Goal: Information Seeking & Learning: Learn about a topic

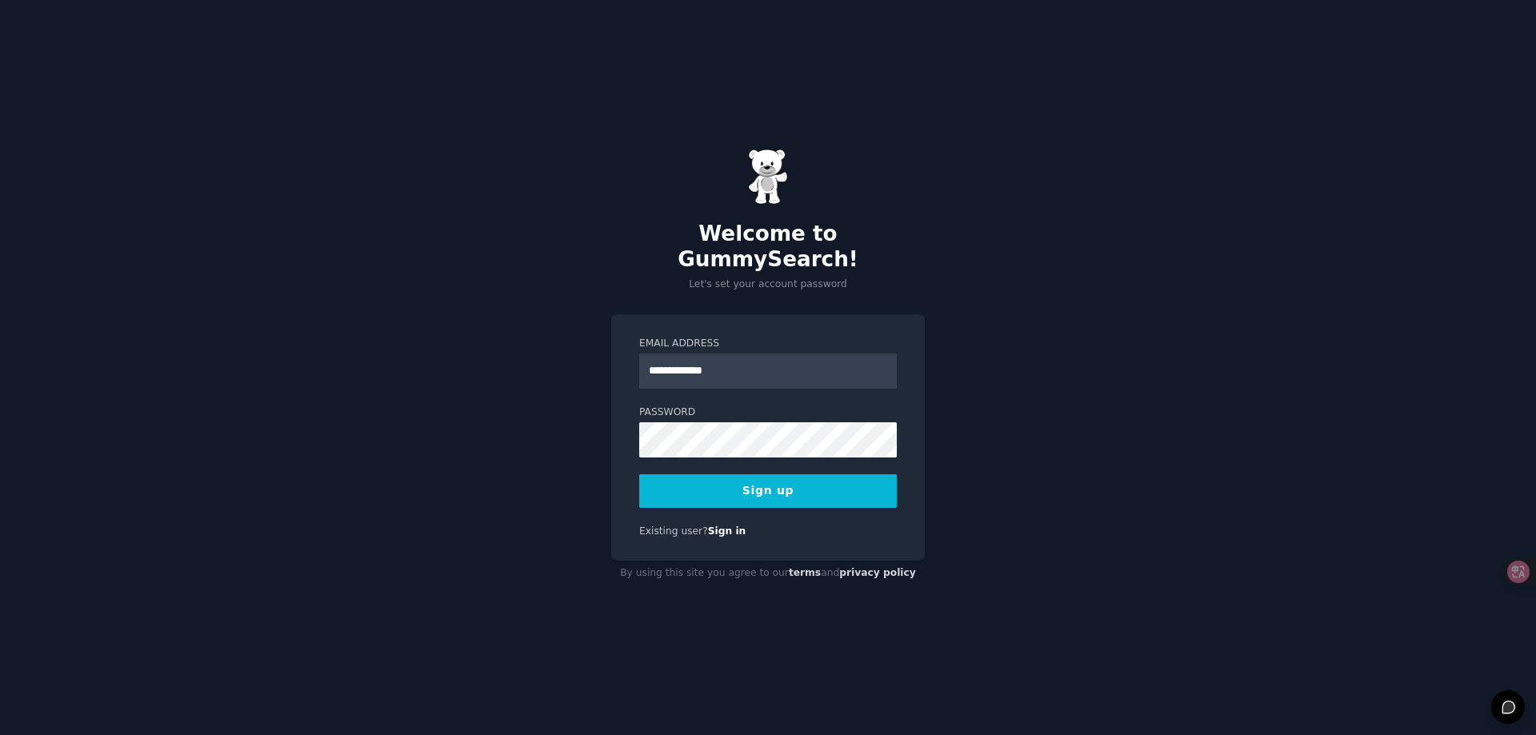
click at [687, 453] on form "**********" at bounding box center [768, 422] width 258 height 171
click at [764, 365] on input "**********" at bounding box center [768, 371] width 258 height 35
type input "**********"
click at [763, 474] on button "Sign up" at bounding box center [768, 491] width 258 height 34
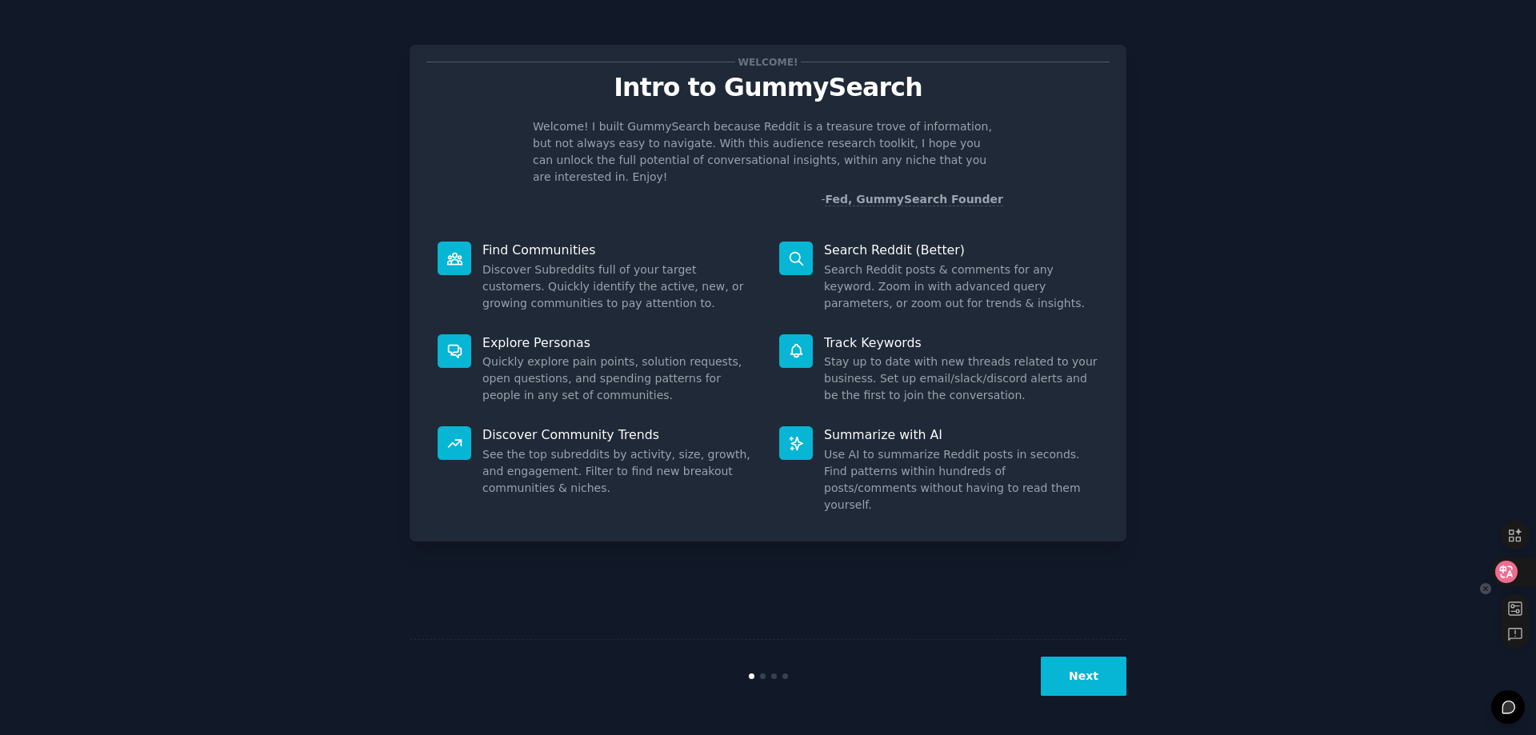
click at [1513, 565] on icon at bounding box center [1507, 572] width 16 height 16
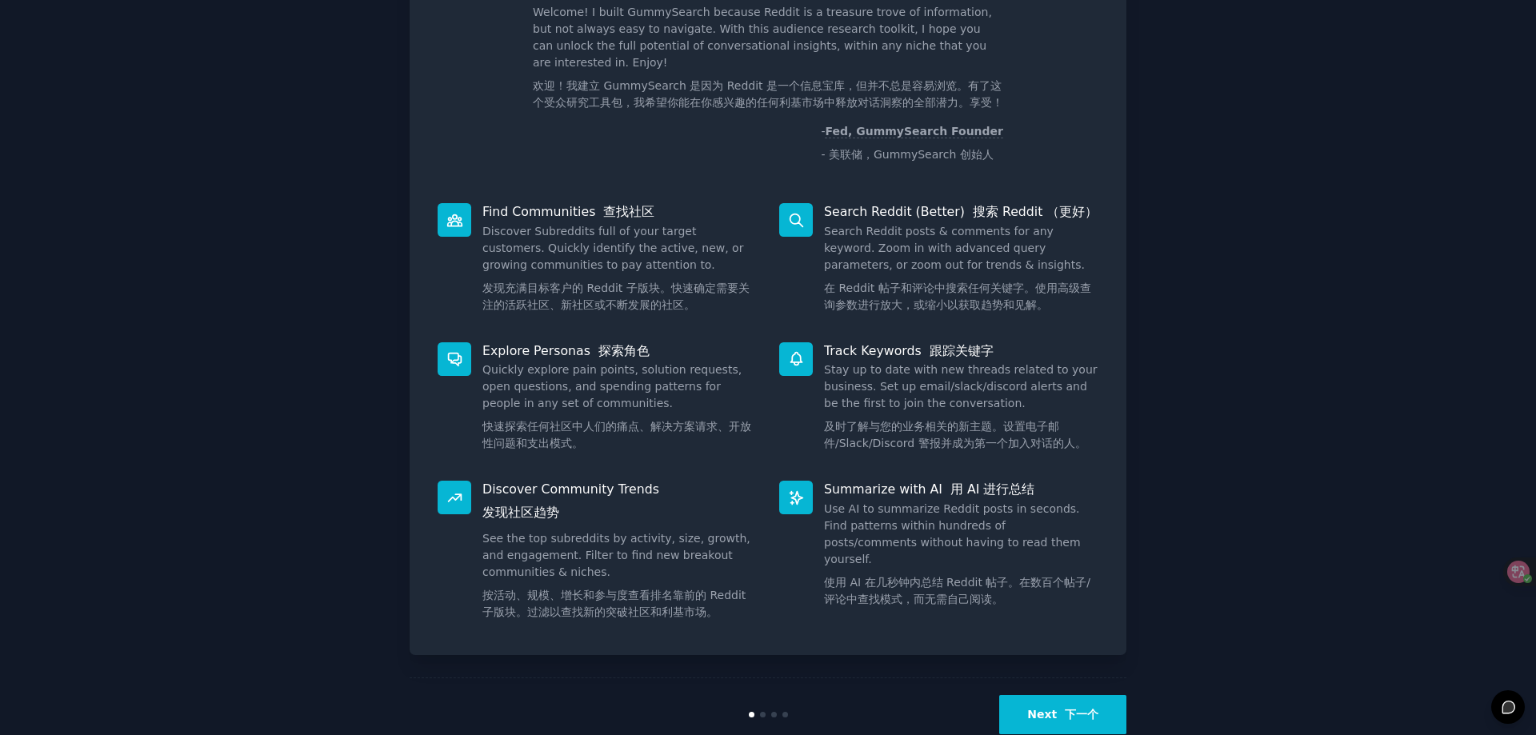
scroll to position [153, 0]
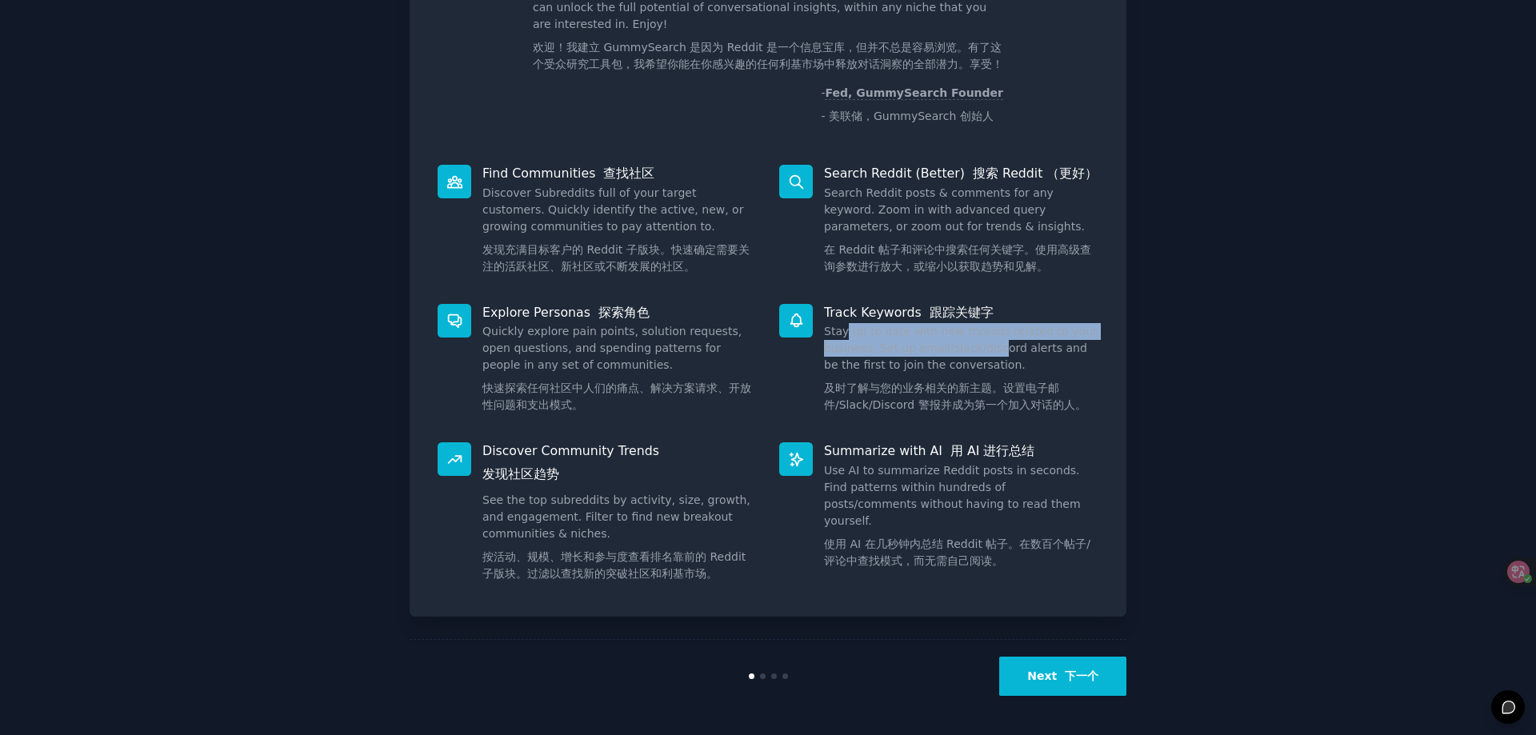
drag, startPoint x: 842, startPoint y: 322, endPoint x: 1135, endPoint y: 423, distance: 309.7
click at [996, 355] on div "Track Keywords 跟踪关键字 Stay up to date with new threads related to your business.…" at bounding box center [939, 362] width 342 height 139
click at [1135, 423] on div "Welcome! 欢迎！ Intro to GummySearch GummySearch 简介 Welcome! I built GummySearch b…" at bounding box center [767, 291] width 1491 height 843
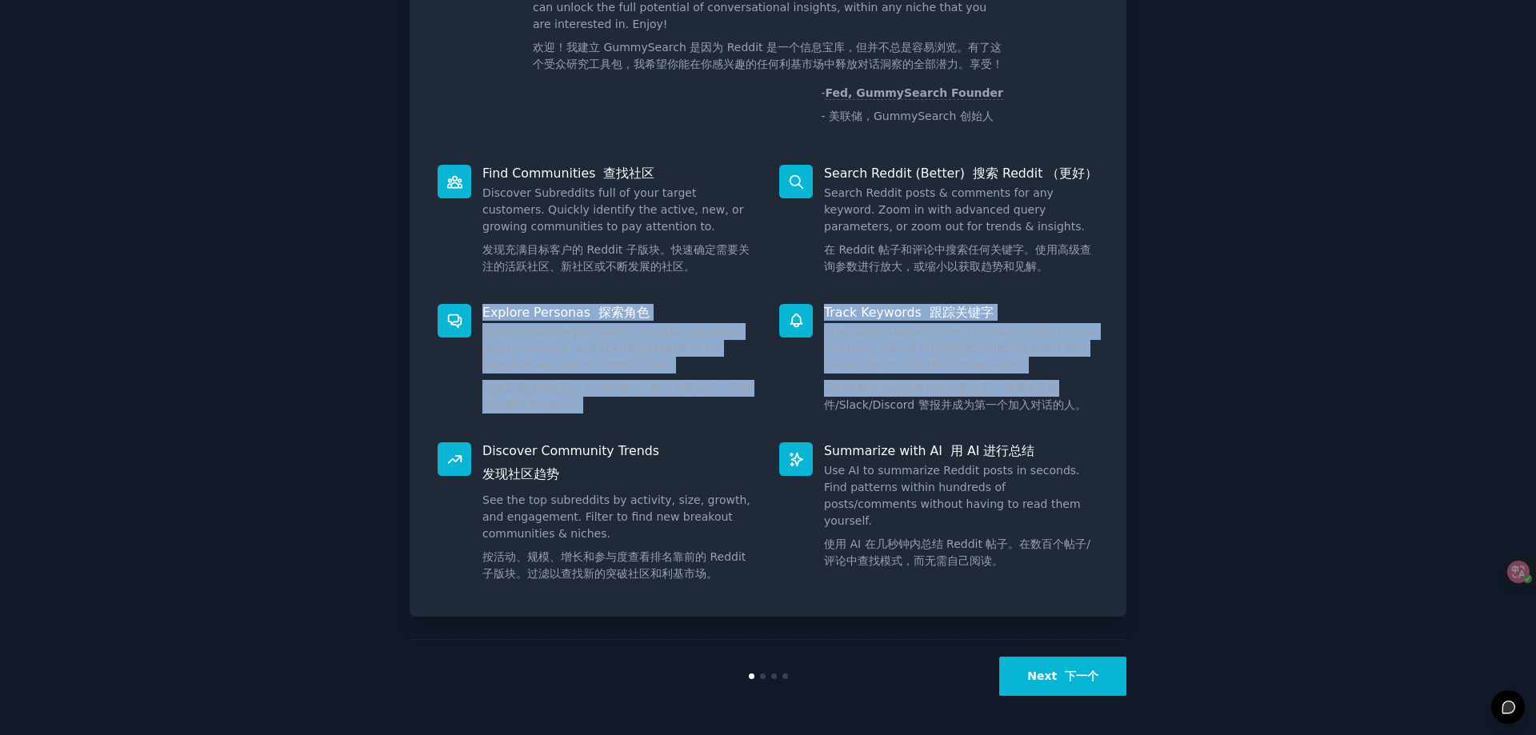
drag, startPoint x: 1052, startPoint y: 396, endPoint x: 878, endPoint y: 302, distance: 198.3
click at [844, 272] on div "Find Communities 查找社区 Discover Subreddits full of your target customers. Quickl…" at bounding box center [767, 377] width 683 height 446
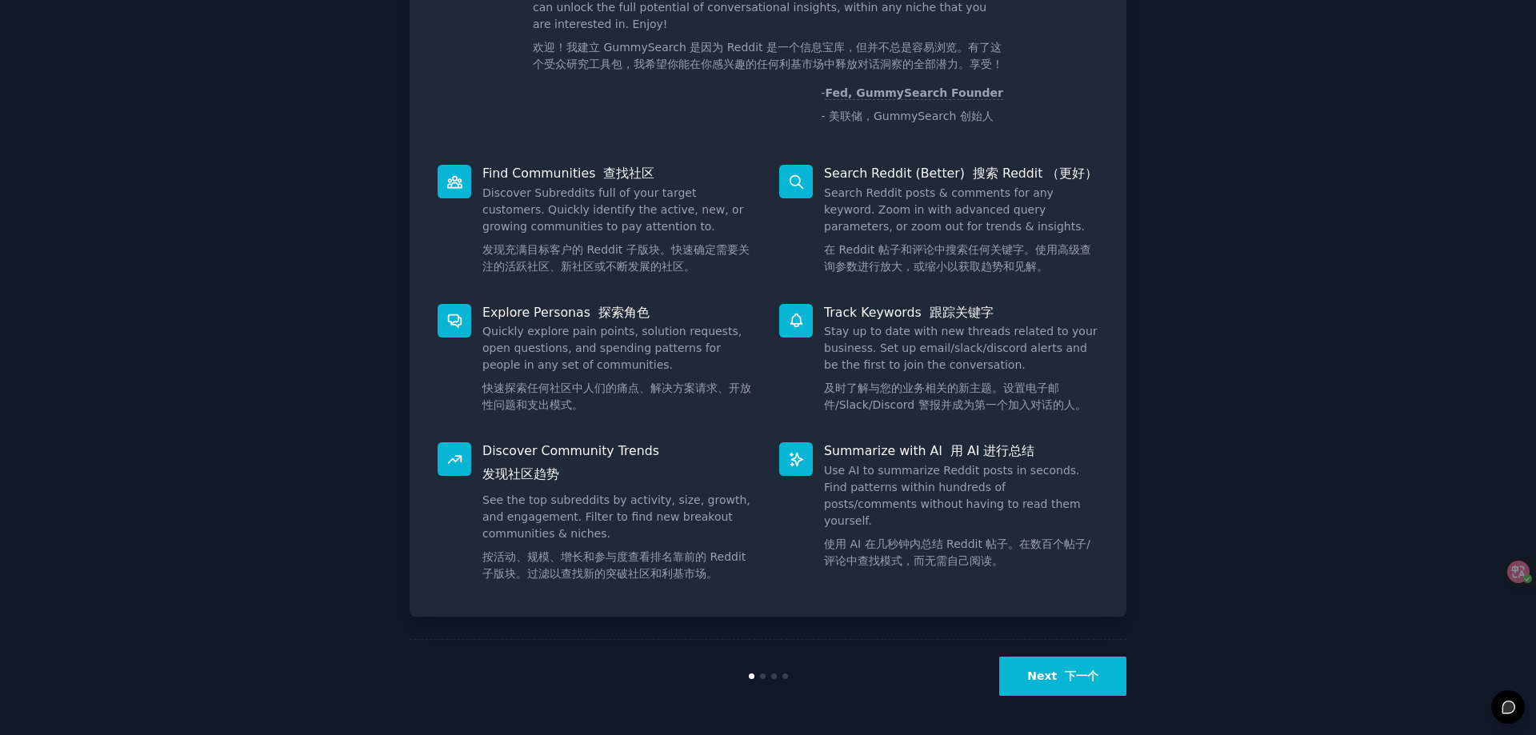
click at [1011, 426] on div "Track Keywords 跟踪关键字 Stay up to date with new threads related to your business.…" at bounding box center [939, 362] width 342 height 139
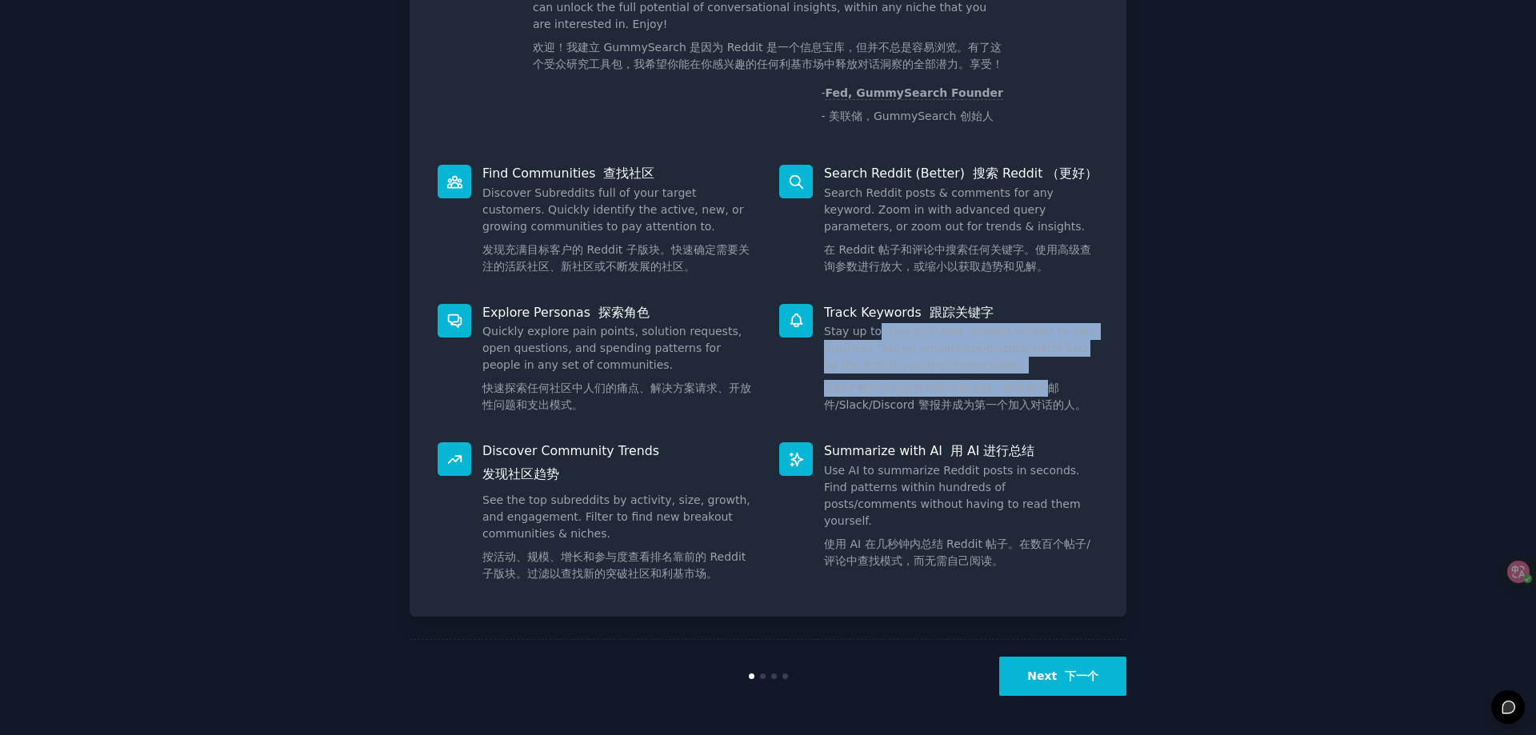
drag, startPoint x: 1049, startPoint y: 396, endPoint x: 1071, endPoint y: 416, distance: 30.0
click at [875, 329] on dd "Stay up to date with new threads related to your business. Set up email/slack/d…" at bounding box center [961, 371] width 274 height 97
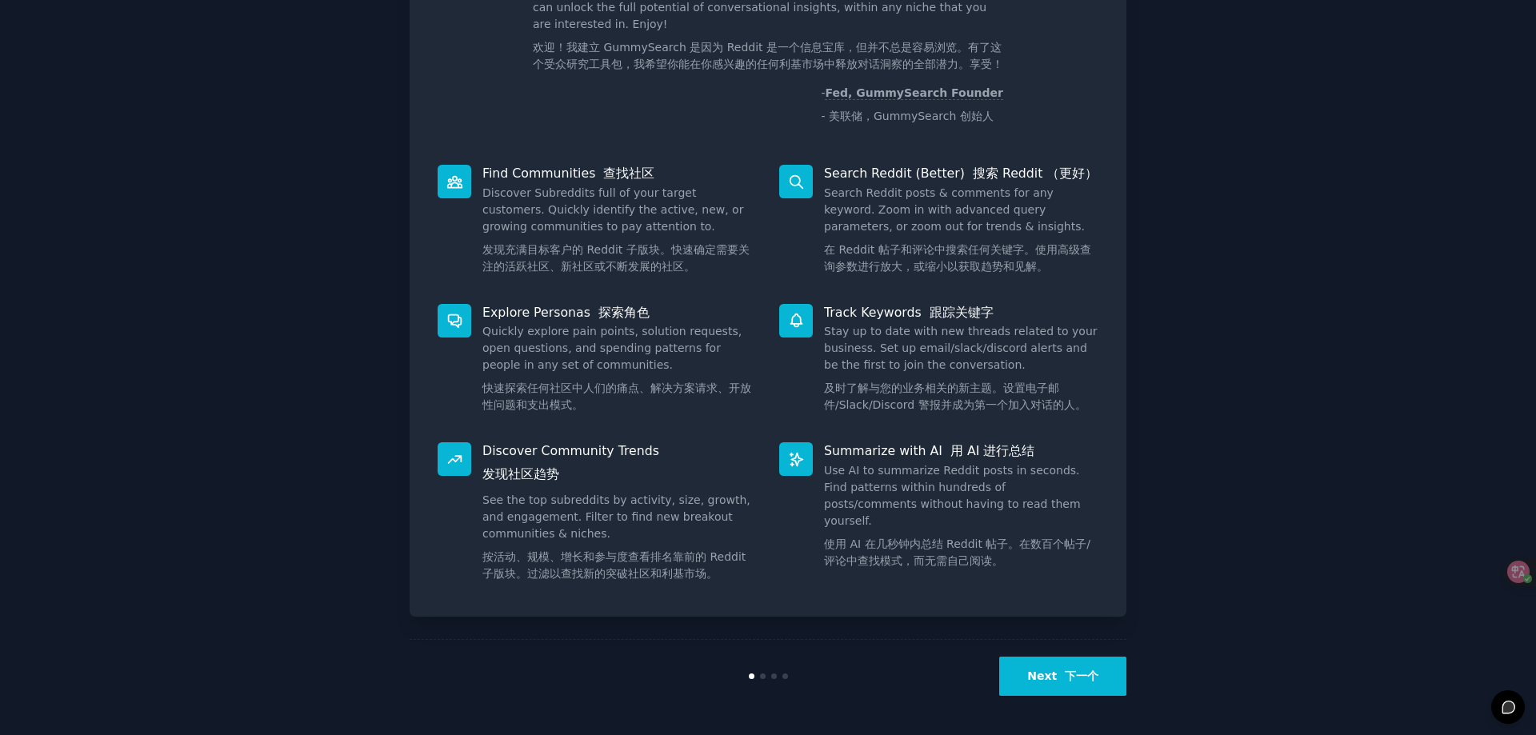
click at [1138, 446] on div "Welcome! 欢迎！ Intro to GummySearch GummySearch 简介 Welcome! I built GummySearch b…" at bounding box center [767, 291] width 1491 height 843
click at [1036, 688] on button "Next 下一个" at bounding box center [1062, 676] width 127 height 39
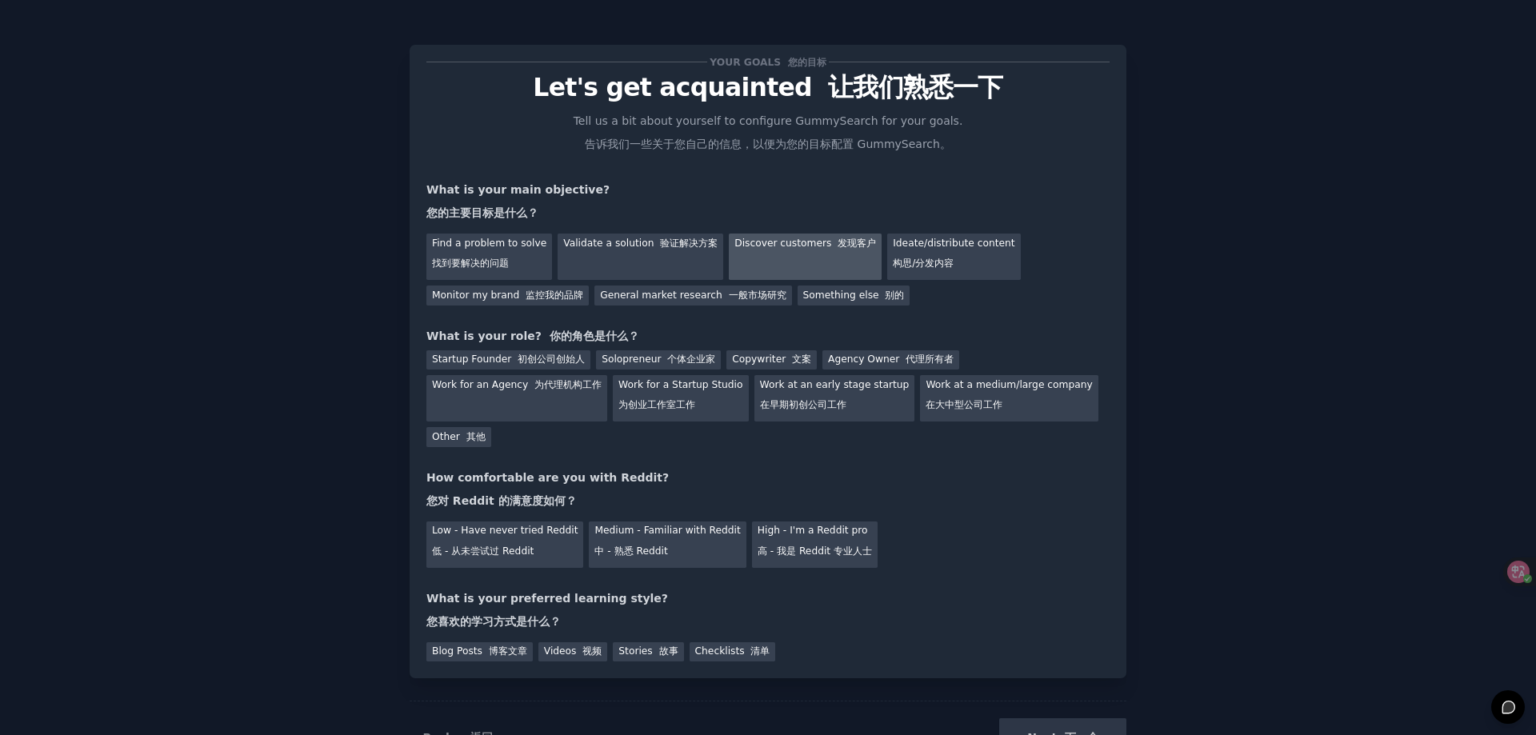
click at [766, 258] on div "Discover customers 发现客户" at bounding box center [805, 257] width 153 height 46
click at [562, 294] on font "监控我的品牌" at bounding box center [555, 295] width 58 height 11
click at [751, 261] on div "Discover customers 发现客户" at bounding box center [805, 257] width 153 height 46
click at [735, 288] on div "General market research 一般市场研究" at bounding box center [693, 296] width 197 height 20
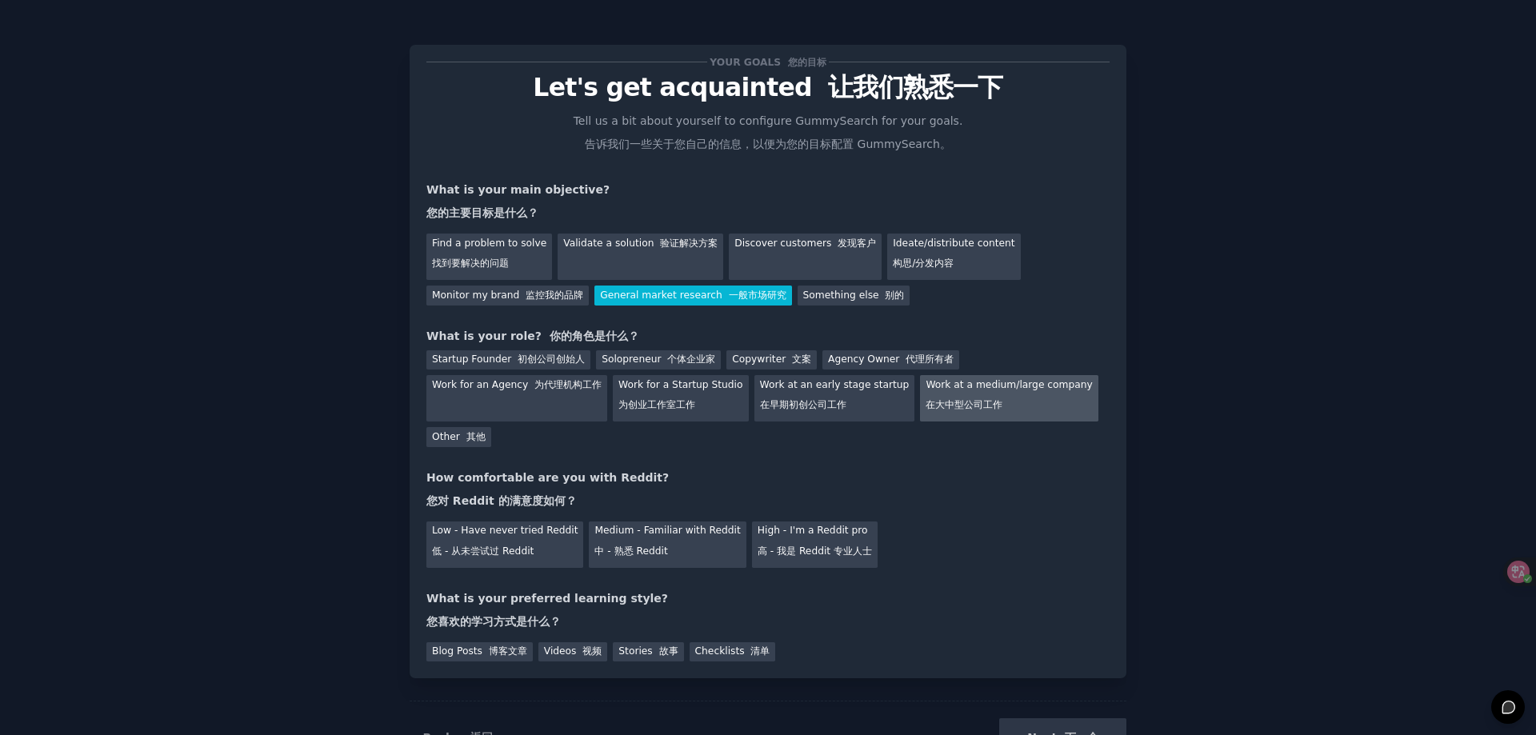
click at [946, 405] on font "在大中型公司工作" at bounding box center [964, 404] width 77 height 11
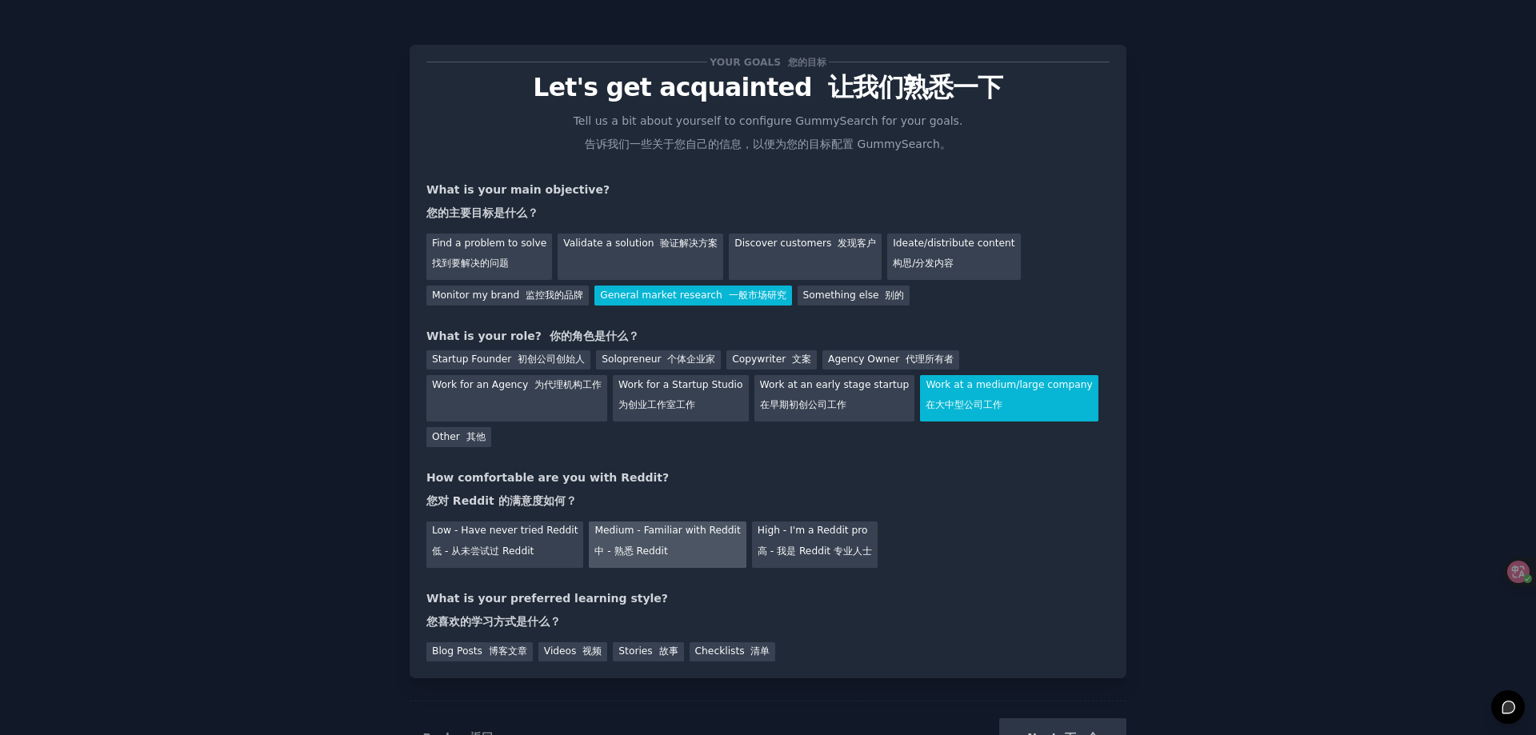
click at [730, 546] on div "Medium - Familiar with Reddit 中 - 熟悉 Reddit" at bounding box center [667, 545] width 157 height 46
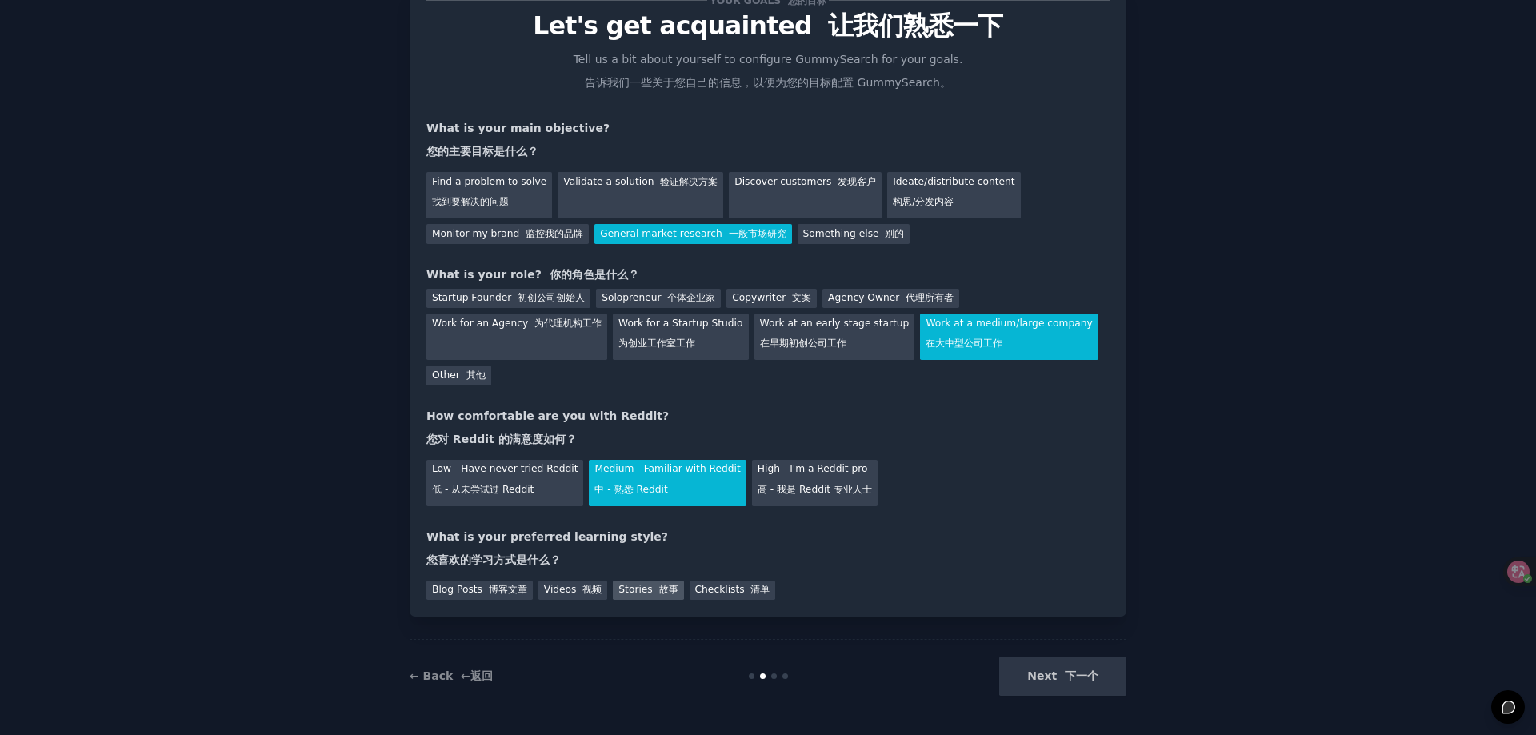
click at [616, 587] on div "Stories 故事" at bounding box center [648, 591] width 70 height 20
click at [554, 591] on div "Videos 视频" at bounding box center [573, 591] width 70 height 20
click at [494, 588] on font "博客文章" at bounding box center [508, 589] width 38 height 11
click at [577, 586] on font at bounding box center [580, 589] width 6 height 11
click at [485, 604] on div "Your goals 您的目标 Let's get acquainted 让我们熟悉一下 Tell us a bit about yourself to co…" at bounding box center [768, 300] width 717 height 634
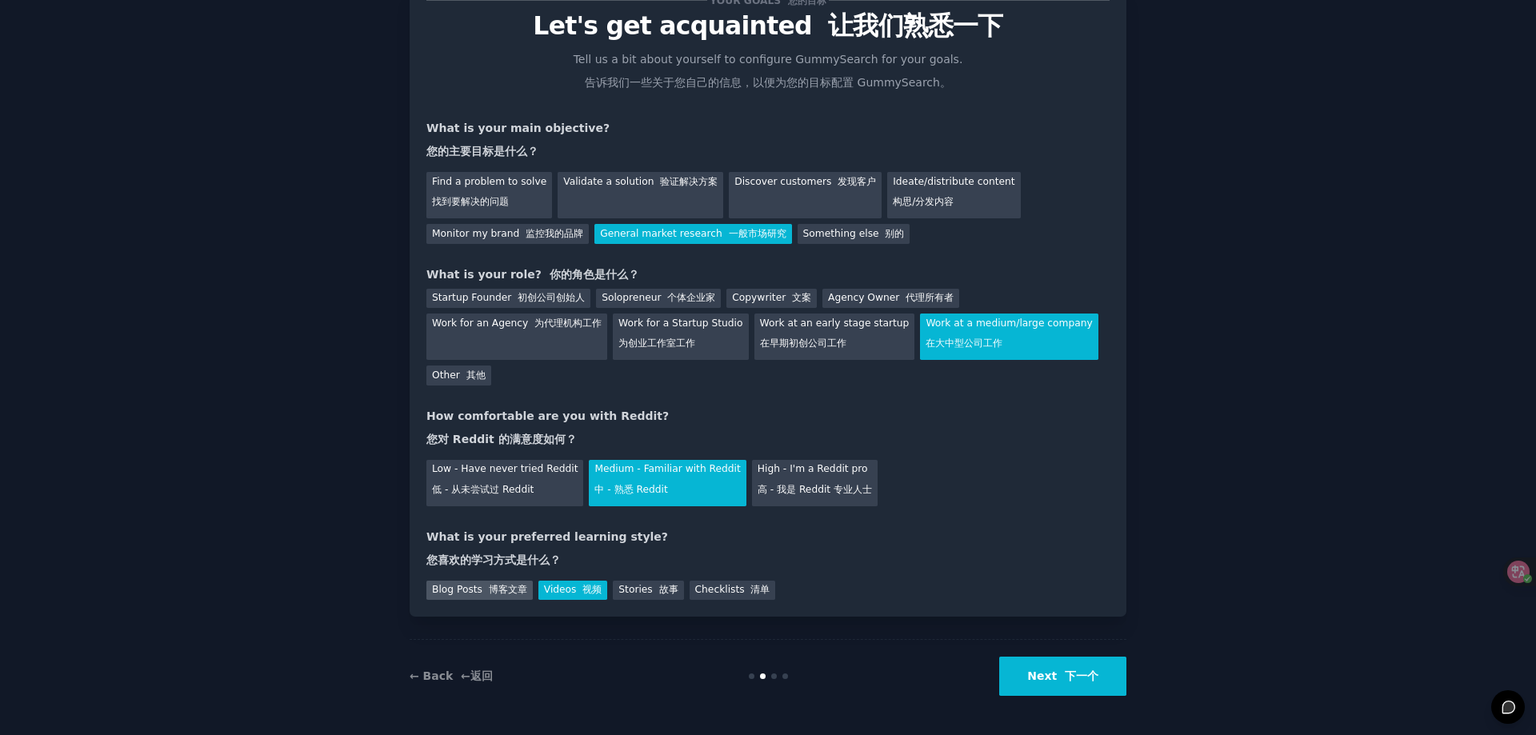
click at [496, 584] on font "博客文章" at bounding box center [508, 589] width 38 height 11
click at [1084, 680] on font "下一个" at bounding box center [1082, 676] width 34 height 13
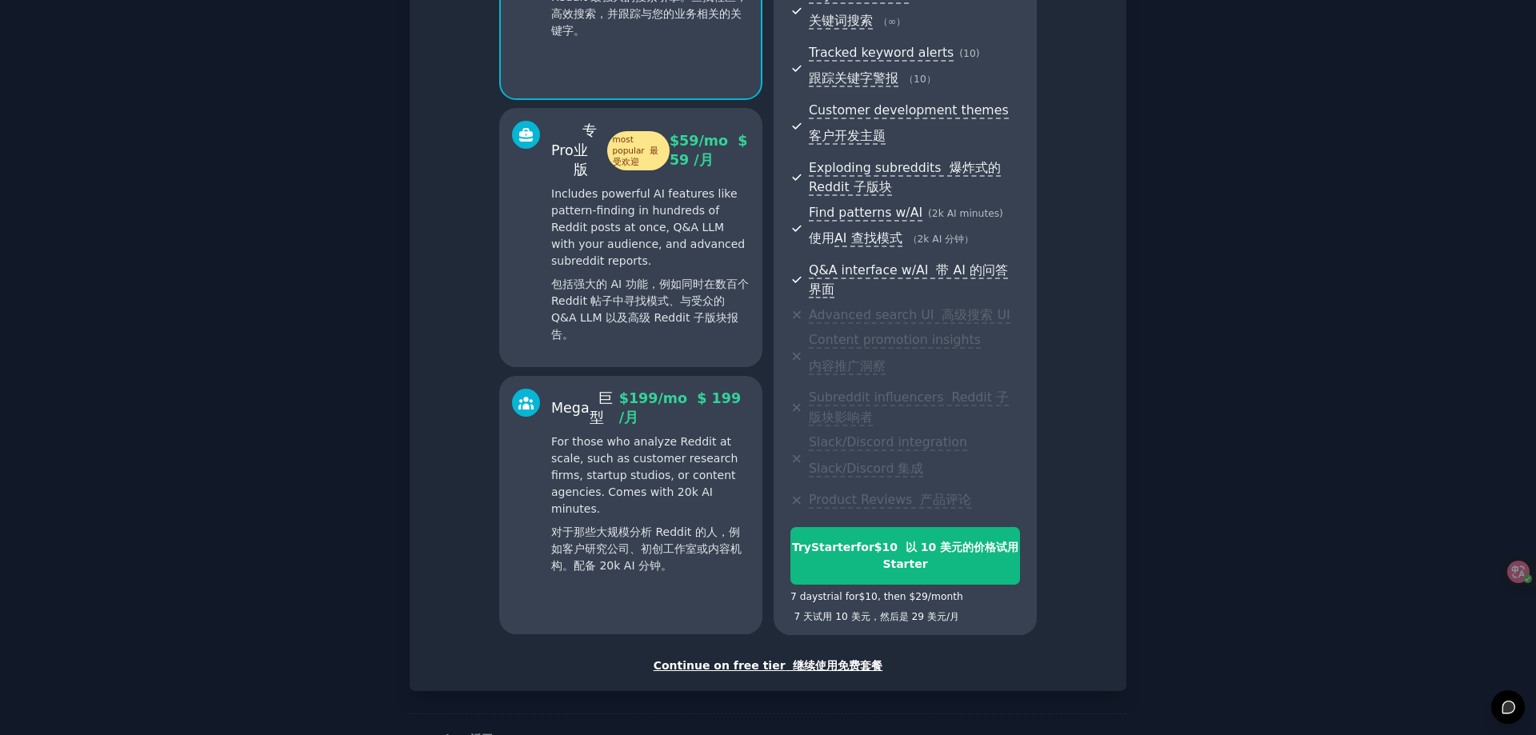
scroll to position [337, 0]
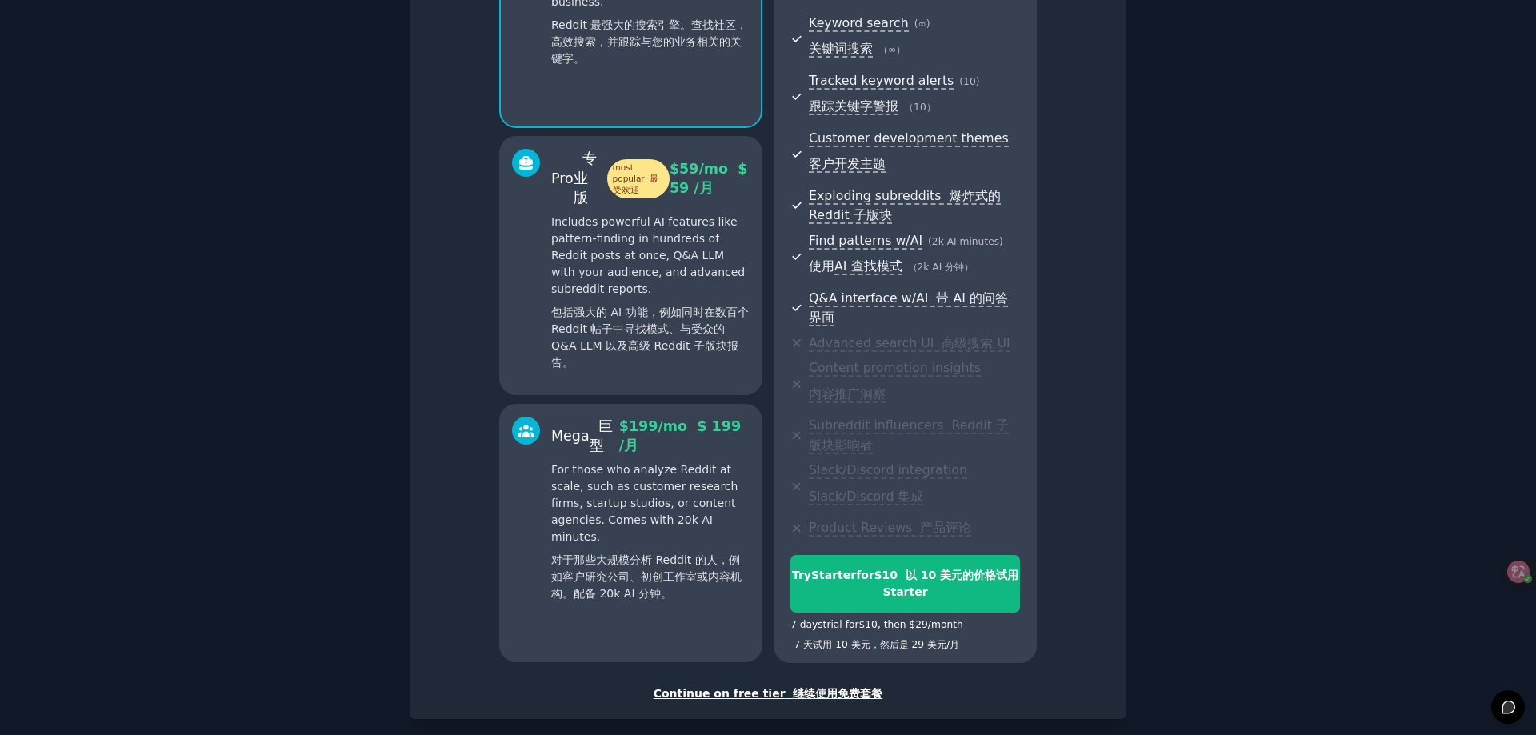
click at [975, 482] on span "Slack/Discord integration Slack/Discord 集成" at bounding box center [914, 487] width 211 height 52
click at [805, 693] on font "继续使用免费套餐" at bounding box center [838, 693] width 90 height 13
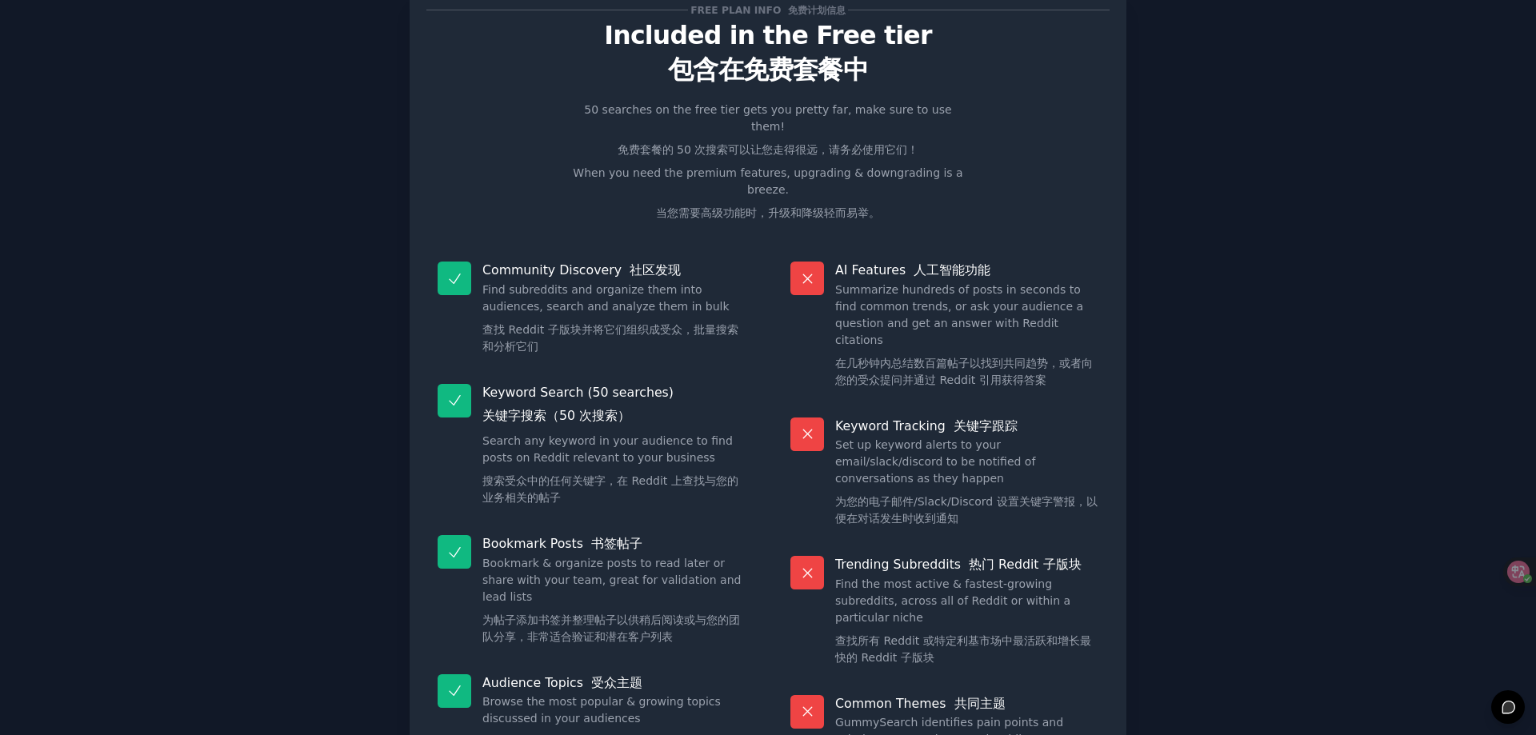
scroll to position [80, 0]
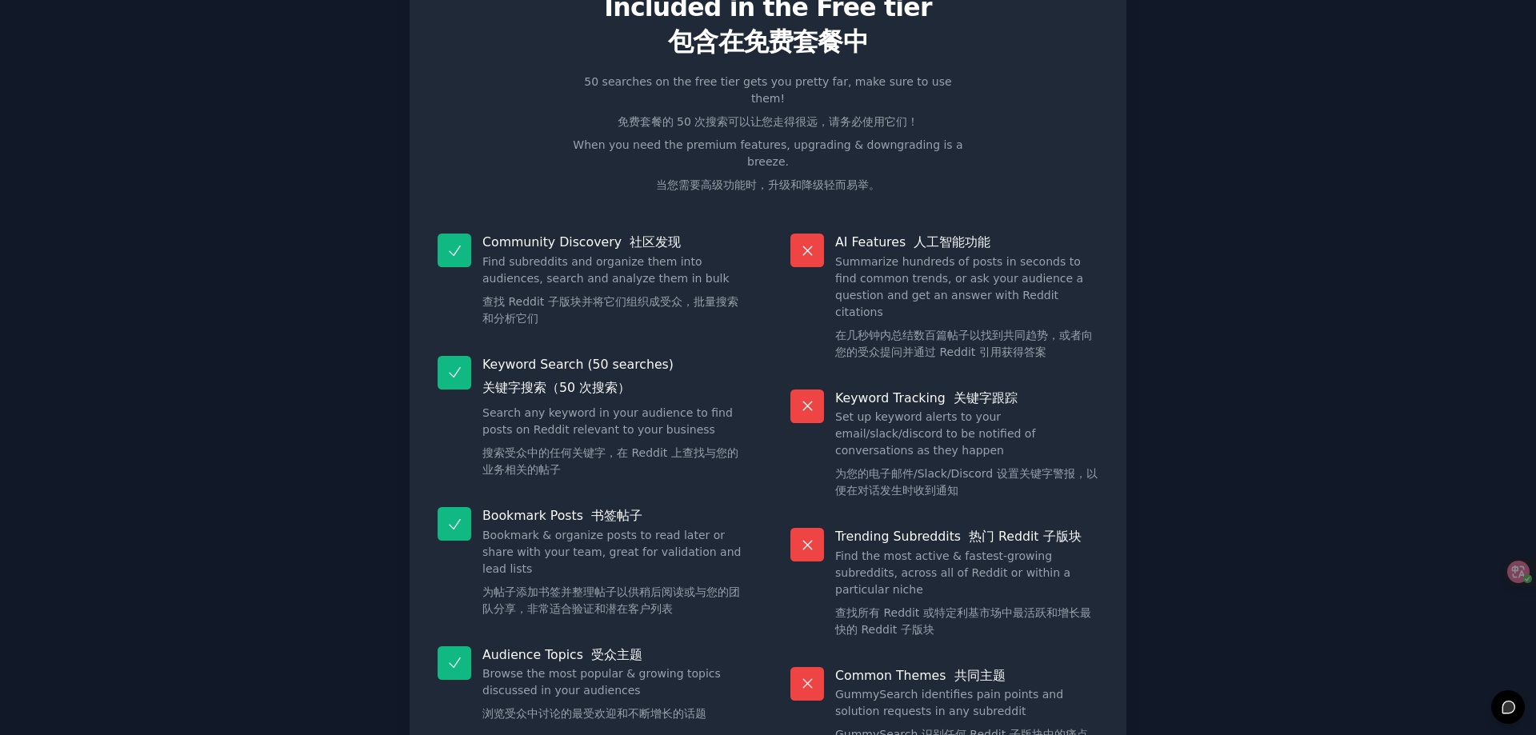
click at [1531, 366] on div "Free plan info 免费计划信息 Included in the Free tier 包含在免费套餐中 50 searches on the fre…" at bounding box center [768, 416] width 1536 height 993
click at [1528, 362] on div "Free plan info 免费计划信息 Included in the Free tier 包含在免费套餐中 50 searches on the fre…" at bounding box center [768, 416] width 1536 height 993
drag, startPoint x: 1531, startPoint y: 358, endPoint x: 1529, endPoint y: 346, distance: 11.5
click at [1531, 347] on div "Free plan info 免费计划信息 Included in the Free tier 包含在免费套餐中 50 searches on the fre…" at bounding box center [768, 416] width 1536 height 993
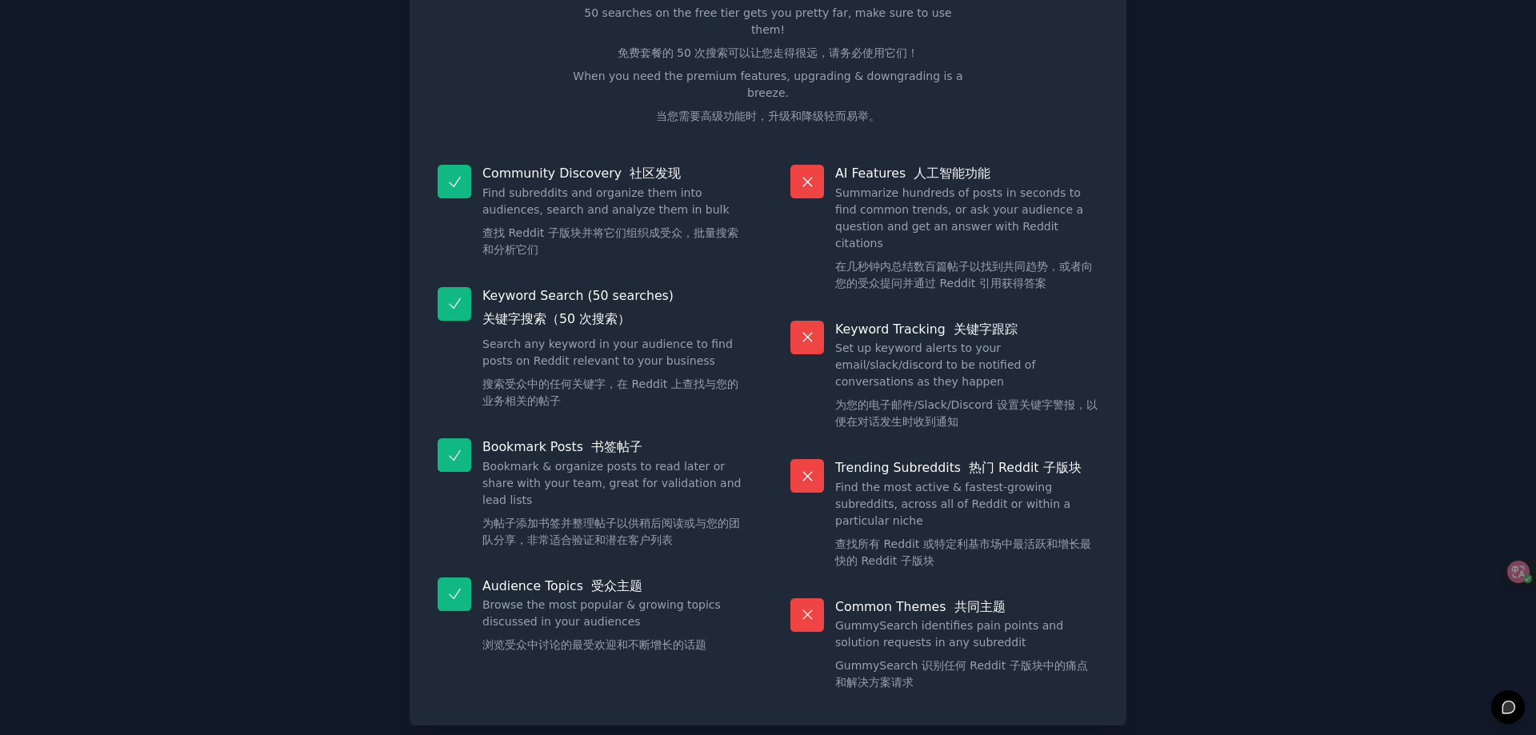
scroll to position [224, 0]
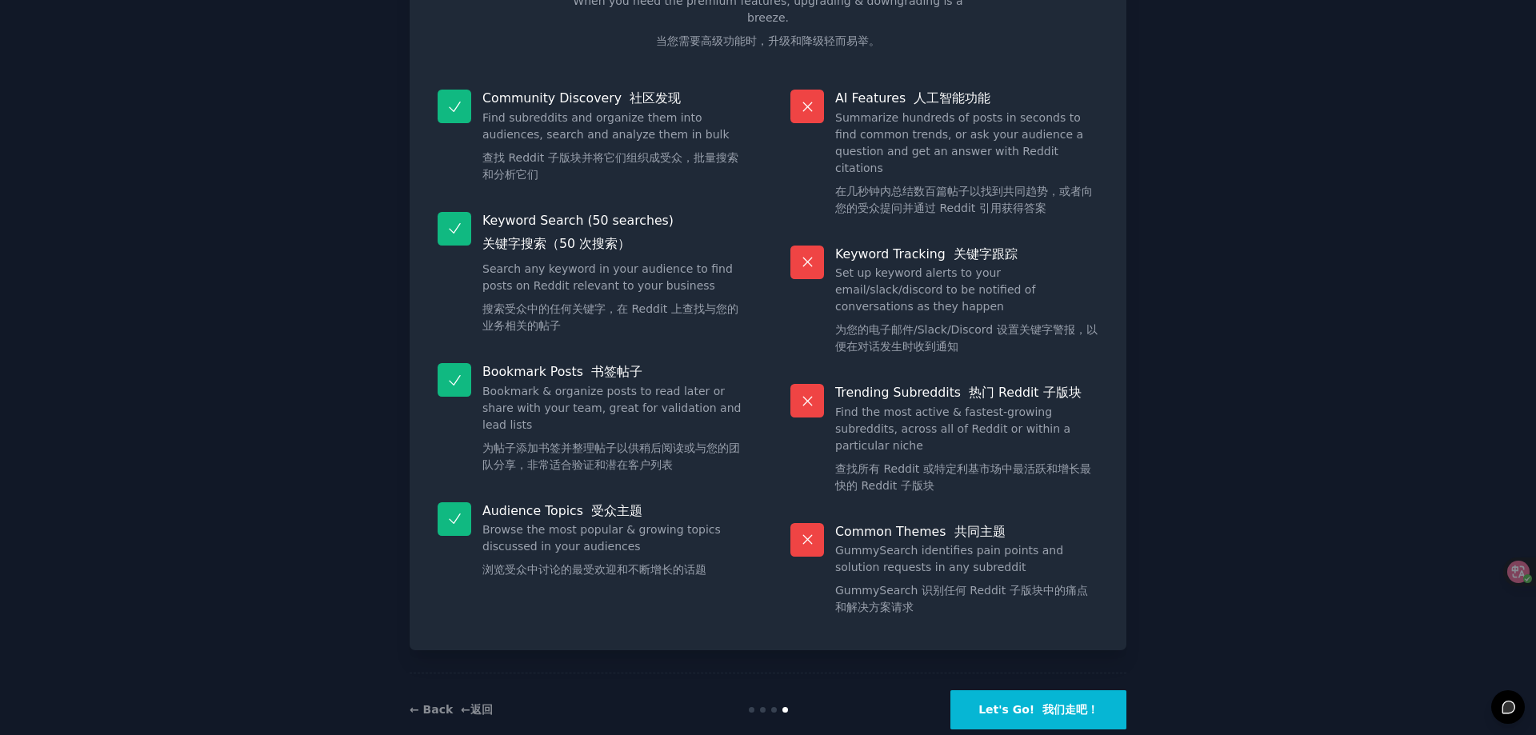
click at [1019, 691] on button "Let's Go! 我们走吧！" at bounding box center [1039, 710] width 176 height 39
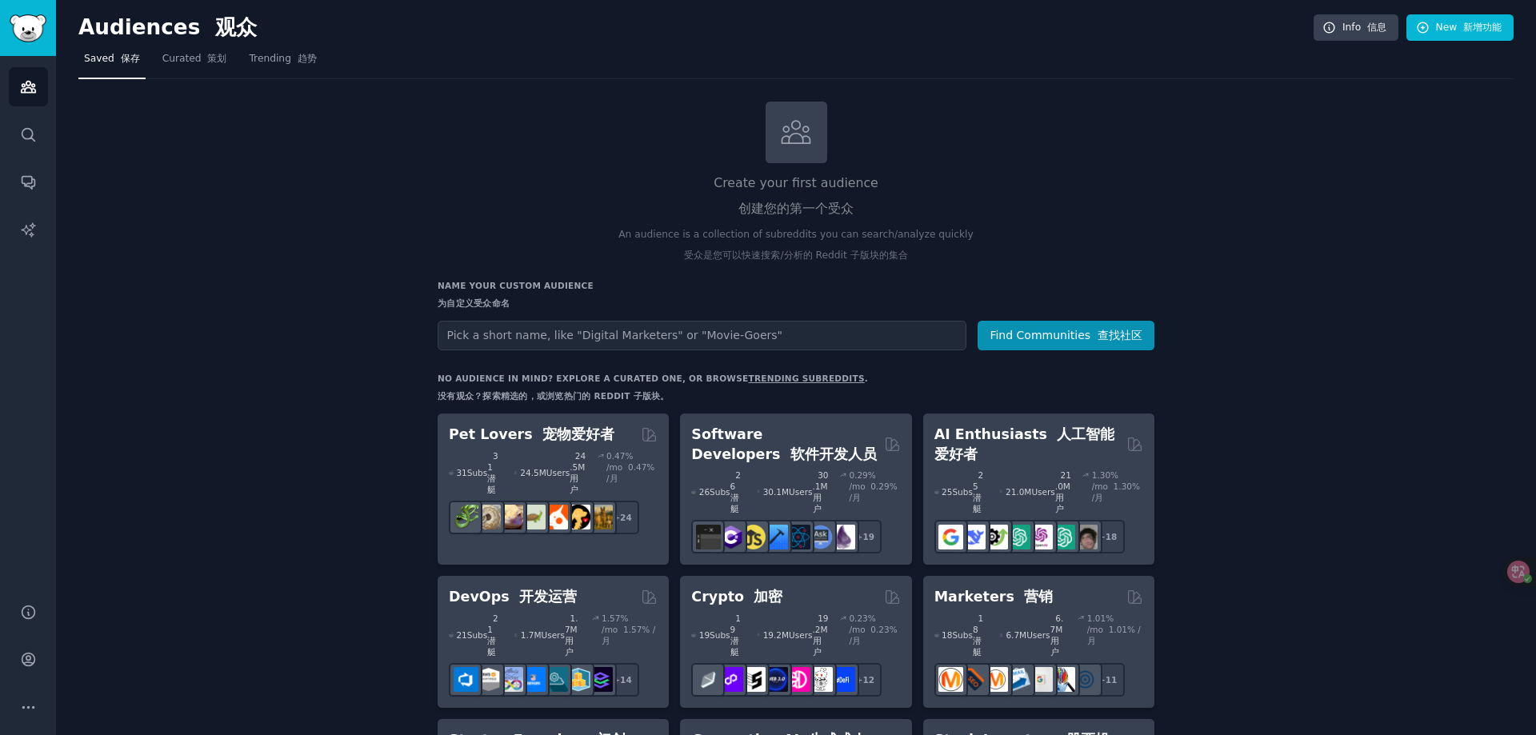
drag, startPoint x: 574, startPoint y: 334, endPoint x: 693, endPoint y: 339, distance: 119.4
click at [643, 340] on input "text" at bounding box center [702, 336] width 529 height 30
click at [715, 333] on input "text" at bounding box center [702, 336] width 529 height 30
drag, startPoint x: 768, startPoint y: 341, endPoint x: 685, endPoint y: 334, distance: 83.5
click at [686, 334] on input "text" at bounding box center [702, 336] width 529 height 30
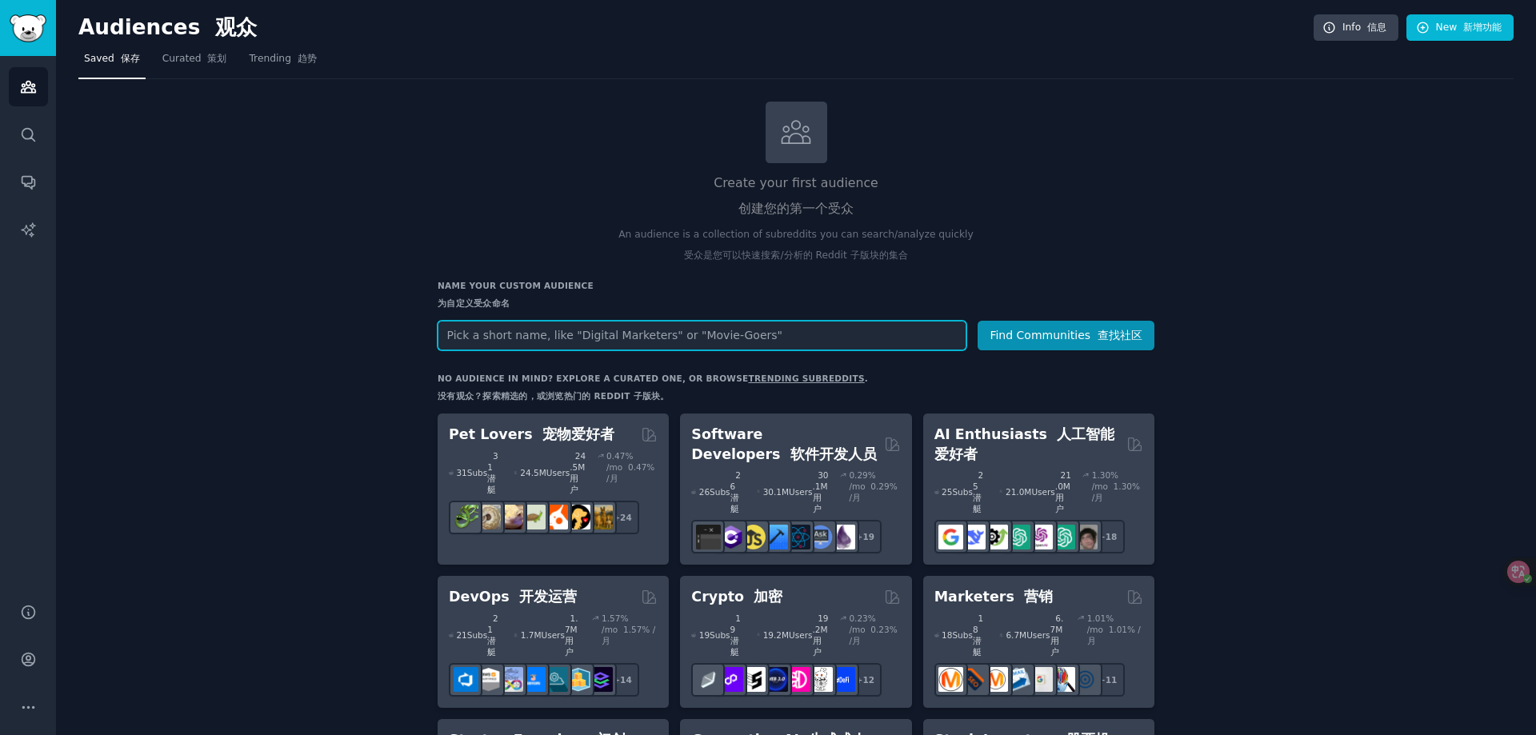
paste input "Shopify Furniture Shopping"
drag, startPoint x: 603, startPoint y: 332, endPoint x: 539, endPoint y: 336, distance: 64.1
click at [539, 336] on input "Shopify Furniture Shopping" at bounding box center [702, 336] width 529 height 30
paste input "Shopify Furniture Shopping"
drag, startPoint x: 711, startPoint y: 334, endPoint x: 538, endPoint y: 336, distance: 172.0
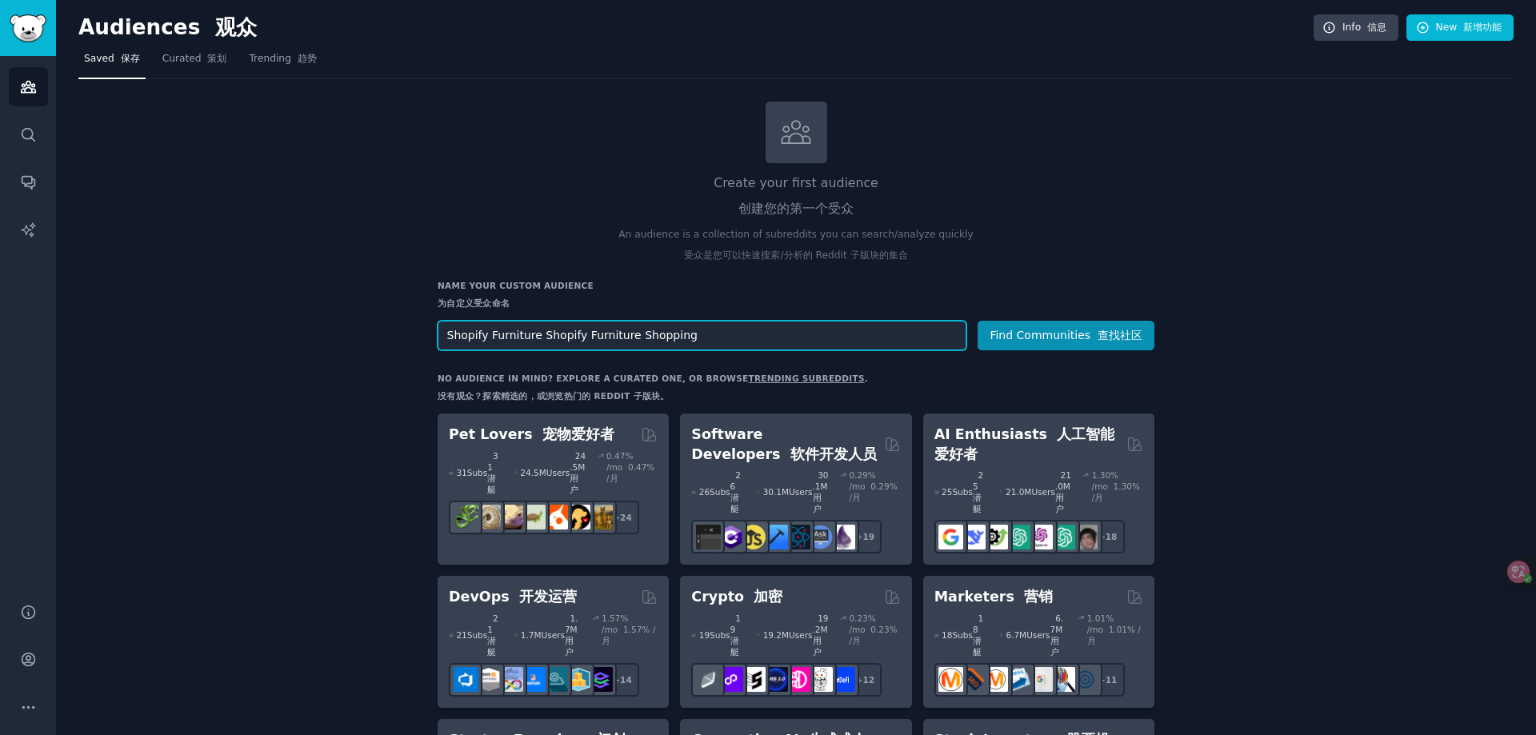
click at [538, 336] on input "Shopify Furniture Shopify Furniture Shopping" at bounding box center [702, 336] width 529 height 30
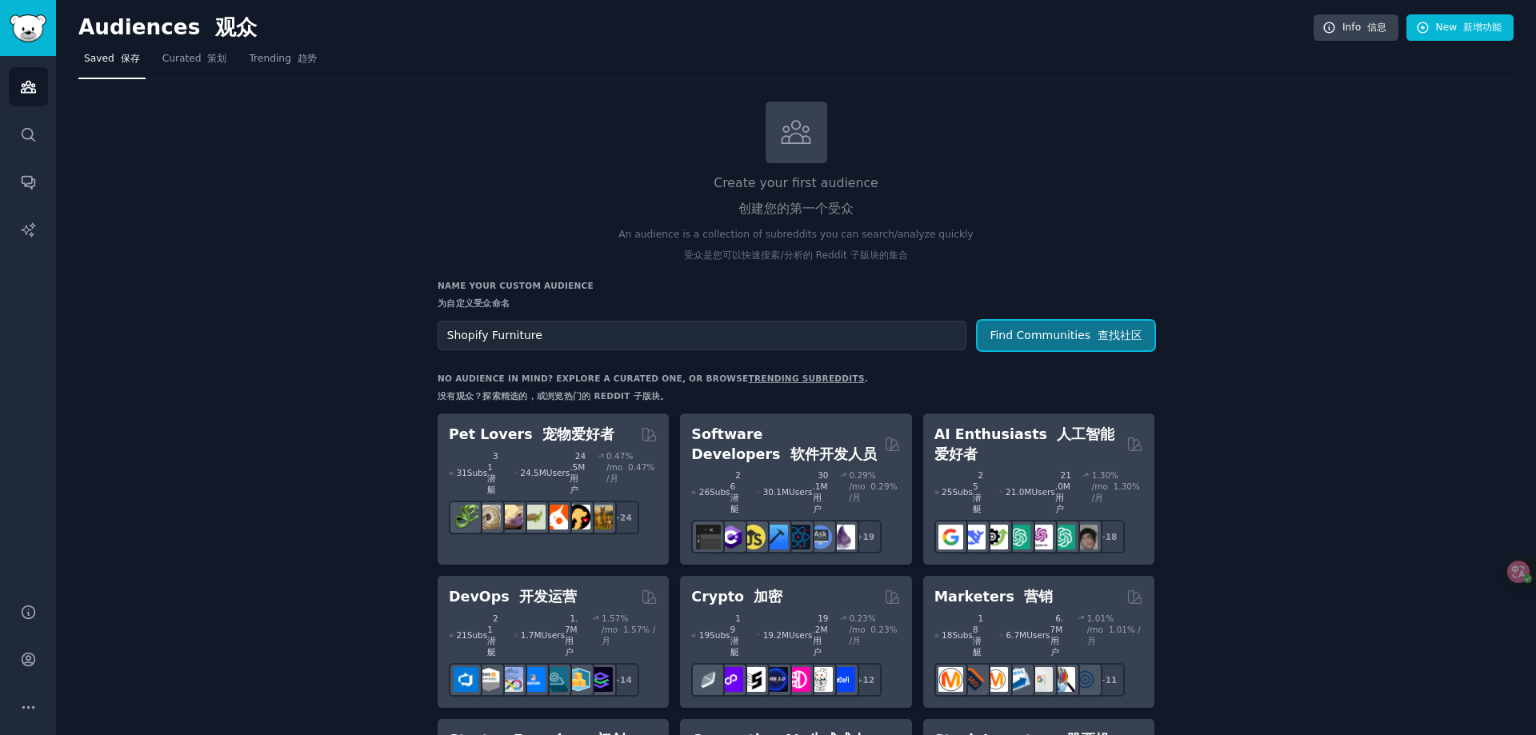
click at [1079, 326] on button "Find Communities 查找社区" at bounding box center [1066, 336] width 177 height 30
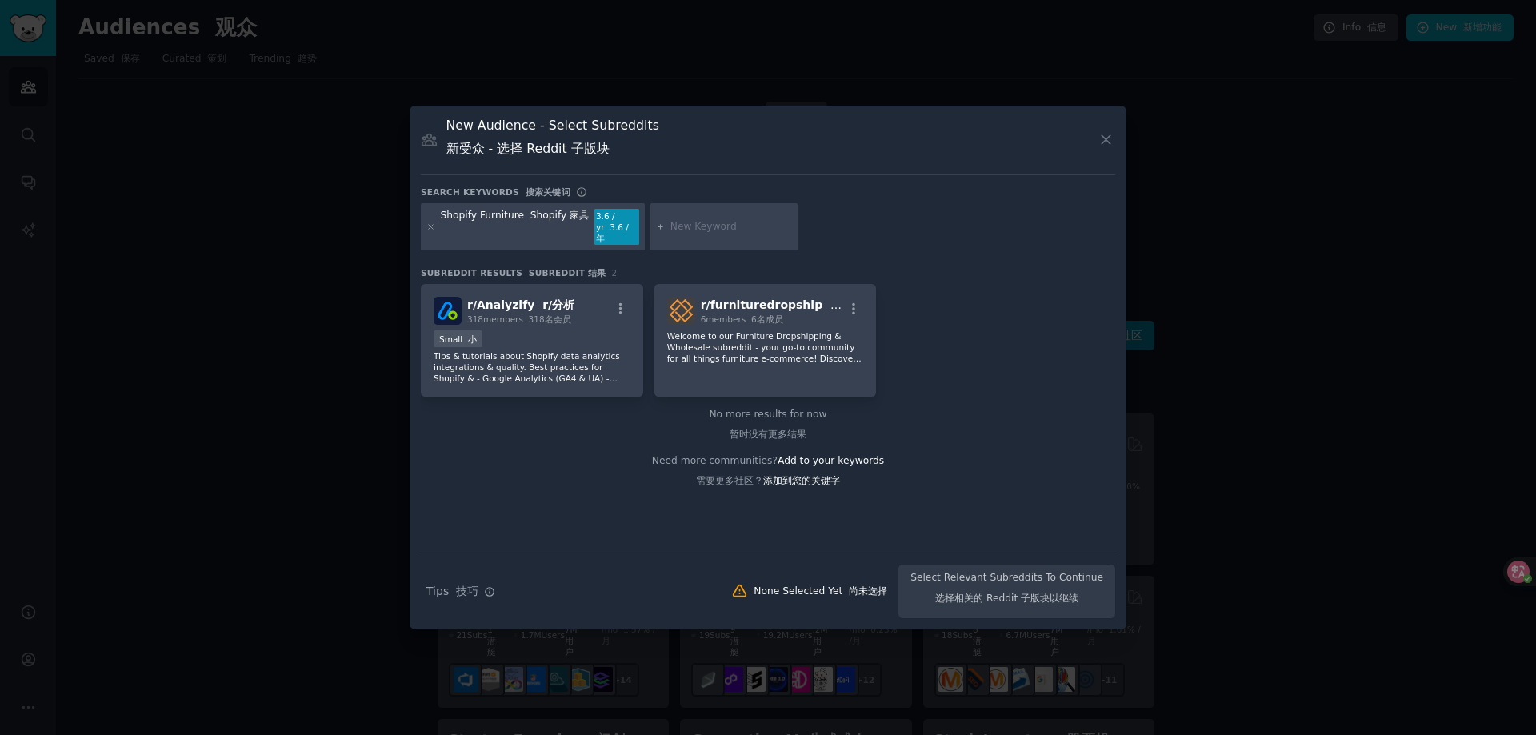
click at [1115, 146] on button at bounding box center [1106, 139] width 18 height 18
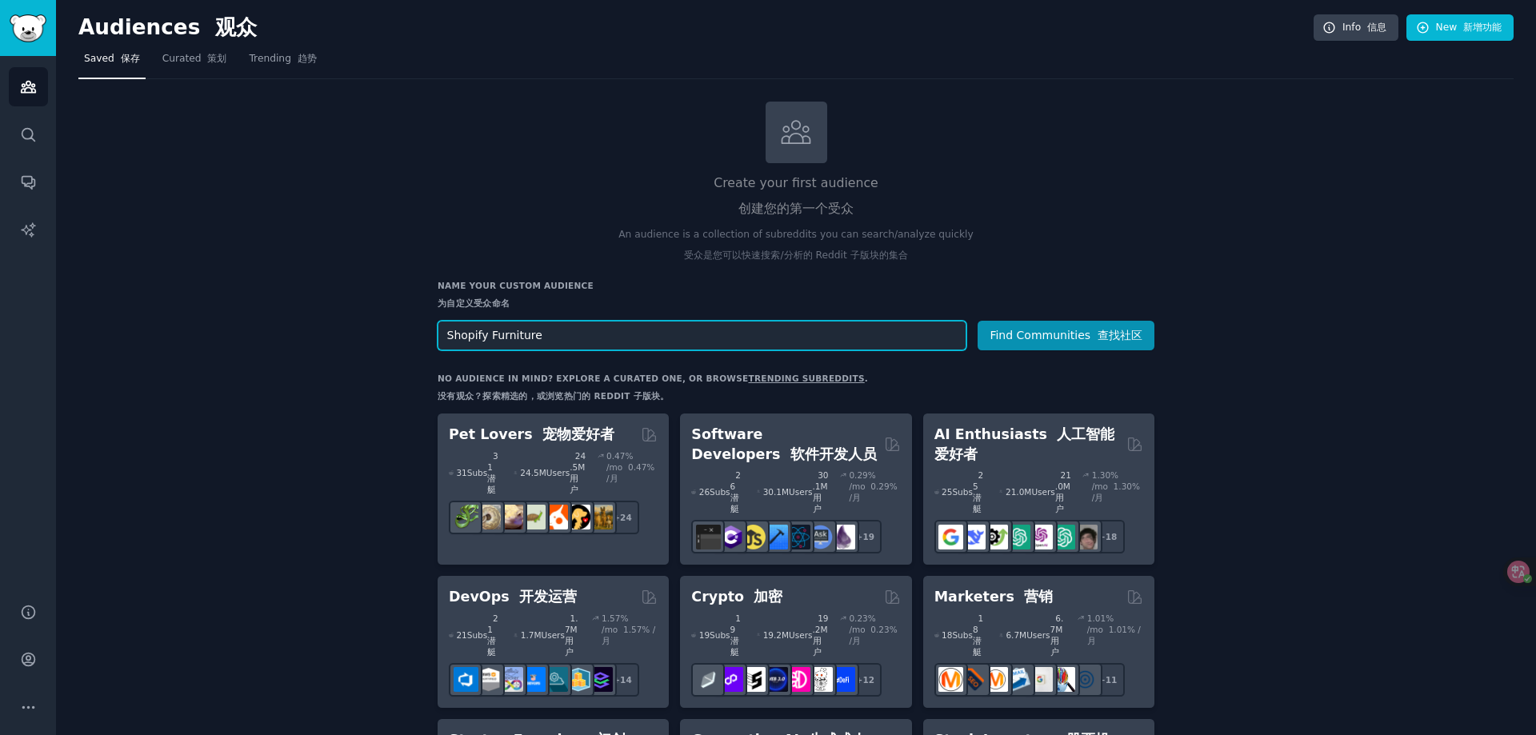
drag, startPoint x: 487, startPoint y: 334, endPoint x: 430, endPoint y: 334, distance: 57.6
drag, startPoint x: 518, startPoint y: 333, endPoint x: 430, endPoint y: 335, distance: 88.8
paste input "European furniture market"
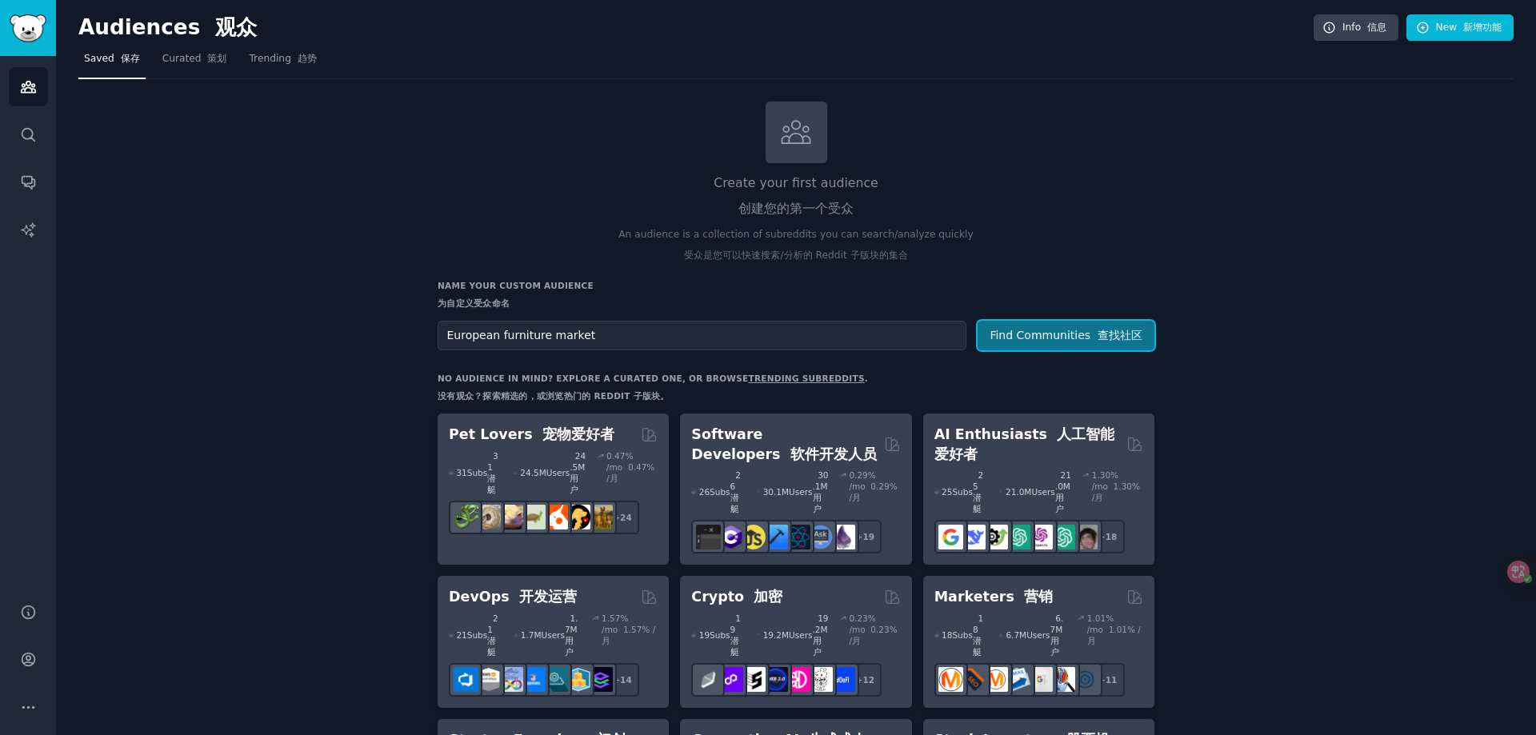
click at [1022, 337] on button "Find Communities 查找社区" at bounding box center [1066, 336] width 177 height 30
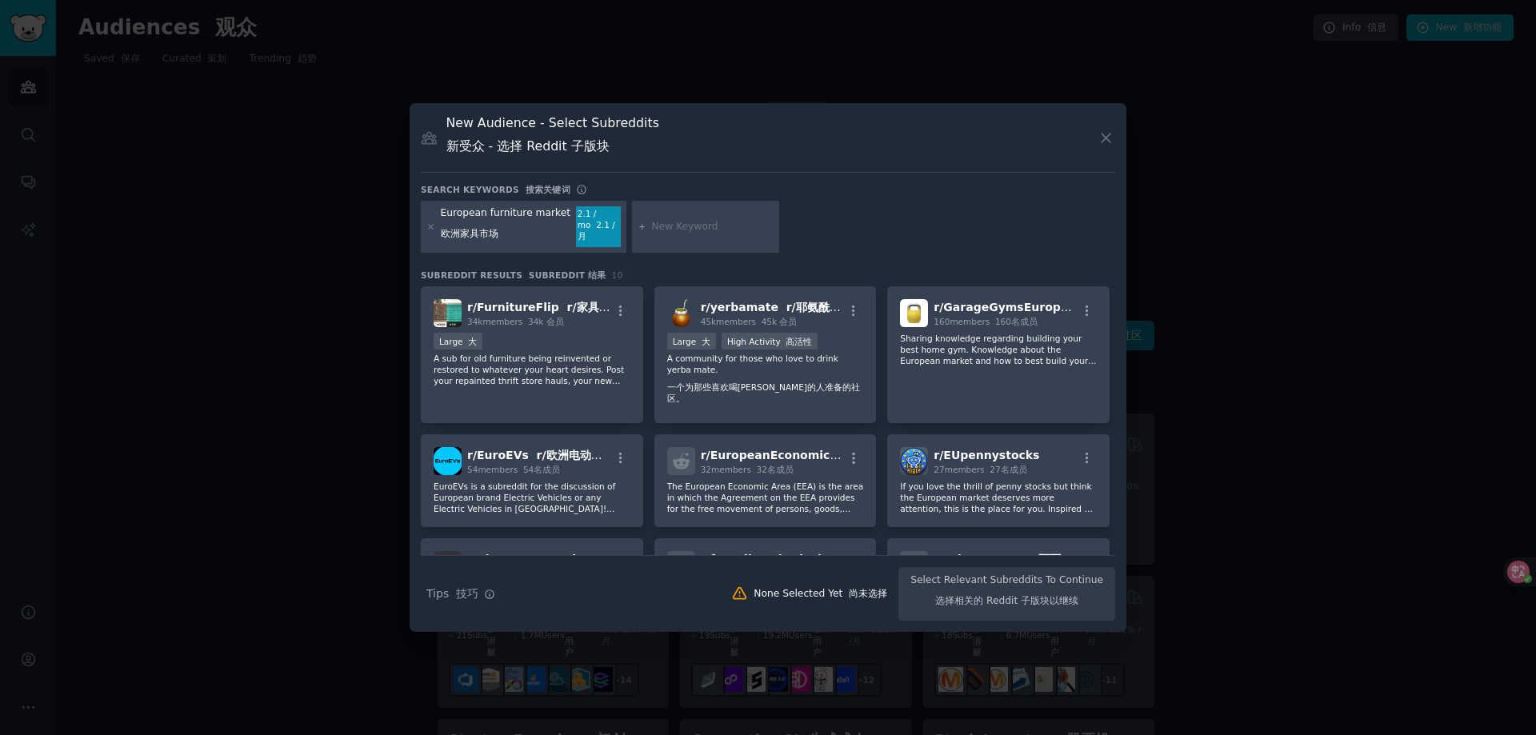
click at [1100, 137] on icon at bounding box center [1106, 138] width 17 height 17
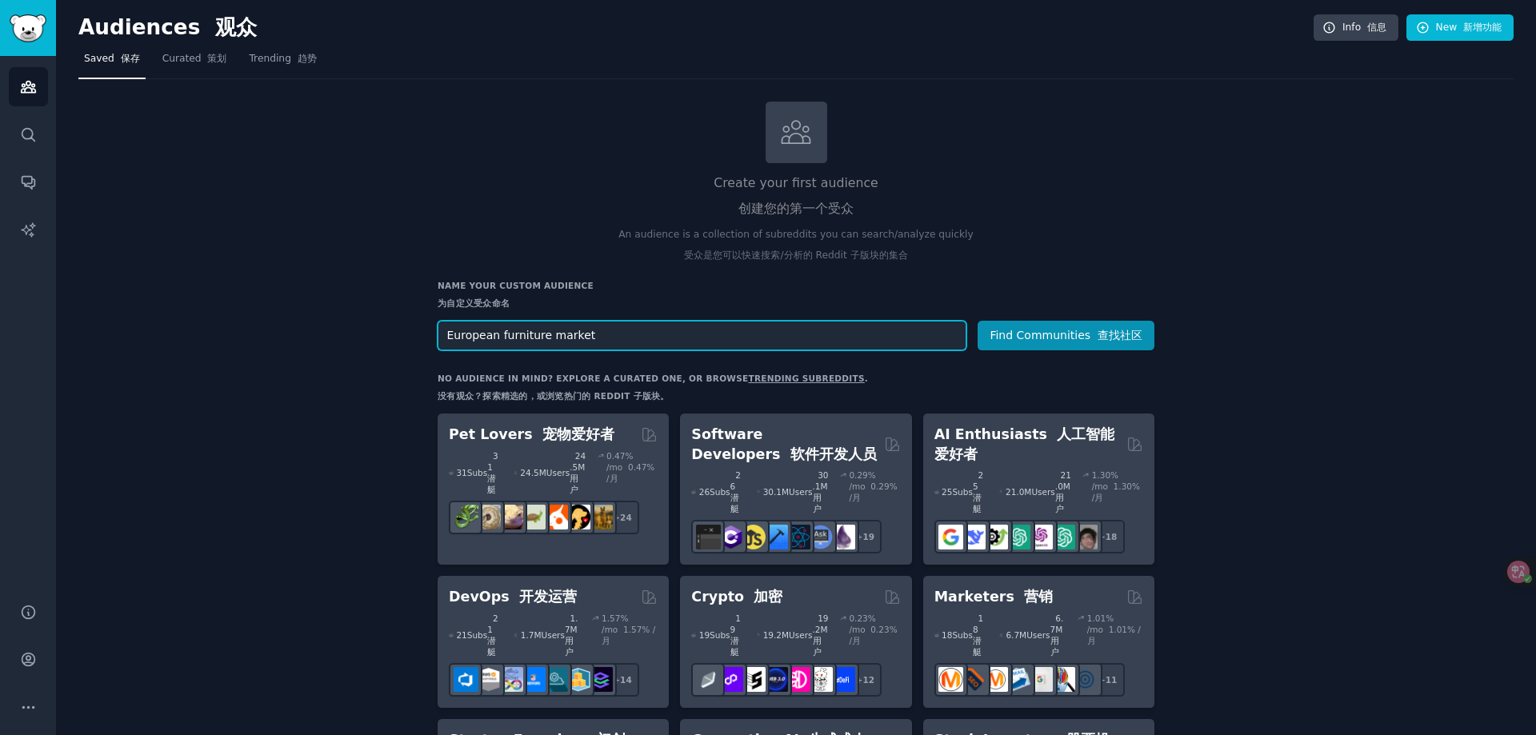
click at [594, 326] on input "European furniture market" at bounding box center [702, 336] width 529 height 30
drag, startPoint x: 582, startPoint y: 337, endPoint x: 549, endPoint y: 343, distance: 33.4
click at [549, 343] on input "European furniture market" at bounding box center [702, 336] width 529 height 30
drag, startPoint x: 502, startPoint y: 336, endPoint x: 372, endPoint y: 342, distance: 130.5
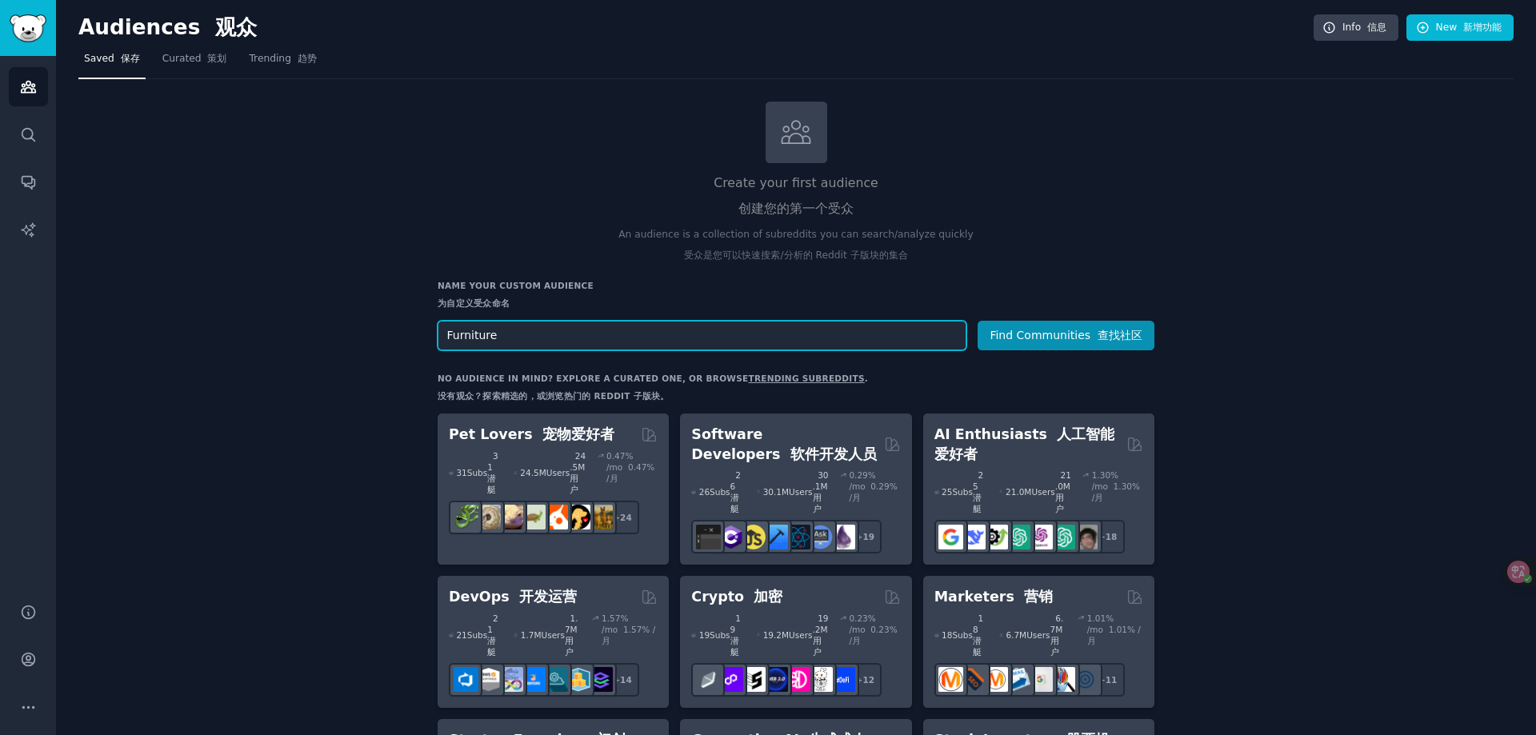
click at [545, 342] on input "Furniture" at bounding box center [702, 336] width 529 height 30
type input "Furniture"
click at [1070, 314] on h3 "Name your custom audience 为自定义受众命名" at bounding box center [796, 297] width 717 height 35
click at [1070, 327] on button "Find Communities 查找社区" at bounding box center [1066, 336] width 177 height 30
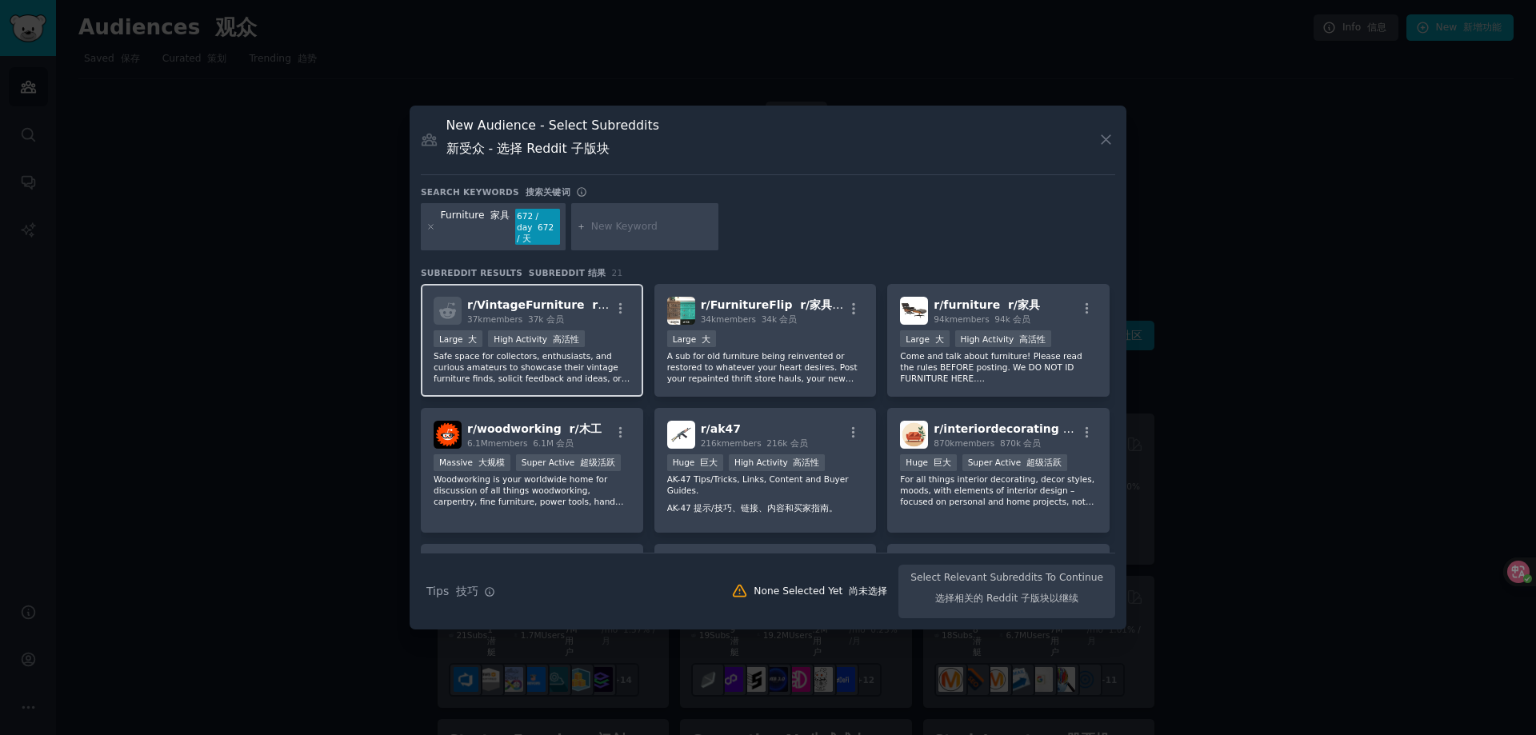
click at [597, 332] on div ">= 80th percentile for submissions / day >= 提交的第 80 个百分位数/天 Large 大 High Activi…" at bounding box center [532, 340] width 197 height 20
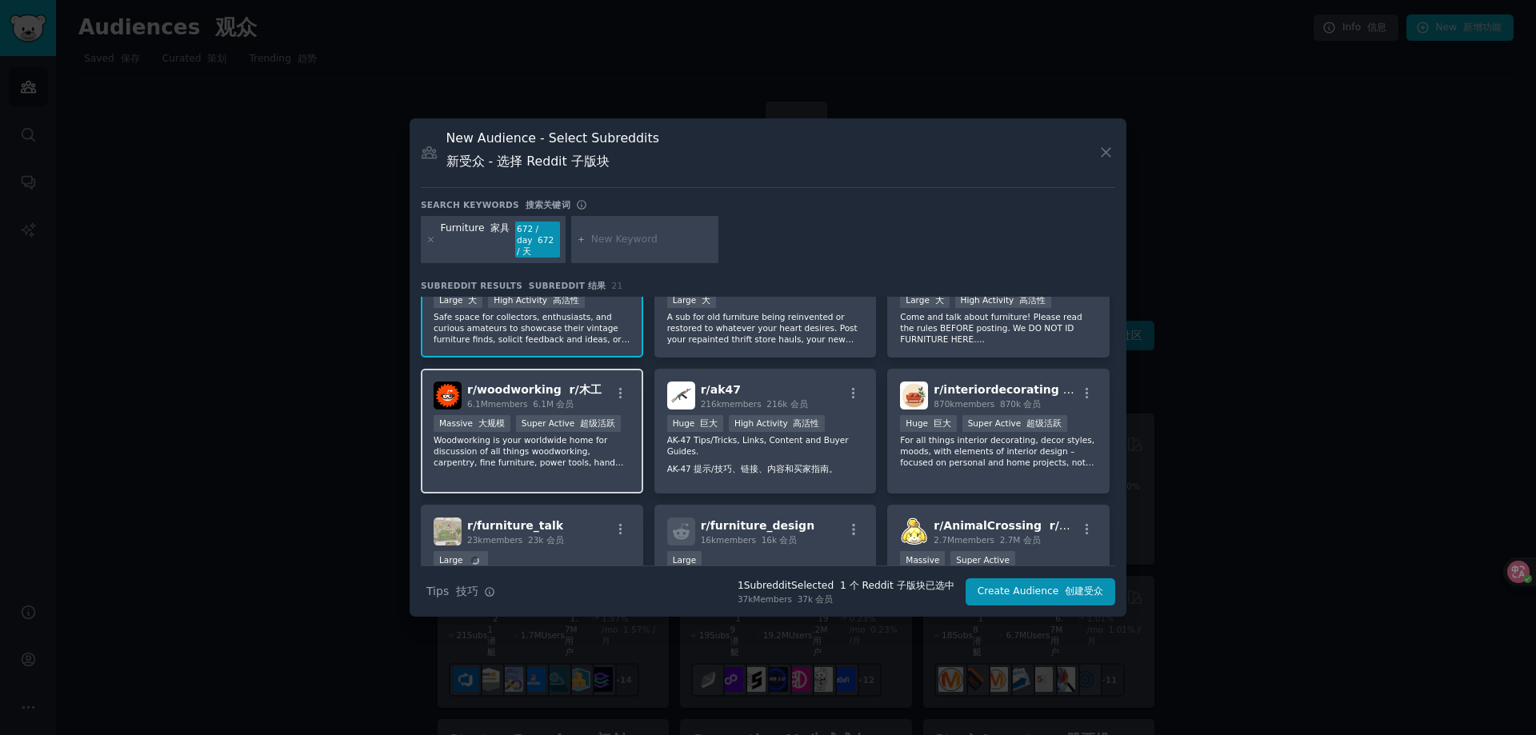
scroll to position [80, 0]
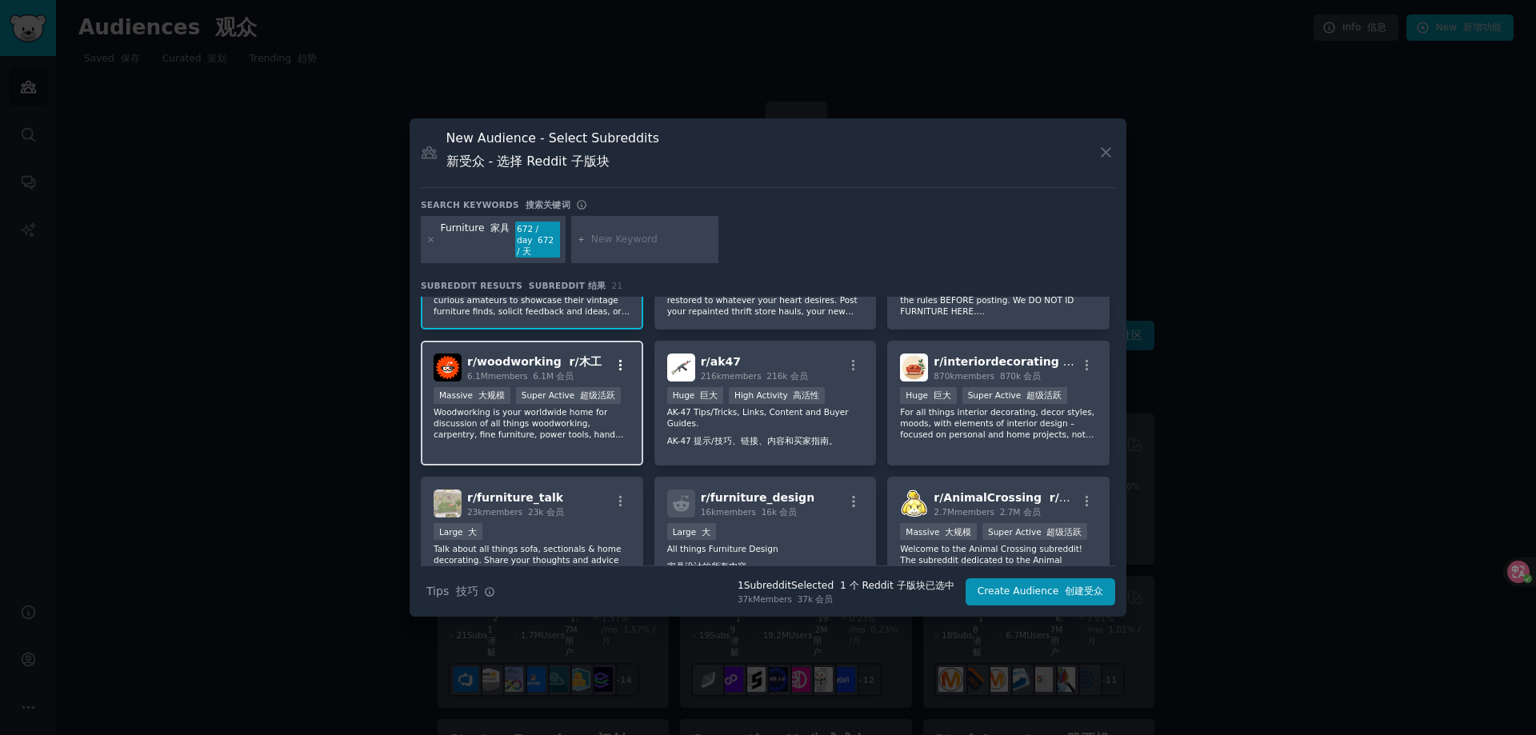
click at [611, 366] on button "button" at bounding box center [621, 365] width 20 height 14
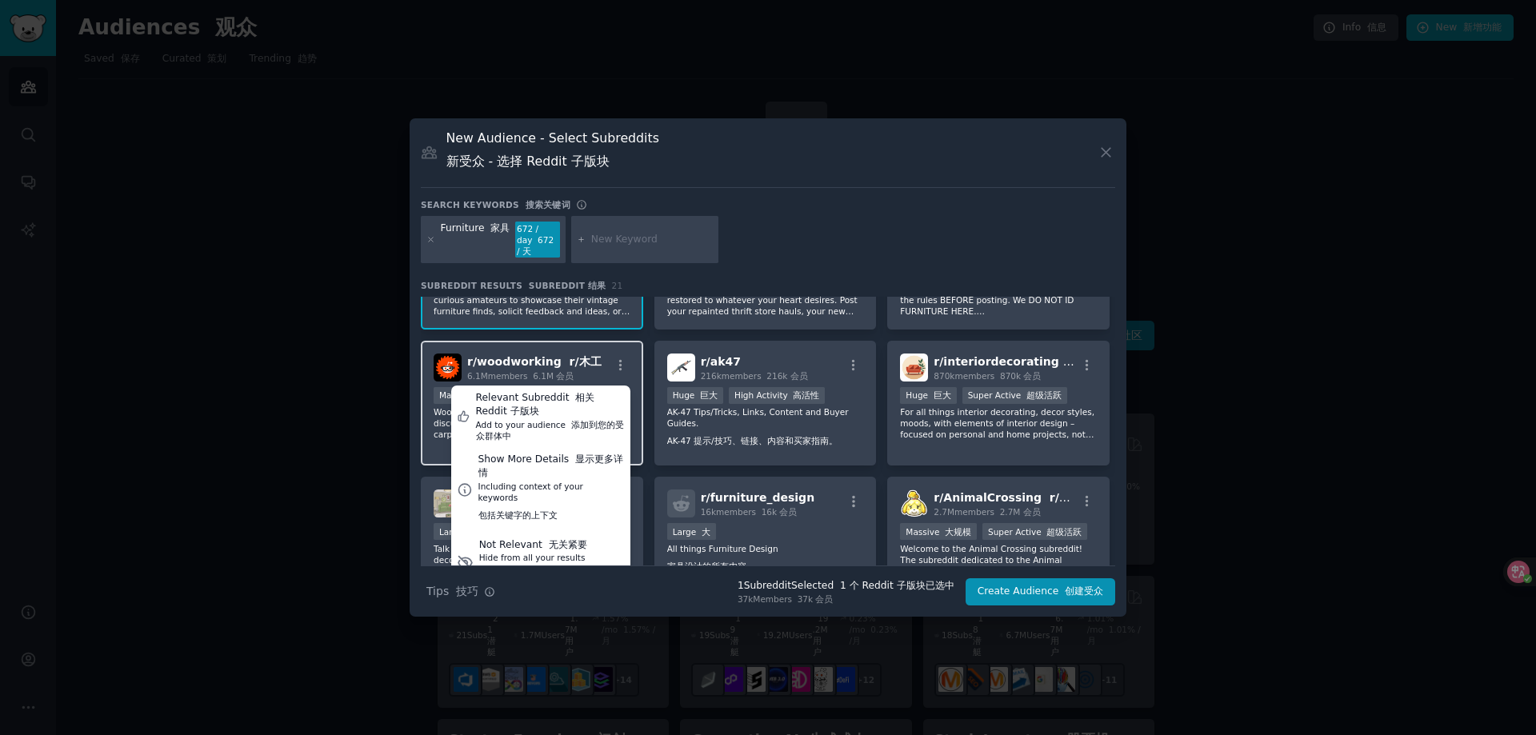
click at [591, 359] on font "r/木工" at bounding box center [586, 361] width 32 height 13
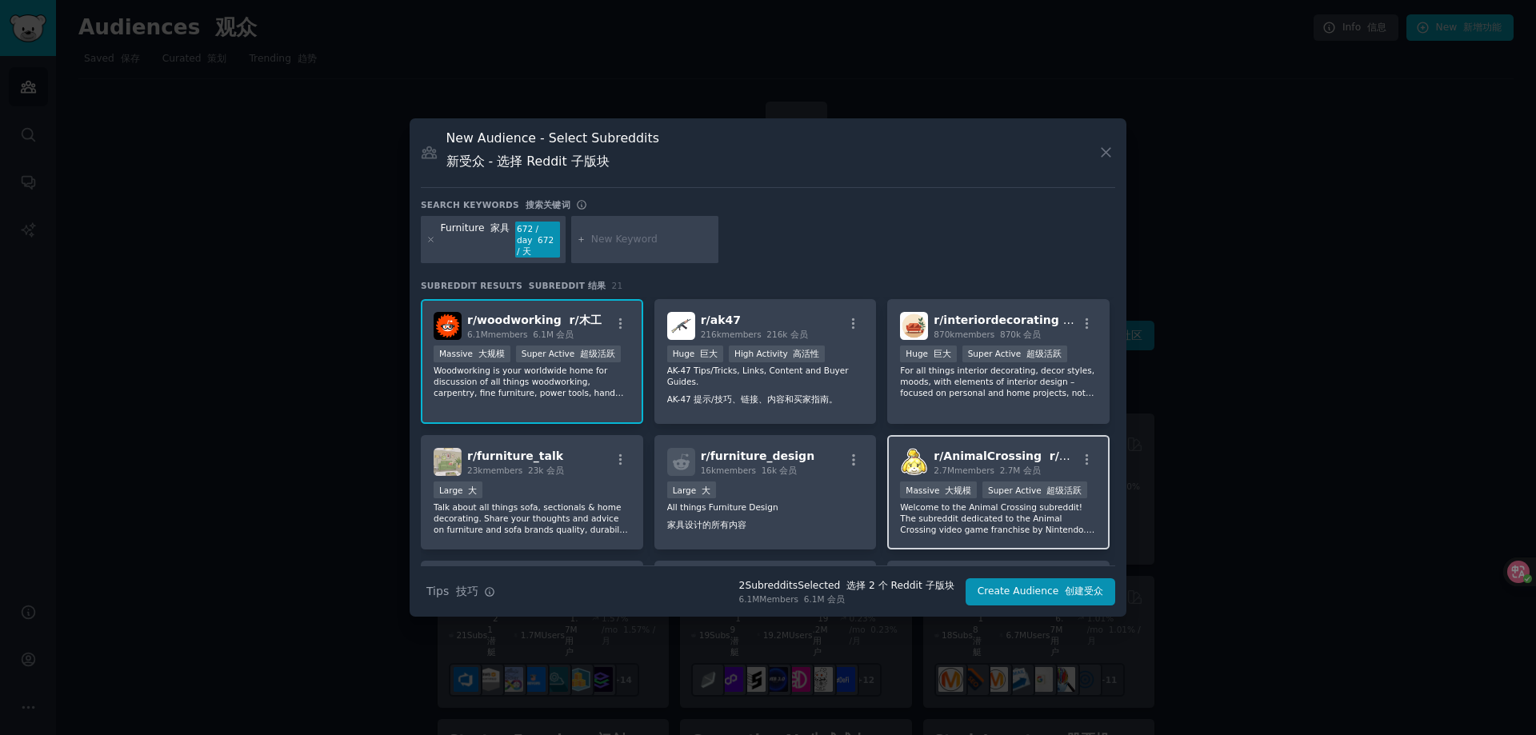
scroll to position [160, 0]
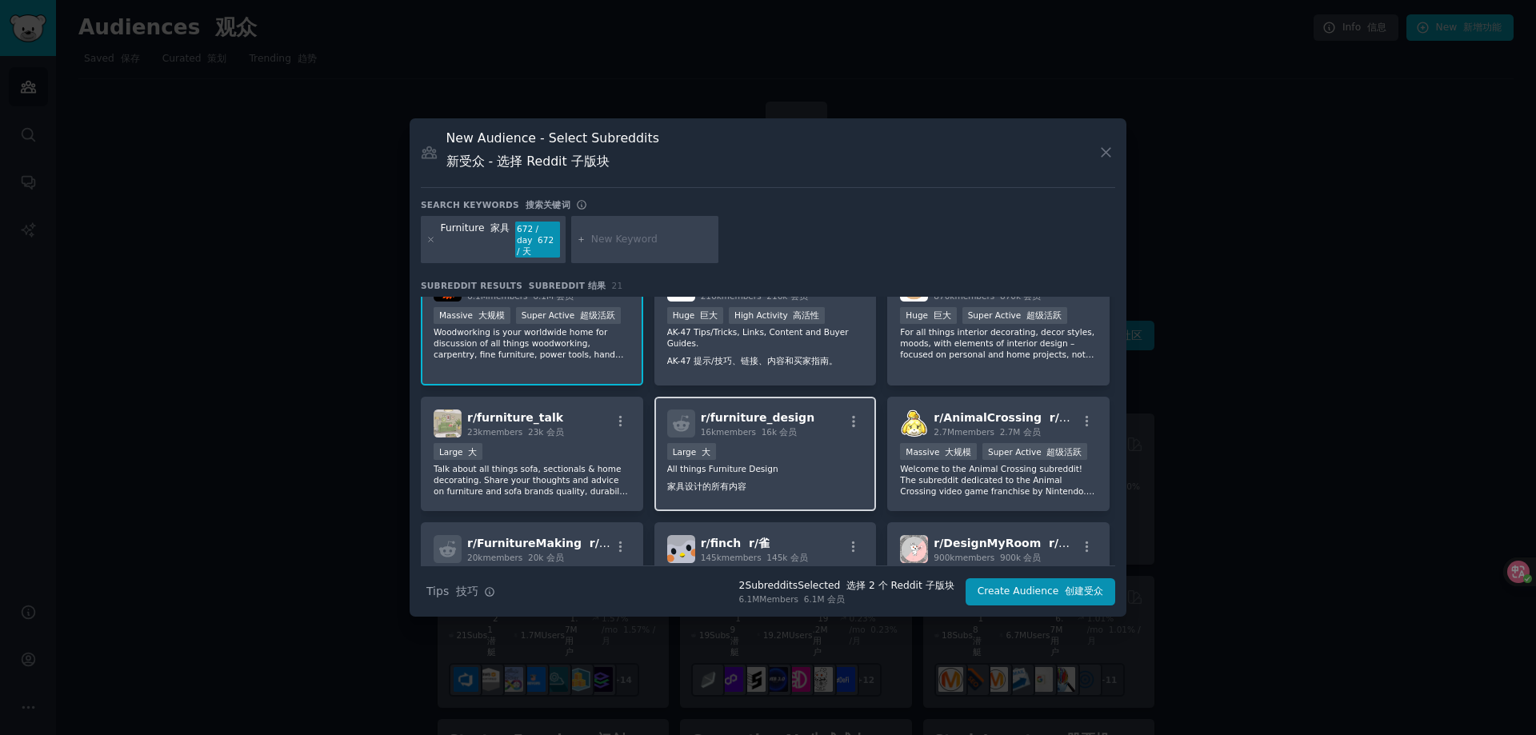
click at [849, 474] on p "All things Furniture Design 家具设计的所有内容" at bounding box center [765, 480] width 197 height 35
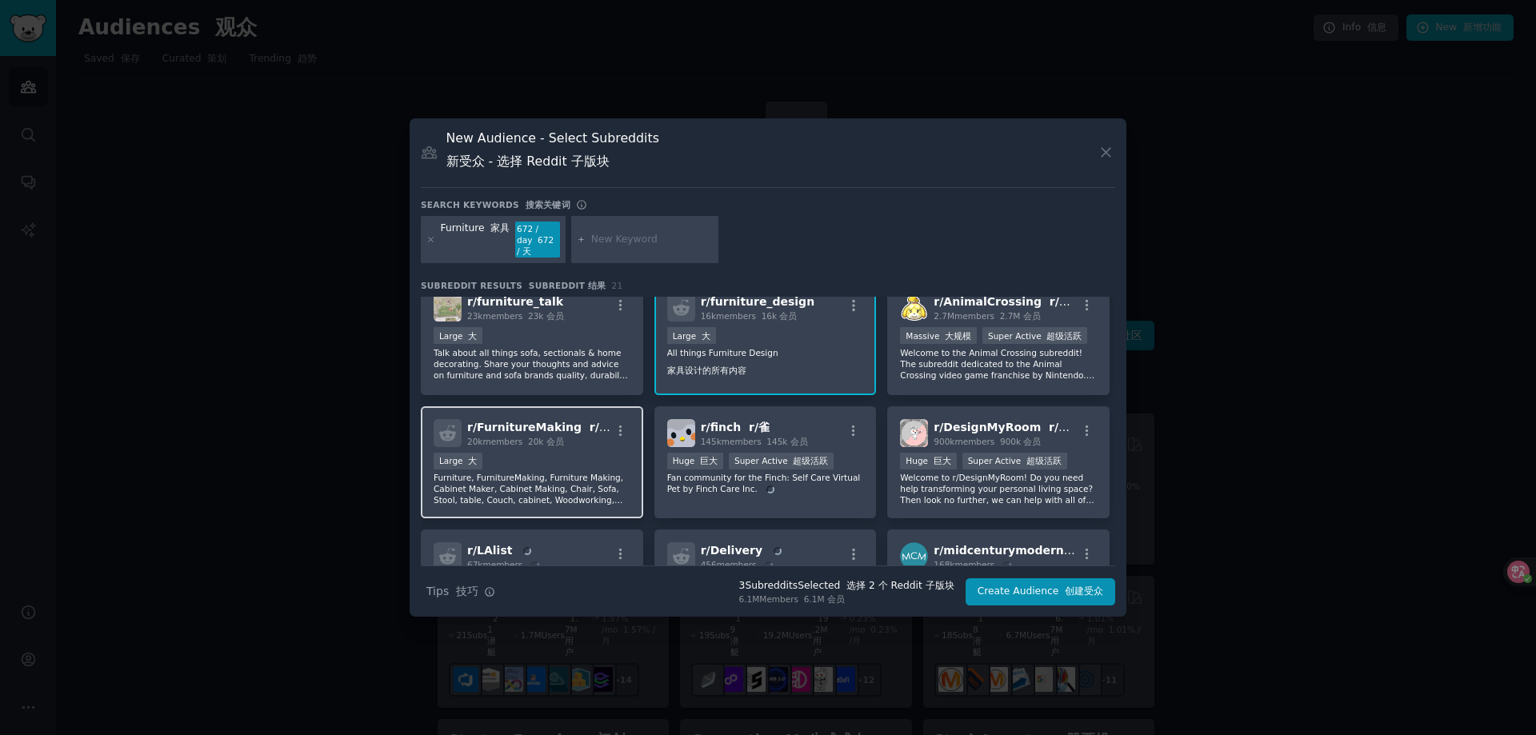
scroll to position [240, 0]
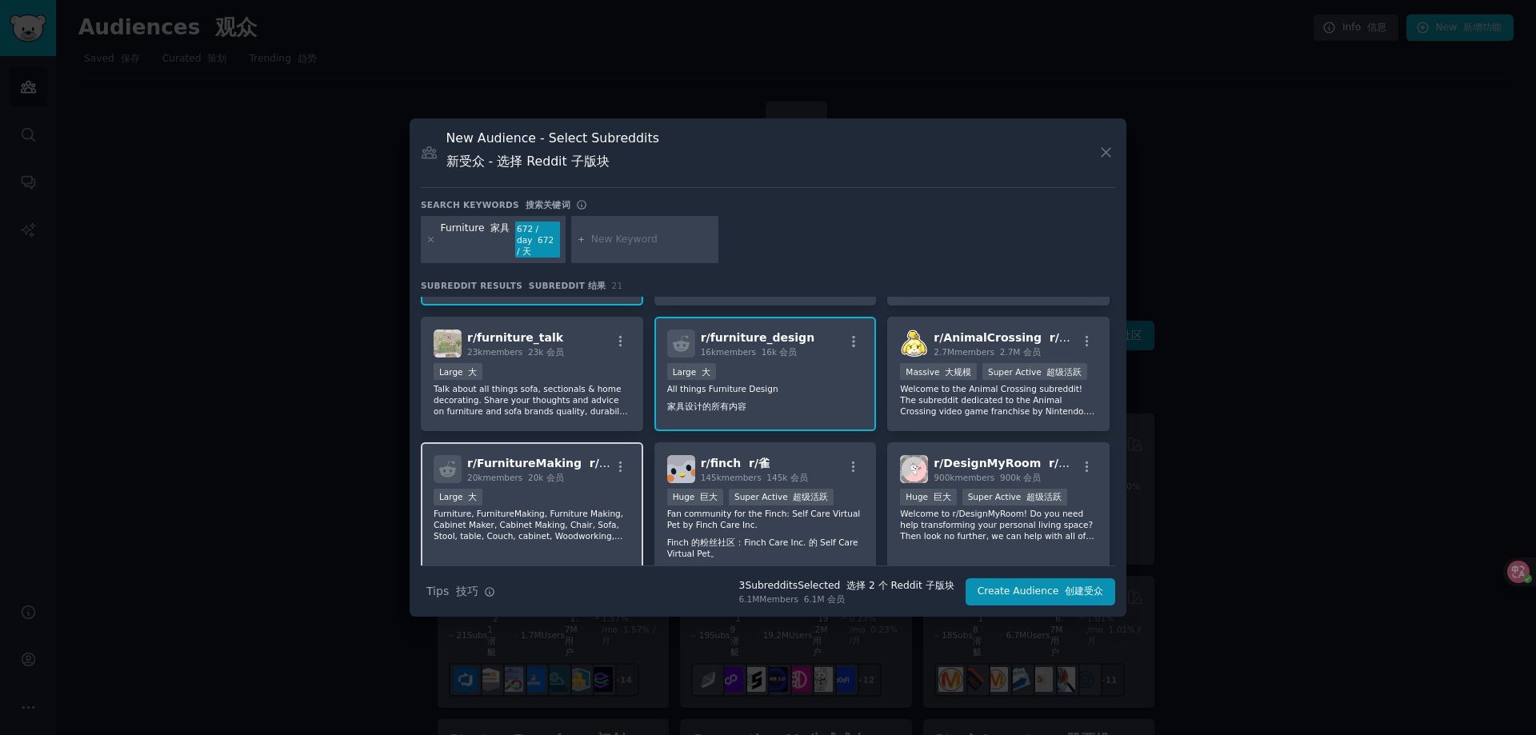
click at [570, 481] on div "20k members 20k 会员" at bounding box center [538, 477] width 143 height 11
click at [590, 479] on div "20k members 20k 会员" at bounding box center [538, 477] width 143 height 11
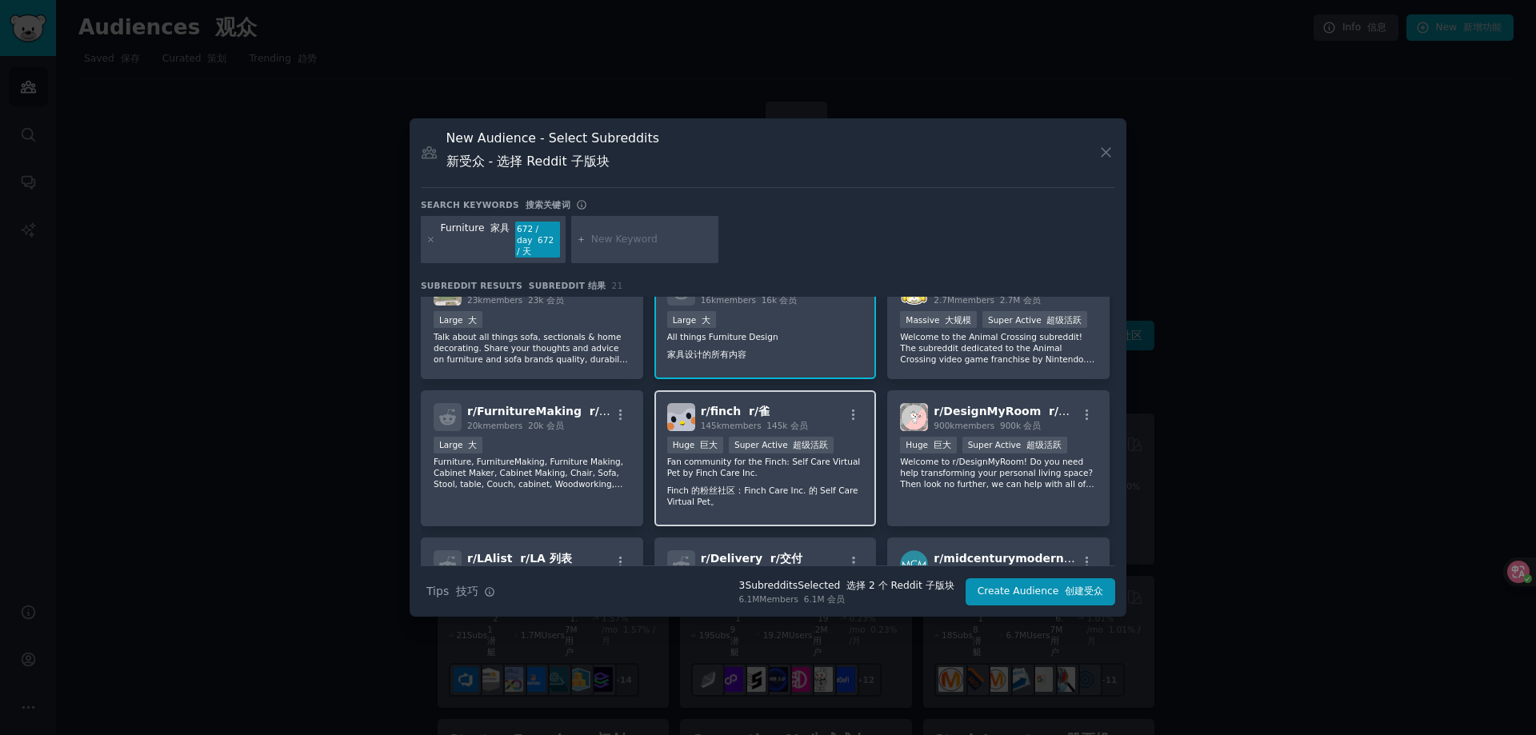
scroll to position [320, 0]
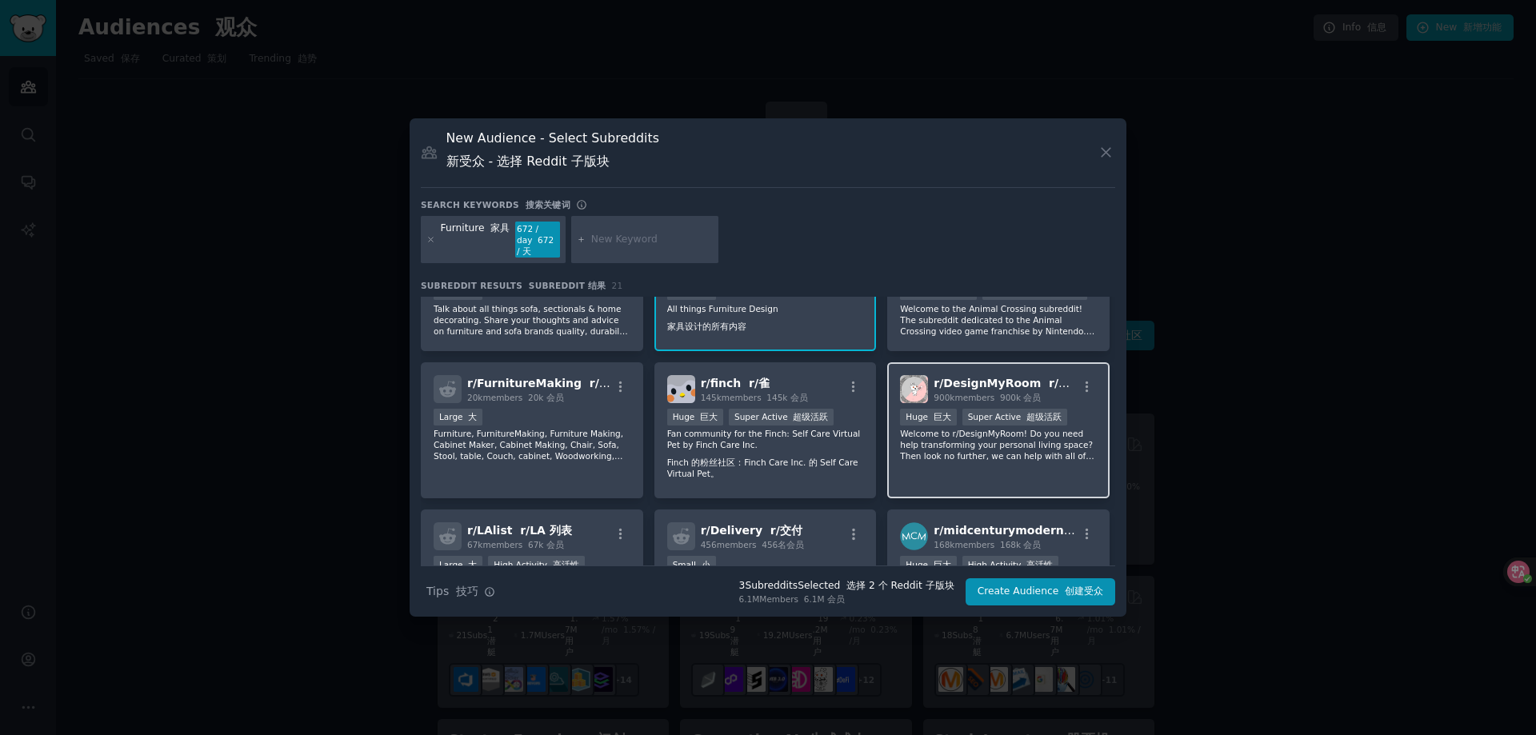
click at [1064, 382] on font "r/设计我的房间" at bounding box center [1087, 383] width 77 height 13
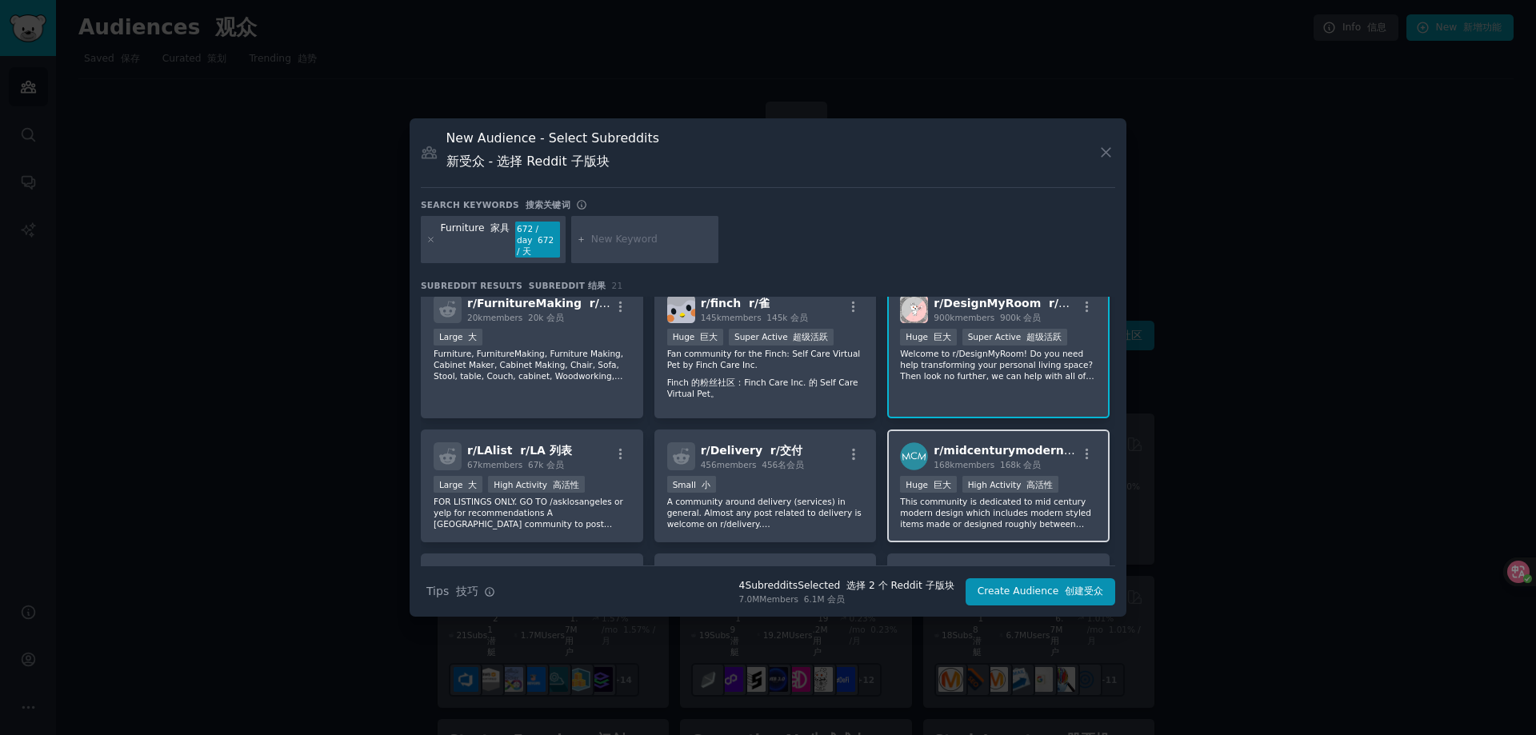
click at [1069, 471] on div "r/ midcenturymodern r/中世纪现代 168k members 168k 会员 >= 80th percentile for submiss…" at bounding box center [998, 486] width 222 height 113
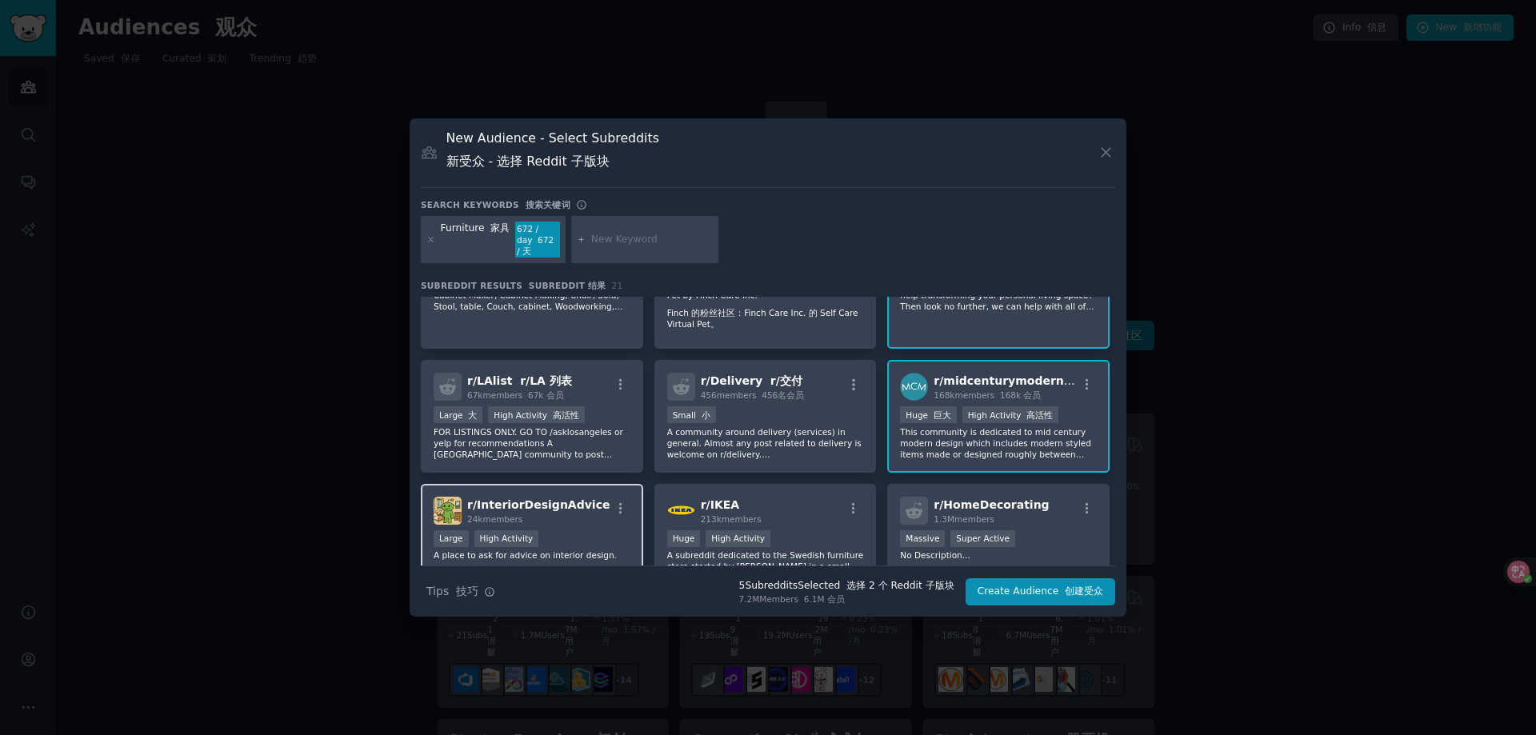
scroll to position [560, 0]
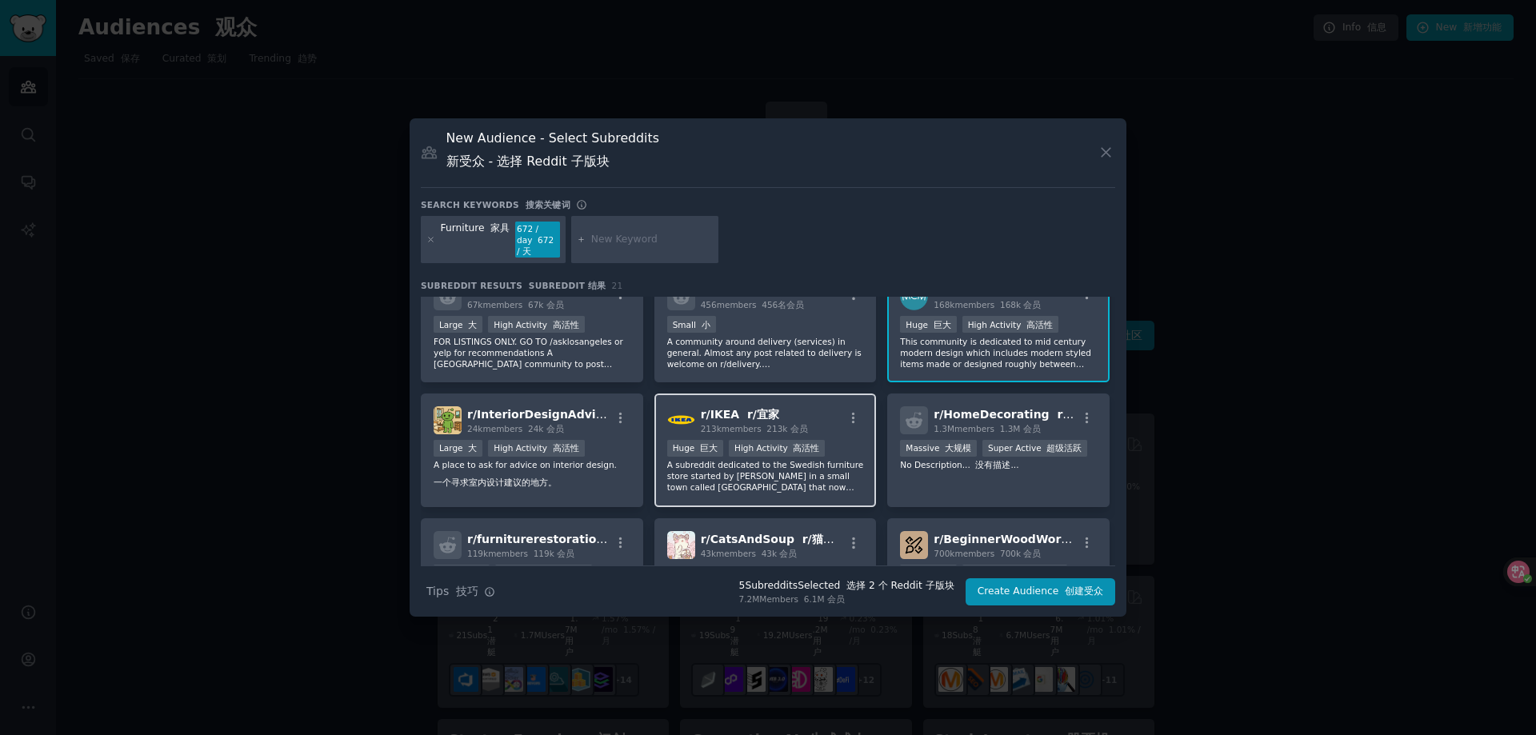
click at [844, 426] on div at bounding box center [854, 420] width 20 height 19
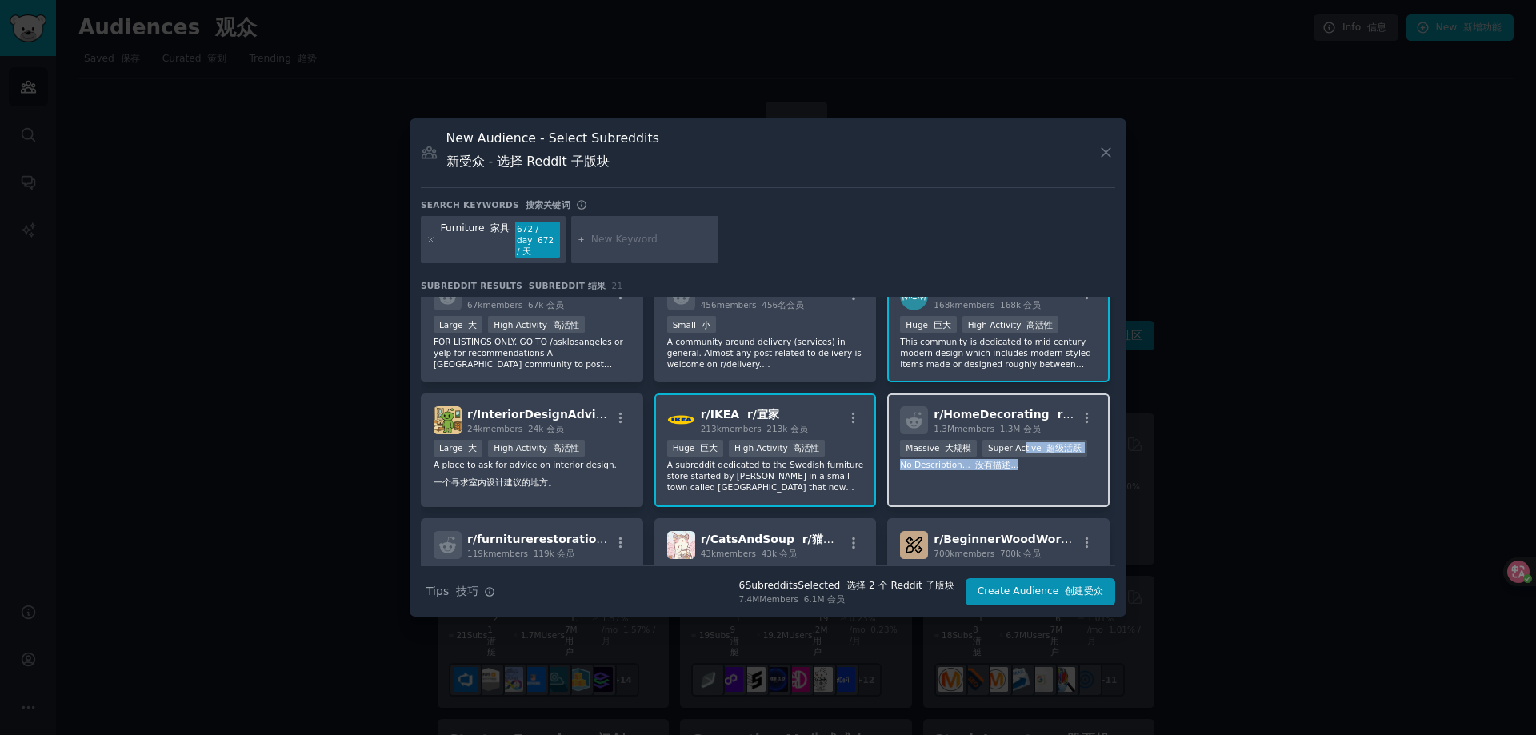
click at [1018, 459] on div "1,000,000+ members 1,000,000+ 会员 Massive 大规模 Super Active 超级活跃 No Description..…" at bounding box center [998, 455] width 197 height 31
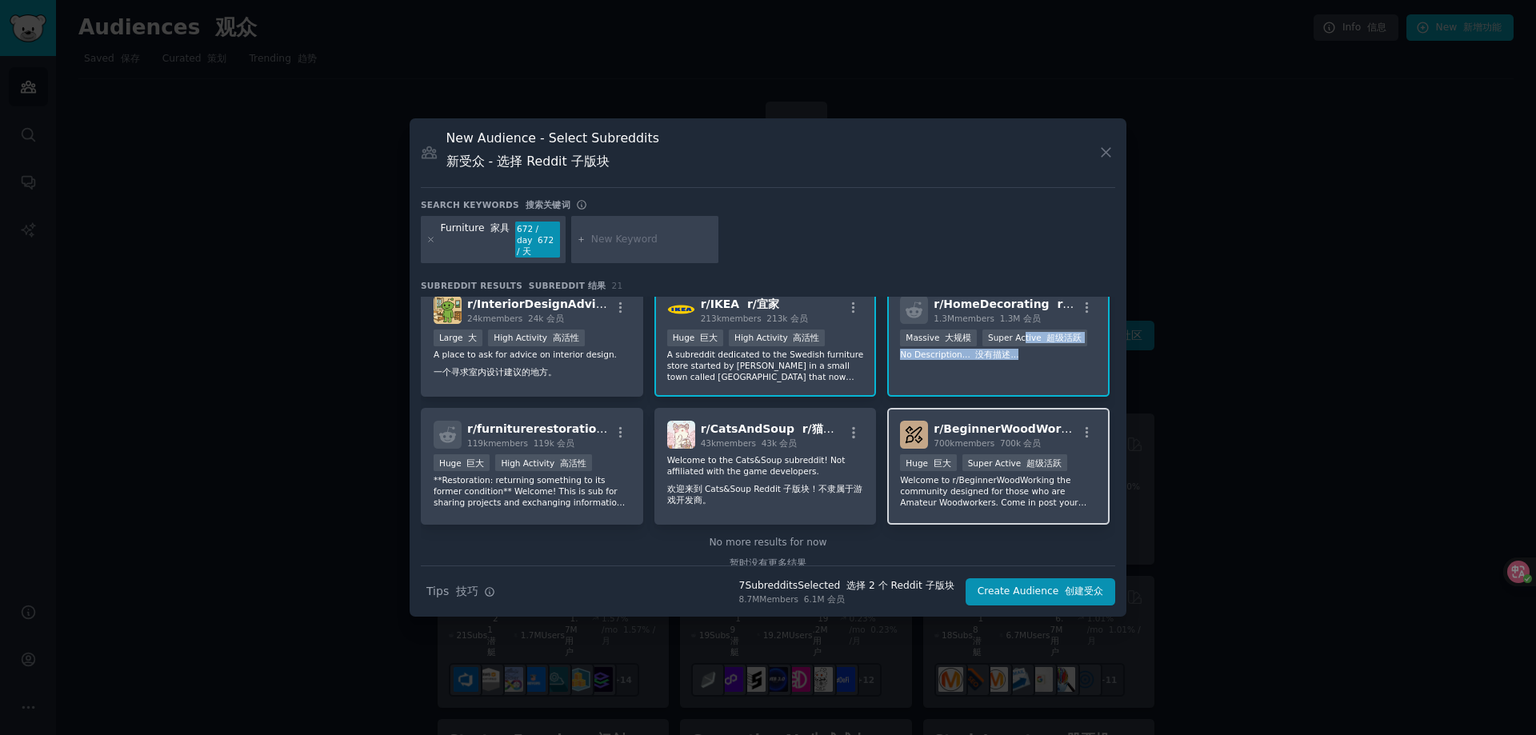
scroll to position [686, 0]
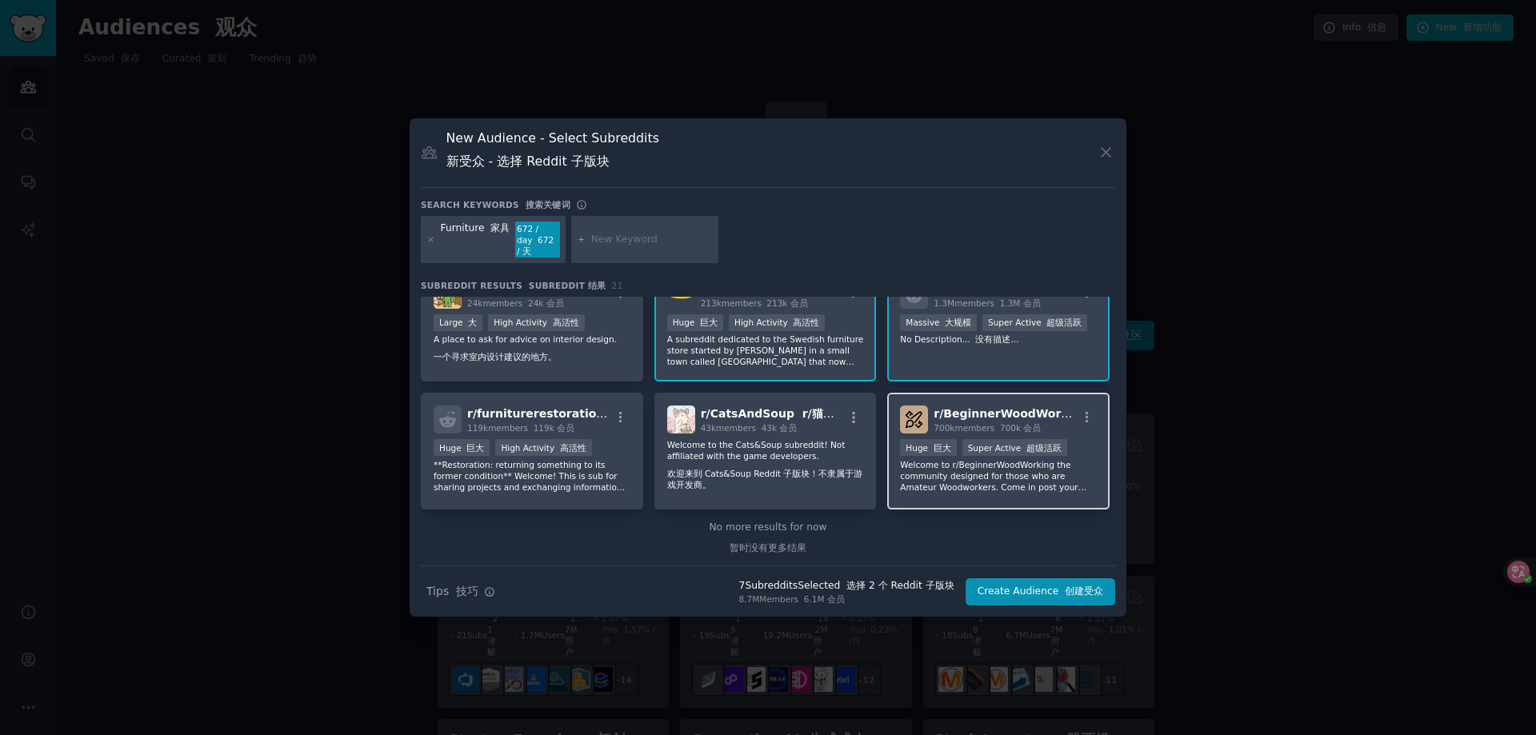
click at [1079, 438] on div "r/ BeginnerWoodWorking r/初学者木工 700k members 700k 会员 Huge 巨大 Super Active 超级活跃 W…" at bounding box center [998, 451] width 222 height 117
click at [1025, 596] on button "Create Audience 创建受众" at bounding box center [1041, 592] width 150 height 27
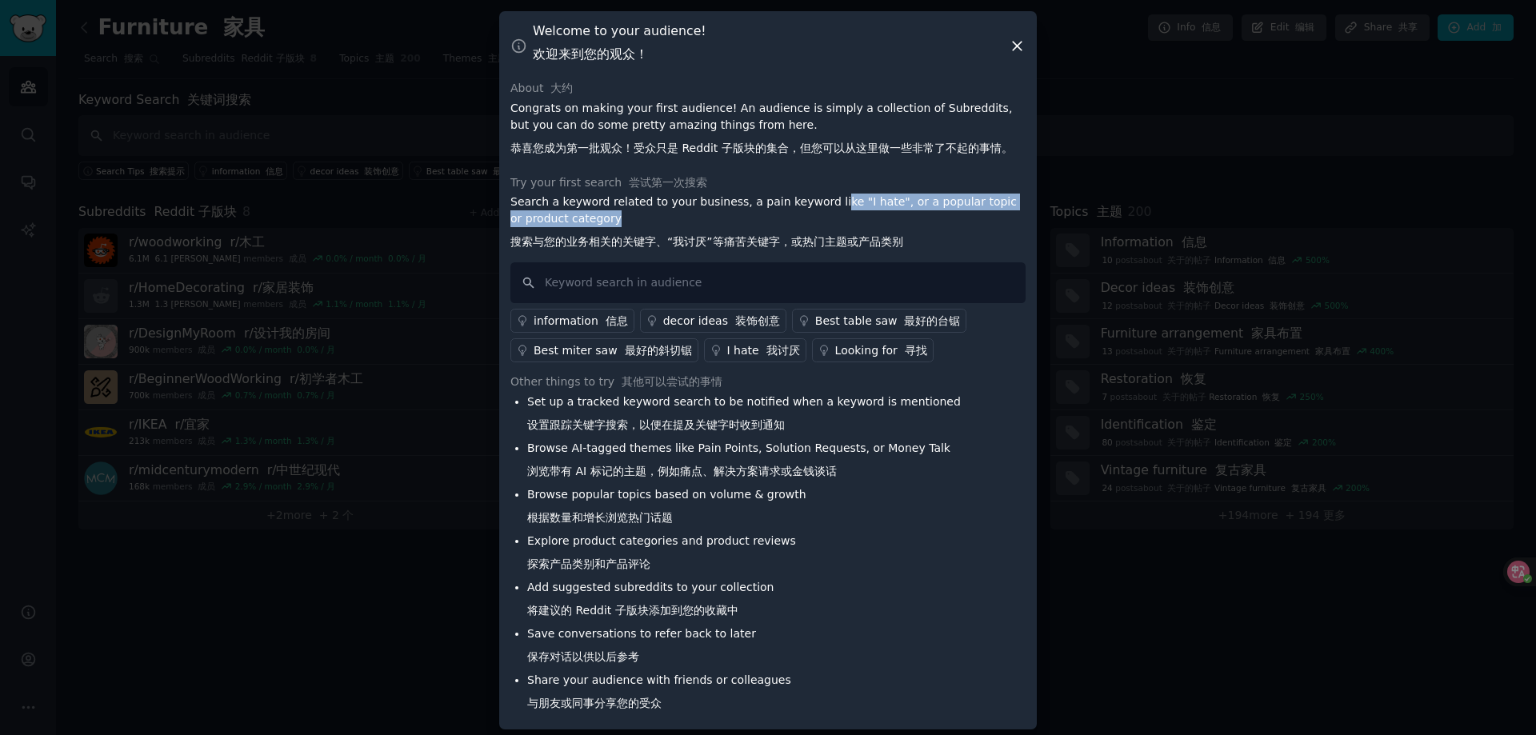
drag, startPoint x: 830, startPoint y: 209, endPoint x: 831, endPoint y: 221, distance: 12.1
click at [831, 221] on p "Search a keyword related to your business, a pain keyword like "I hate", or a p…" at bounding box center [767, 225] width 515 height 63
click at [615, 239] on font "搜索与您的业务相关的关键字、“我讨厌”等痛苦关键字，或热门主题或产品类别" at bounding box center [706, 241] width 393 height 13
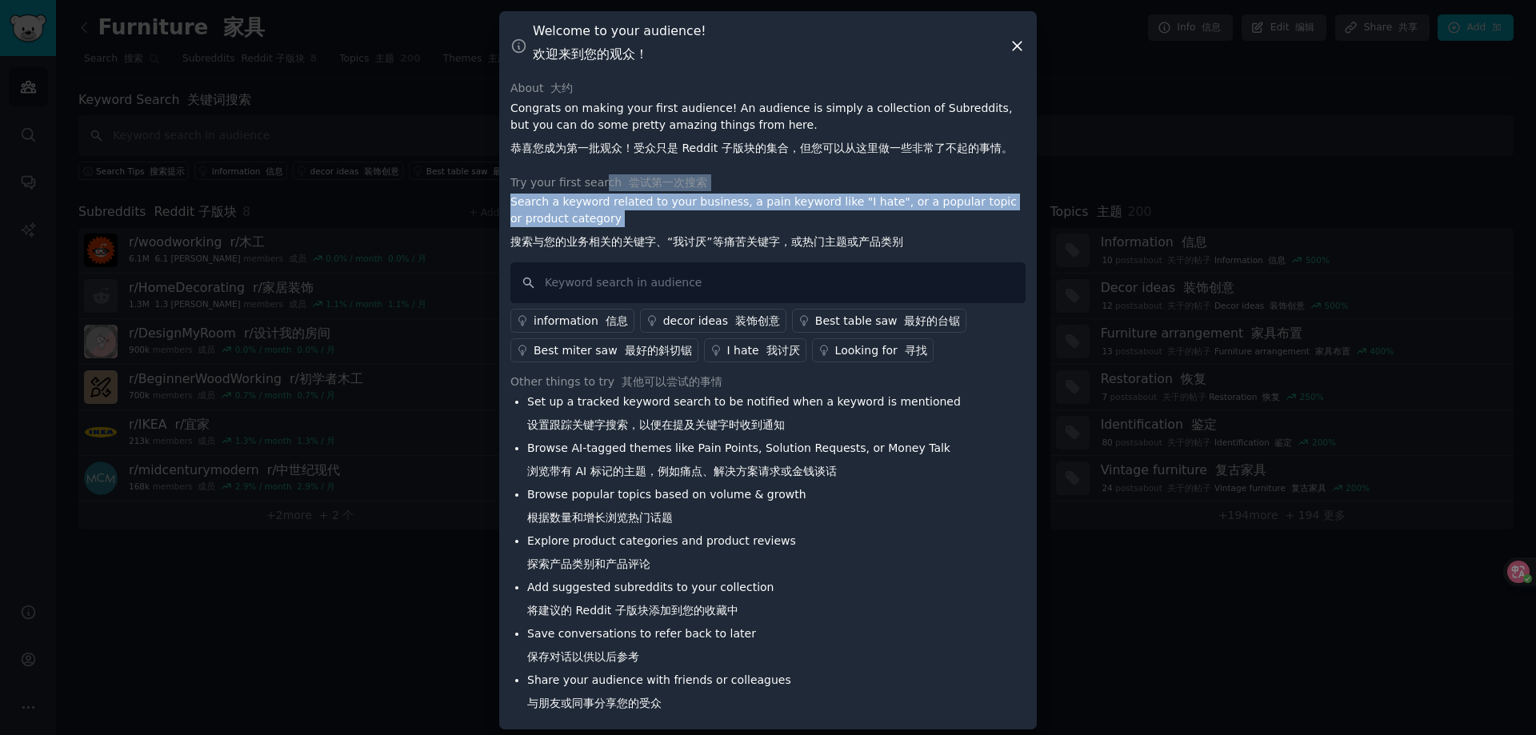
drag, startPoint x: 583, startPoint y: 232, endPoint x: 599, endPoint y: 186, distance: 49.1
click at [599, 186] on div "Try your first search 尝试第一次搜索 Search a keyword related to your business, a pain…" at bounding box center [767, 268] width 515 height 189
click at [689, 218] on p "Search a keyword related to your business, a pain keyword like "I hate", or a p…" at bounding box center [767, 225] width 515 height 63
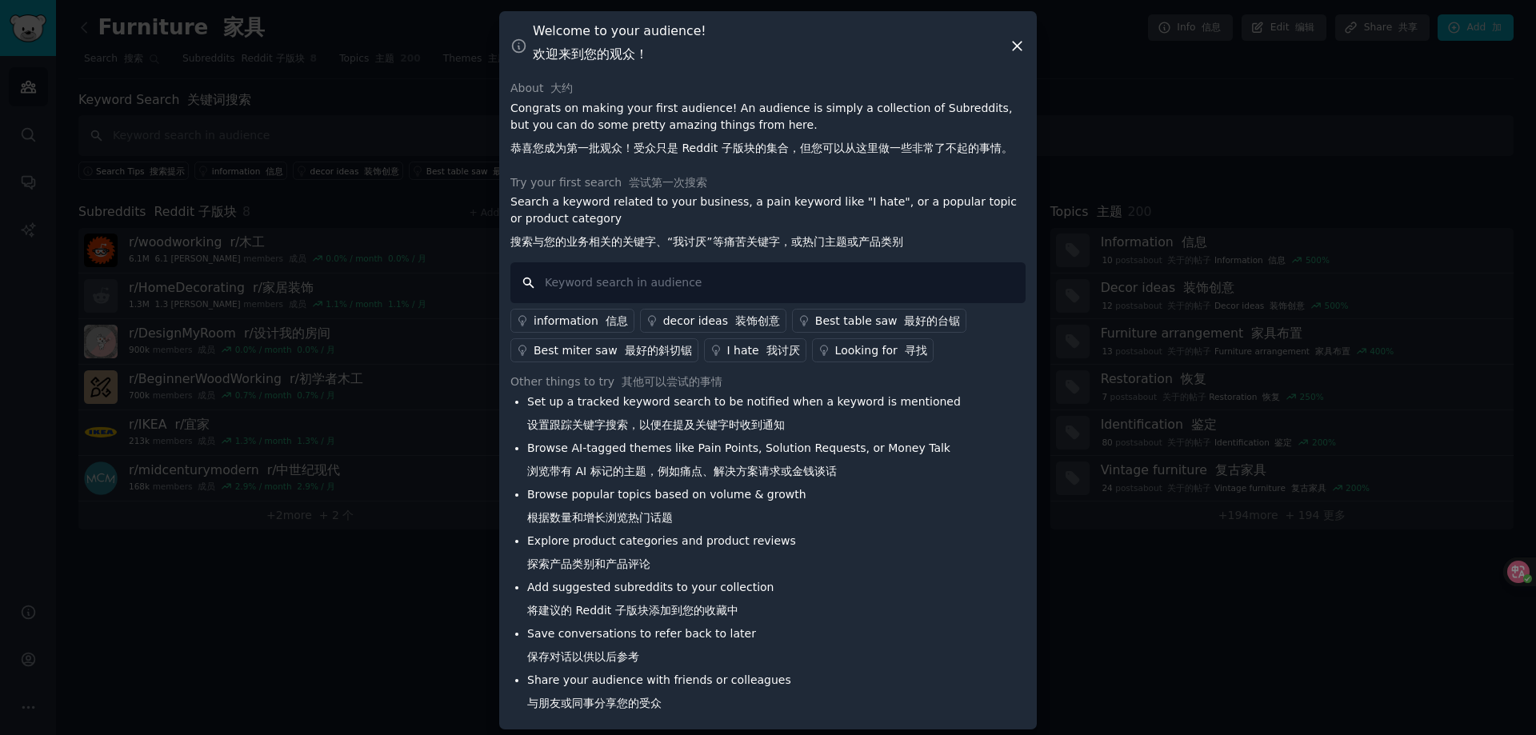
click at [609, 278] on input "text" at bounding box center [767, 282] width 515 height 41
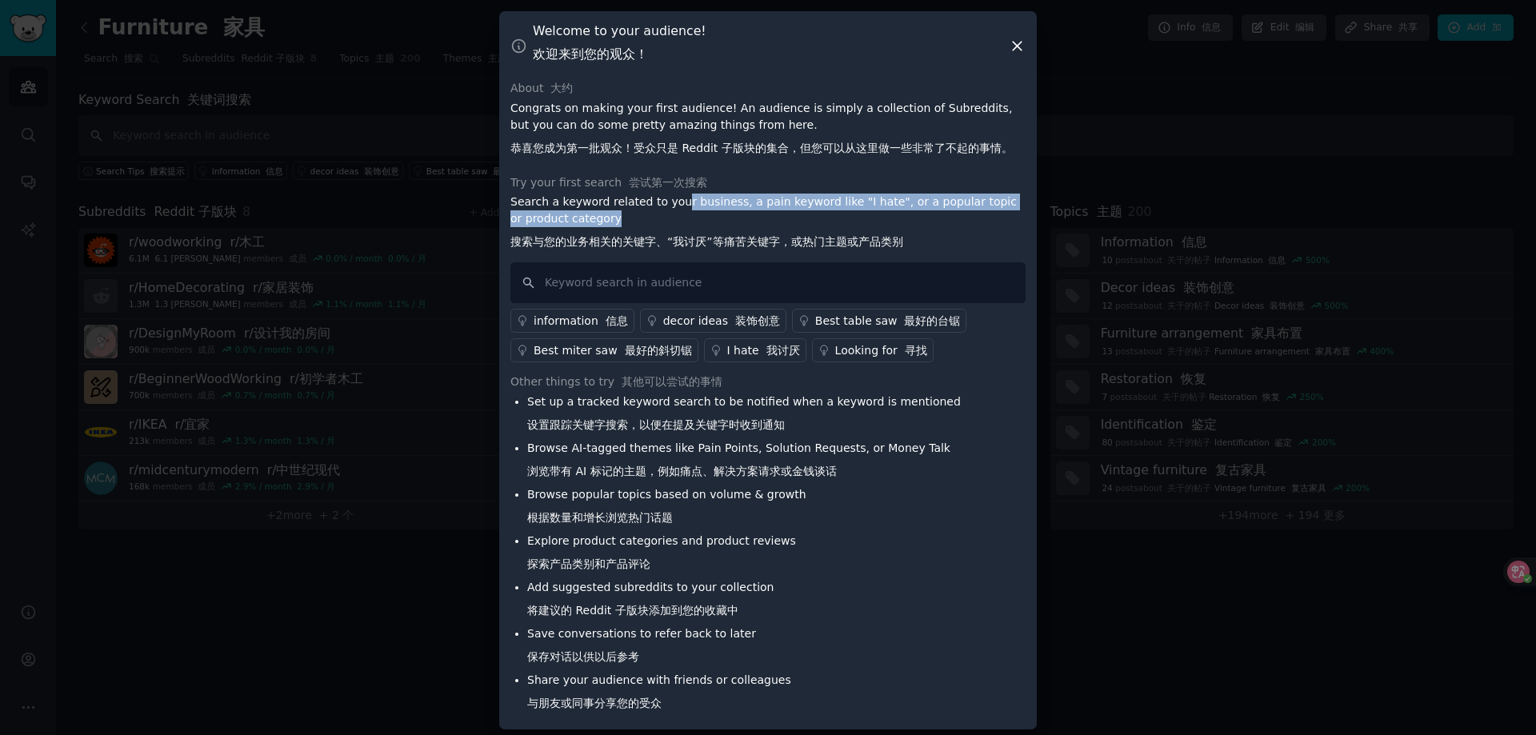
drag, startPoint x: 683, startPoint y: 208, endPoint x: 791, endPoint y: 216, distance: 109.1
click at [767, 214] on p "Search a keyword related to your business, a pain keyword like "I hate", or a p…" at bounding box center [767, 225] width 515 height 63
click at [775, 223] on p "Search a keyword related to your business, a pain keyword like "I hate", or a p…" at bounding box center [767, 225] width 515 height 63
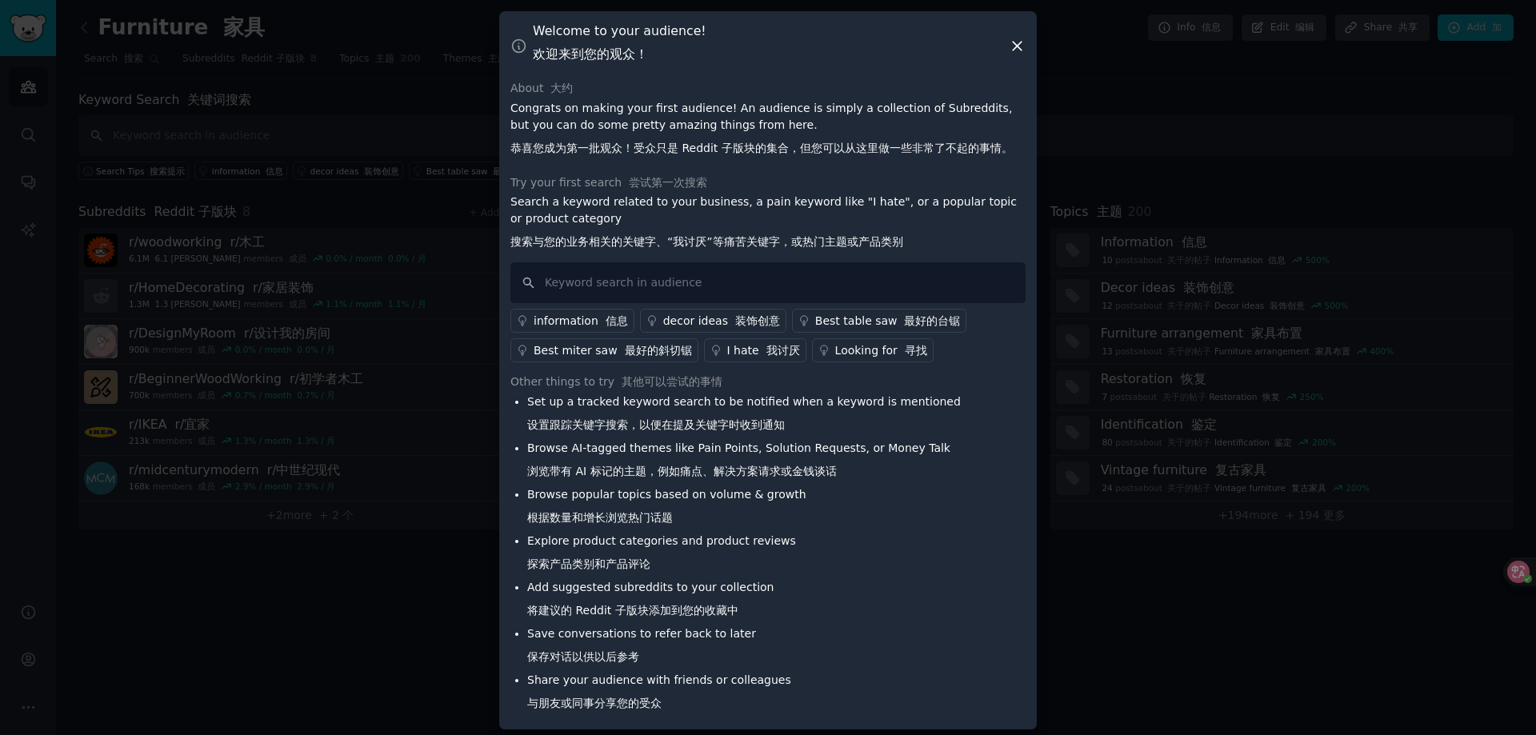
drag, startPoint x: 687, startPoint y: 233, endPoint x: 675, endPoint y: 230, distance: 12.2
click at [659, 228] on p "Search a keyword related to your business, a pain keyword like "I hate", or a p…" at bounding box center [767, 225] width 515 height 63
click at [735, 236] on font "搜索与您的业务相关的关键字、“我讨厌”等痛苦关键字，或热门主题或产品类别" at bounding box center [706, 241] width 393 height 13
click at [735, 341] on link "I hate 我讨厌" at bounding box center [755, 350] width 102 height 24
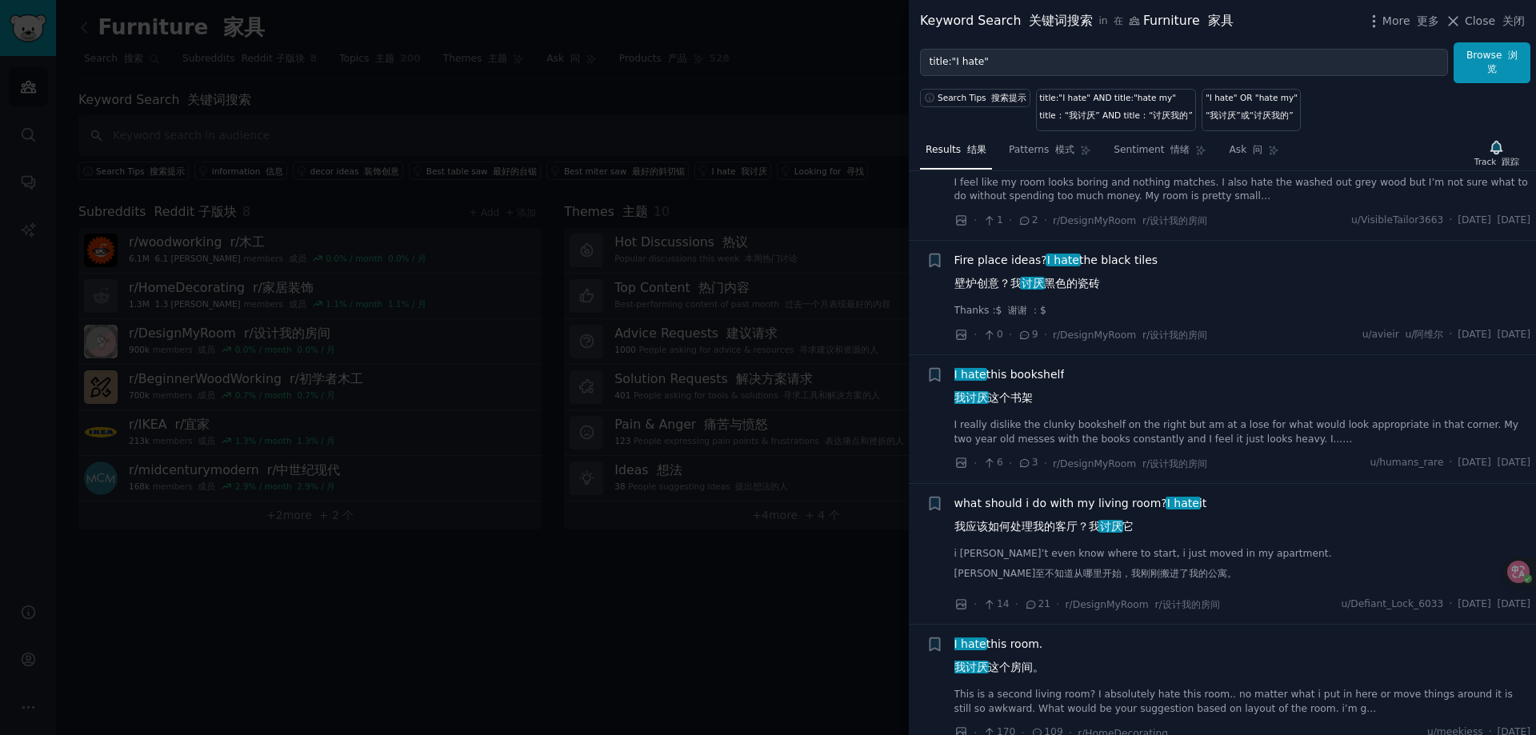
scroll to position [1440, 0]
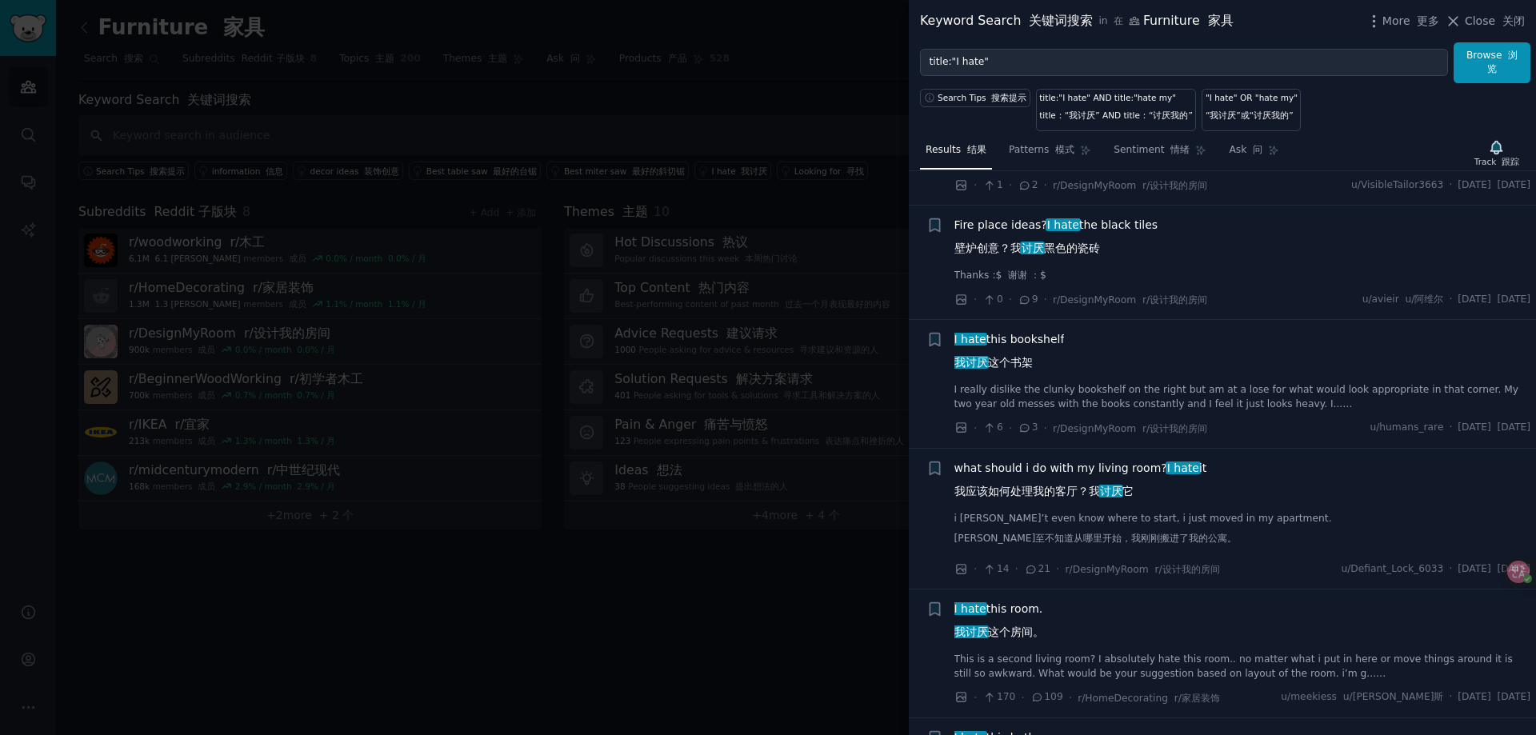
click at [1023, 357] on span "I hate this bookshelf 我讨厌 这个书架" at bounding box center [1010, 354] width 110 height 46
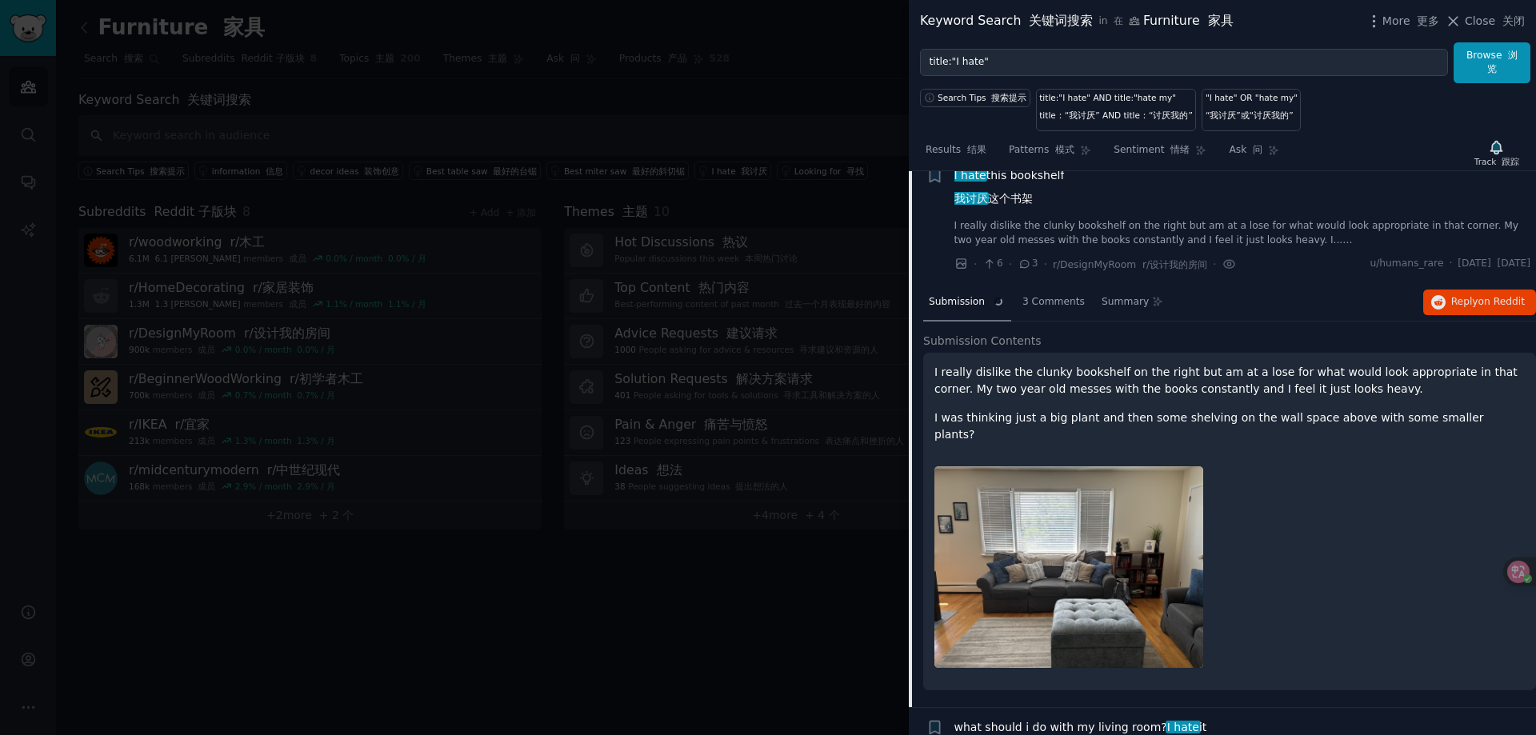
scroll to position [1605, 0]
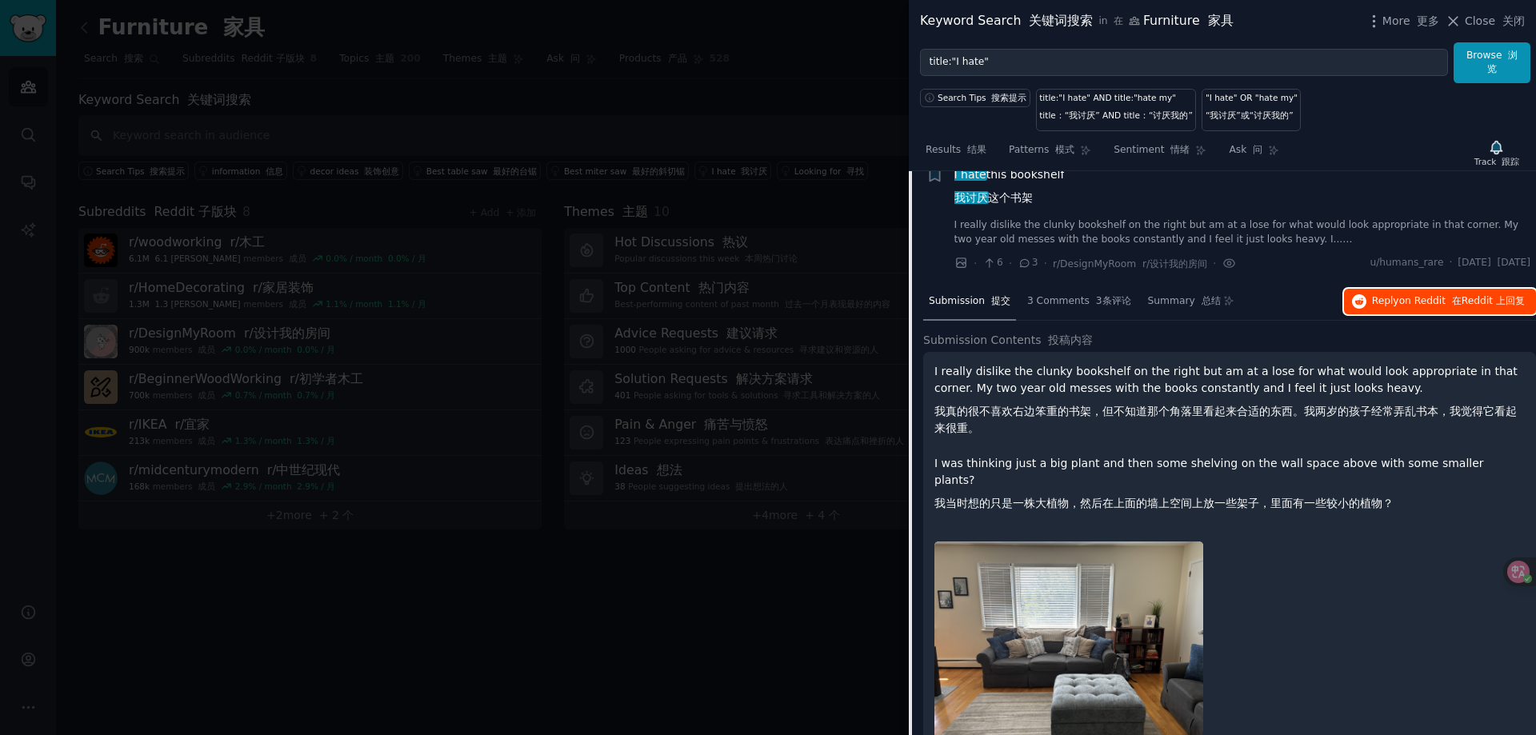
click at [1390, 308] on button "Reply on Reddit 在 Reddit 上 回复" at bounding box center [1440, 302] width 192 height 26
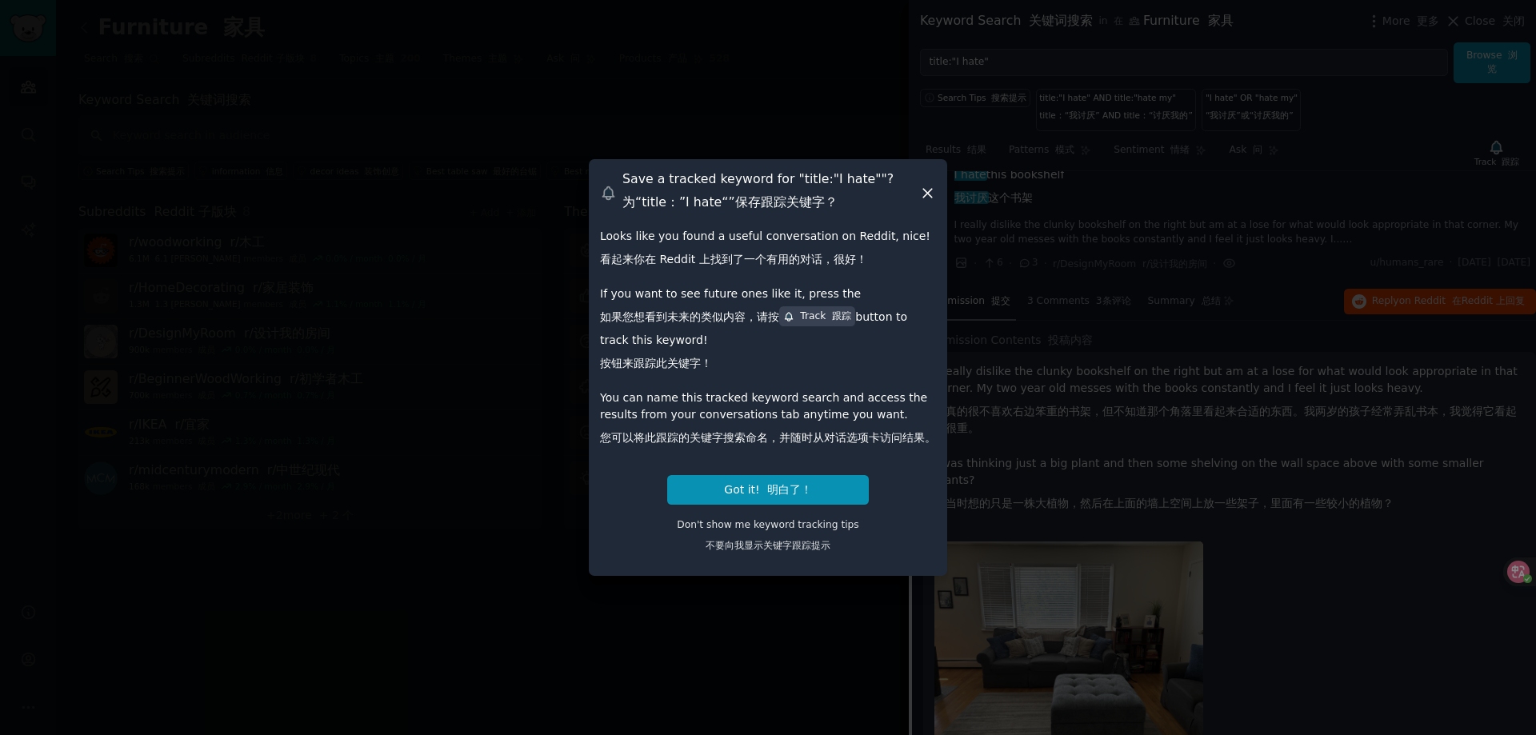
click at [930, 195] on icon at bounding box center [927, 194] width 9 height 9
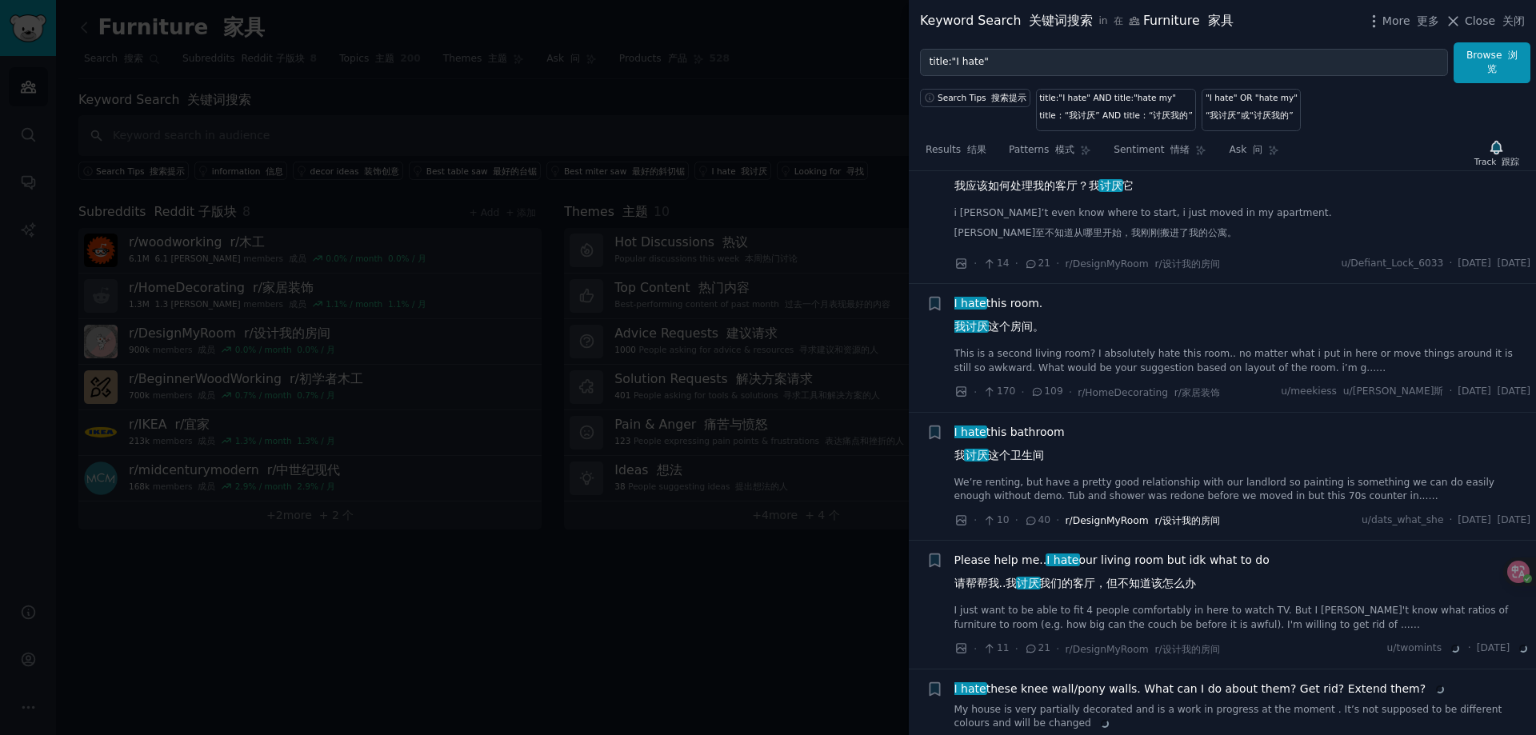
scroll to position [2325, 0]
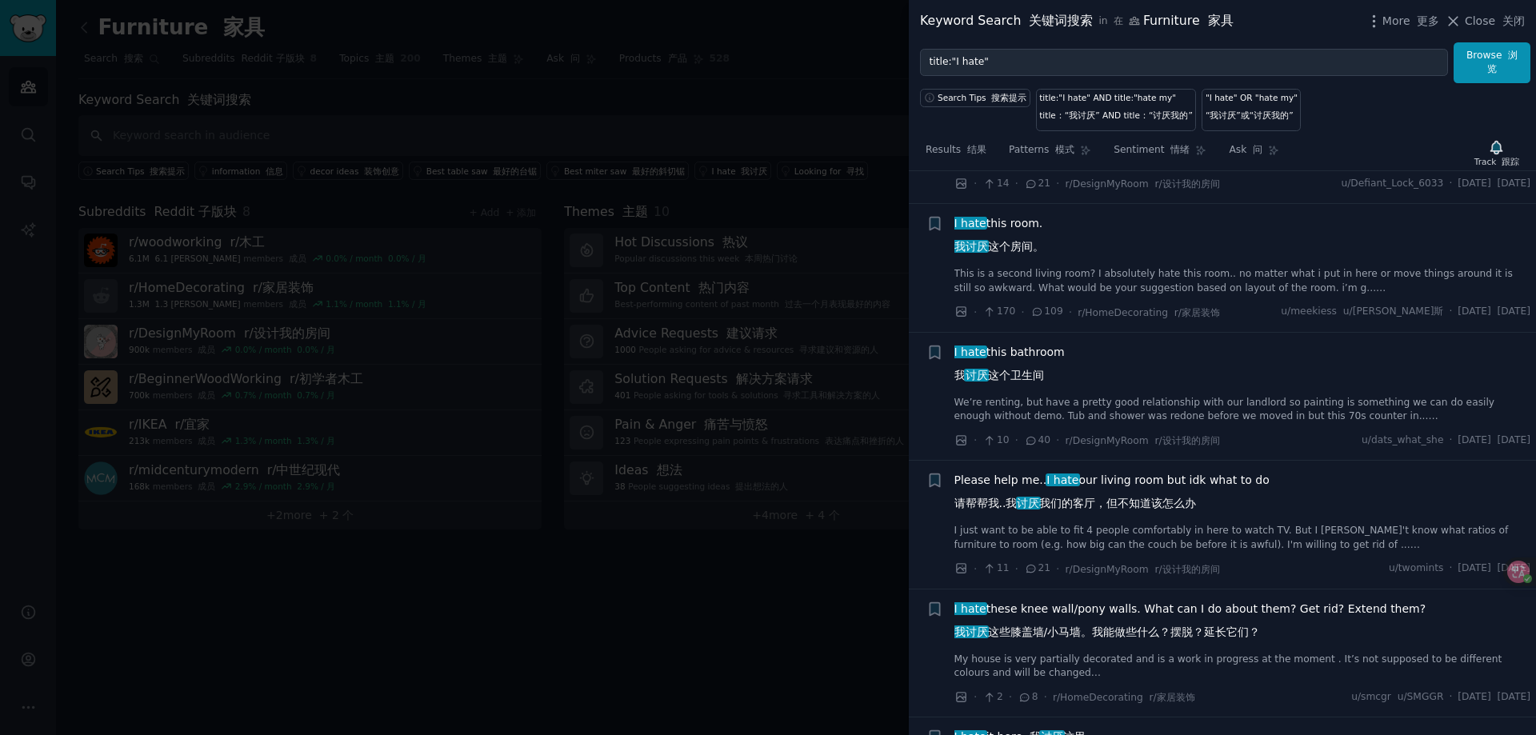
click at [1146, 479] on span "Please help me.. I hate our living room but idk what to do 请帮帮我..我 讨厌 我们的客厅，但不知…" at bounding box center [1112, 495] width 315 height 46
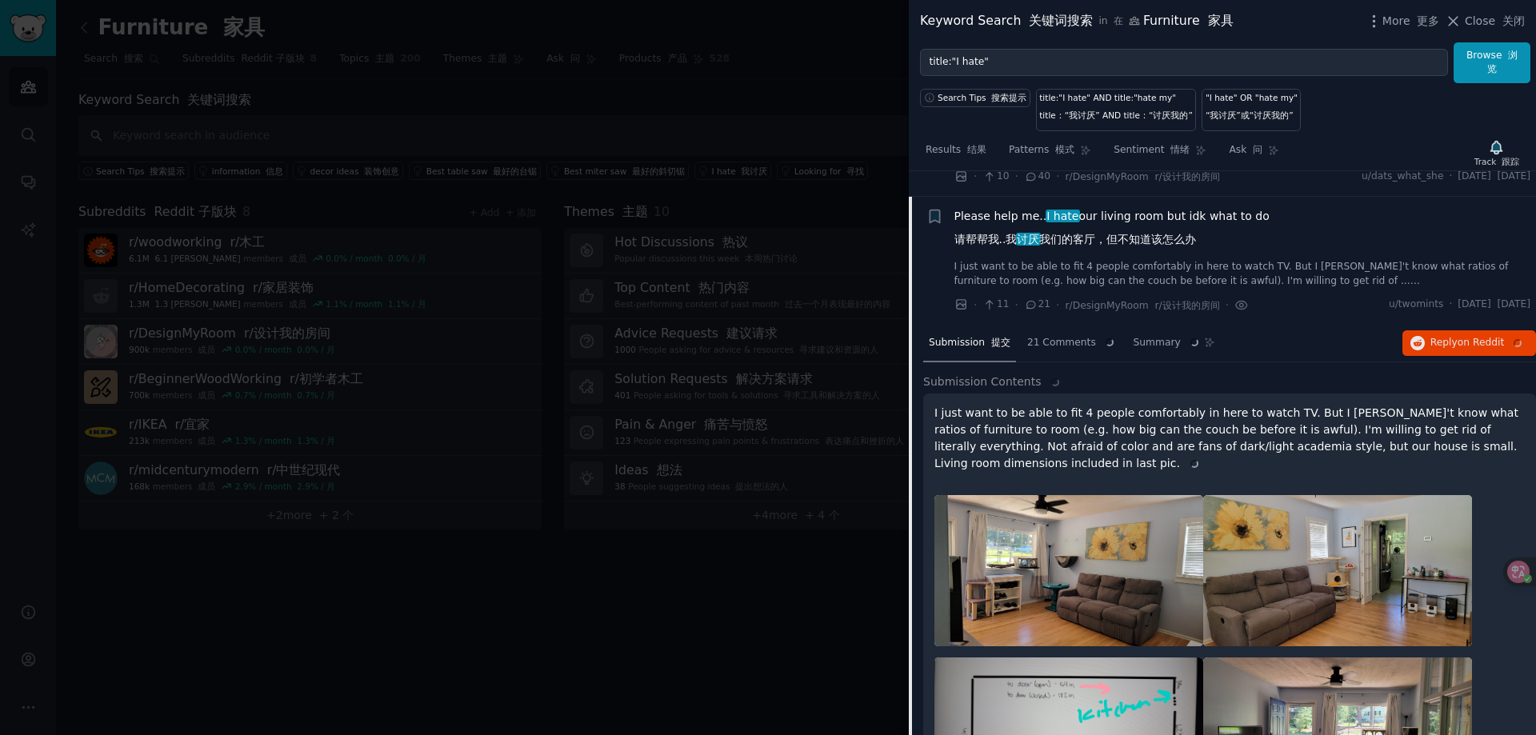
scroll to position [2132, 0]
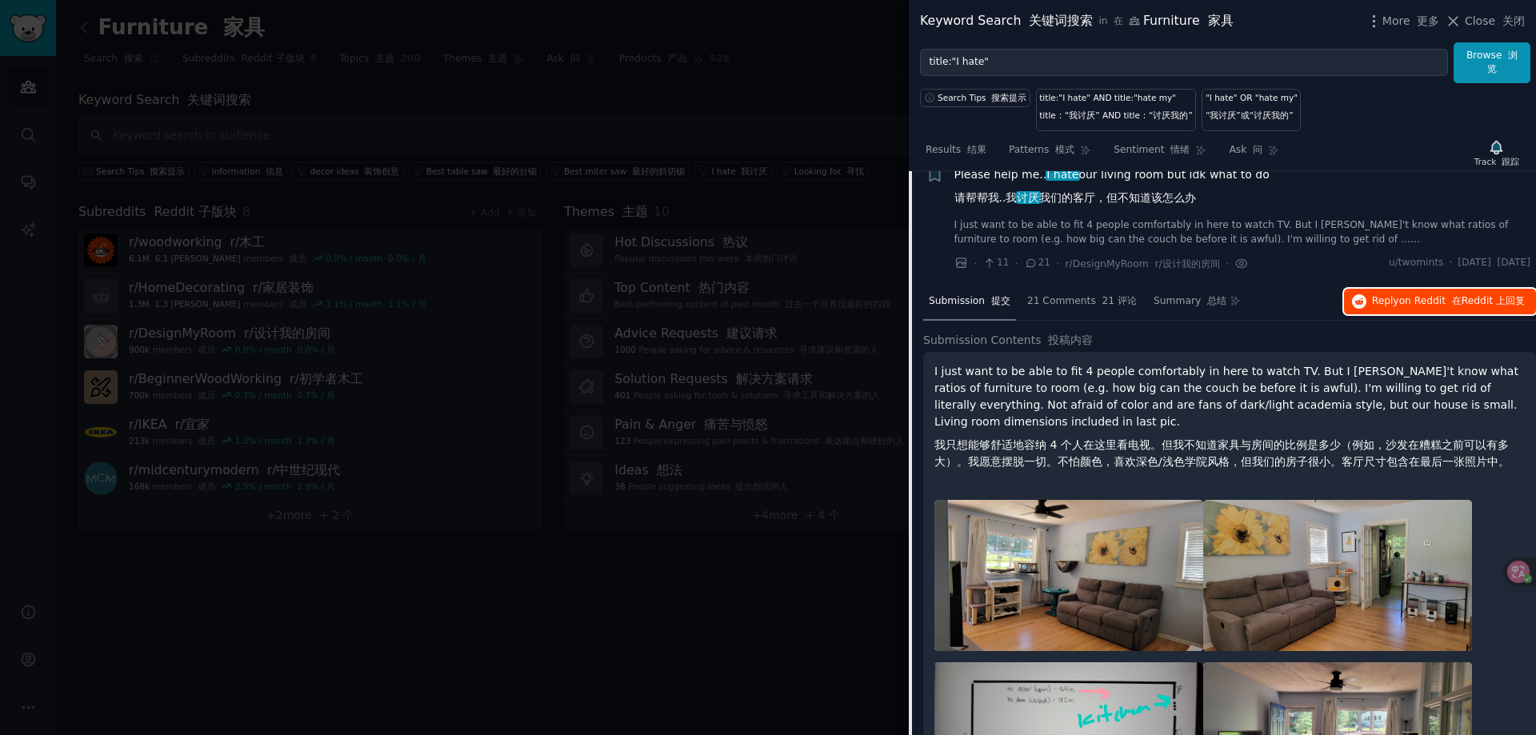
click at [1445, 314] on button "Reply on Reddit 在 Reddit 上 回复" at bounding box center [1440, 302] width 192 height 26
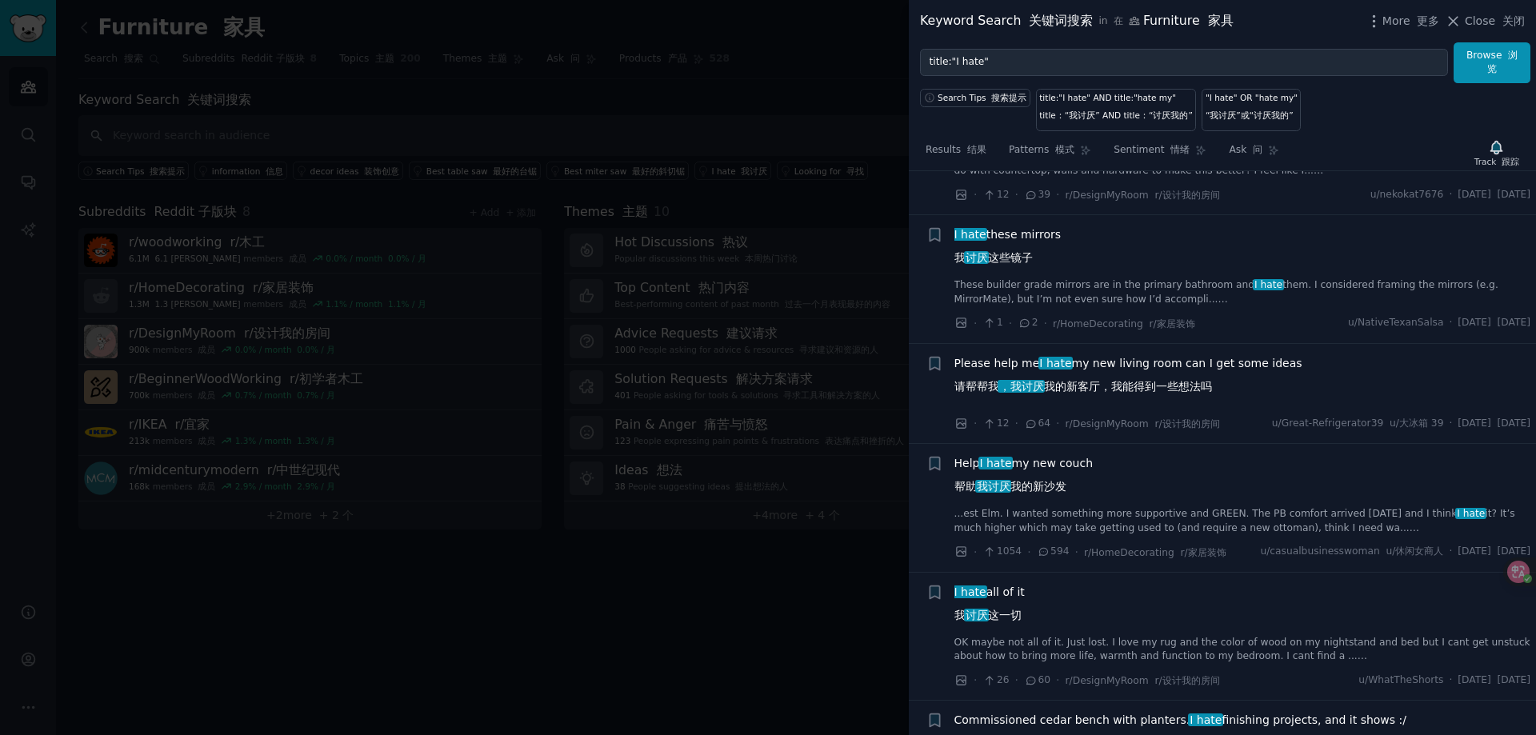
scroll to position [4852, 0]
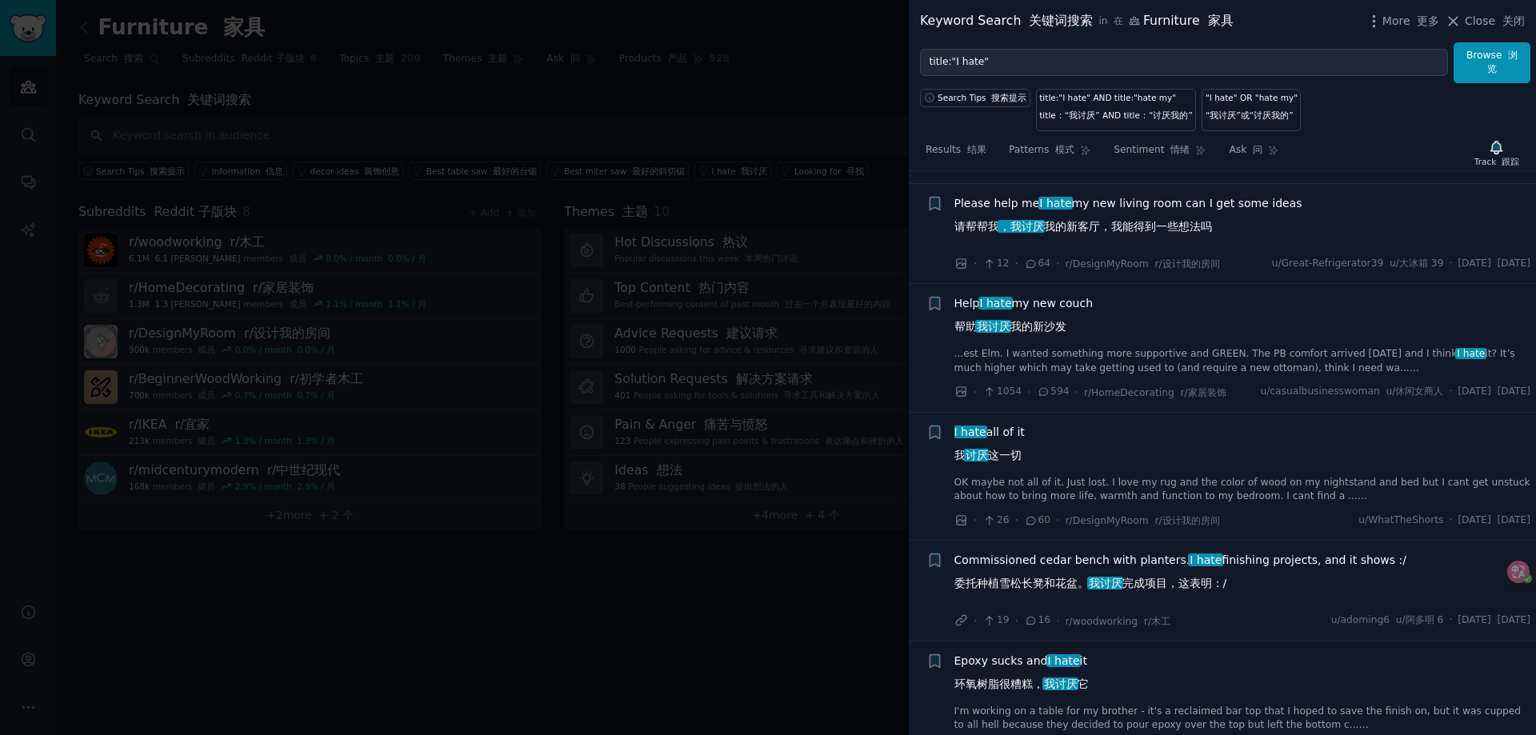
click at [1204, 242] on span "Please help me I hate my new living room can I get some ideas 请帮帮我 ，我讨厌 我的新客厅，我…" at bounding box center [1129, 218] width 348 height 46
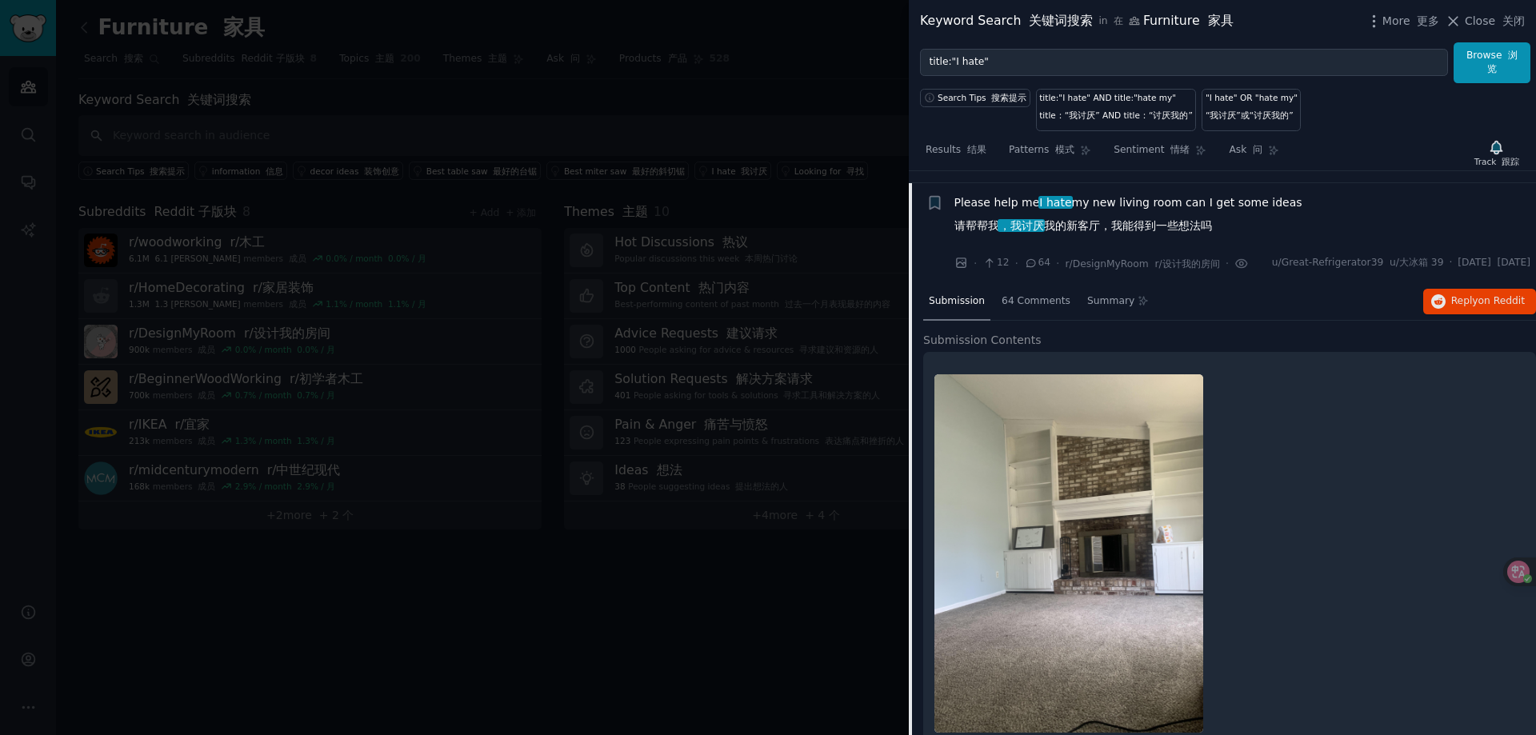
scroll to position [4110, 0]
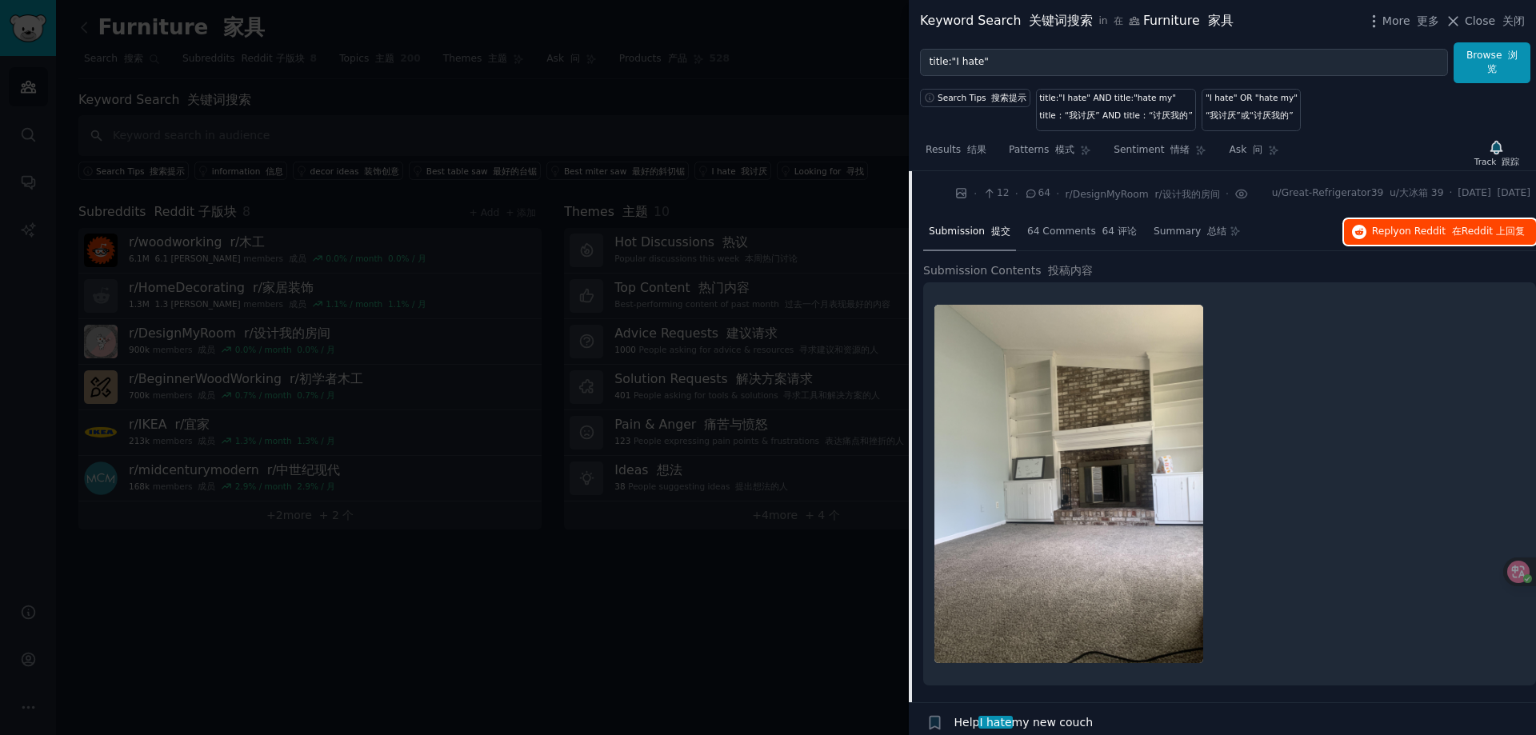
click at [1399, 237] on span "on Reddit" at bounding box center [1422, 231] width 46 height 11
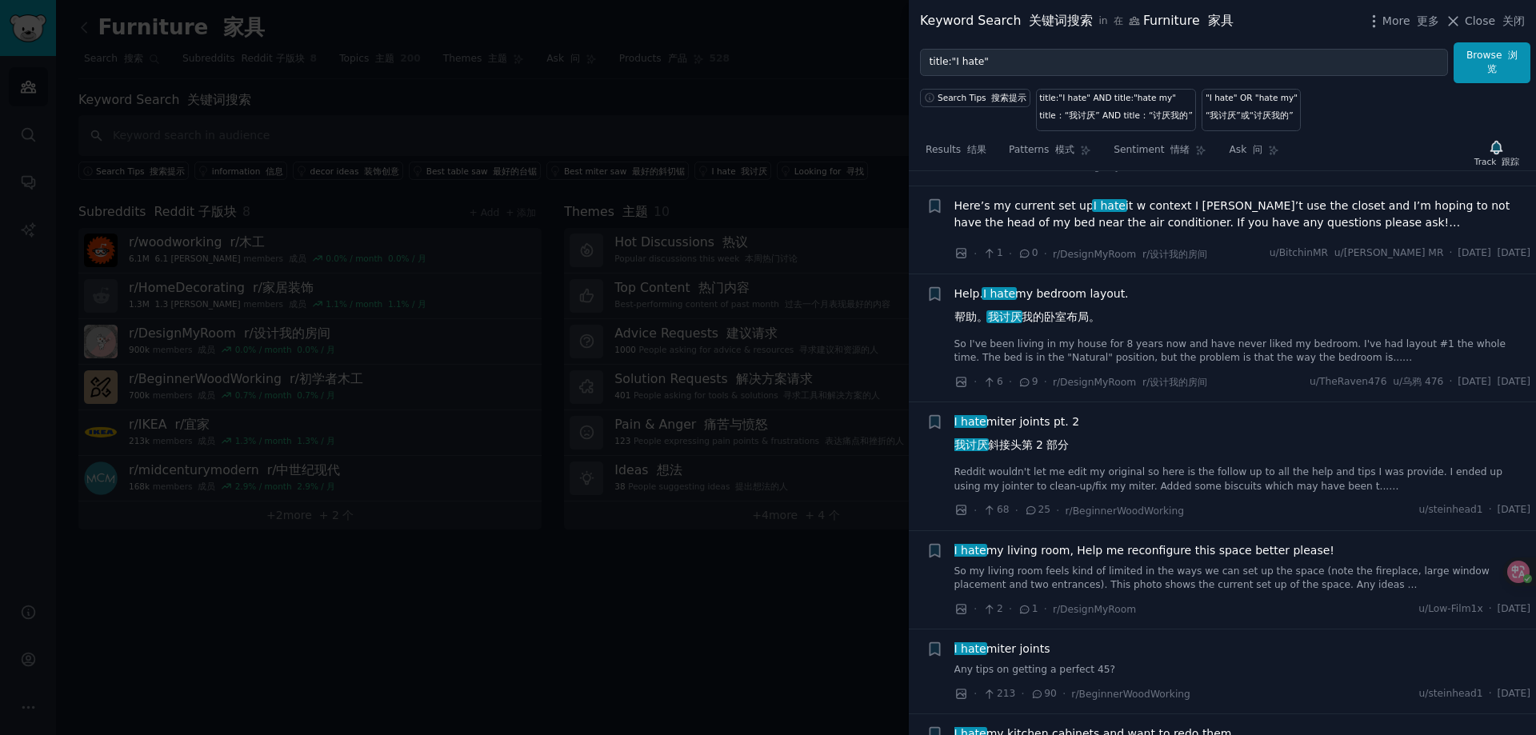
scroll to position [5470, 0]
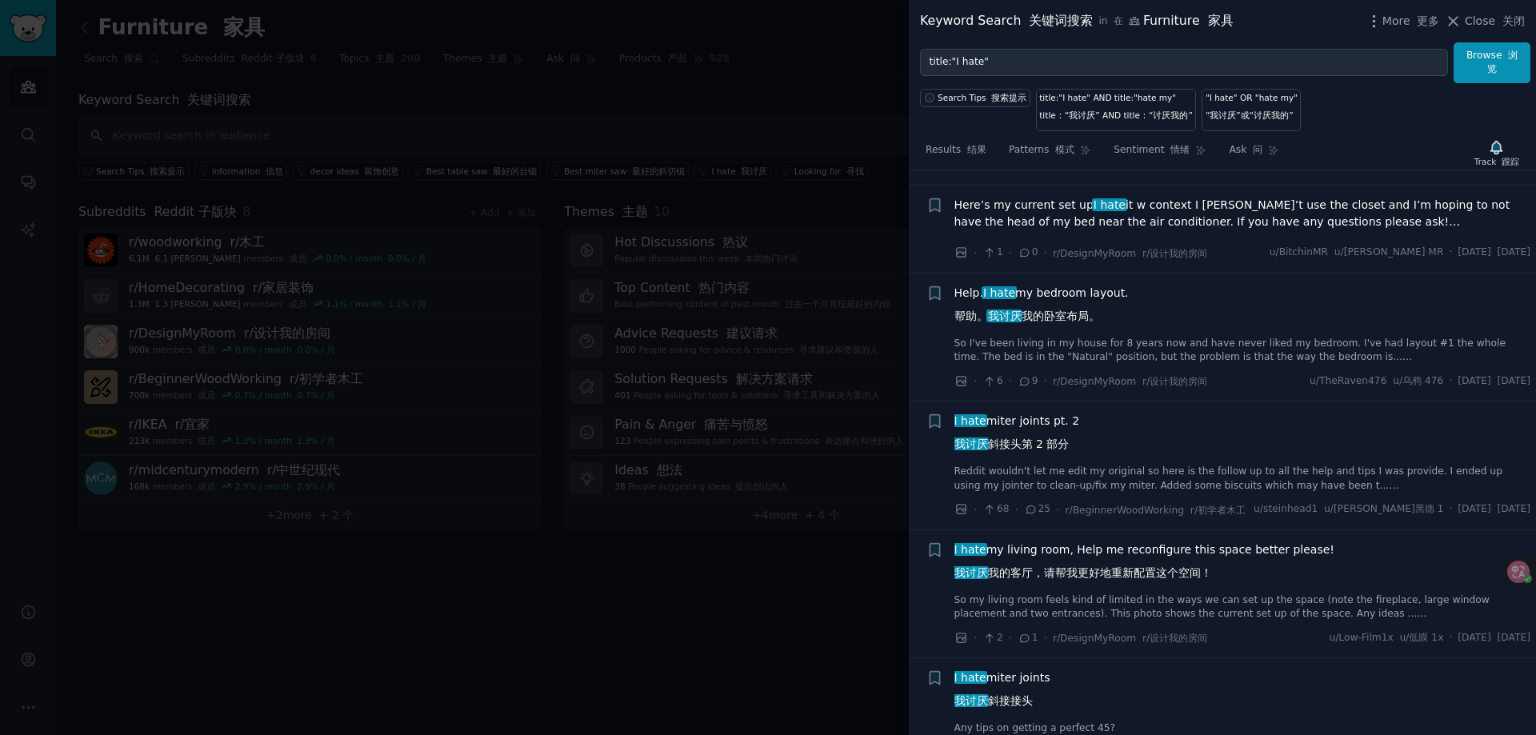
click at [1079, 322] on font "帮助。 我讨厌 我的卧室布局。" at bounding box center [1028, 316] width 146 height 13
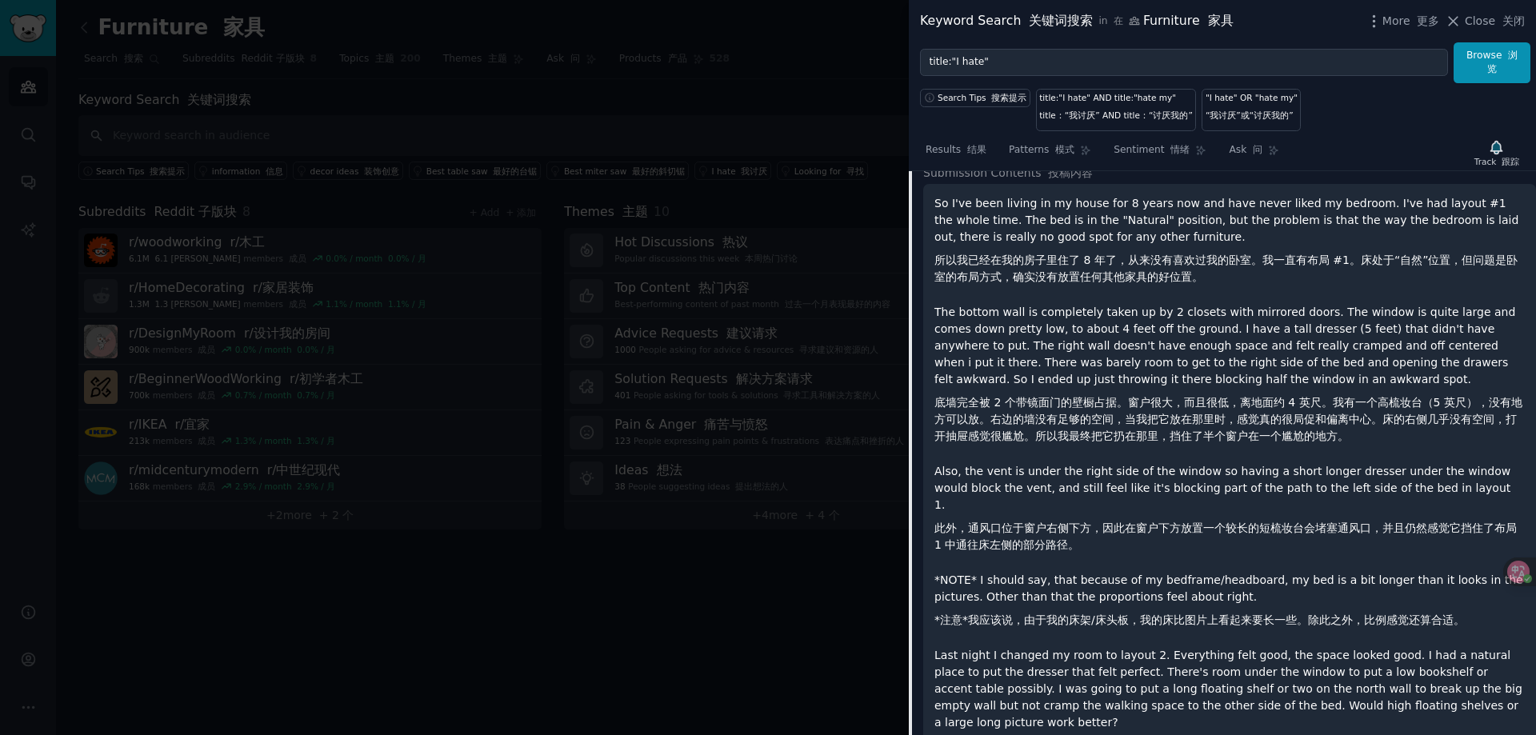
scroll to position [5169, 0]
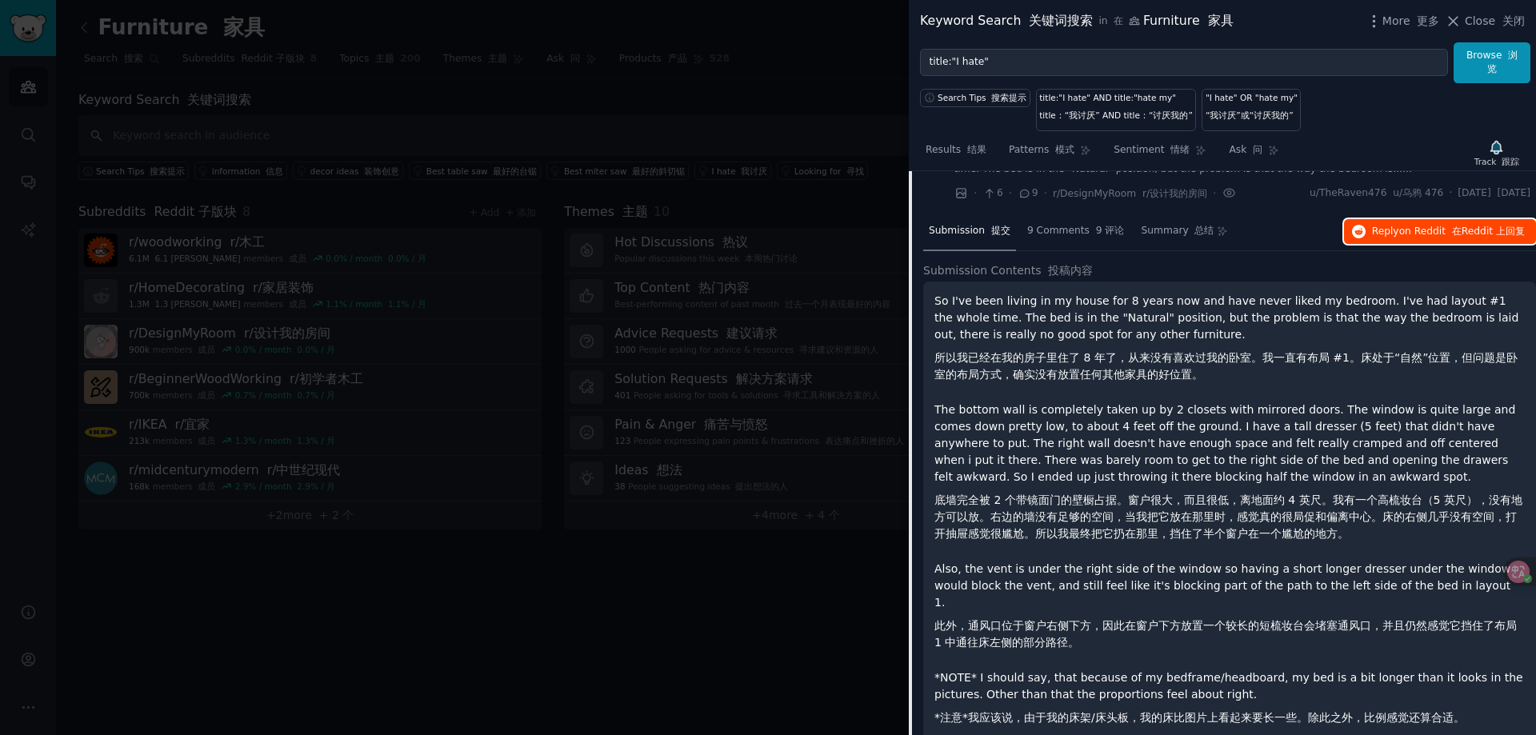
click at [1423, 237] on span "on Reddit" at bounding box center [1422, 231] width 46 height 11
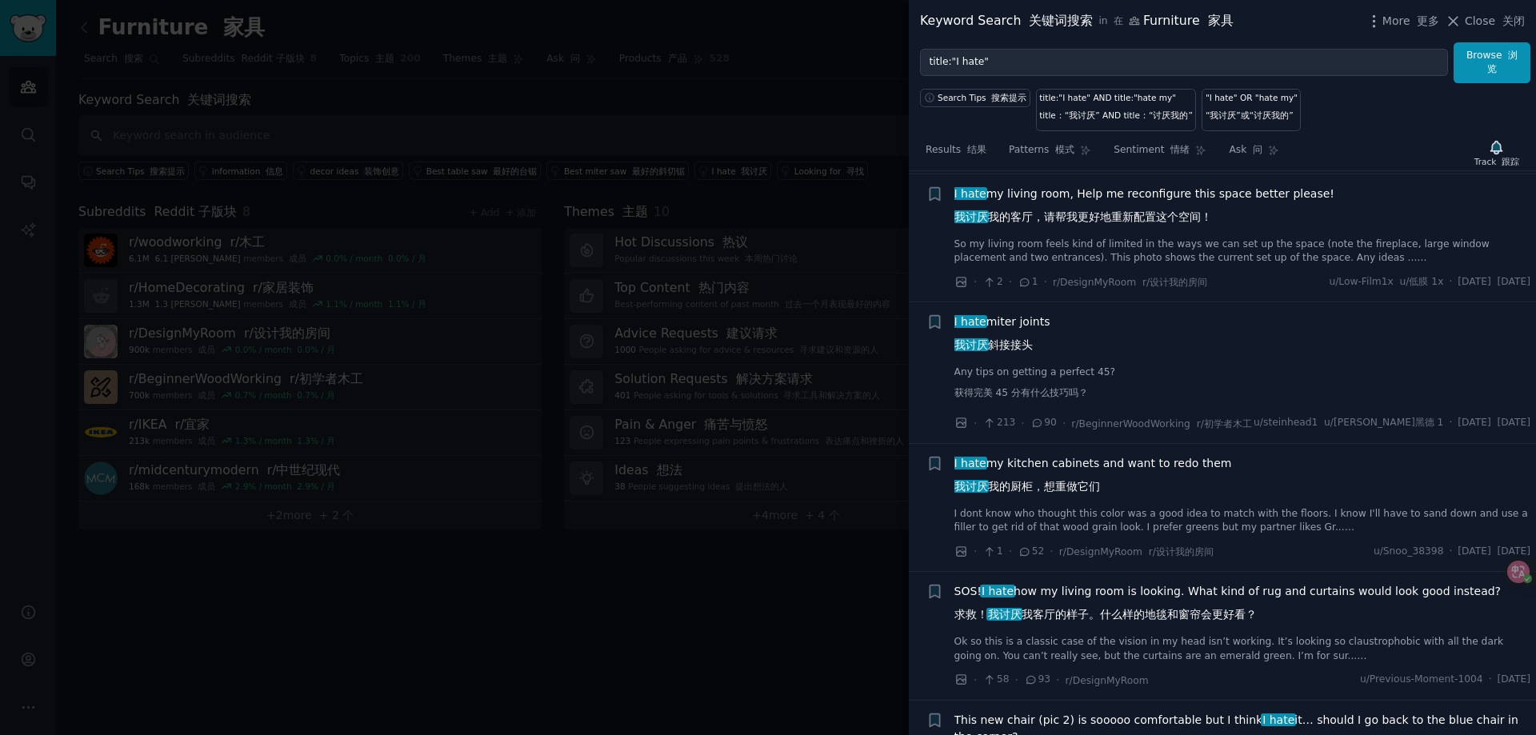
scroll to position [6769, 0]
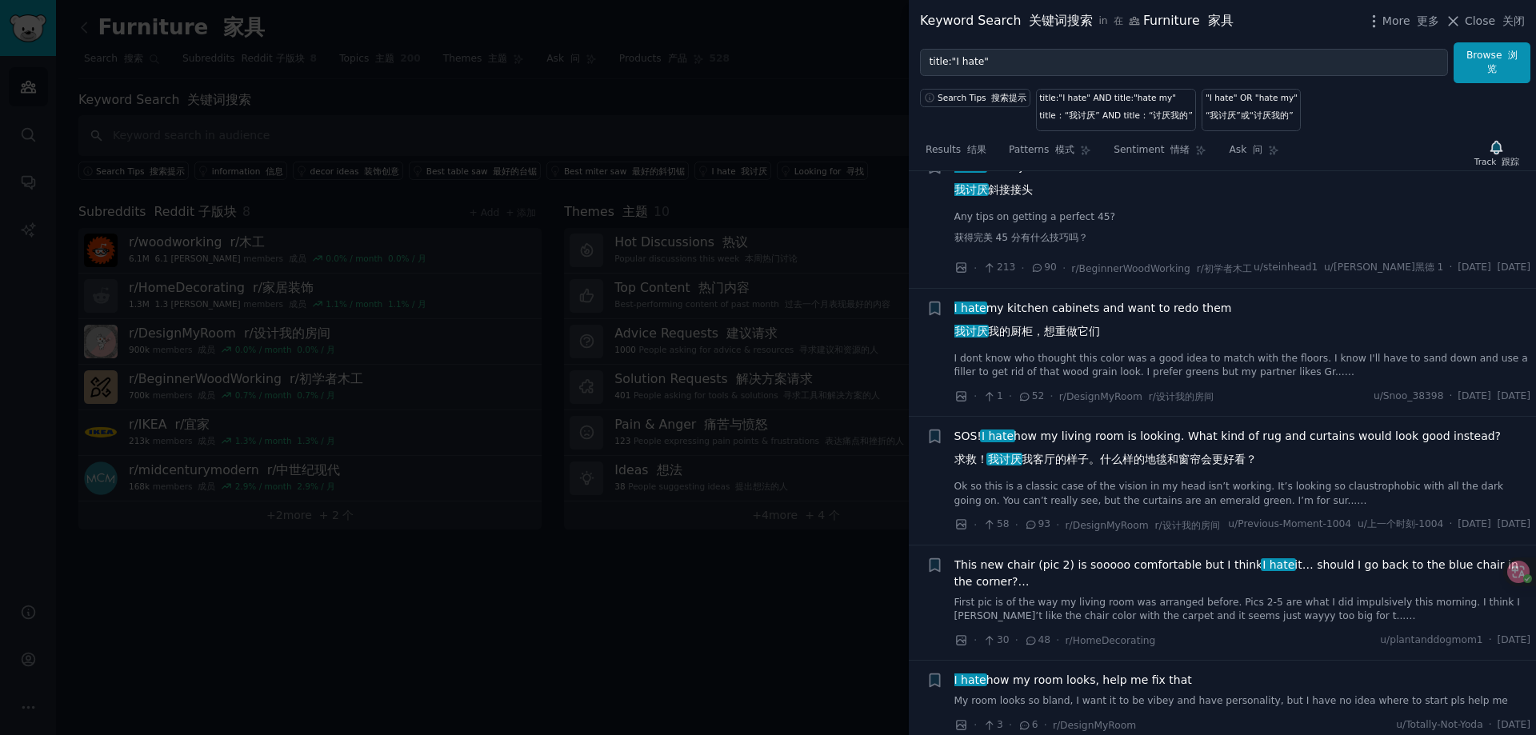
click at [1047, 338] on font "我讨厌 我的厨柜，想重做它们" at bounding box center [1028, 331] width 146 height 13
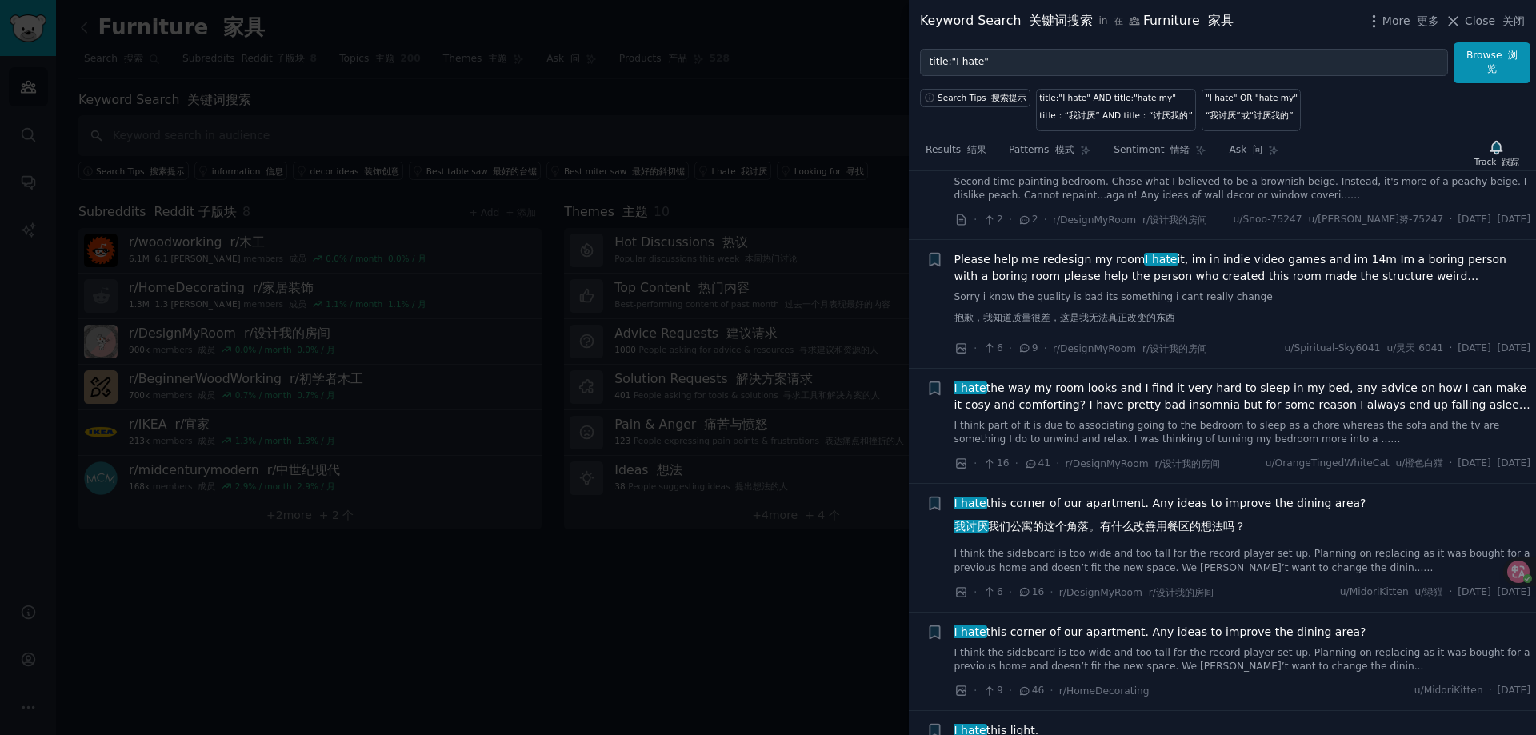
scroll to position [7657, 0]
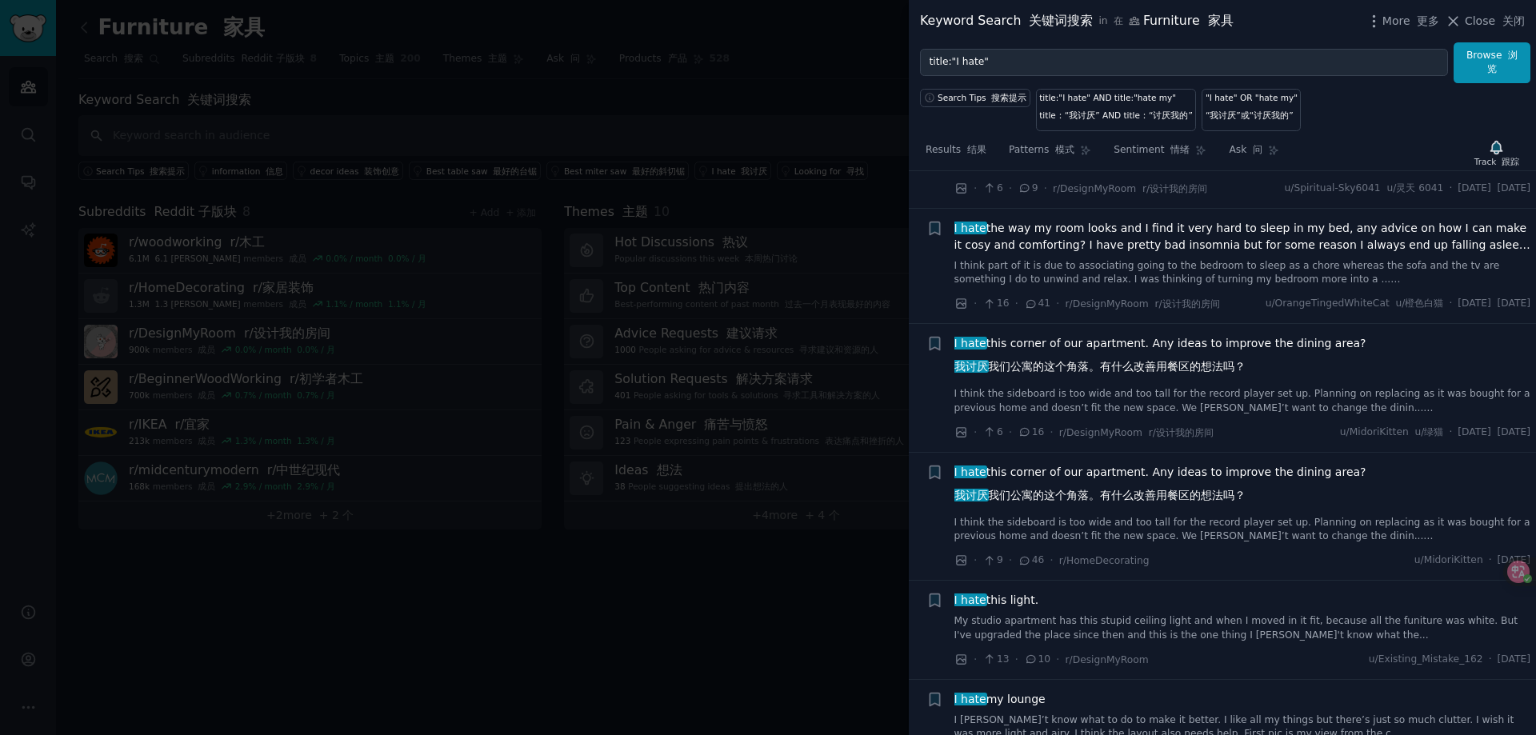
click at [1168, 125] on span "Please help me redesign my room I hate it, im in indie video games and im 14m I…" at bounding box center [1243, 108] width 577 height 34
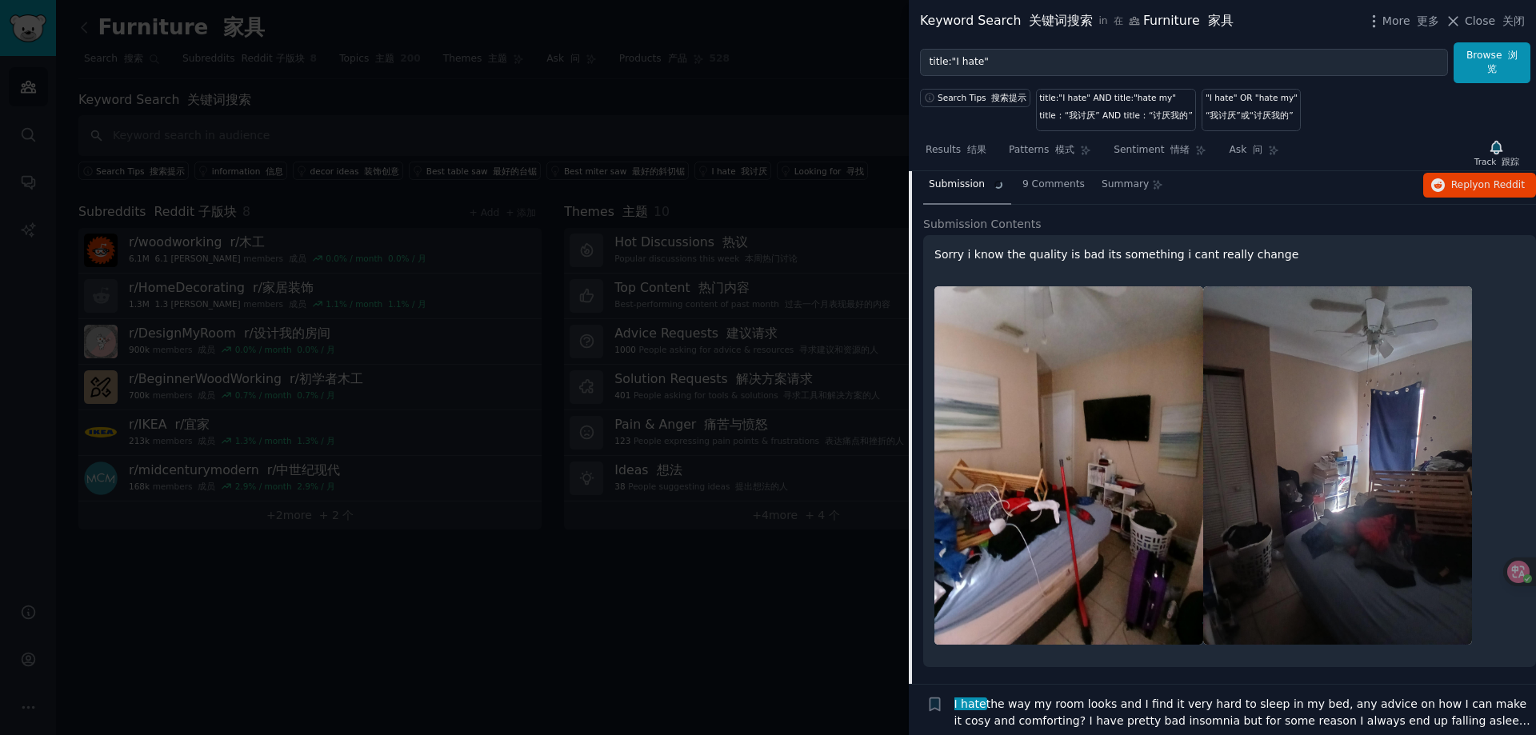
scroll to position [7220, 0]
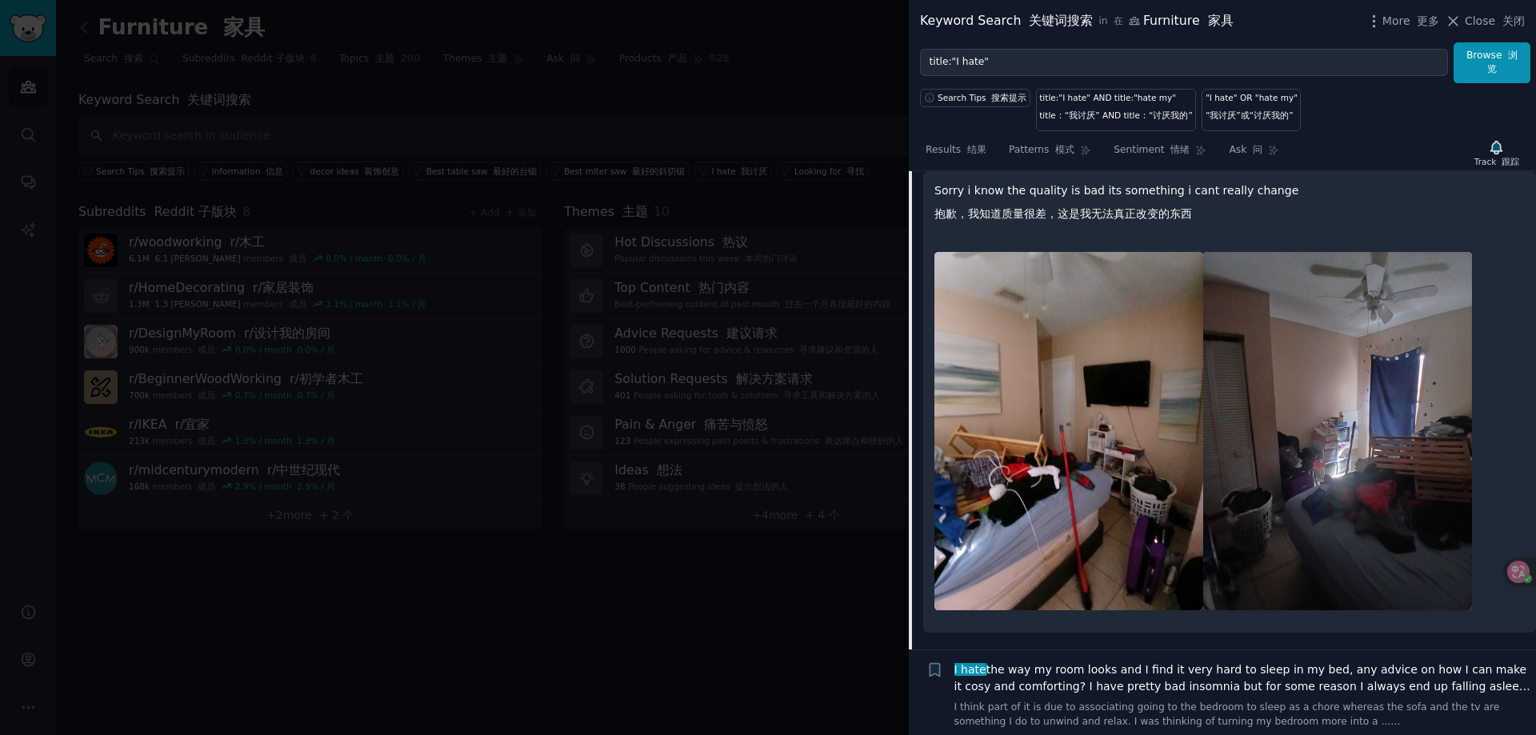
click at [1459, 134] on button "Reply on Reddit 在 Reddit 上 回复" at bounding box center [1440, 122] width 192 height 26
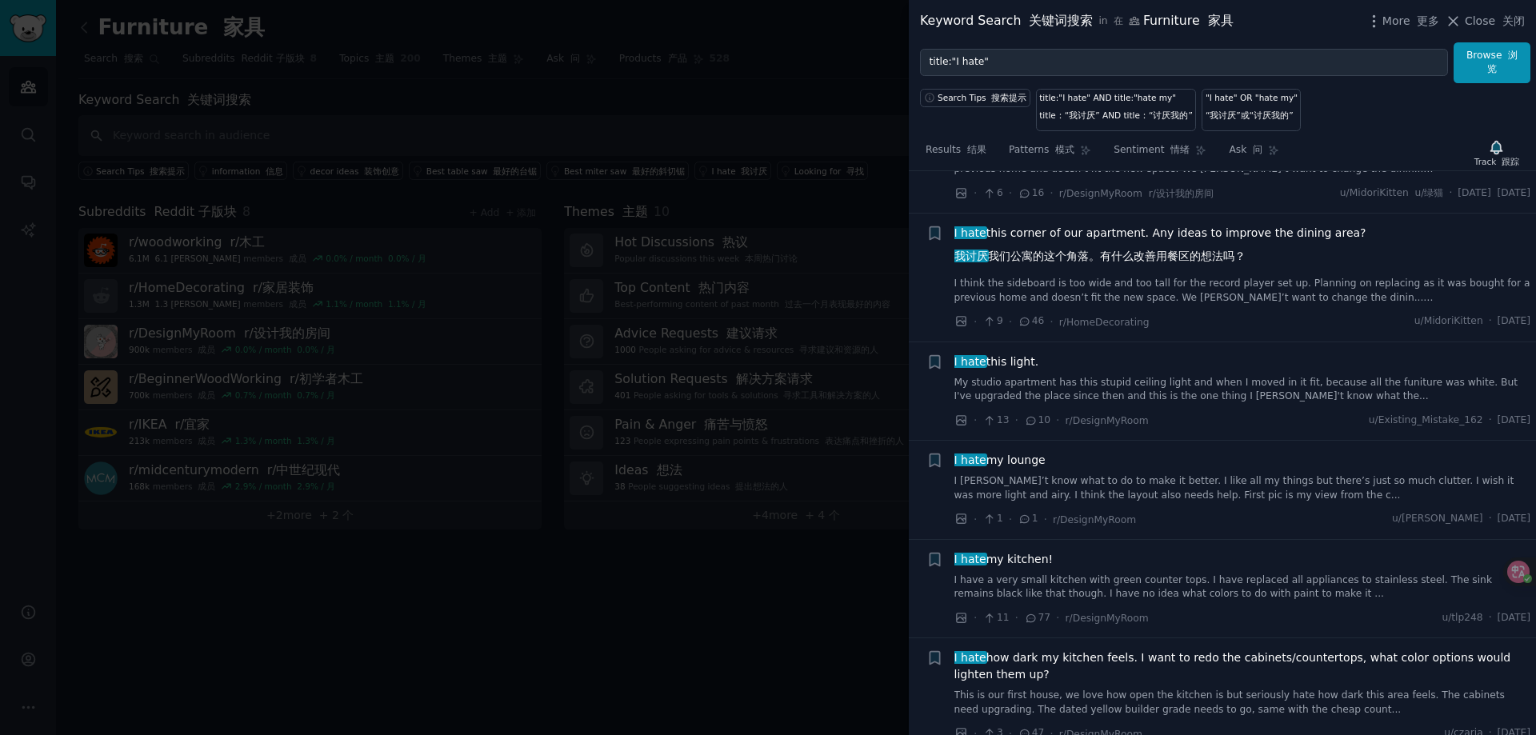
scroll to position [8180, 0]
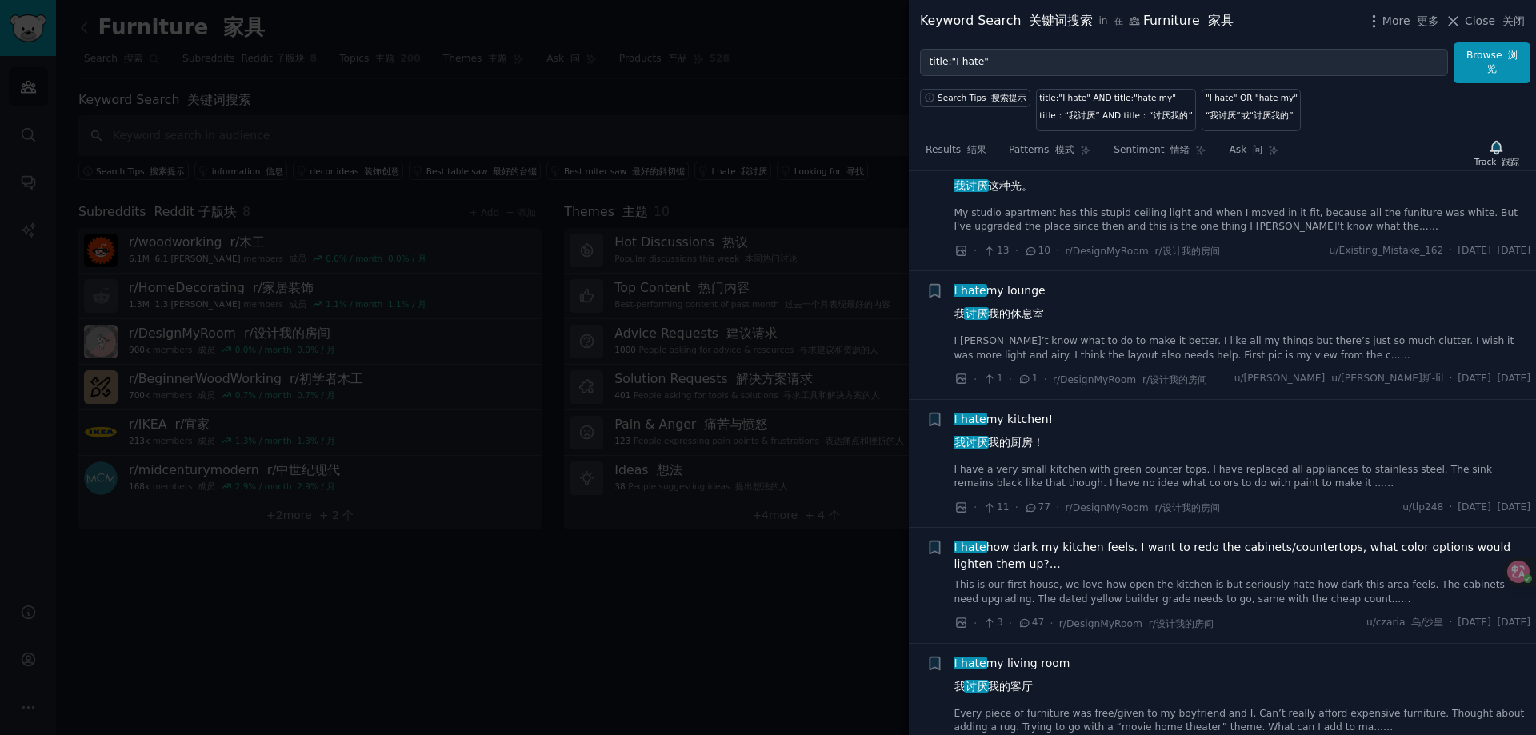
click at [1135, 63] on font "我讨厌 我们公寓的这个角落。有什么改善用餐区的想法吗？" at bounding box center [1100, 56] width 291 height 13
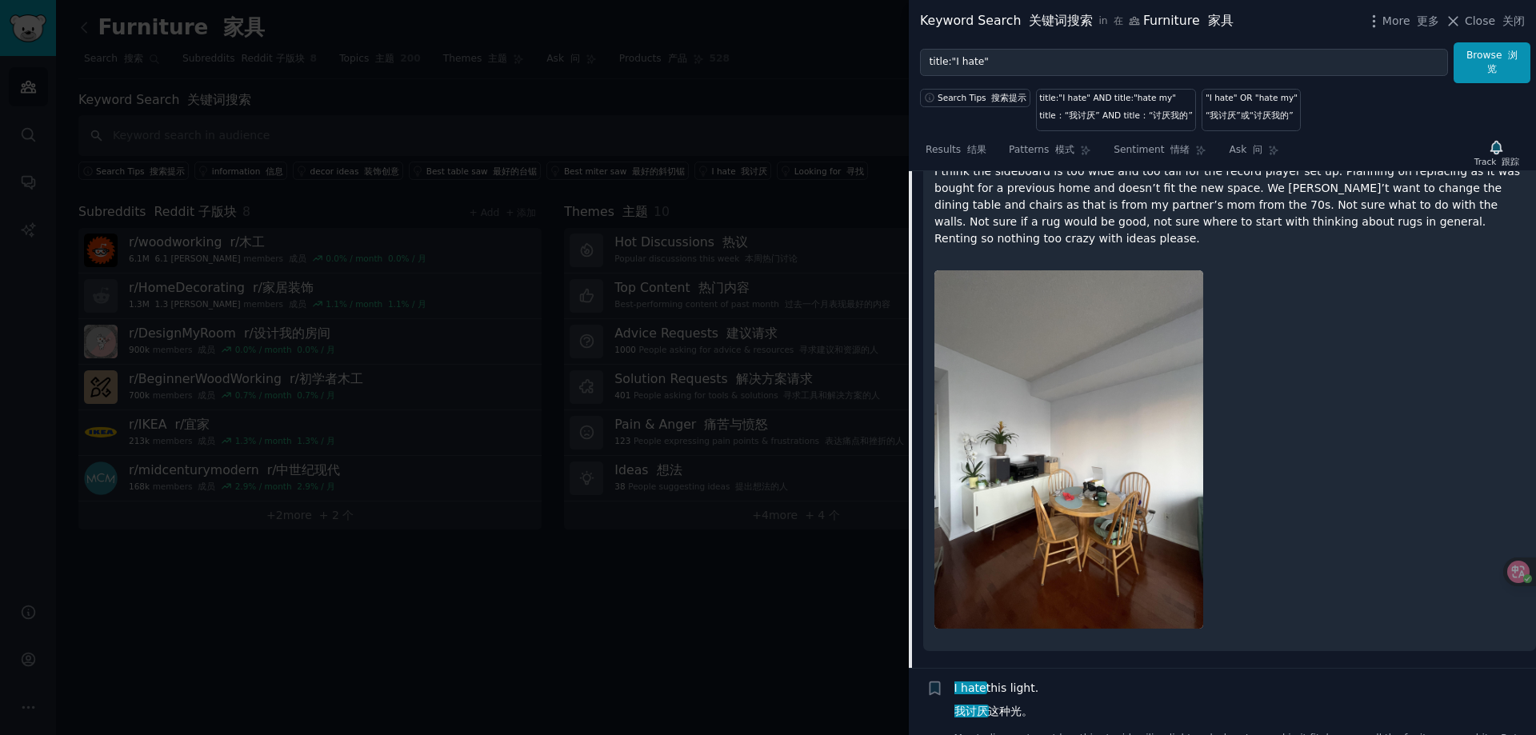
scroll to position [7621, 0]
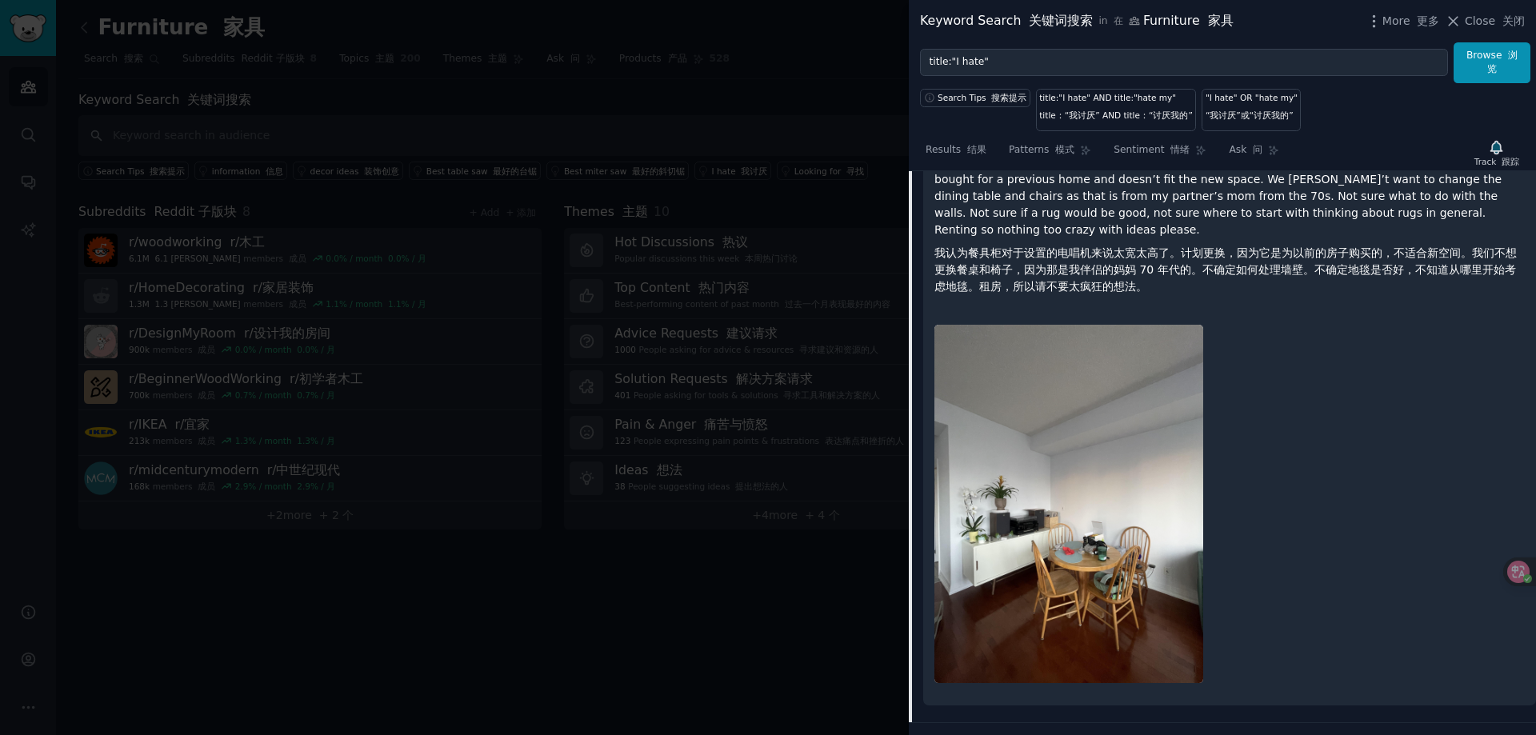
click at [1500, 98] on span "Reddit 上" at bounding box center [1484, 91] width 44 height 11
click at [1394, 22] on span "More 更多" at bounding box center [1412, 21] width 58 height 17
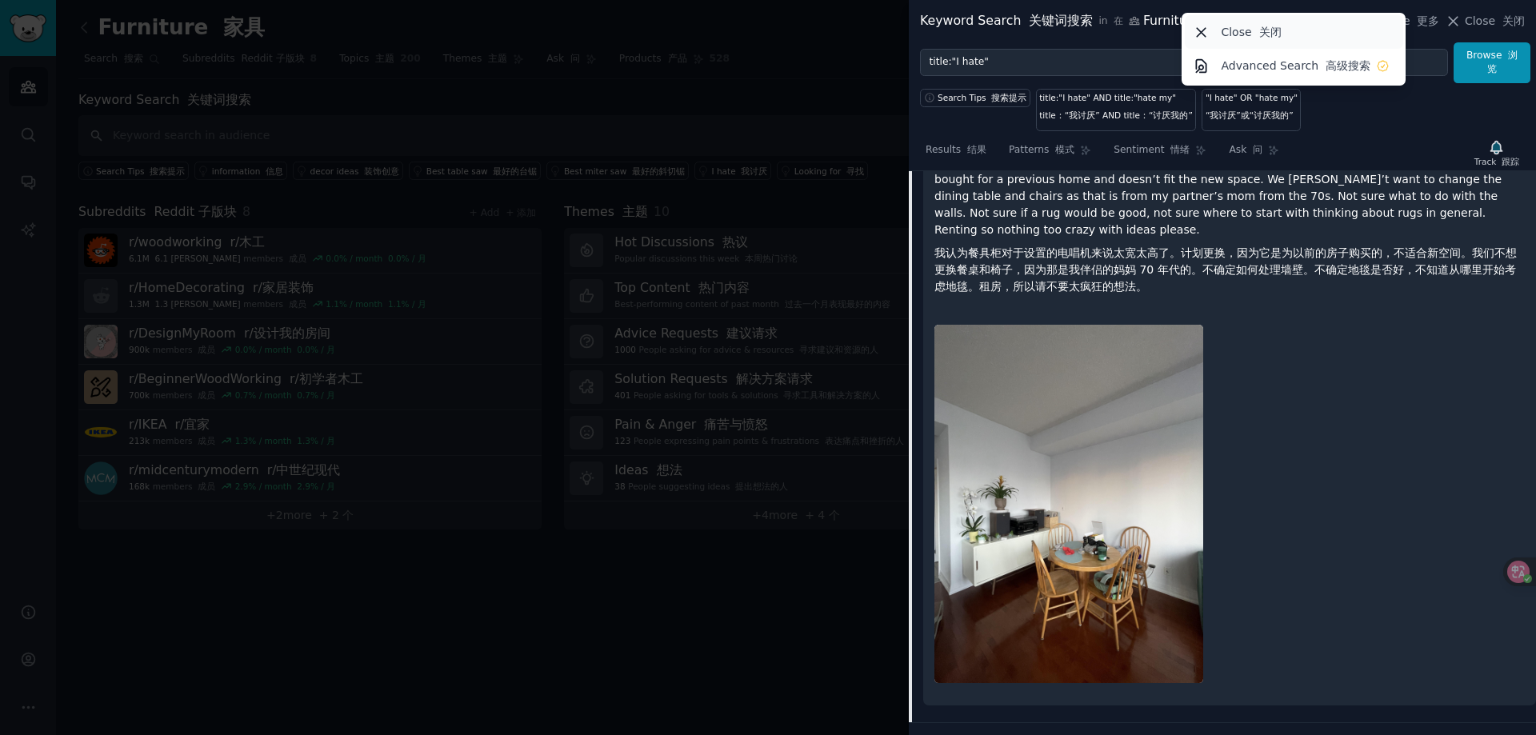
click at [1233, 32] on p "Close 关闭" at bounding box center [1251, 32] width 60 height 17
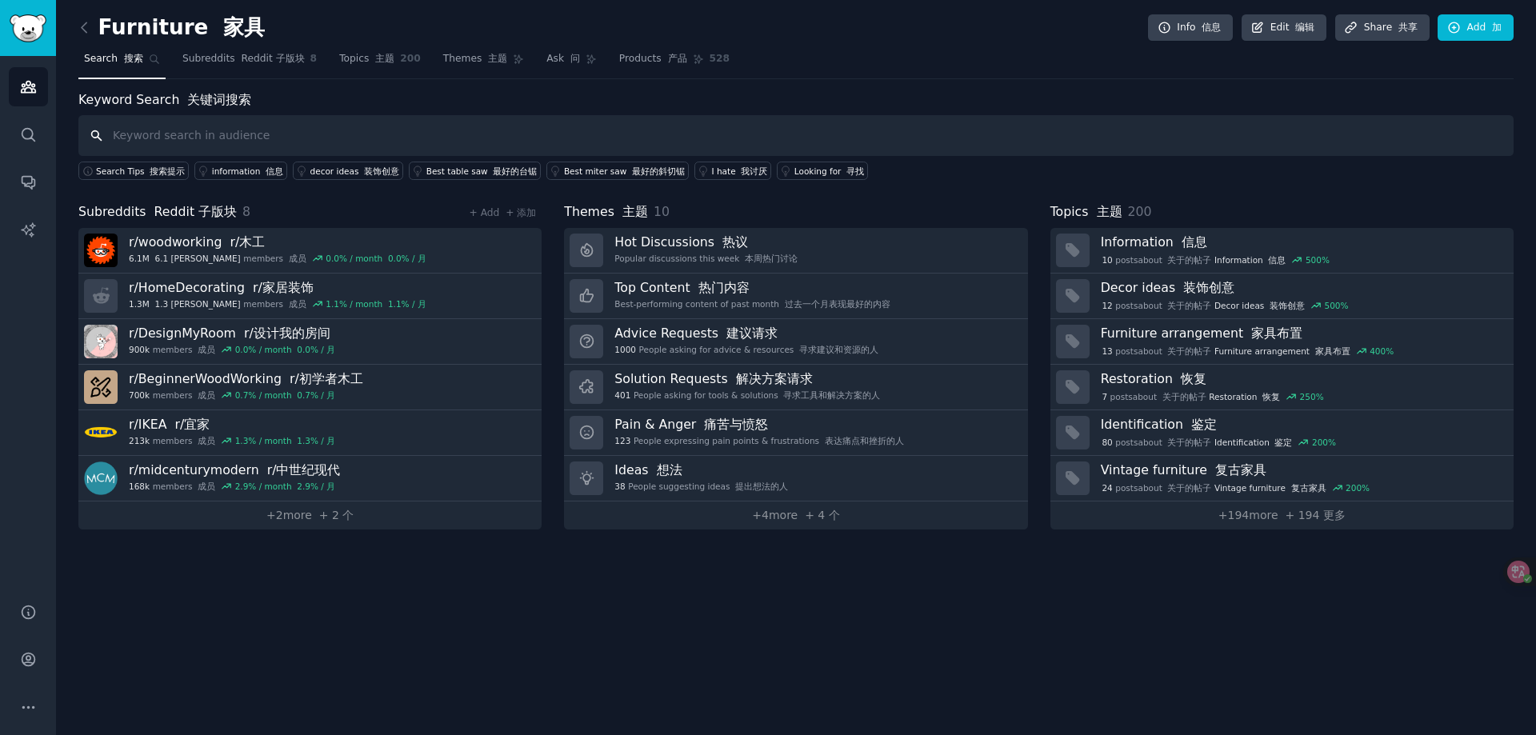
click at [291, 138] on input "text" at bounding box center [795, 135] width 1435 height 41
click at [810, 172] on div "Looking for 寻找" at bounding box center [830, 171] width 70 height 11
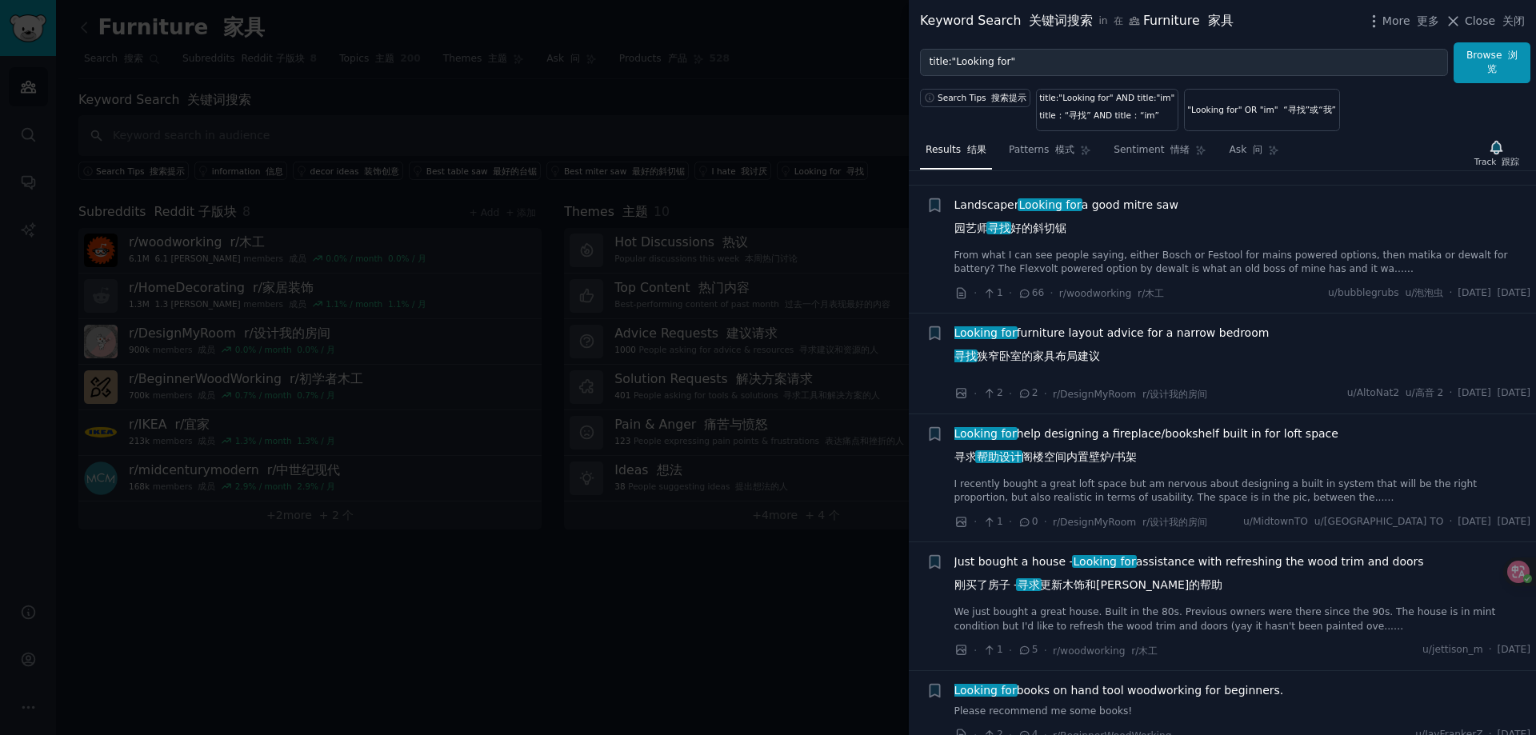
scroll to position [400, 0]
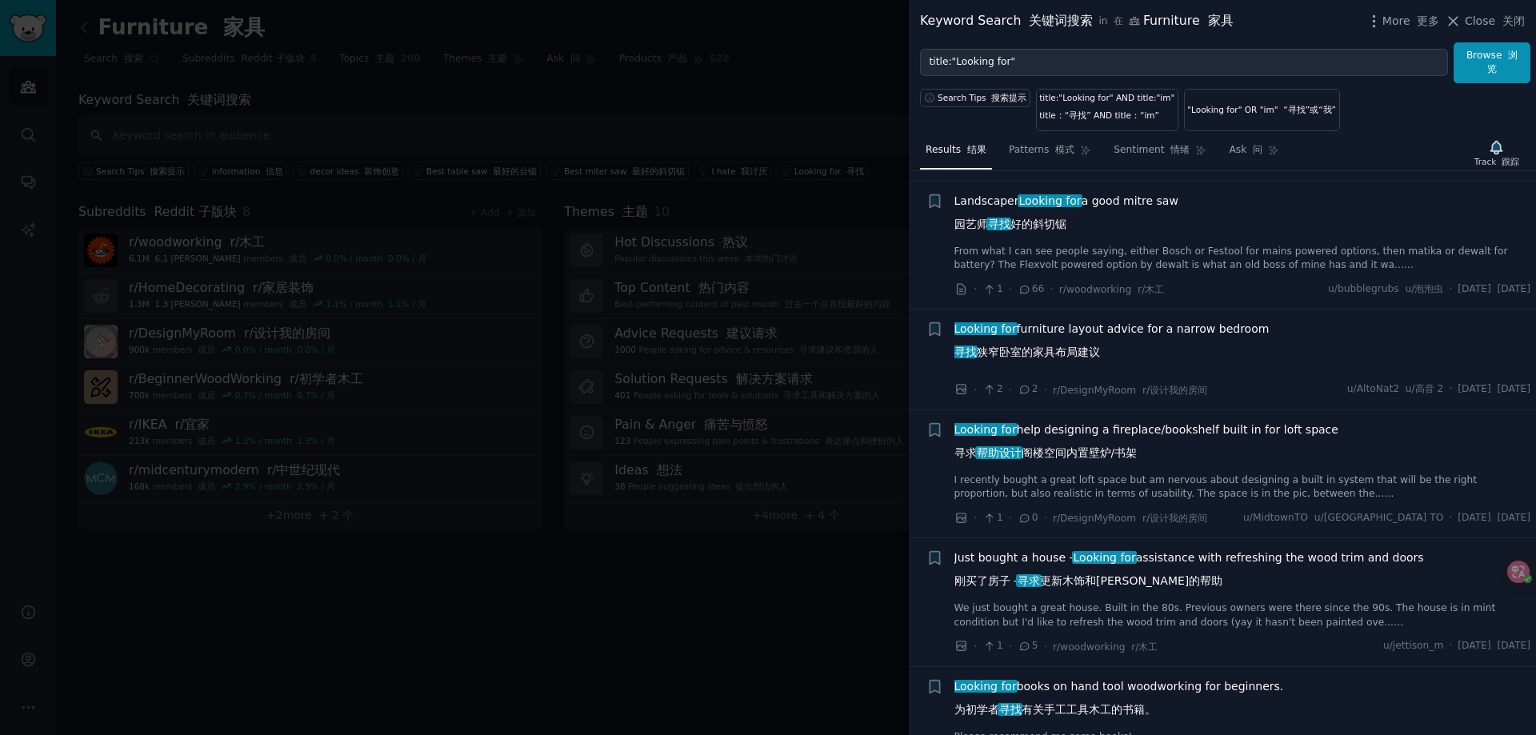
click at [1041, 342] on span "Looking for furniture layout advice for a narrow bedroom 寻找 狭窄卧室的家具布局建议" at bounding box center [1112, 344] width 315 height 46
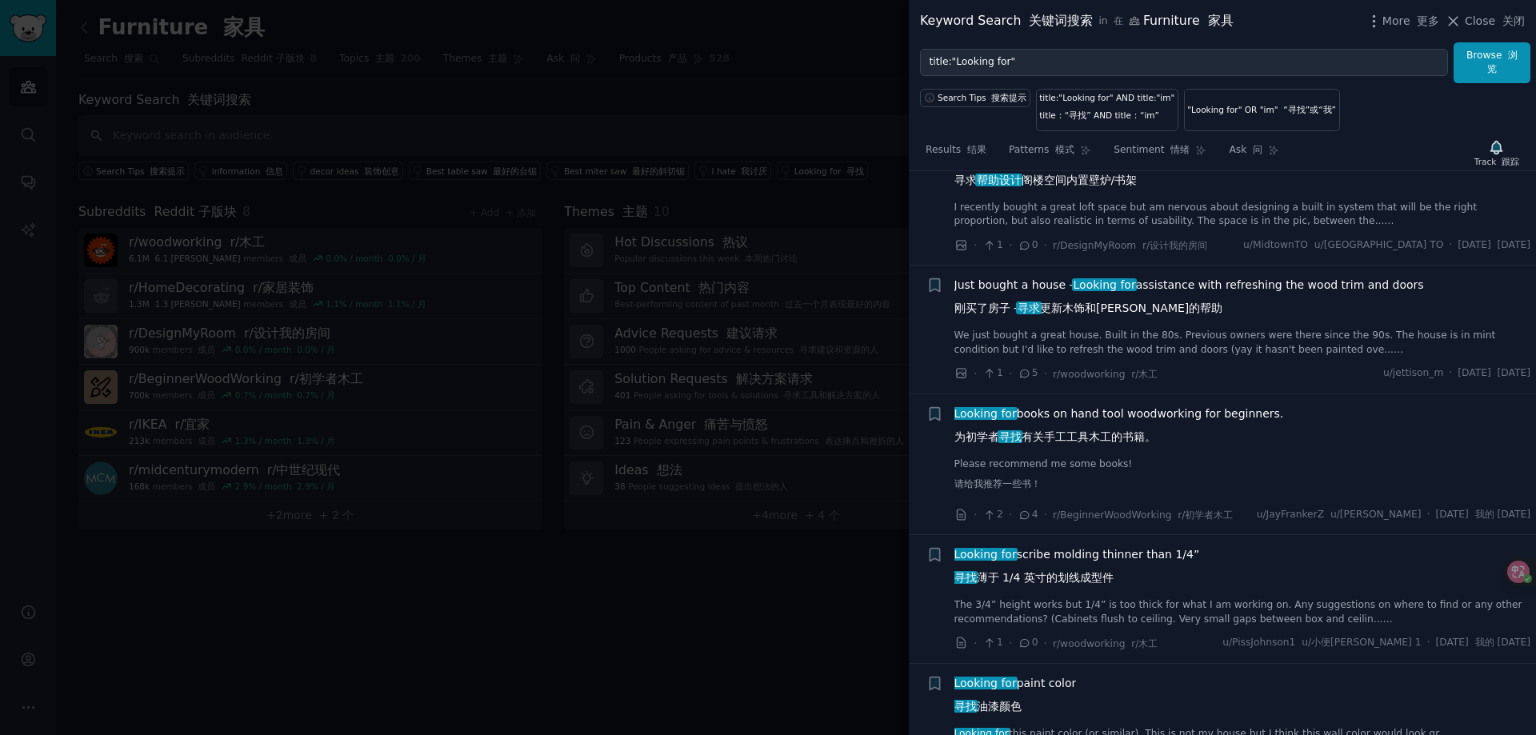
scroll to position [1660, 0]
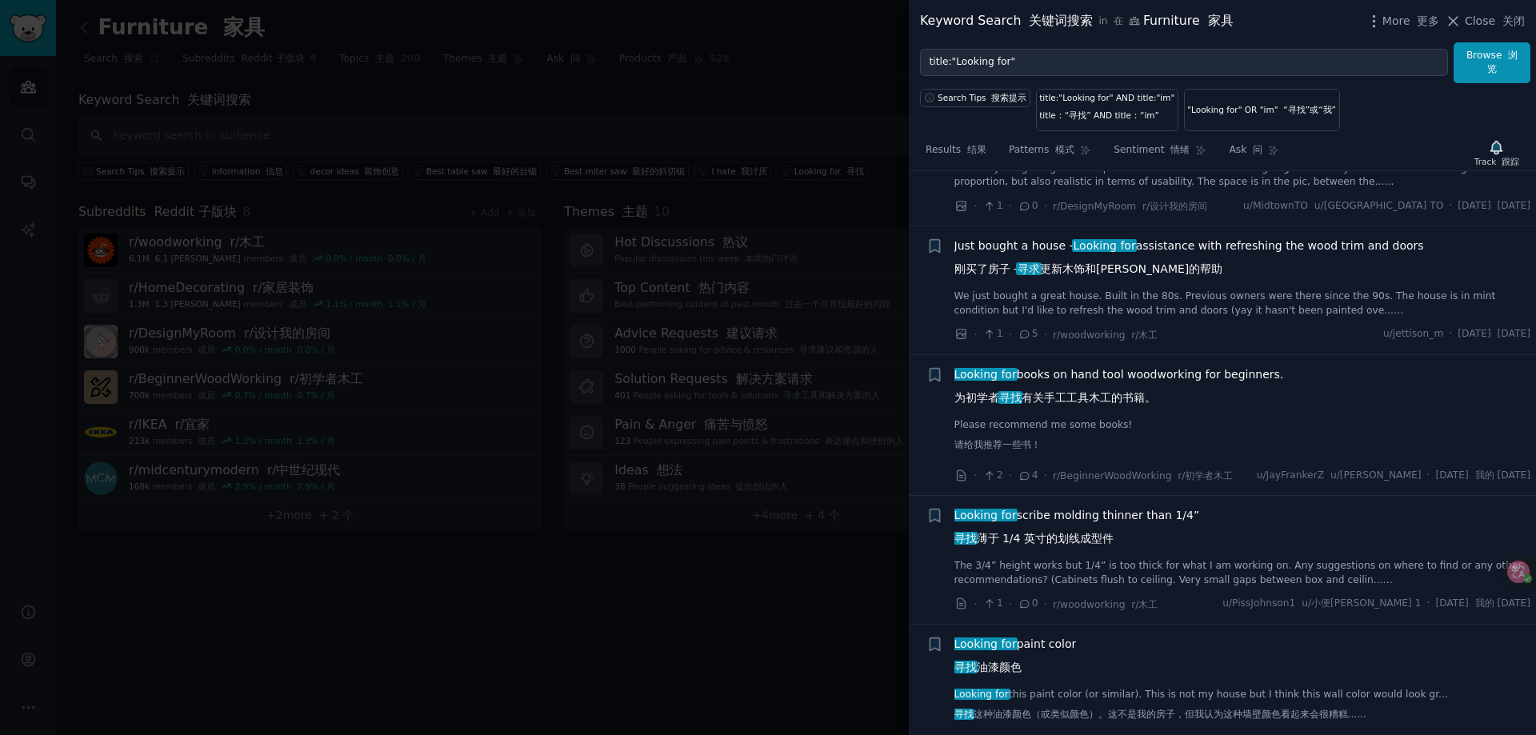
click at [1080, 271] on font "刚买了房子 - 寻求 更新木饰和[PERSON_NAME]的帮助" at bounding box center [1089, 268] width 269 height 13
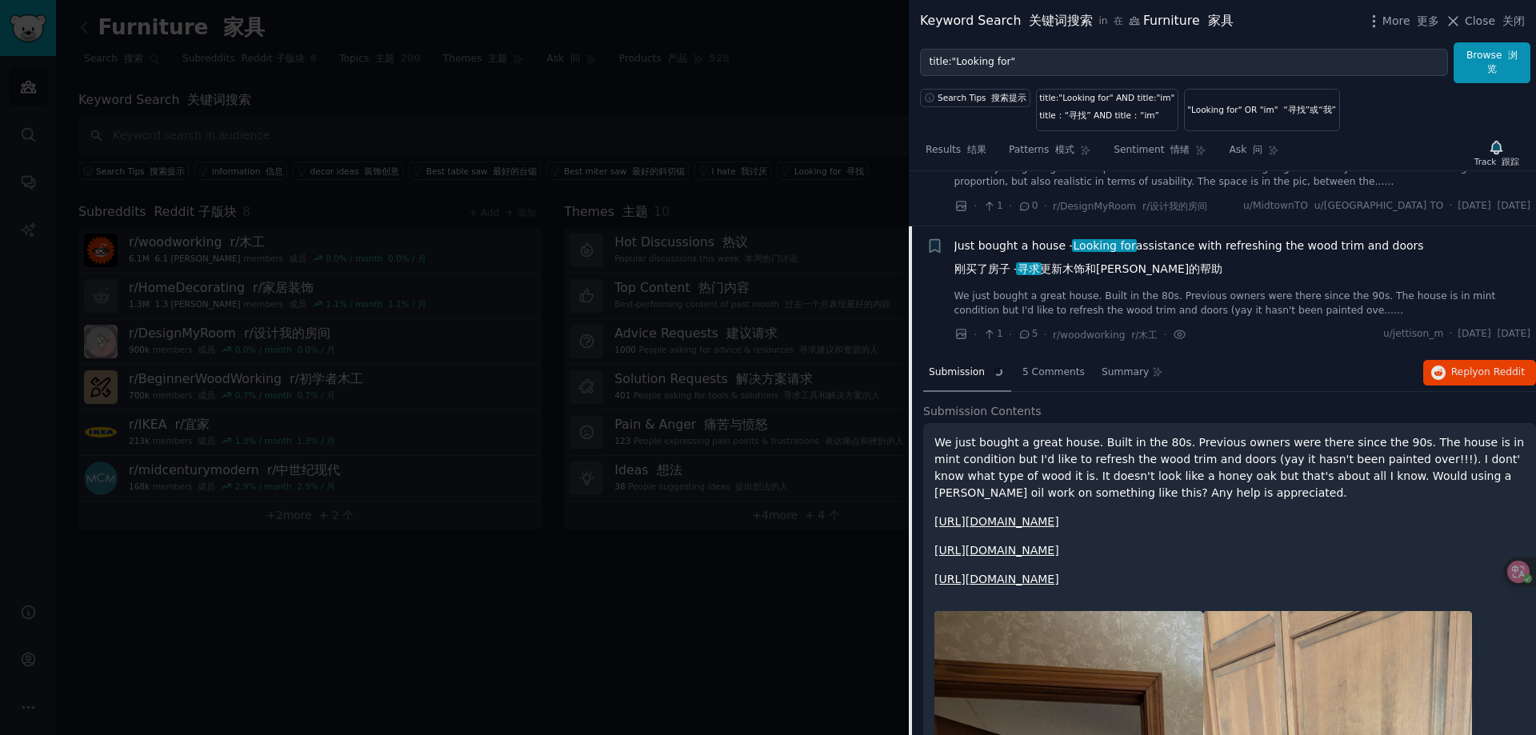
scroll to position [768, 0]
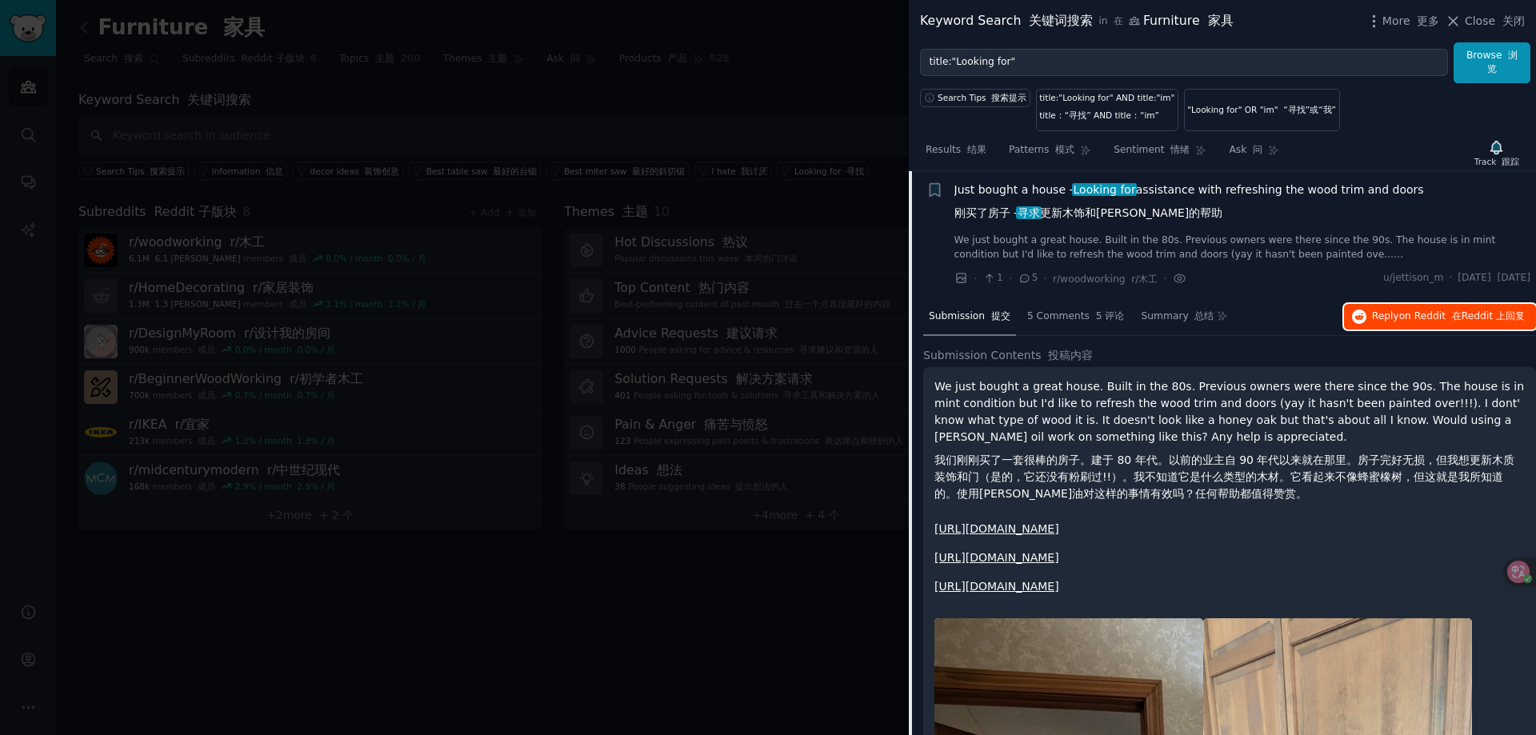
click at [1463, 318] on span "Reddit 上" at bounding box center [1484, 315] width 44 height 11
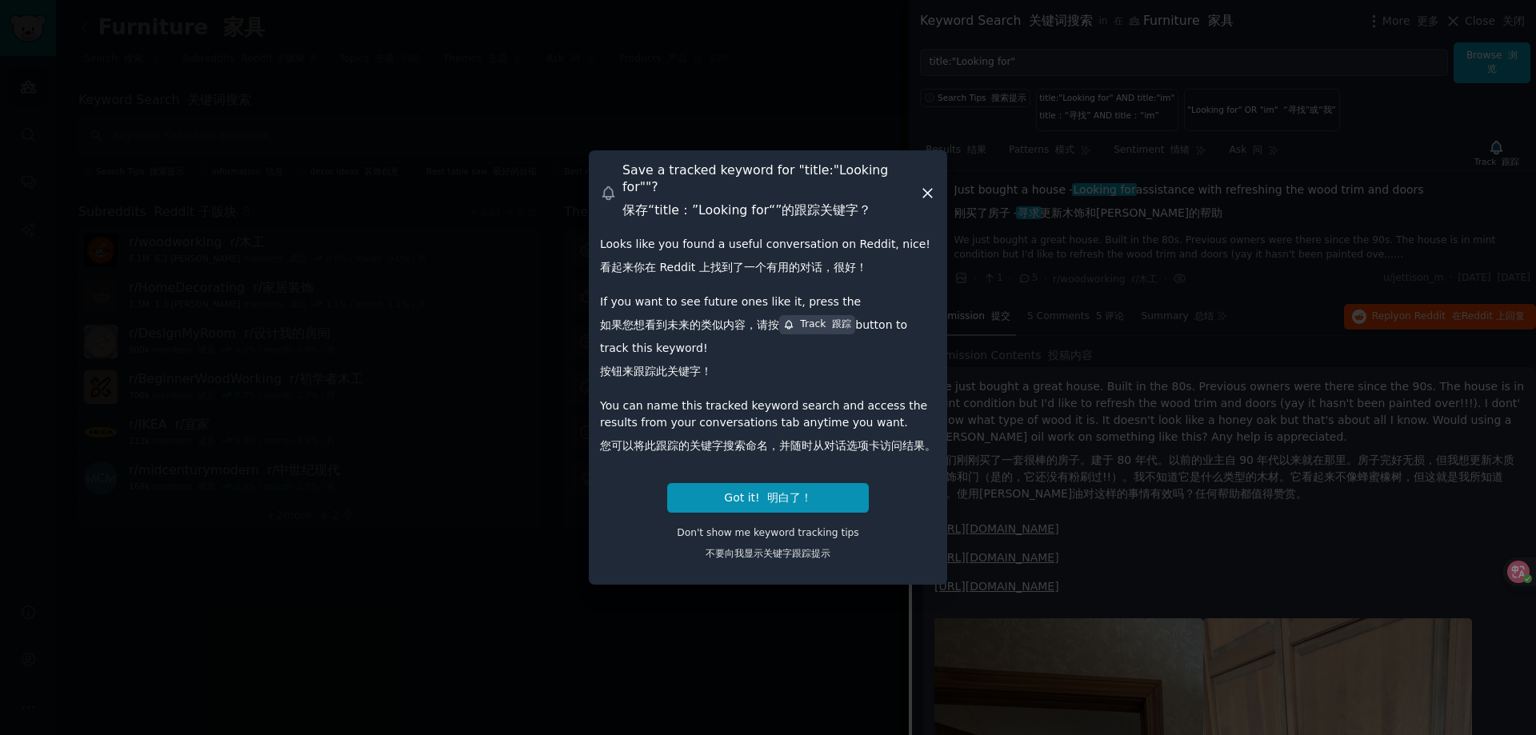
click at [932, 187] on icon at bounding box center [927, 193] width 17 height 17
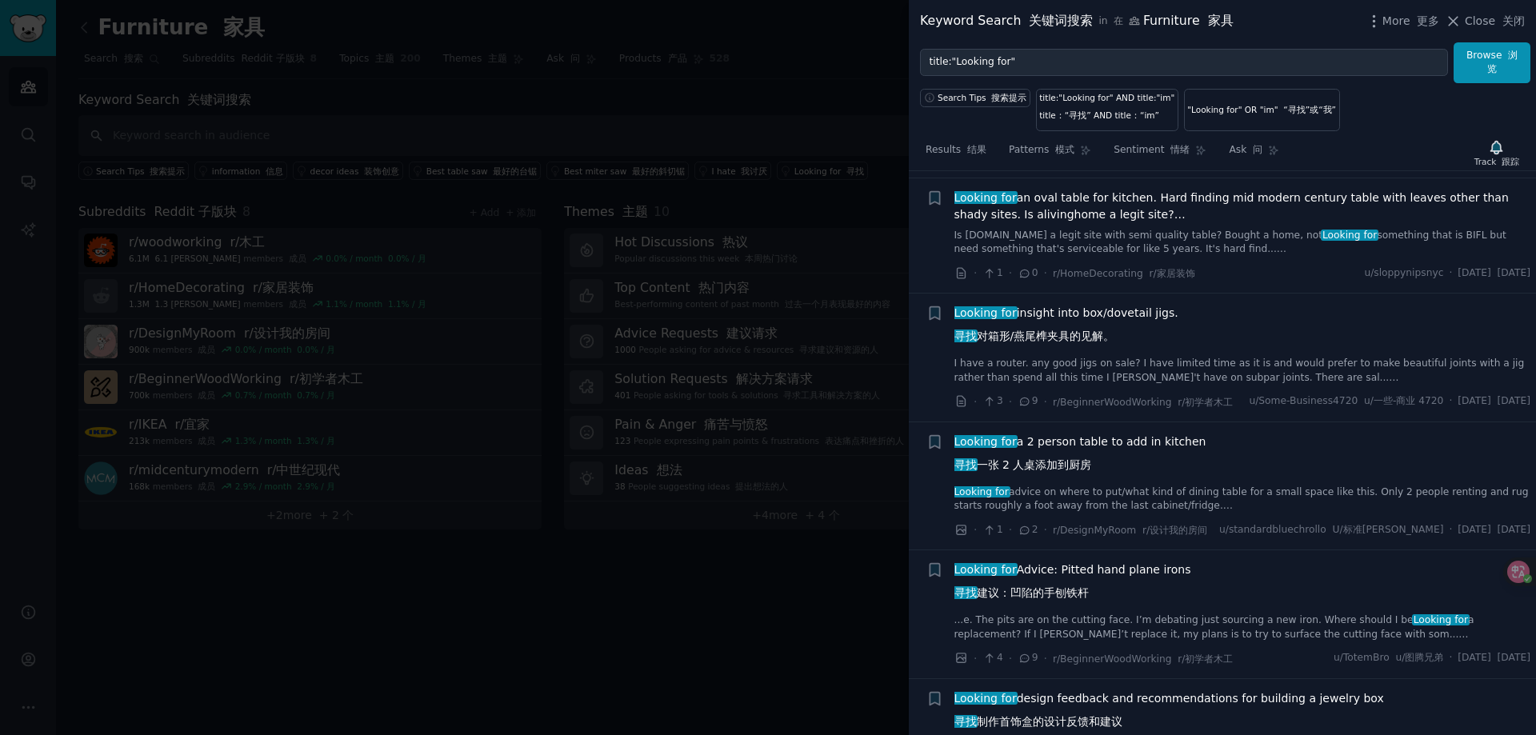
scroll to position [3358, 0]
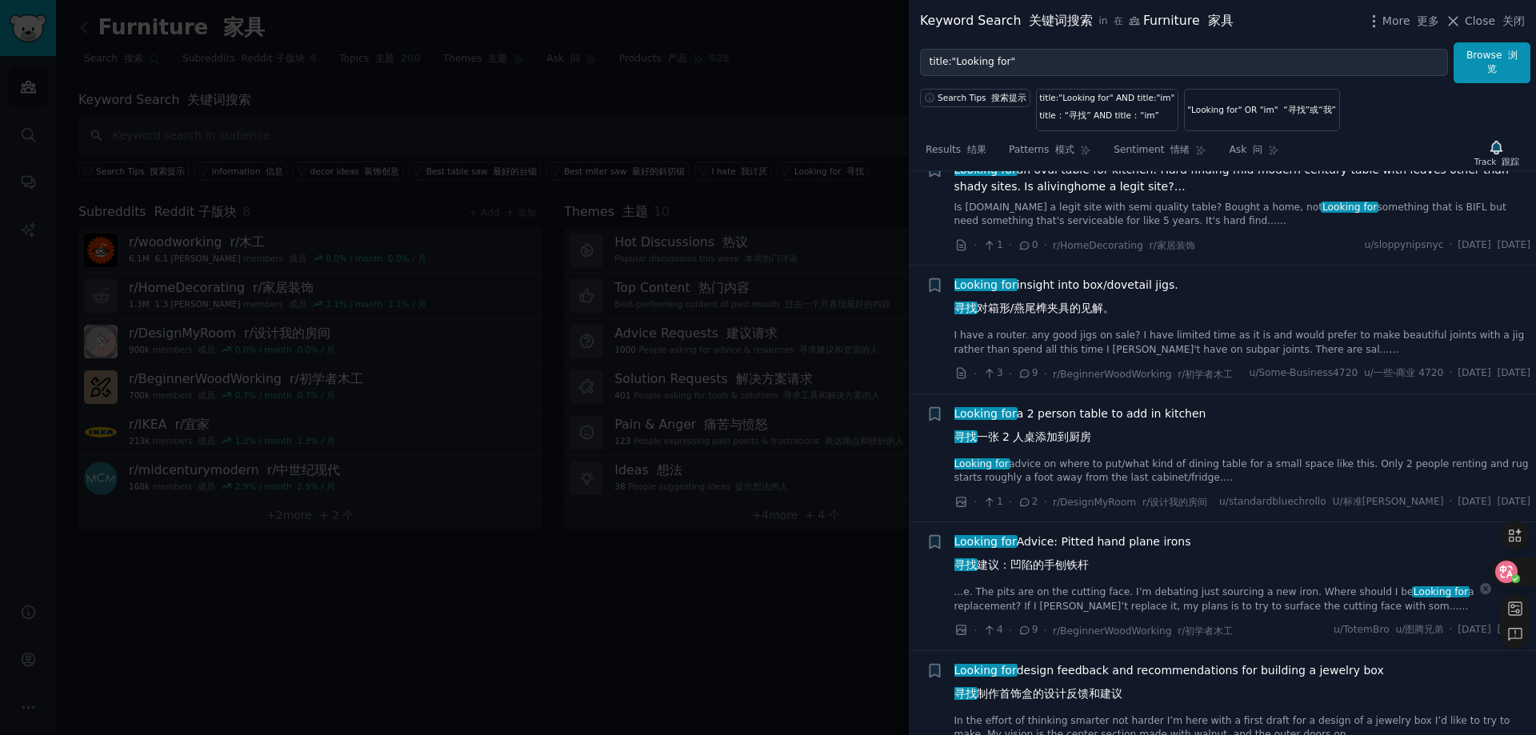
click at [1519, 575] on circle at bounding box center [1515, 579] width 9 height 9
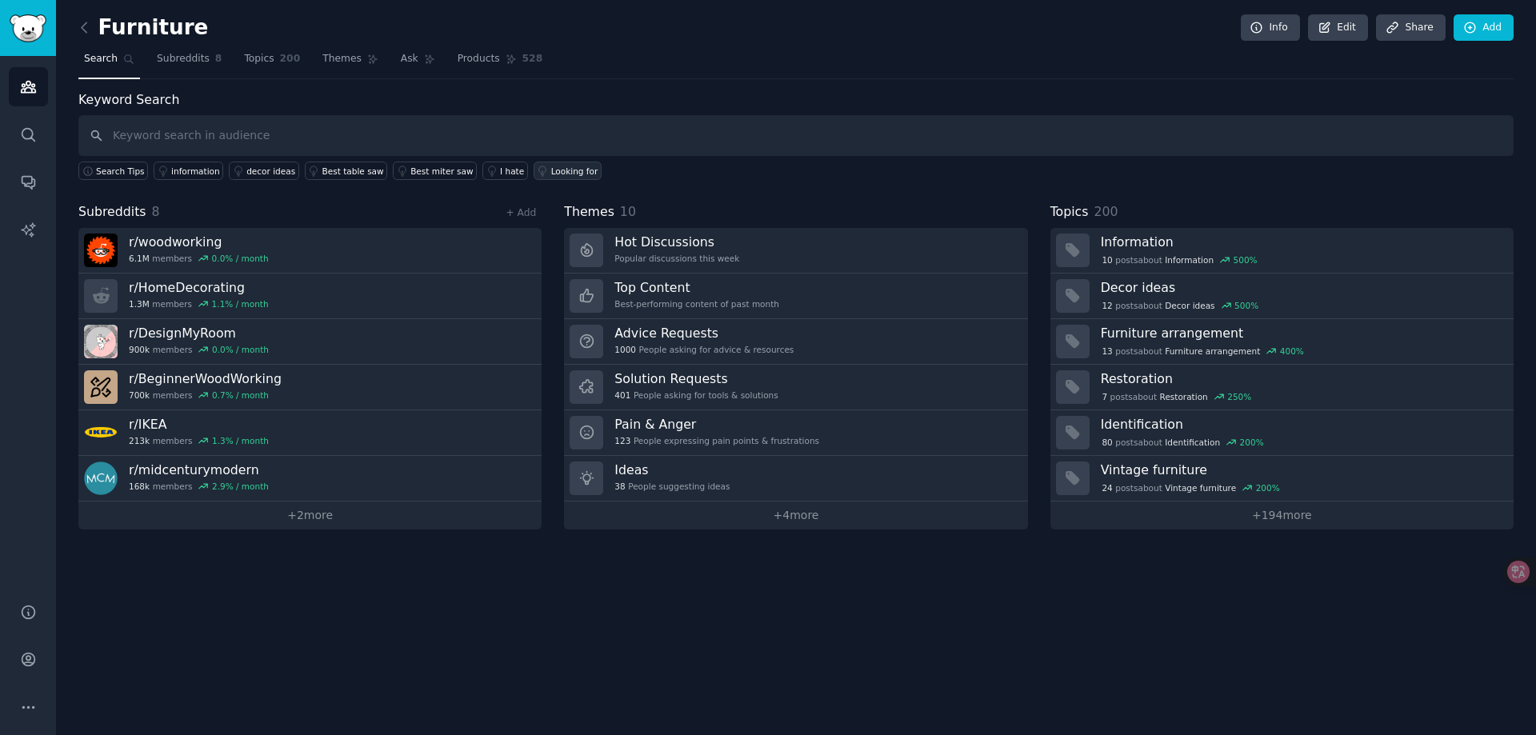
click at [551, 174] on div "Looking for" at bounding box center [574, 171] width 47 height 11
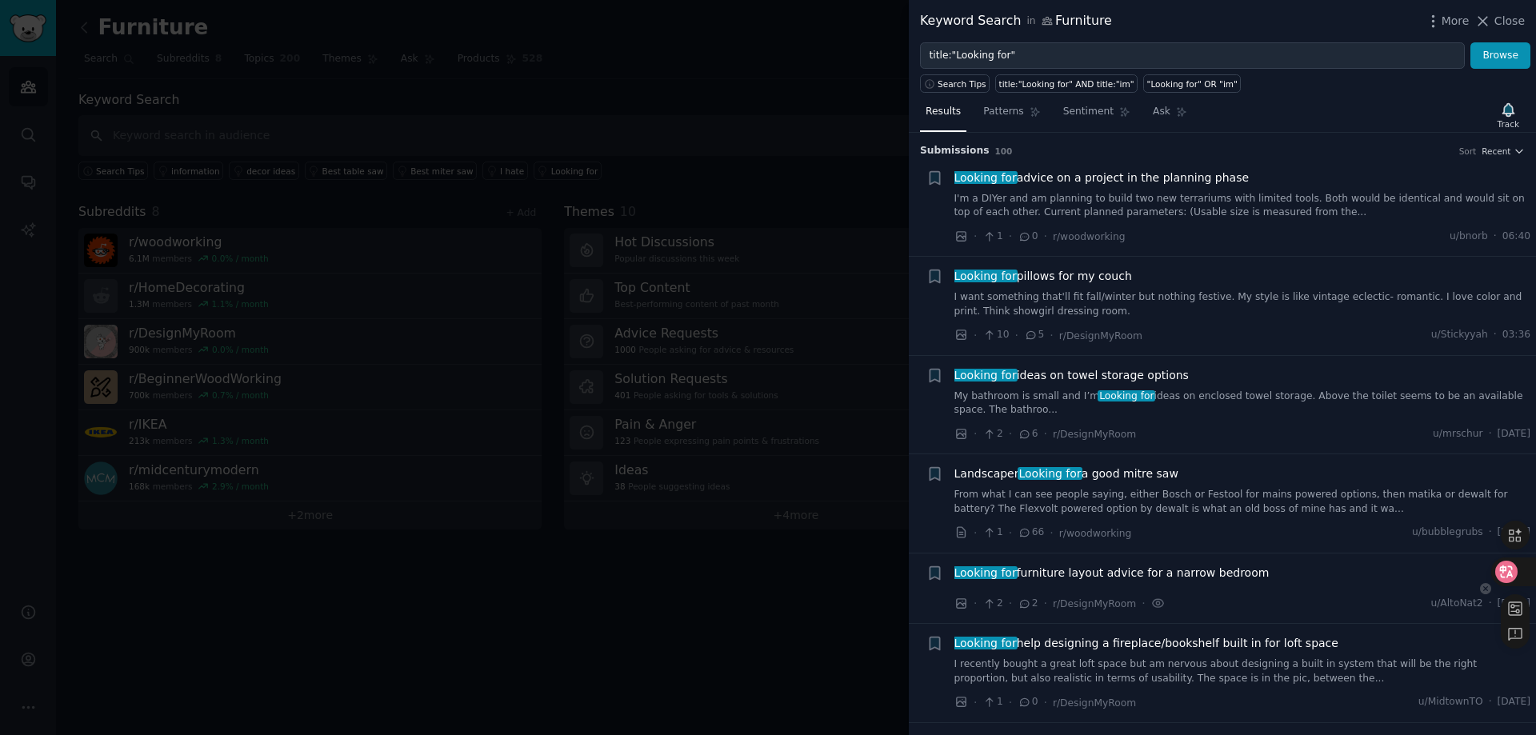
click at [1511, 579] on icon at bounding box center [1507, 572] width 16 height 16
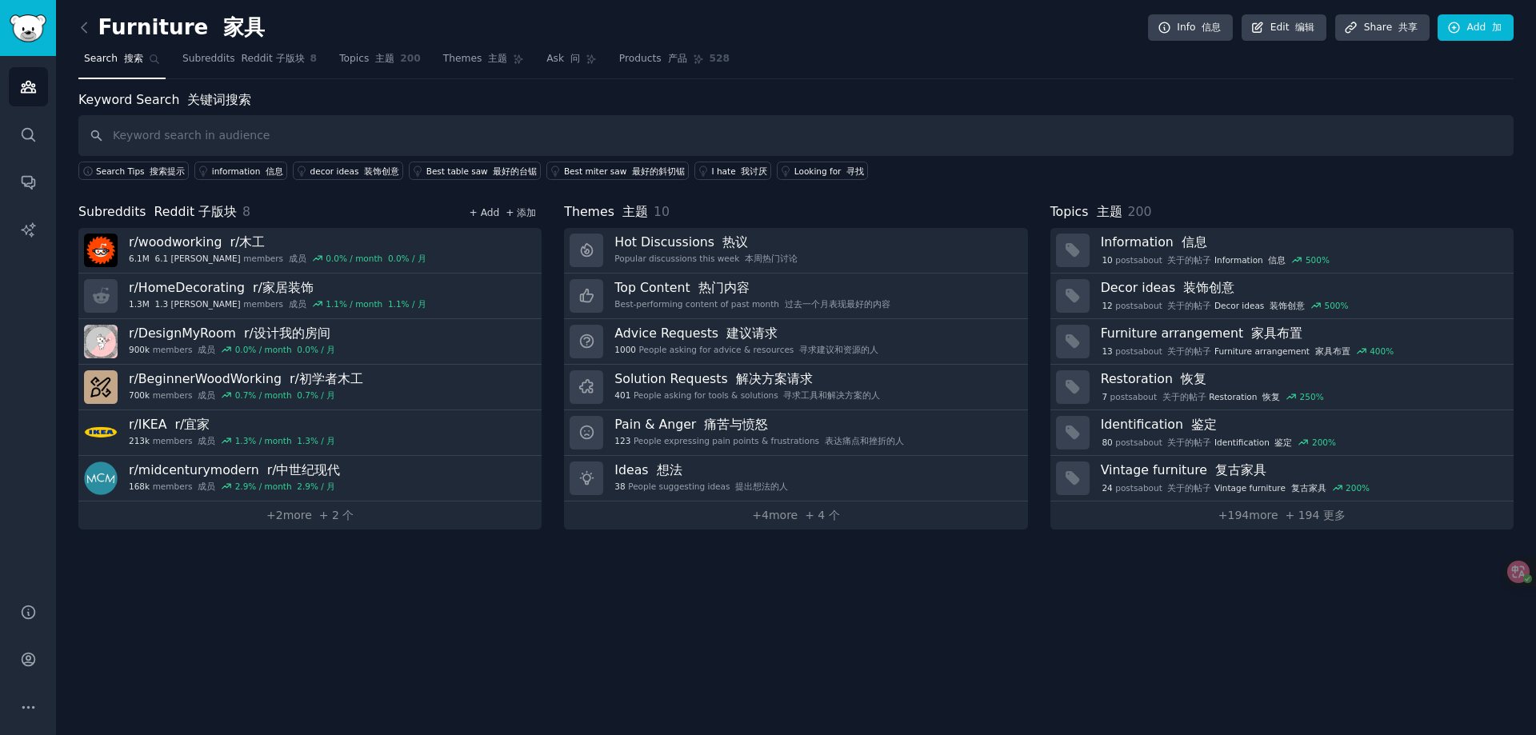
click at [506, 212] on font at bounding box center [502, 212] width 6 height 11
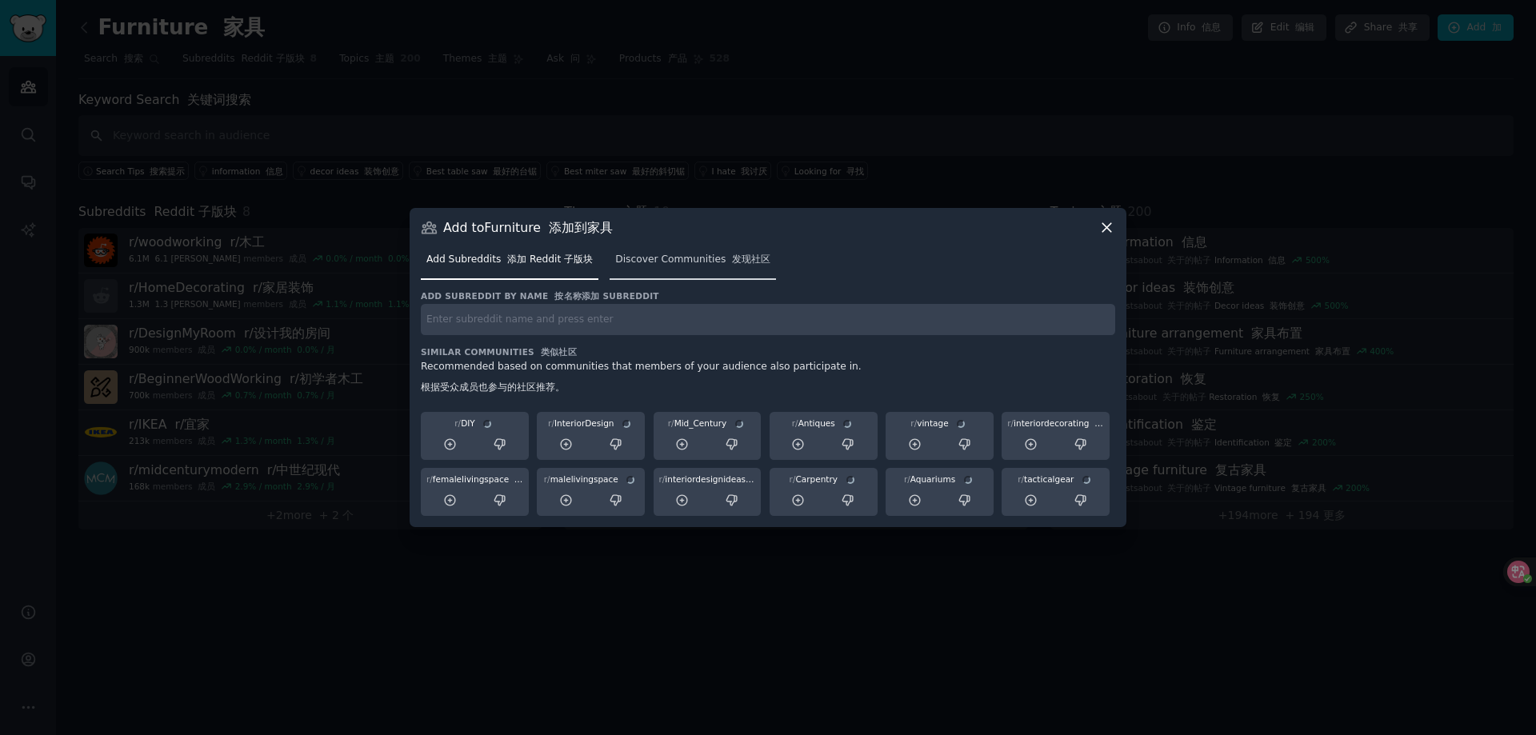
click at [639, 265] on span "Discover Communities 发现社区" at bounding box center [692, 260] width 155 height 14
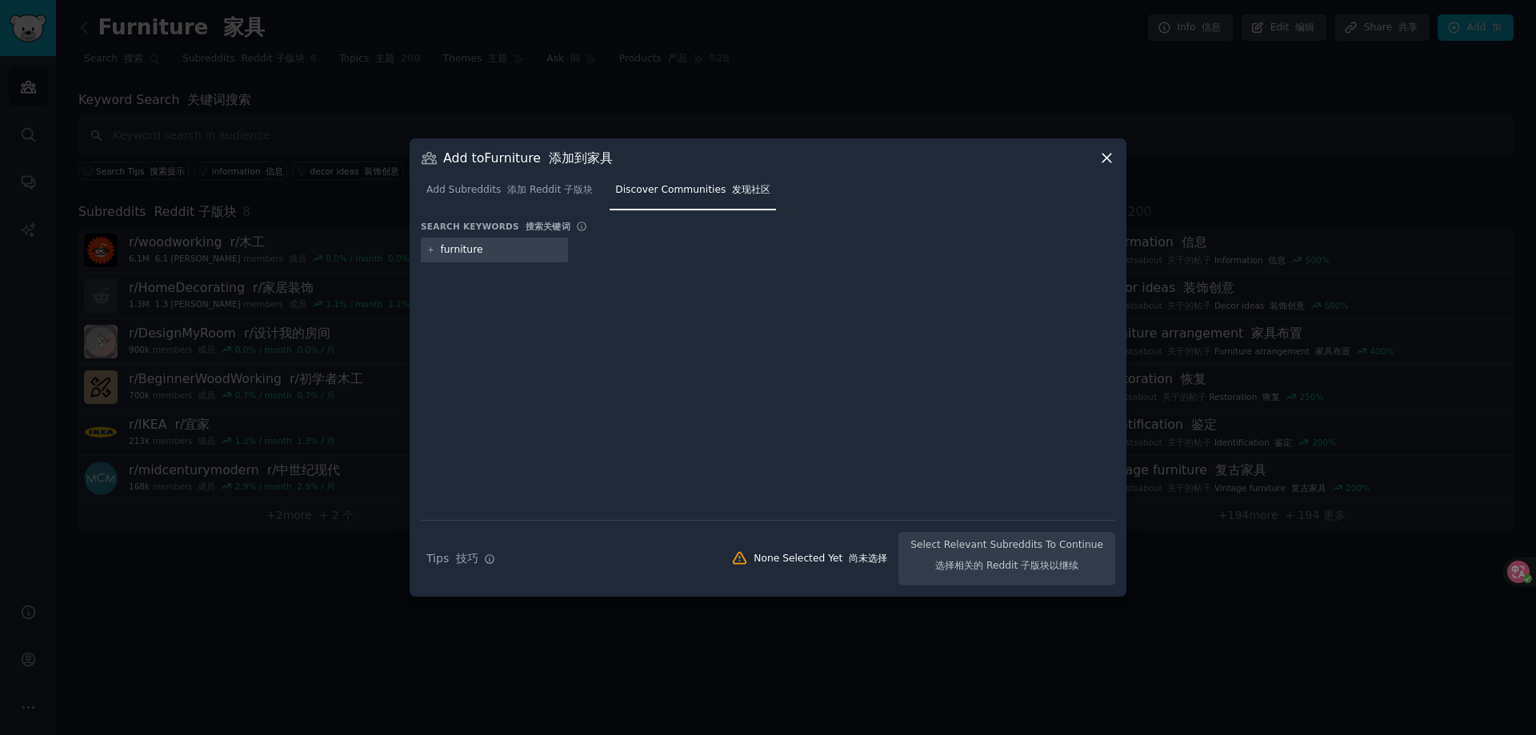
click at [446, 247] on input "furniture" at bounding box center [502, 250] width 122 height 14
type input "Furniture"
click at [1108, 155] on icon at bounding box center [1107, 158] width 17 height 17
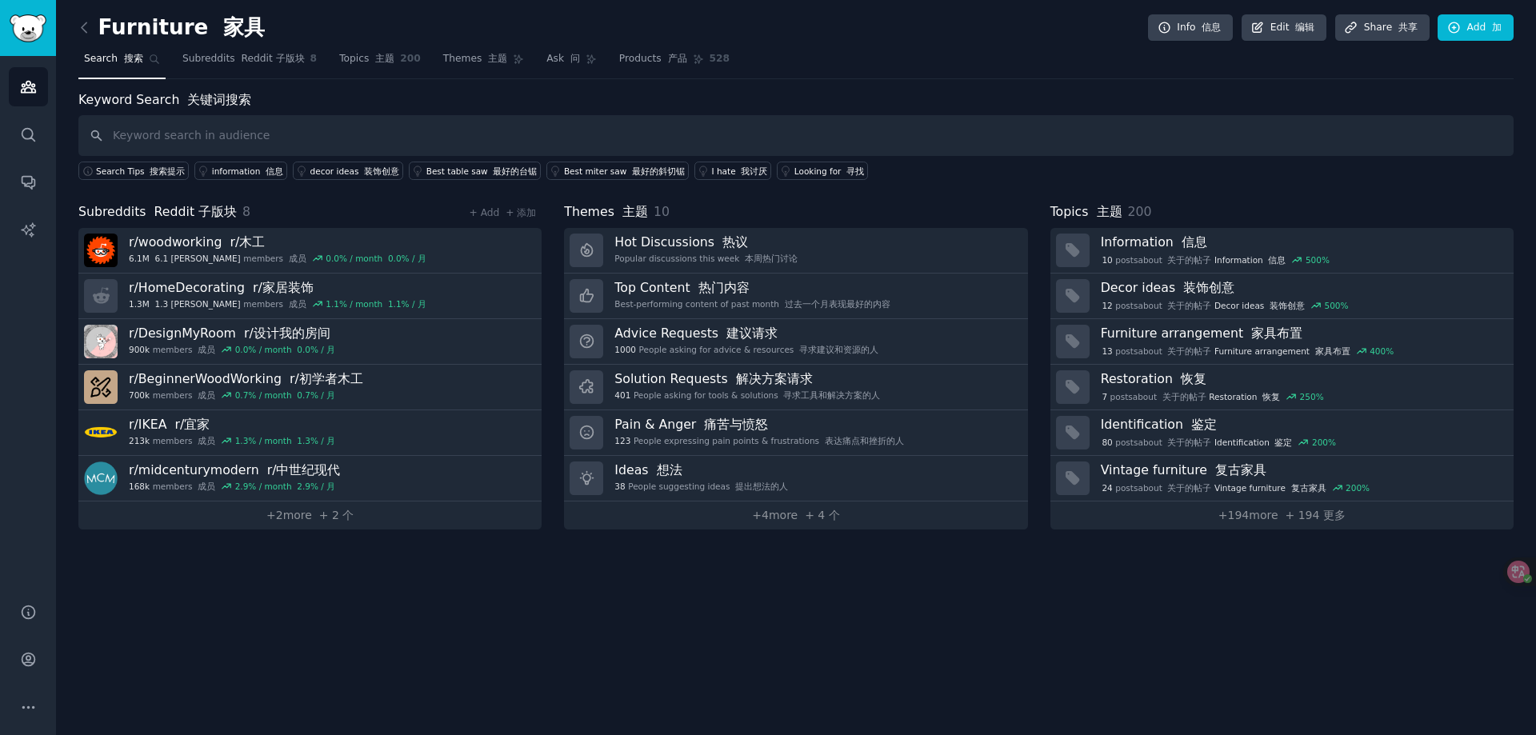
click at [132, 213] on span "Subreddits Reddit 子版块" at bounding box center [157, 212] width 158 height 20
click at [302, 528] on link "+ 2 more + 2 个" at bounding box center [309, 516] width 463 height 28
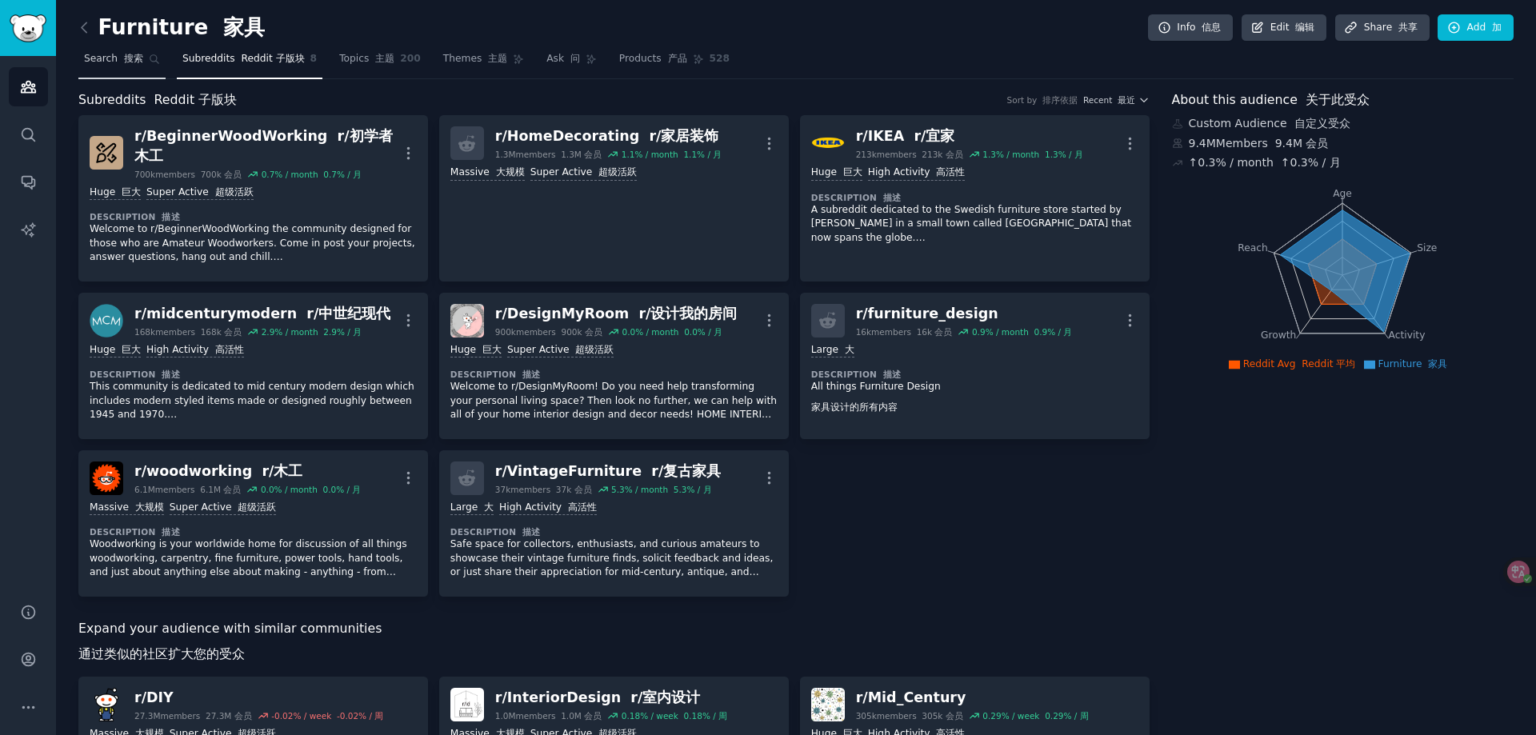
click at [134, 63] on font "搜索" at bounding box center [133, 58] width 19 height 11
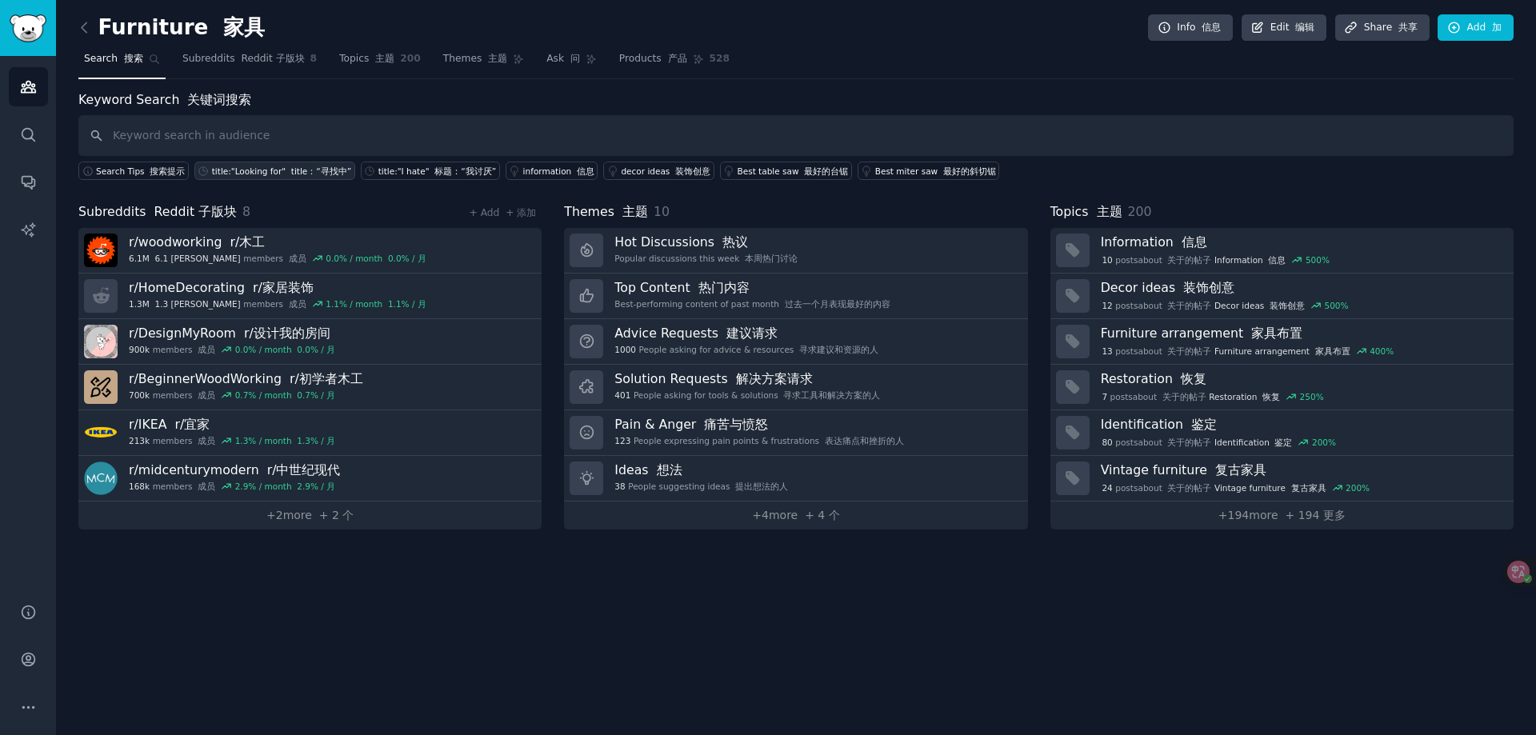
click at [291, 170] on font "title：“寻找中”" at bounding box center [321, 171] width 60 height 10
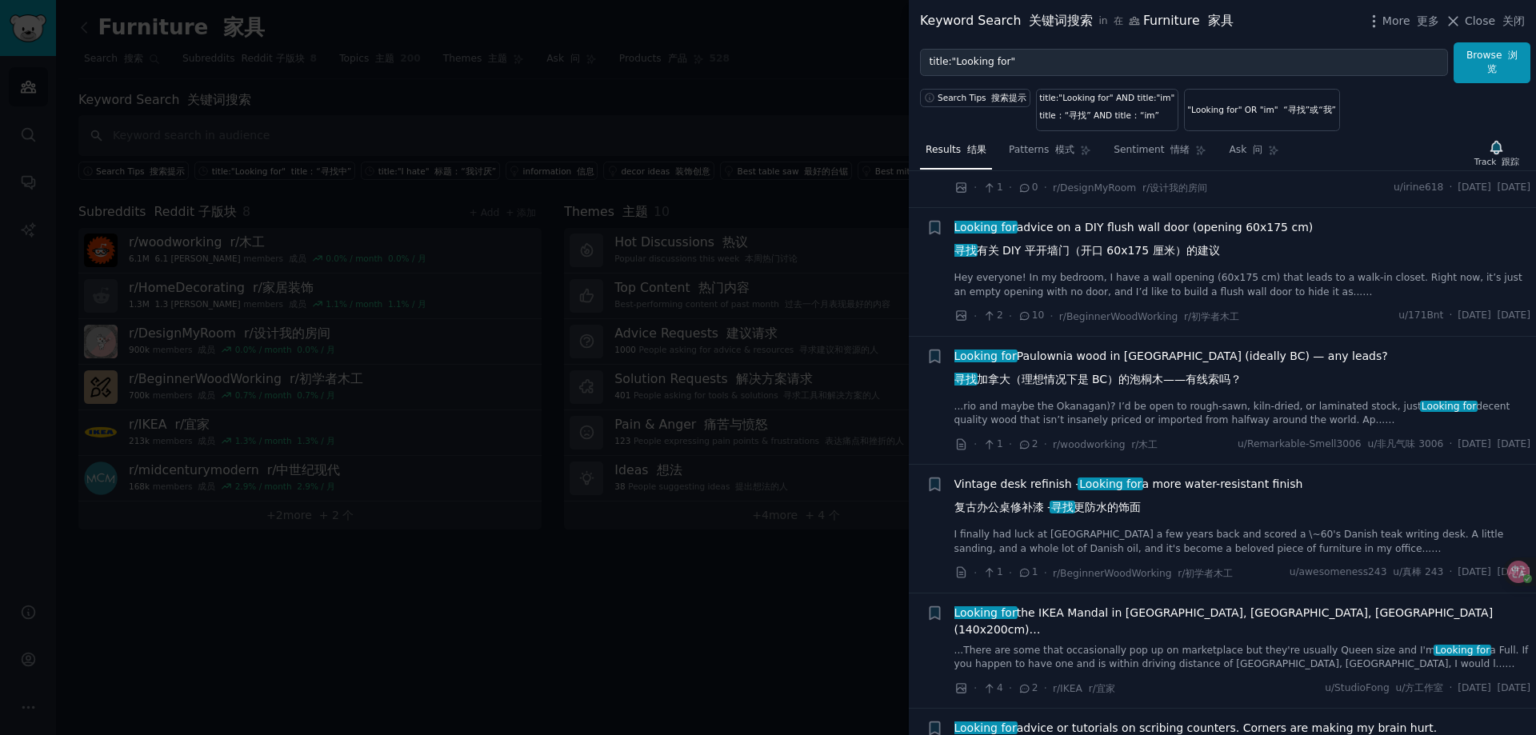
scroll to position [2616, 0]
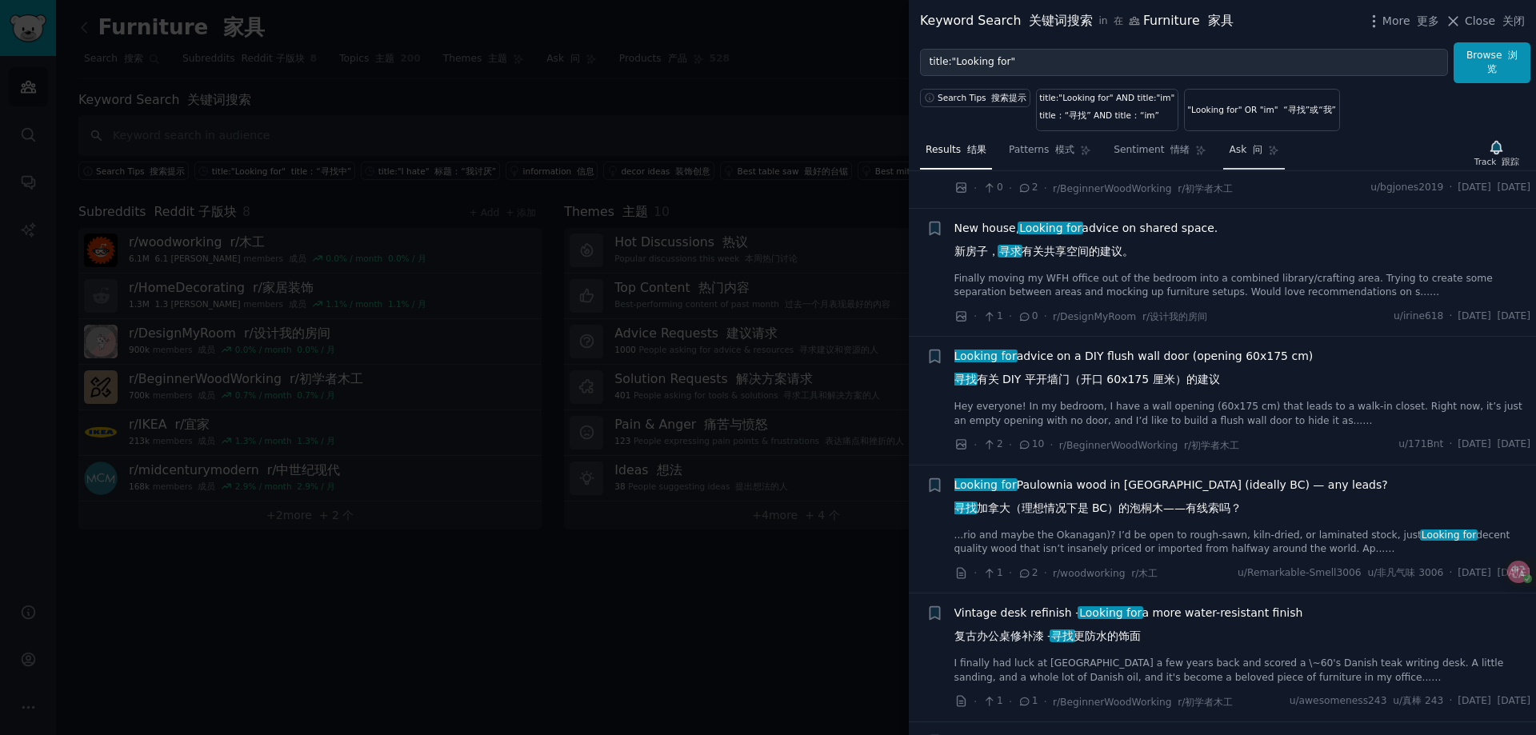
click at [1237, 158] on link "Ask 问" at bounding box center [1254, 154] width 62 height 33
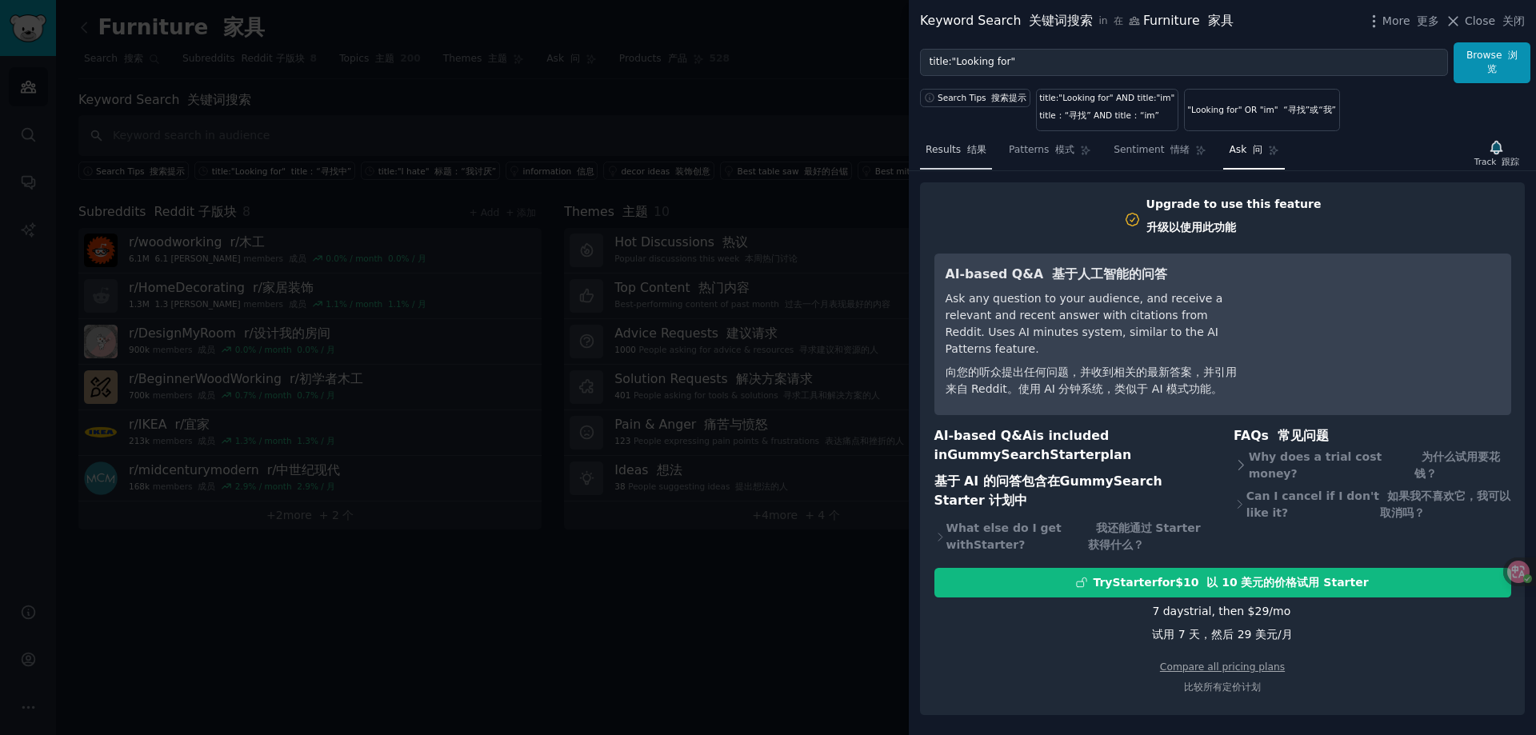
click at [947, 160] on link "Results 结果" at bounding box center [956, 154] width 72 height 33
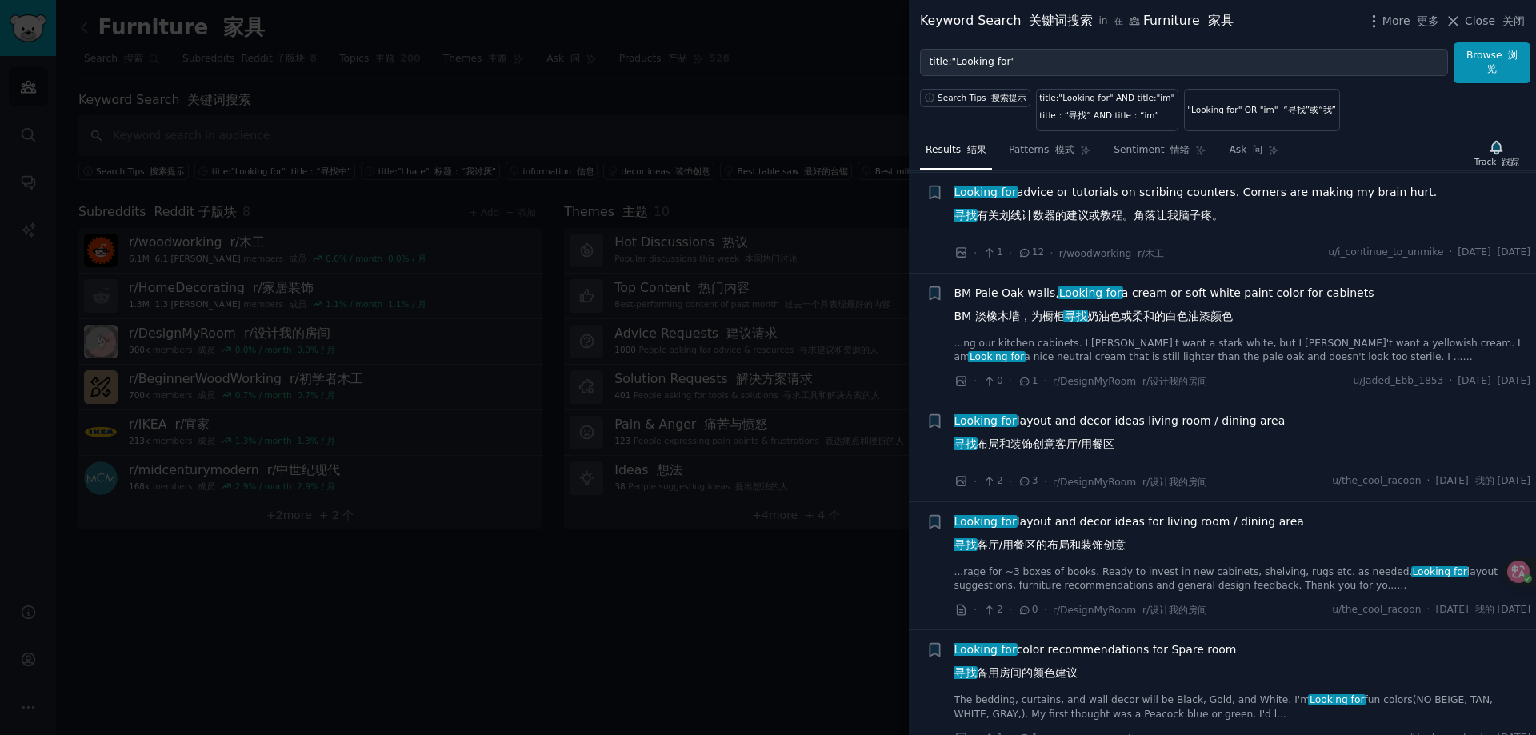
scroll to position [3361, 0]
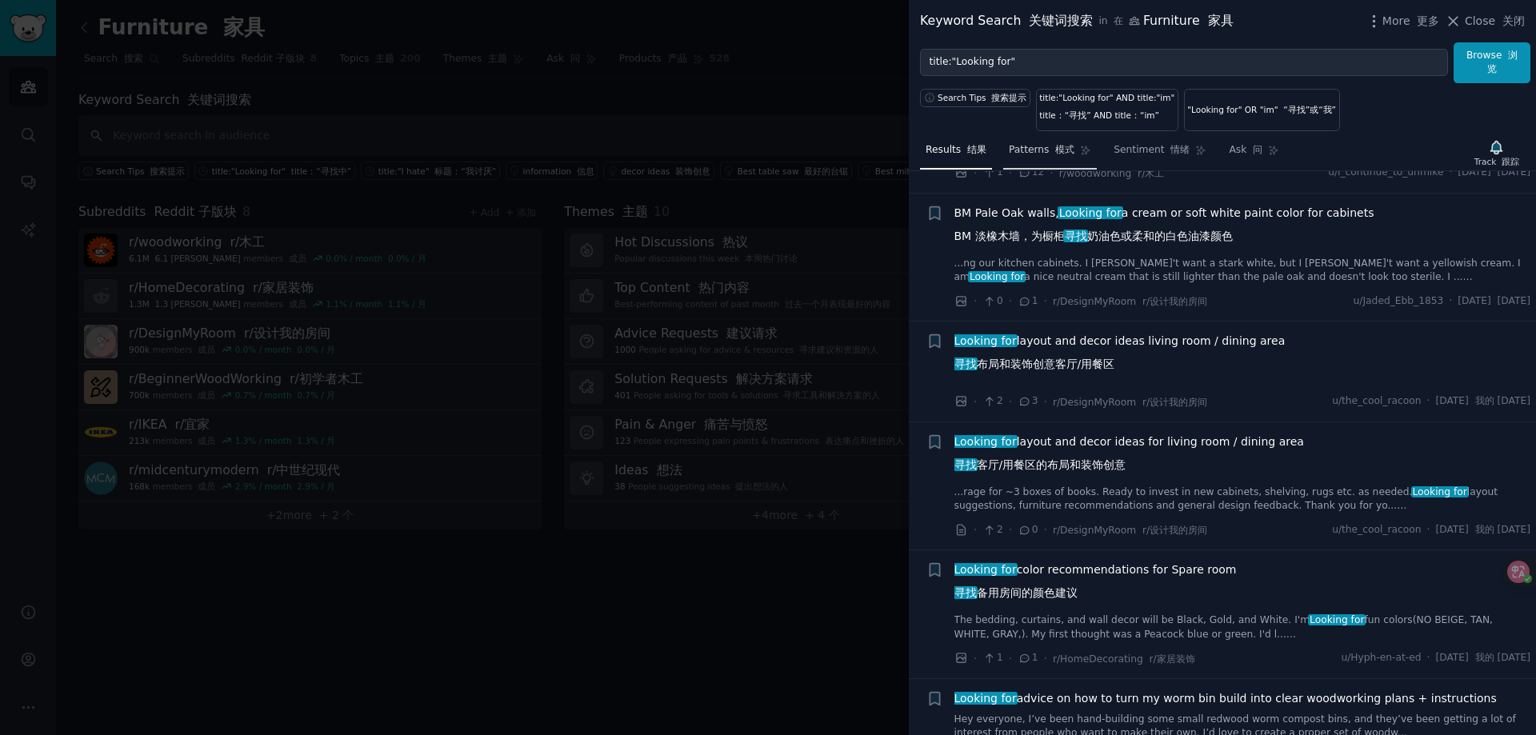
click at [1068, 146] on font "模式" at bounding box center [1064, 149] width 19 height 11
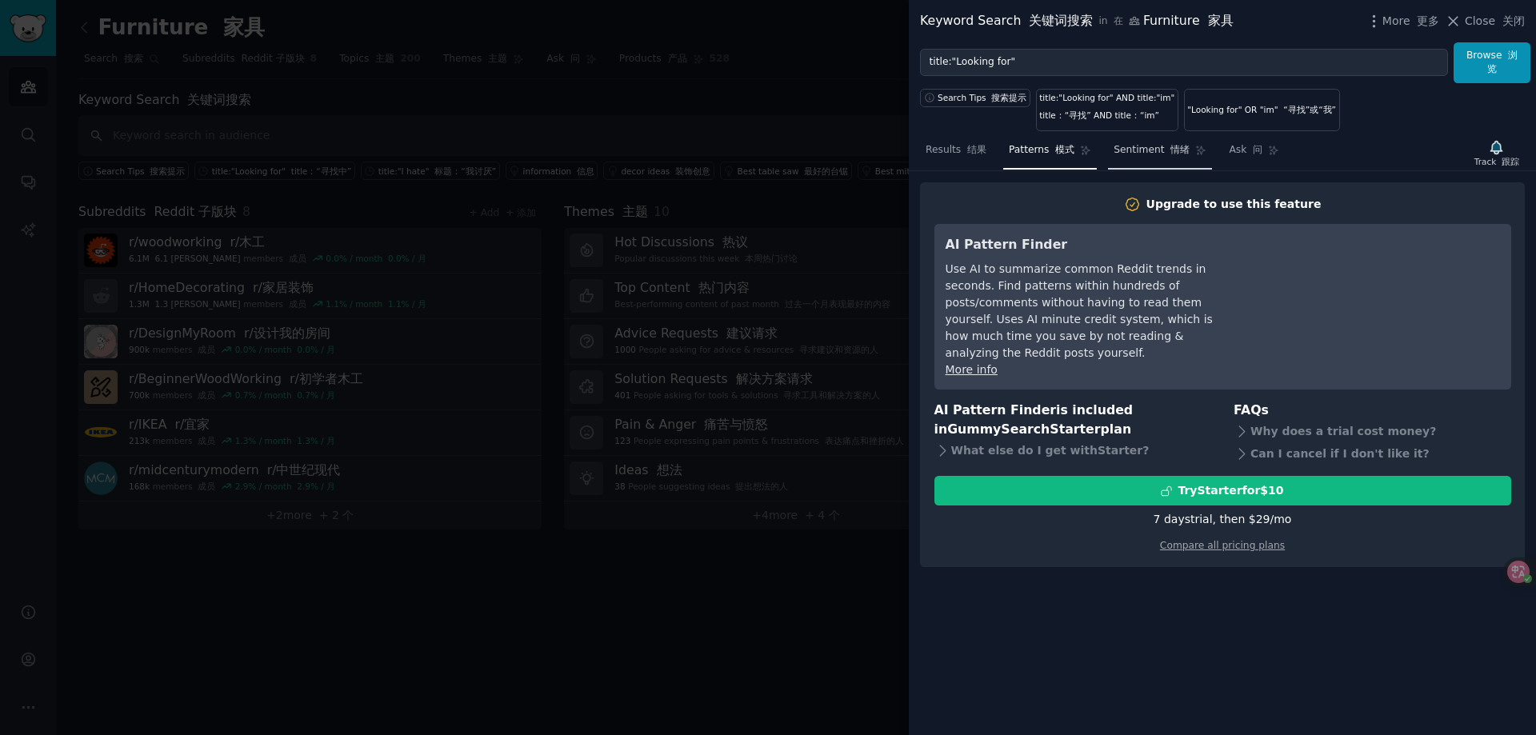
click at [1153, 147] on span "Sentiment 情绪" at bounding box center [1152, 150] width 76 height 14
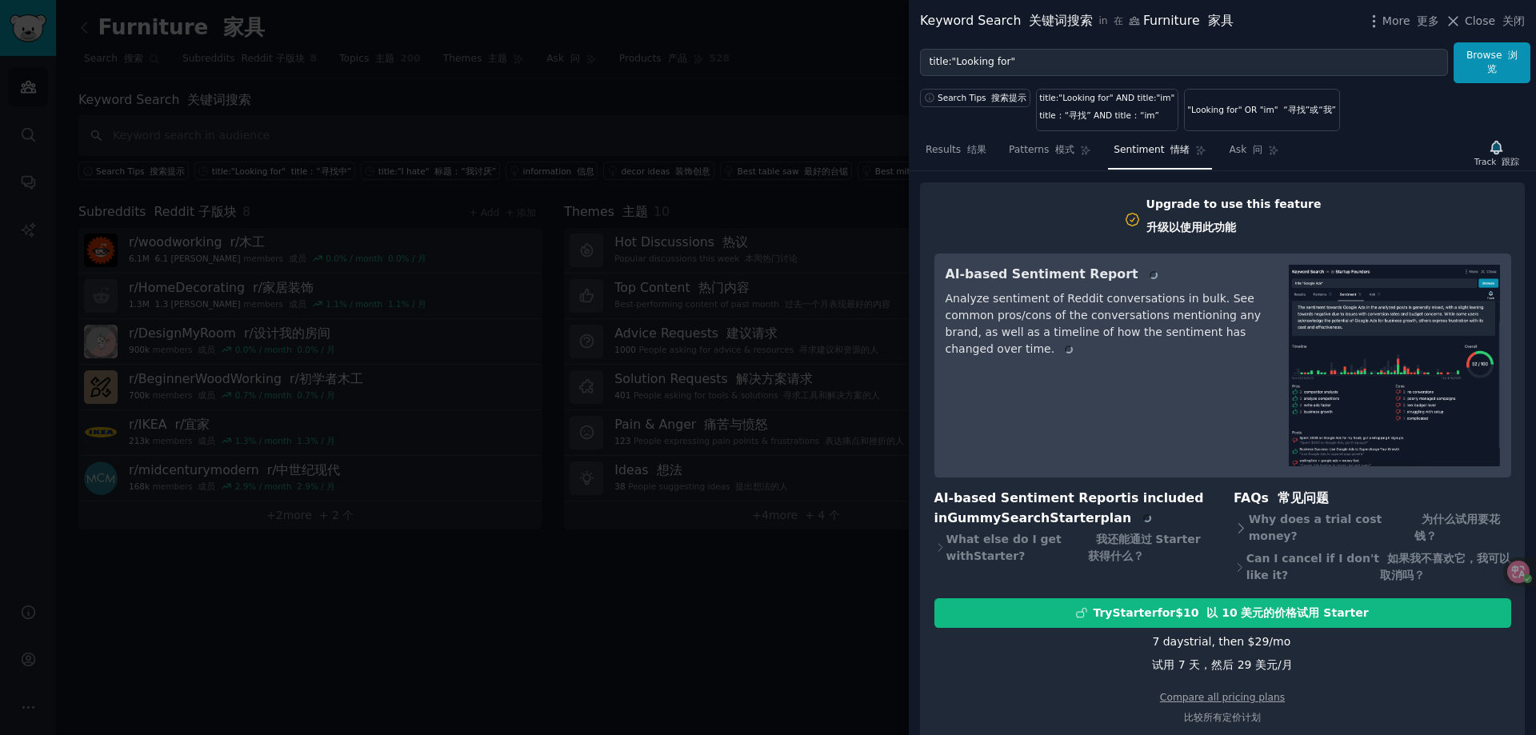
click at [1207, 151] on nav "Results 结果 Patterns 模式 Sentiment 情绪 Ask 问" at bounding box center [1102, 154] width 365 height 33
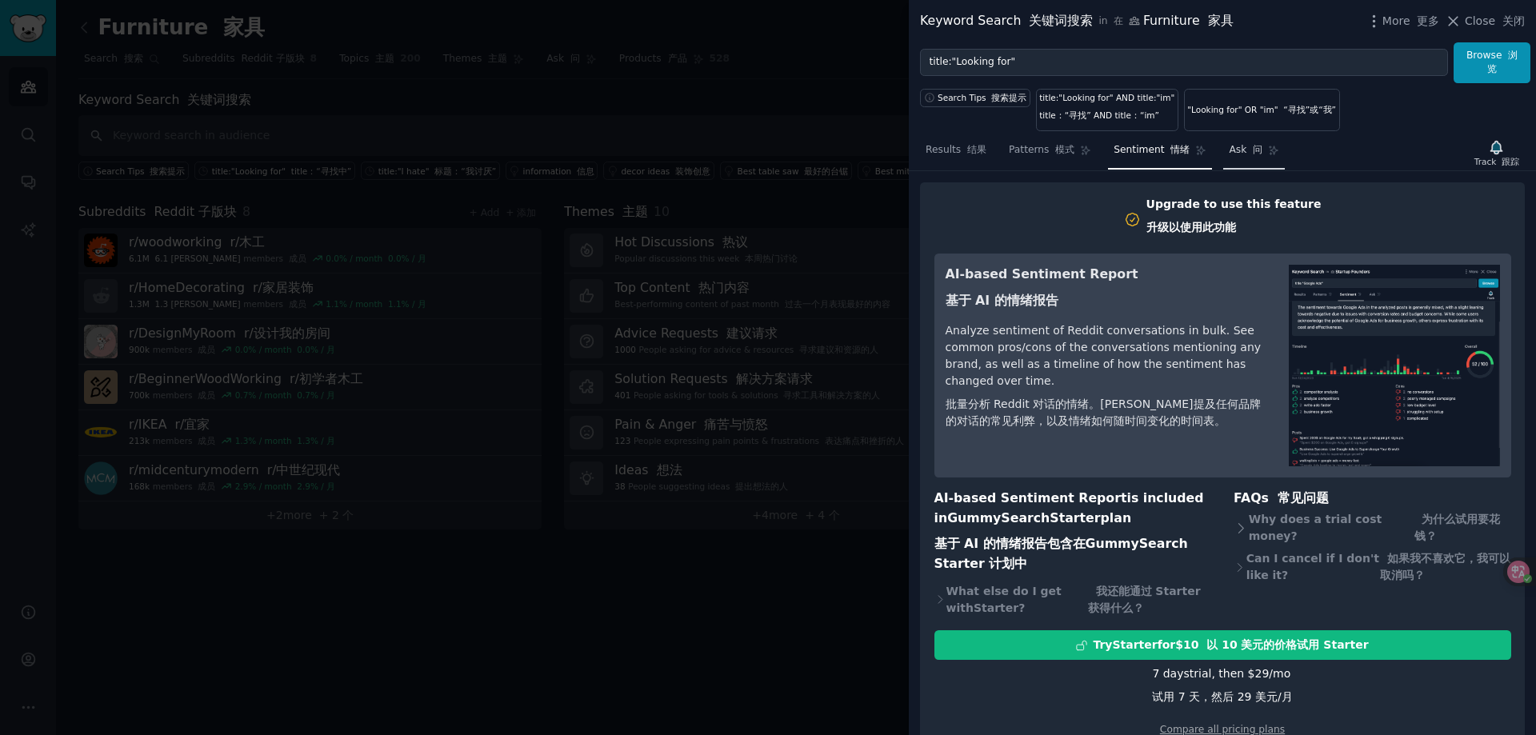
click at [1232, 147] on span "Ask 问" at bounding box center [1246, 150] width 34 height 14
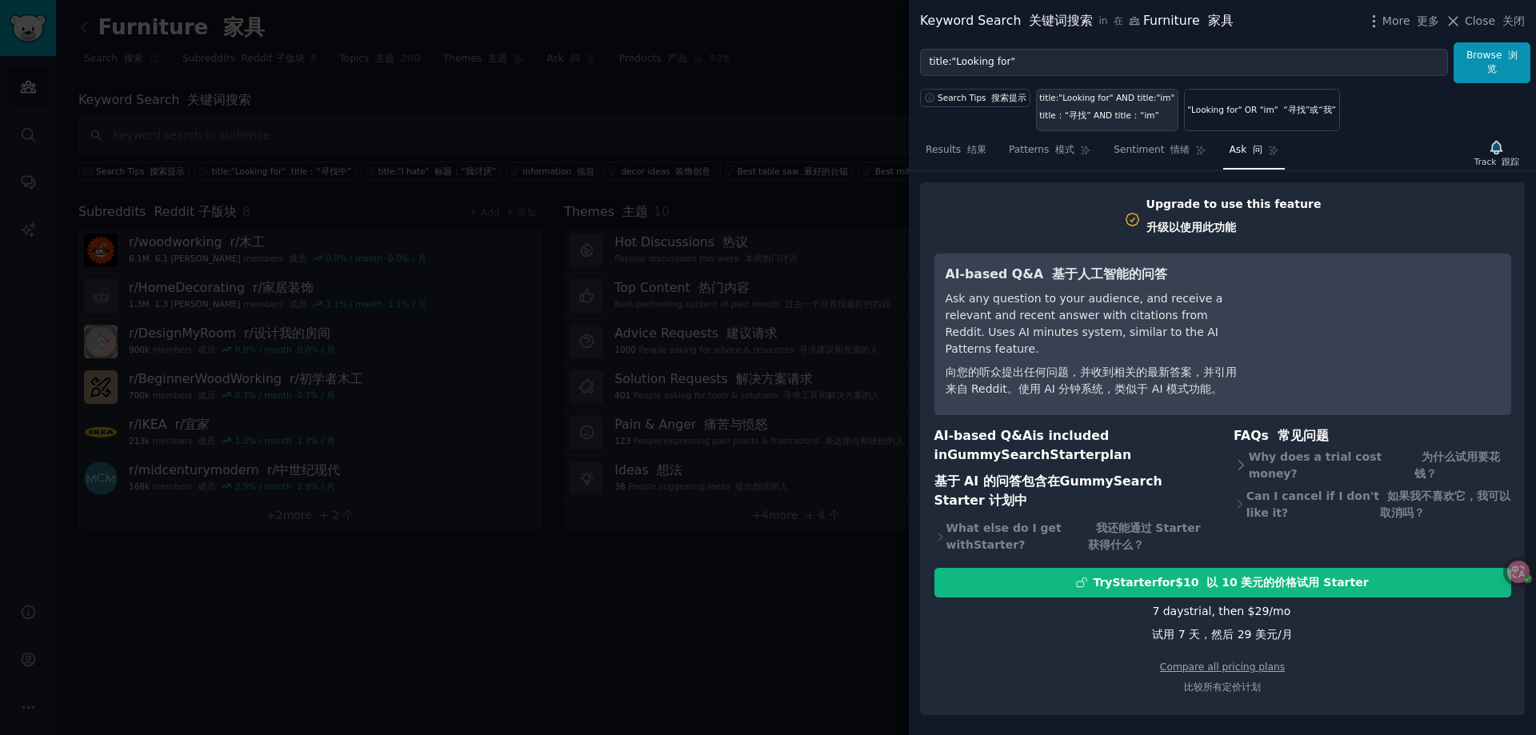
drag, startPoint x: 986, startPoint y: 153, endPoint x: 1100, endPoint y: 117, distance: 120.0
click at [985, 155] on link "Results 结果" at bounding box center [956, 154] width 72 height 33
click at [1100, 117] on font "title：“寻找” AND title：“im”" at bounding box center [1099, 115] width 120 height 10
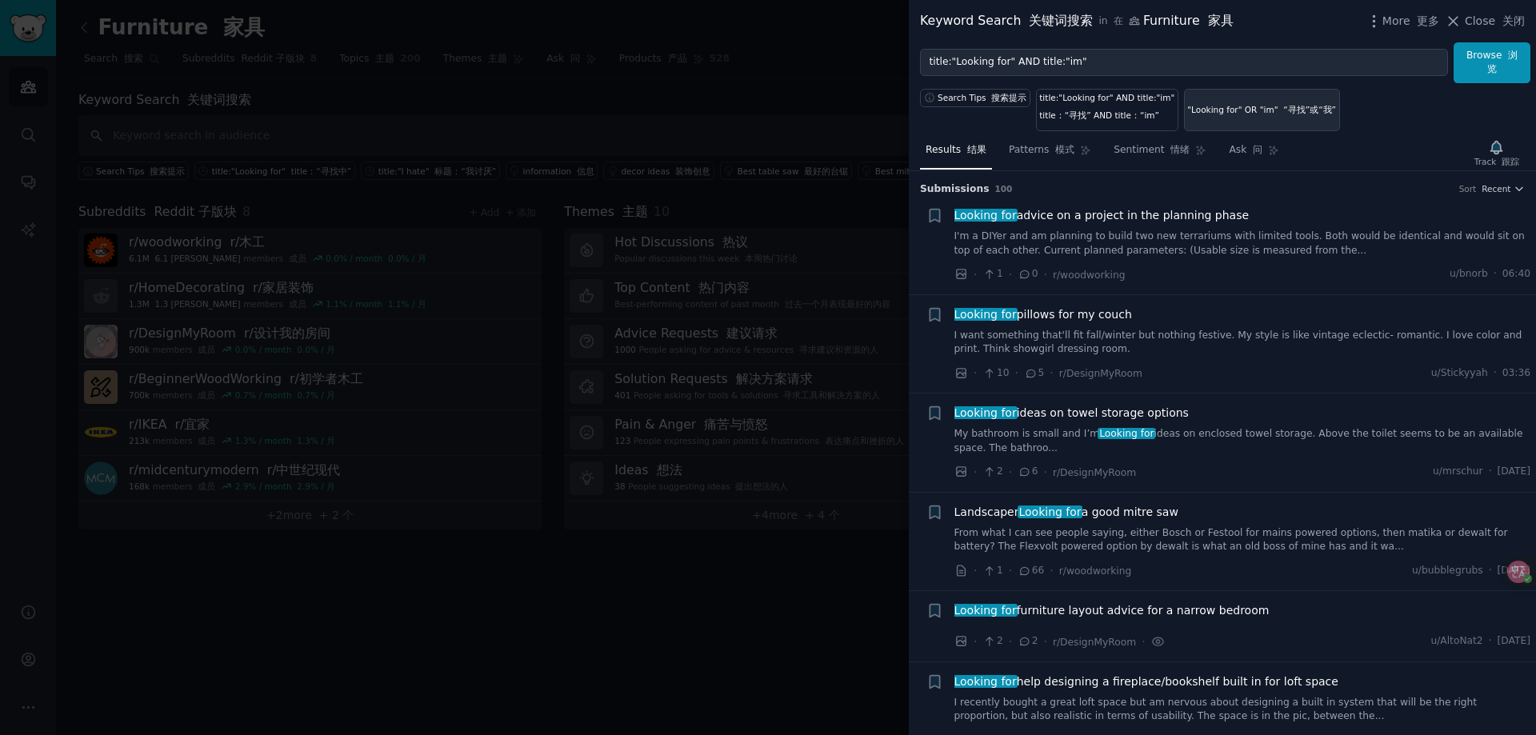
type input "title:"Looking for" AND title:"im""
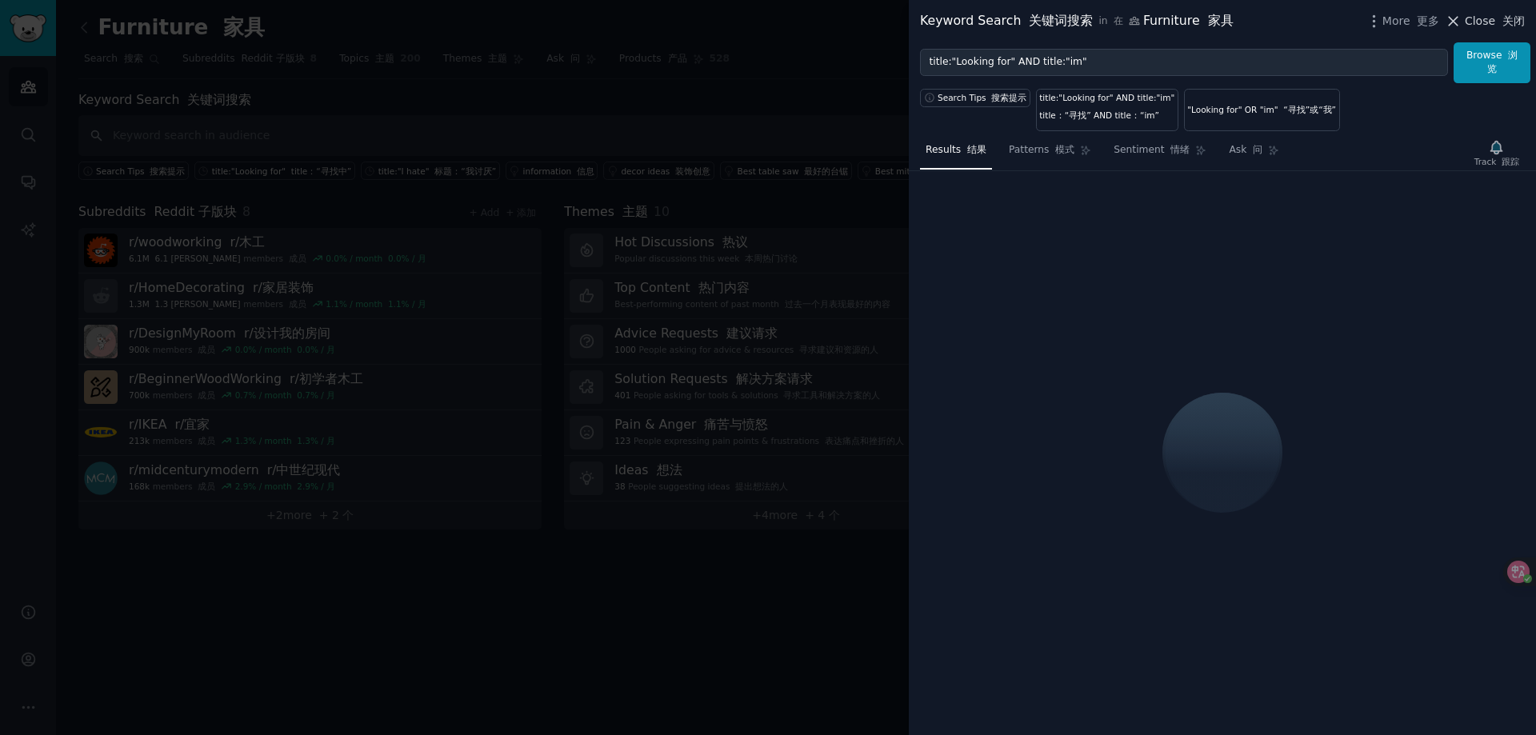
click at [1481, 26] on span "Close 关闭" at bounding box center [1495, 21] width 60 height 17
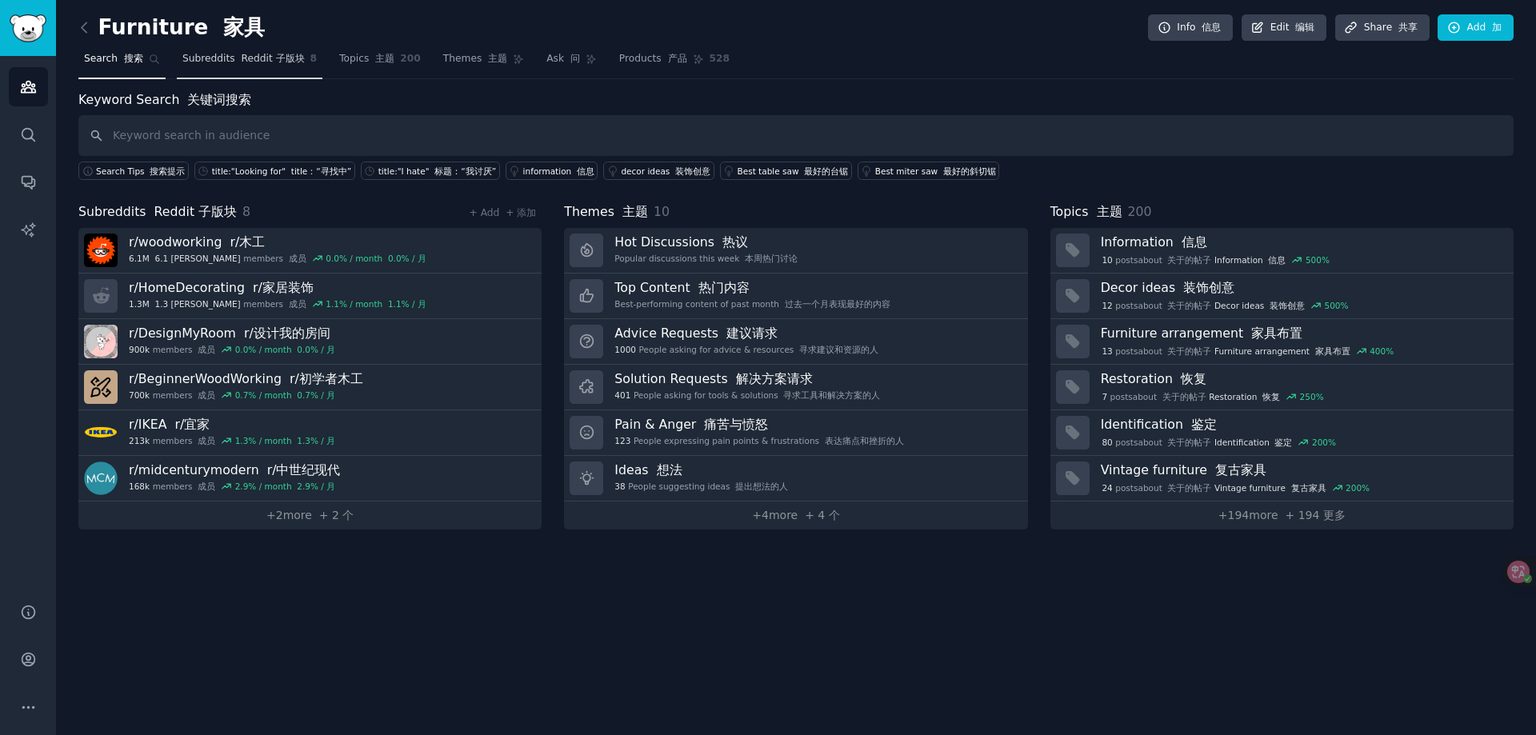
click at [242, 57] on font "Reddit 子版块" at bounding box center [272, 58] width 63 height 11
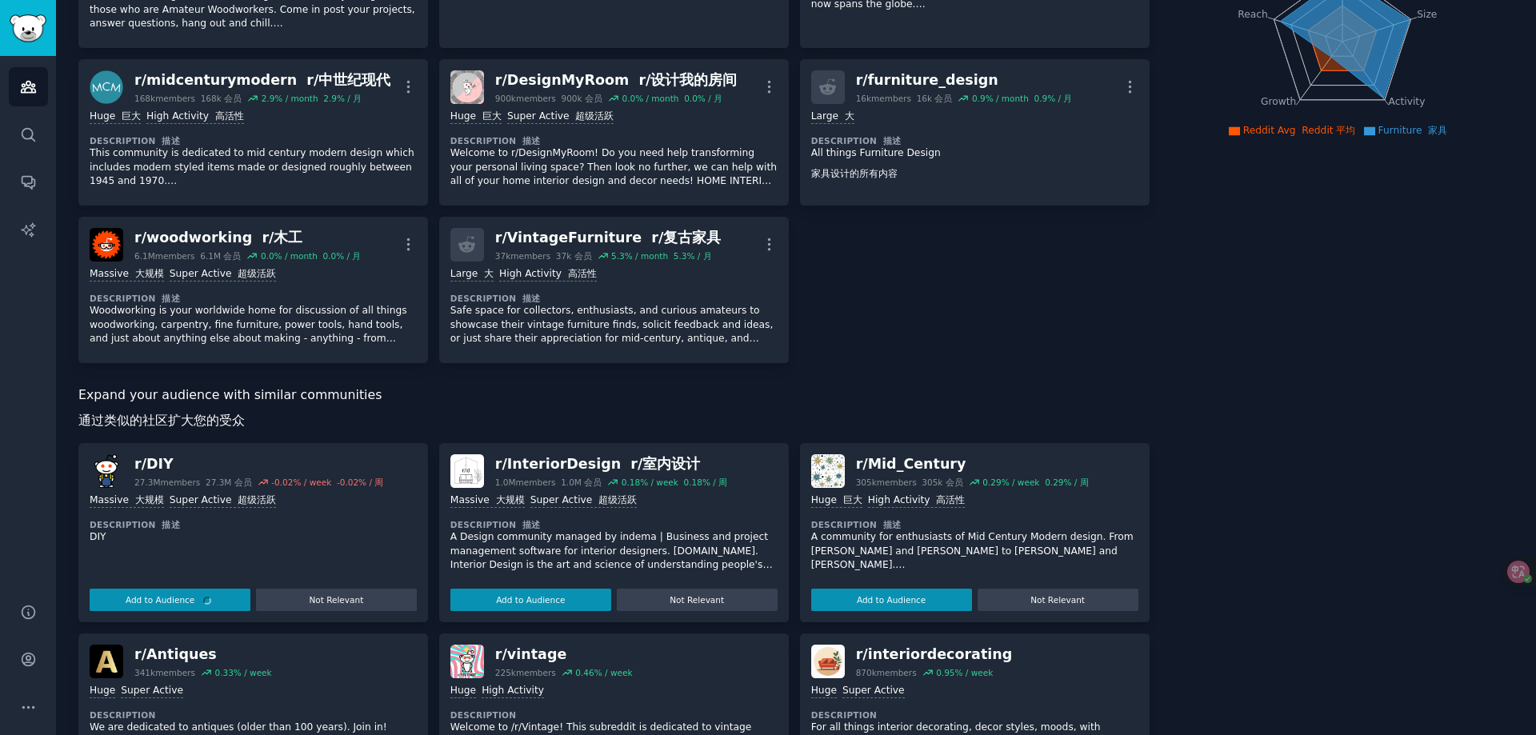
scroll to position [240, 0]
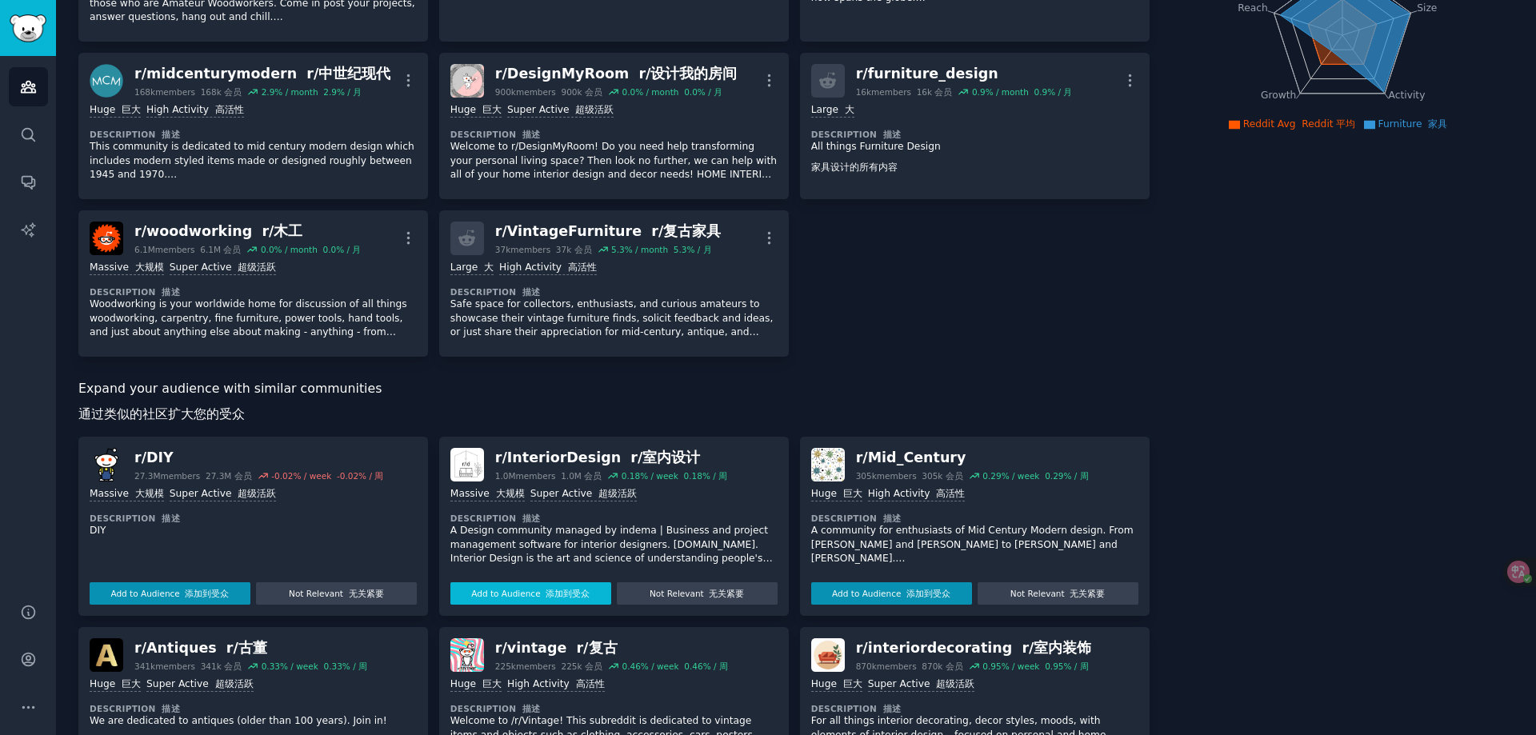
click at [534, 598] on button "Add to Audience 添加到受众" at bounding box center [530, 594] width 161 height 22
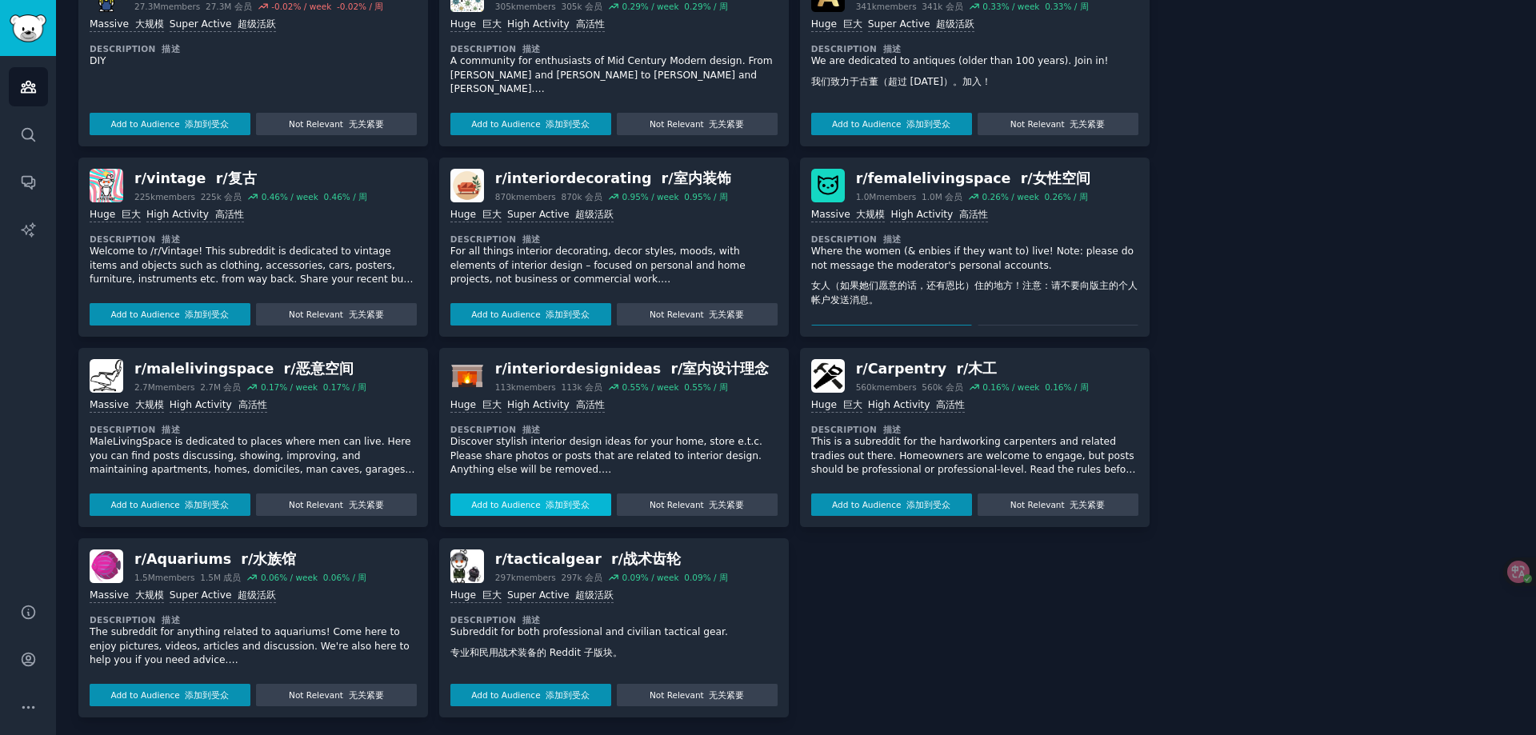
scroll to position [715, 0]
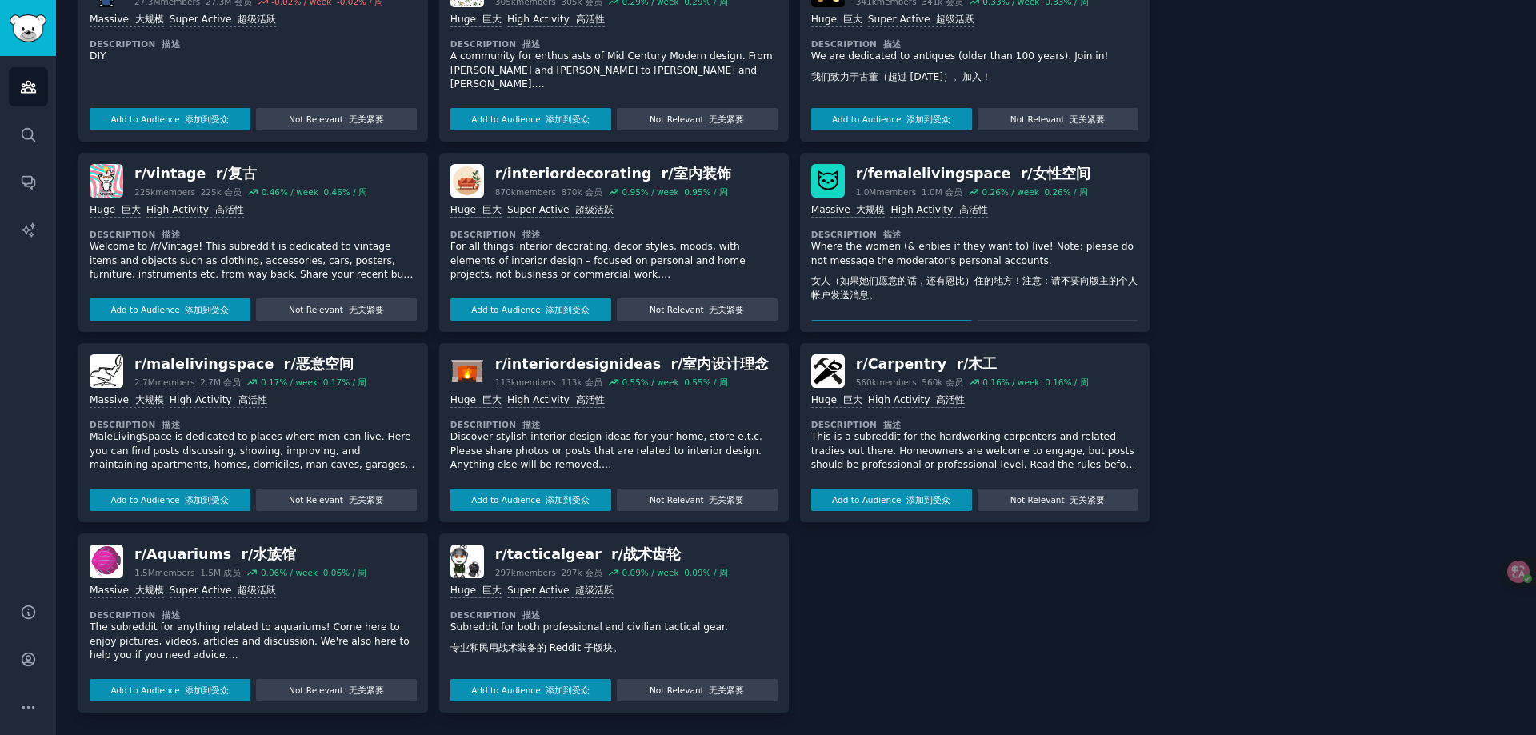
click at [555, 310] on font "添加到受众" at bounding box center [568, 310] width 44 height 10
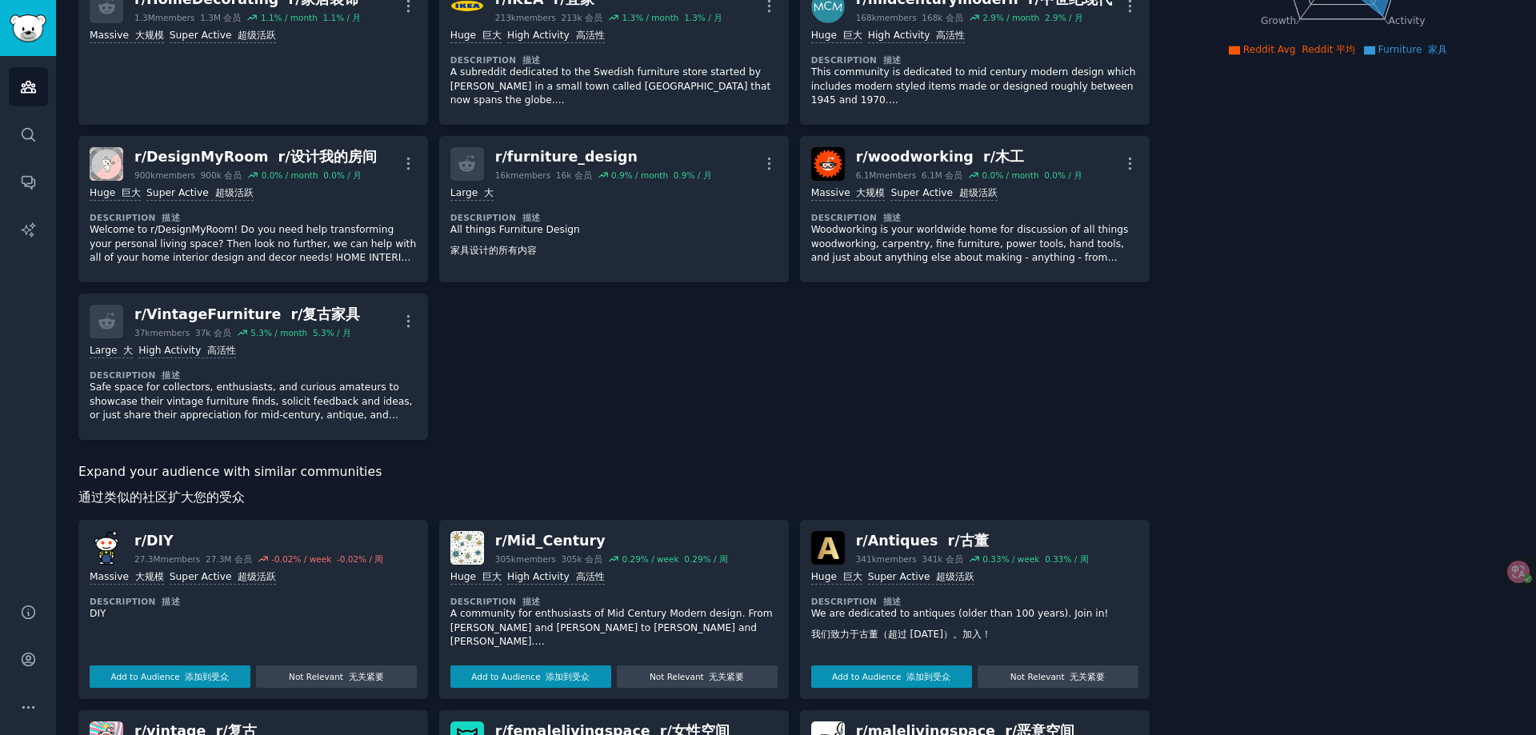
scroll to position [22, 0]
click at [547, 671] on button "Add to Audience 添加到受众" at bounding box center [530, 677] width 161 height 22
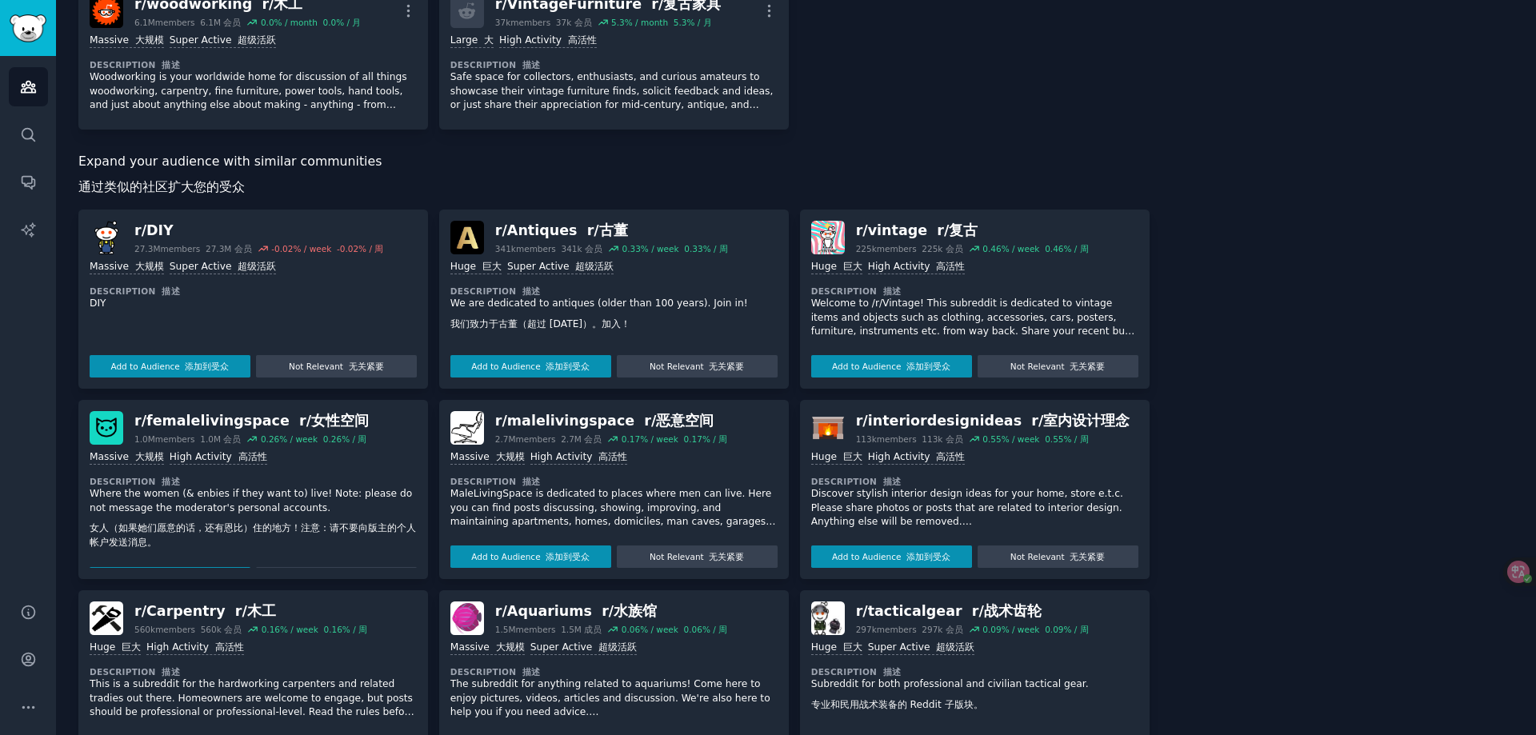
scroll to position [628, 0]
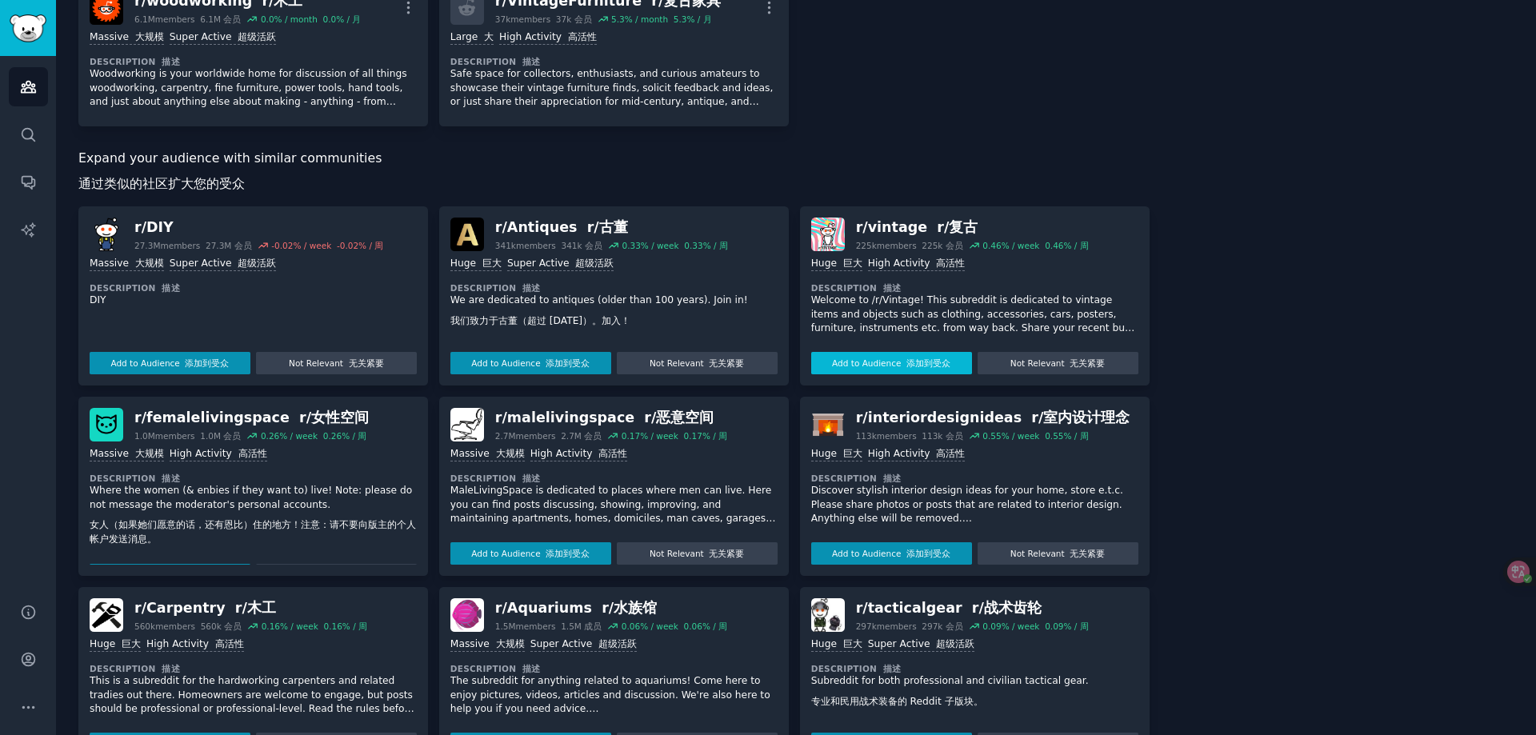
click at [898, 374] on button "Add to Audience 添加到受众" at bounding box center [891, 363] width 161 height 22
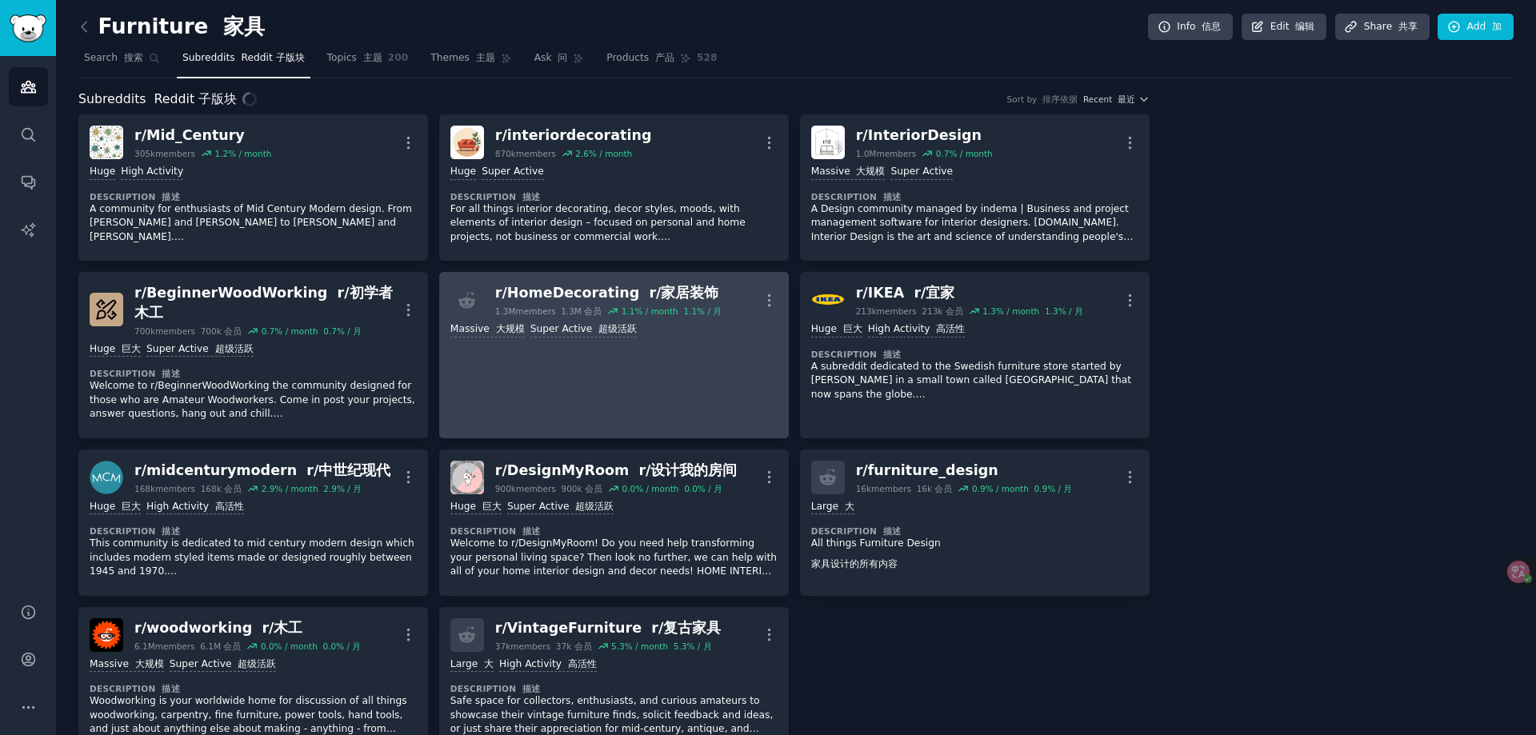
scroll to position [0, 0]
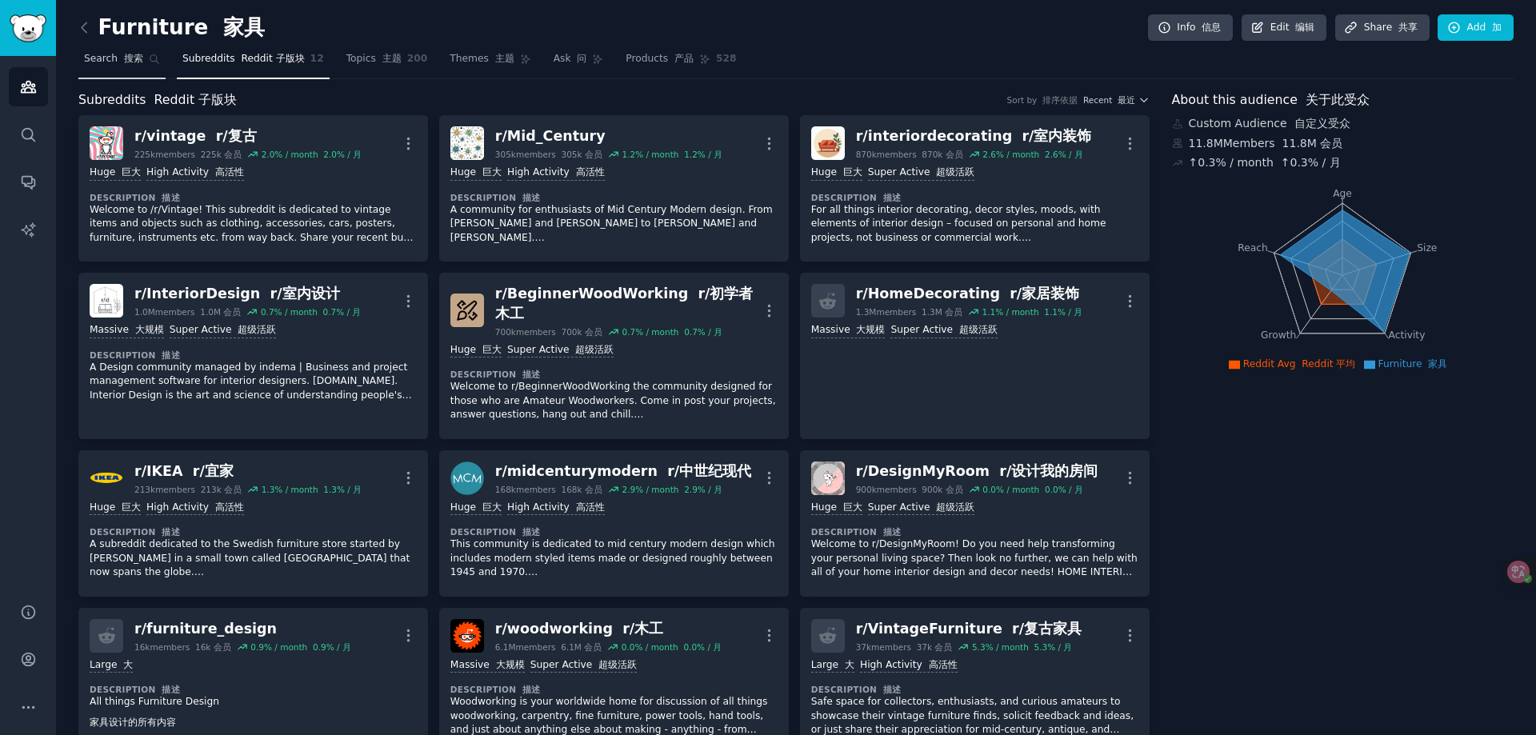
click at [113, 60] on span "Search 搜索" at bounding box center [113, 59] width 59 height 14
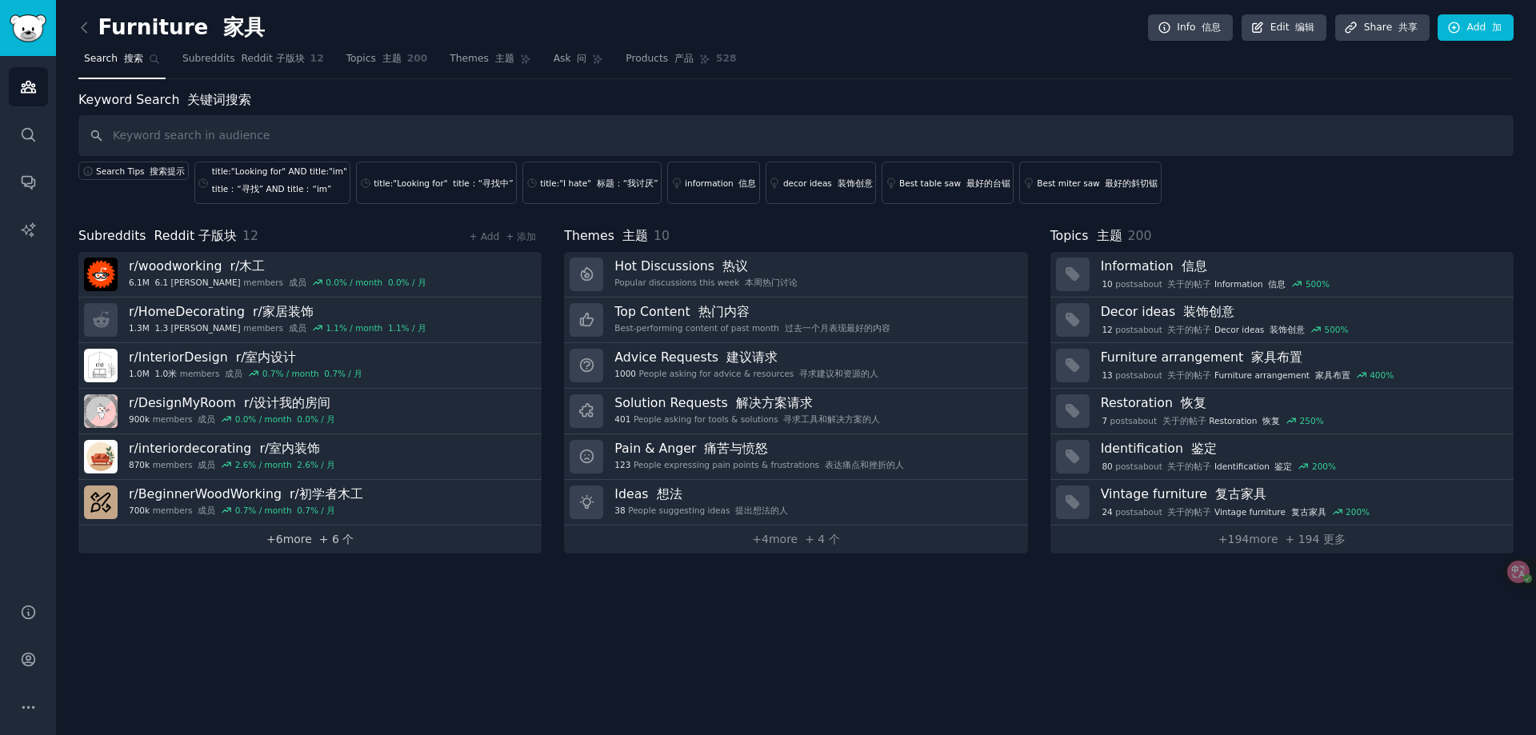
click at [296, 546] on link "+ 6 more + 6 个" at bounding box center [309, 540] width 463 height 28
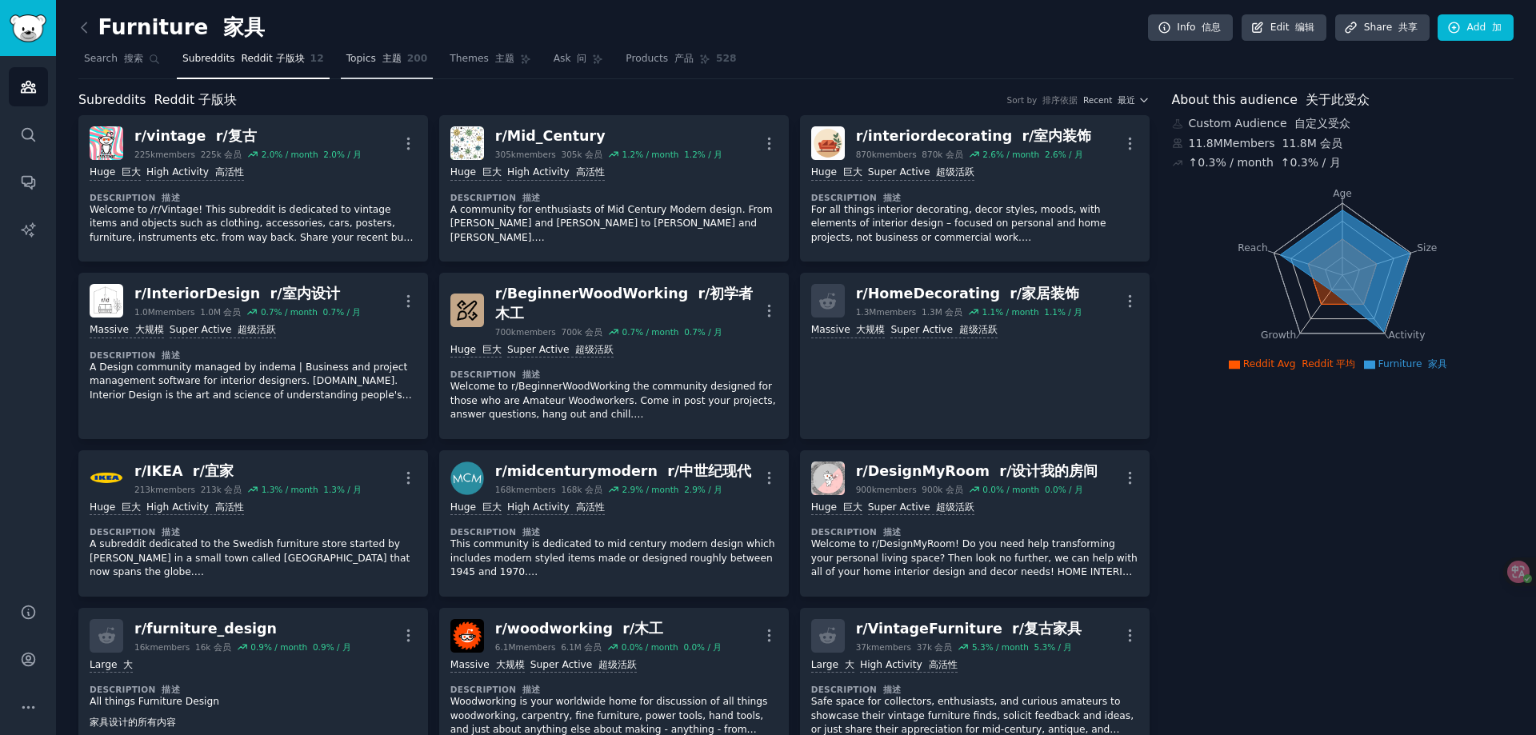
click at [361, 56] on span "Topics 主题" at bounding box center [373, 59] width 55 height 14
click at [227, 64] on span "Subreddits Reddit 子版块" at bounding box center [243, 59] width 122 height 14
click at [111, 62] on span "Search 搜索" at bounding box center [113, 59] width 59 height 14
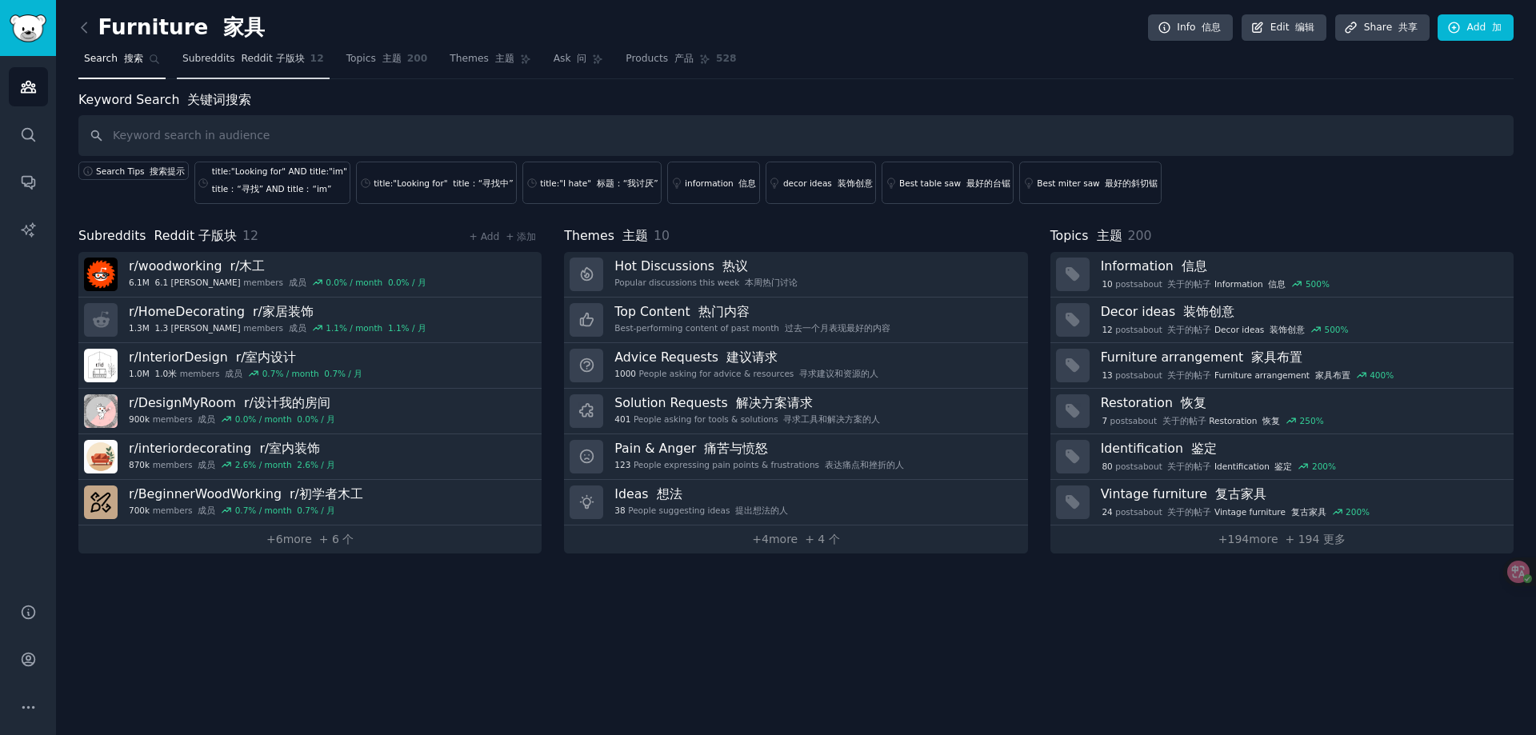
click at [241, 64] on font "Reddit 子版块" at bounding box center [272, 58] width 63 height 11
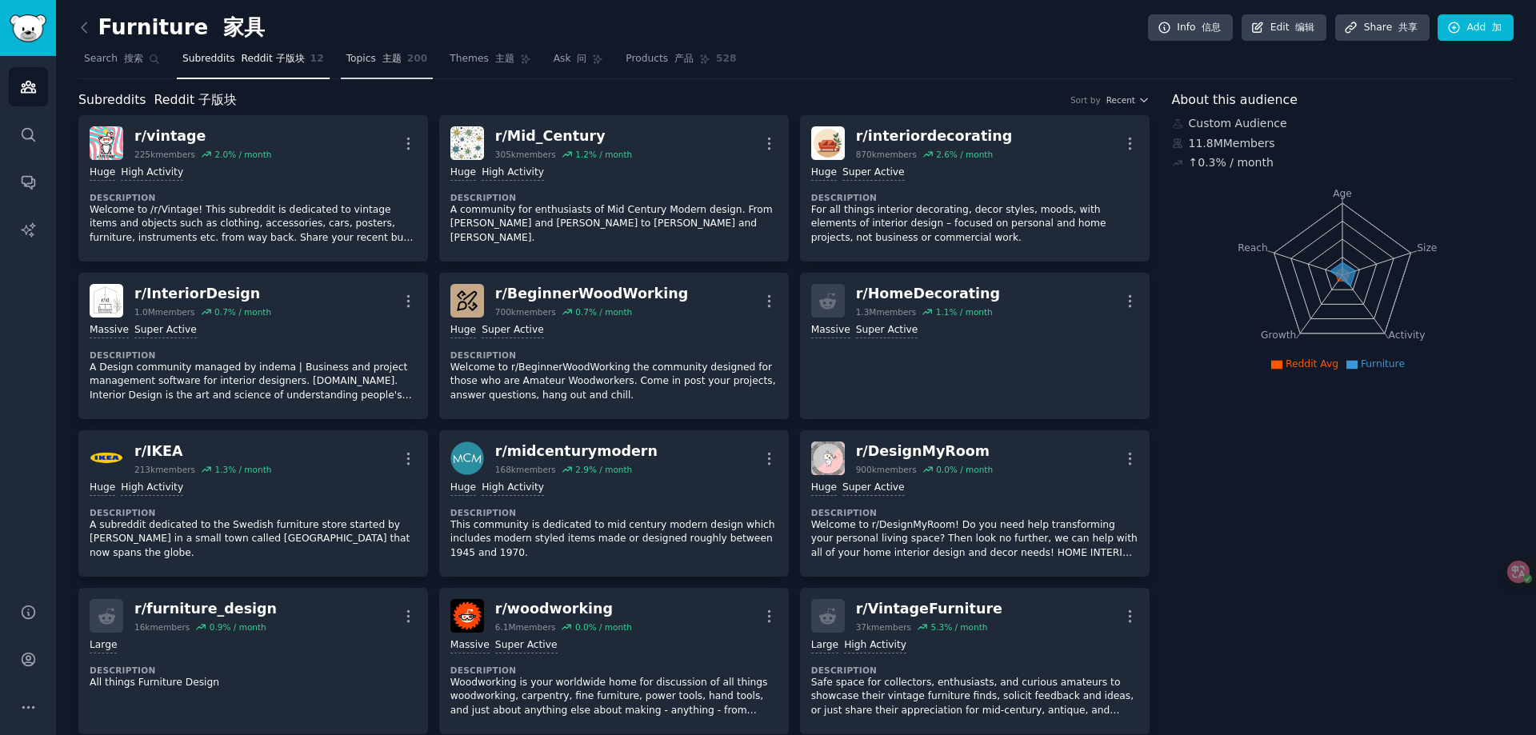
click at [371, 66] on span "Topics 主题" at bounding box center [373, 59] width 55 height 14
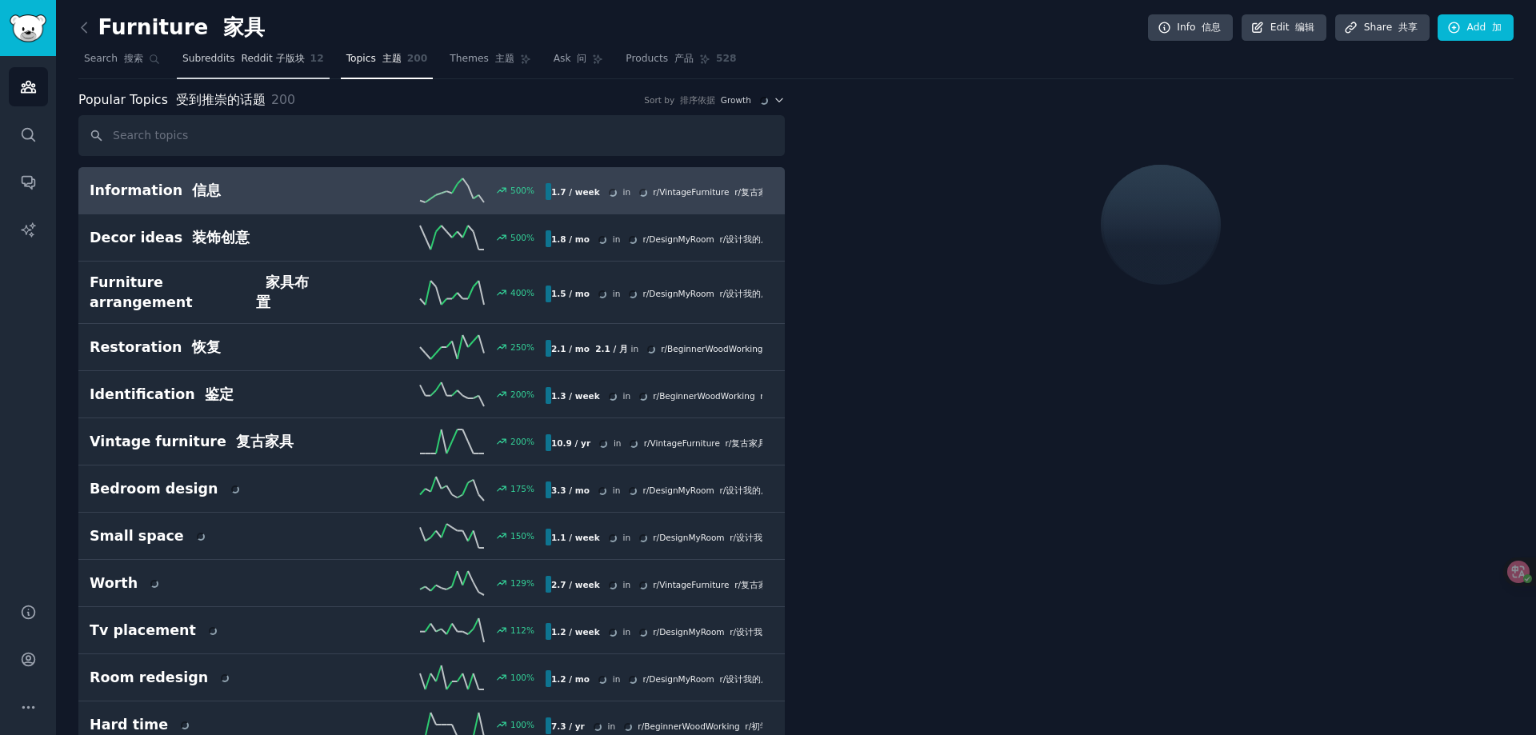
click at [290, 60] on font "Reddit 子版块" at bounding box center [272, 58] width 63 height 11
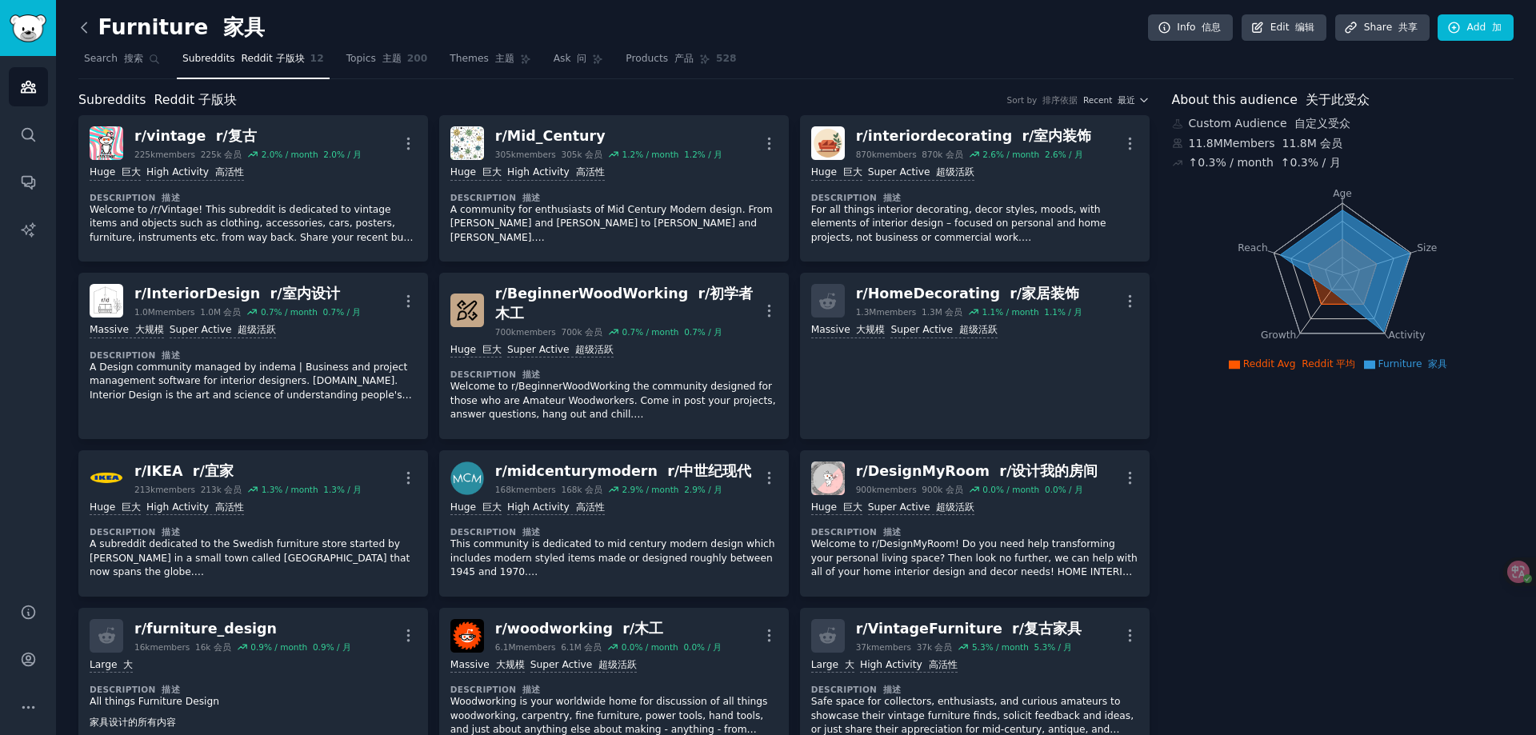
click at [92, 26] on icon at bounding box center [84, 27] width 17 height 17
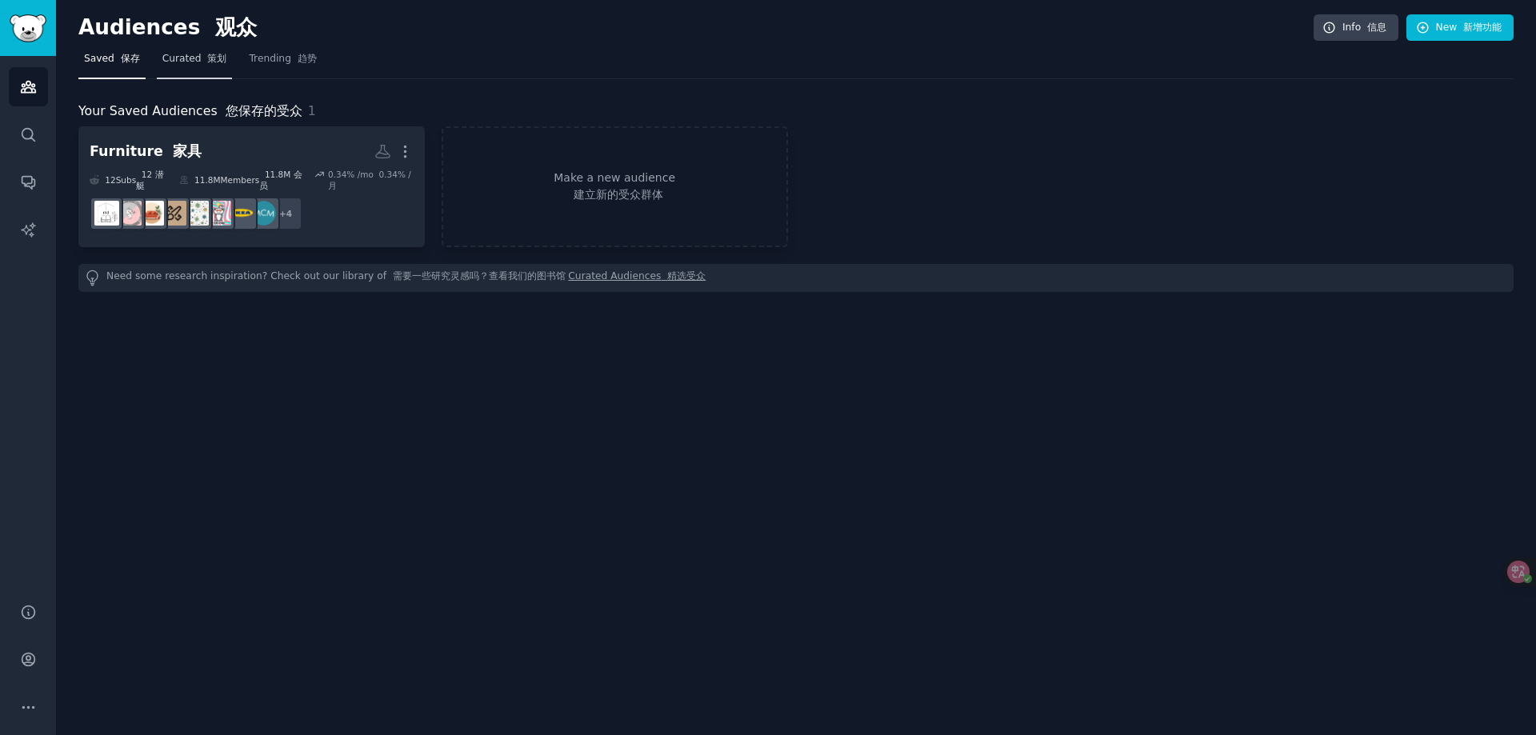
click at [171, 68] on link "Curated 策划" at bounding box center [195, 62] width 76 height 33
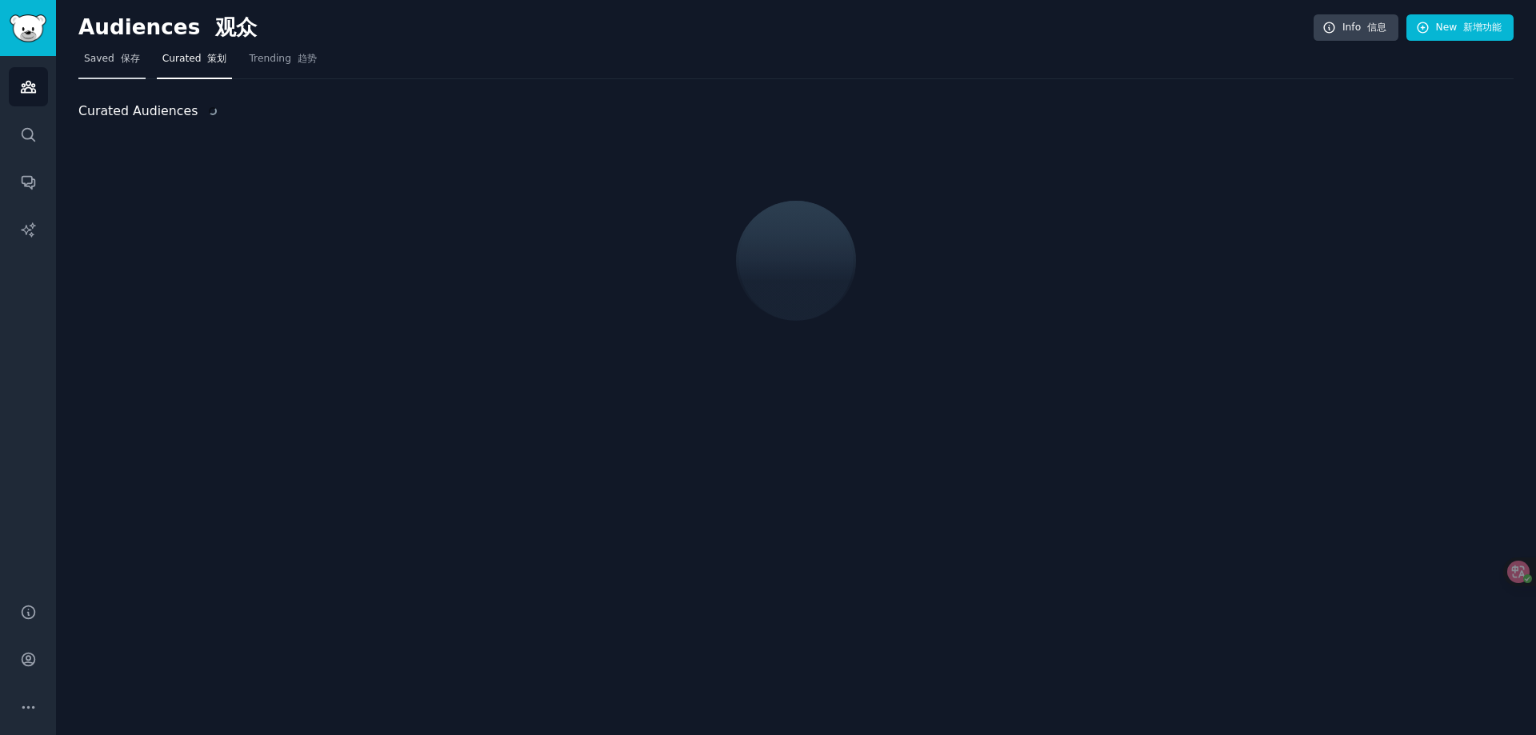
click at [110, 60] on span "Saved 保存" at bounding box center [112, 59] width 56 height 14
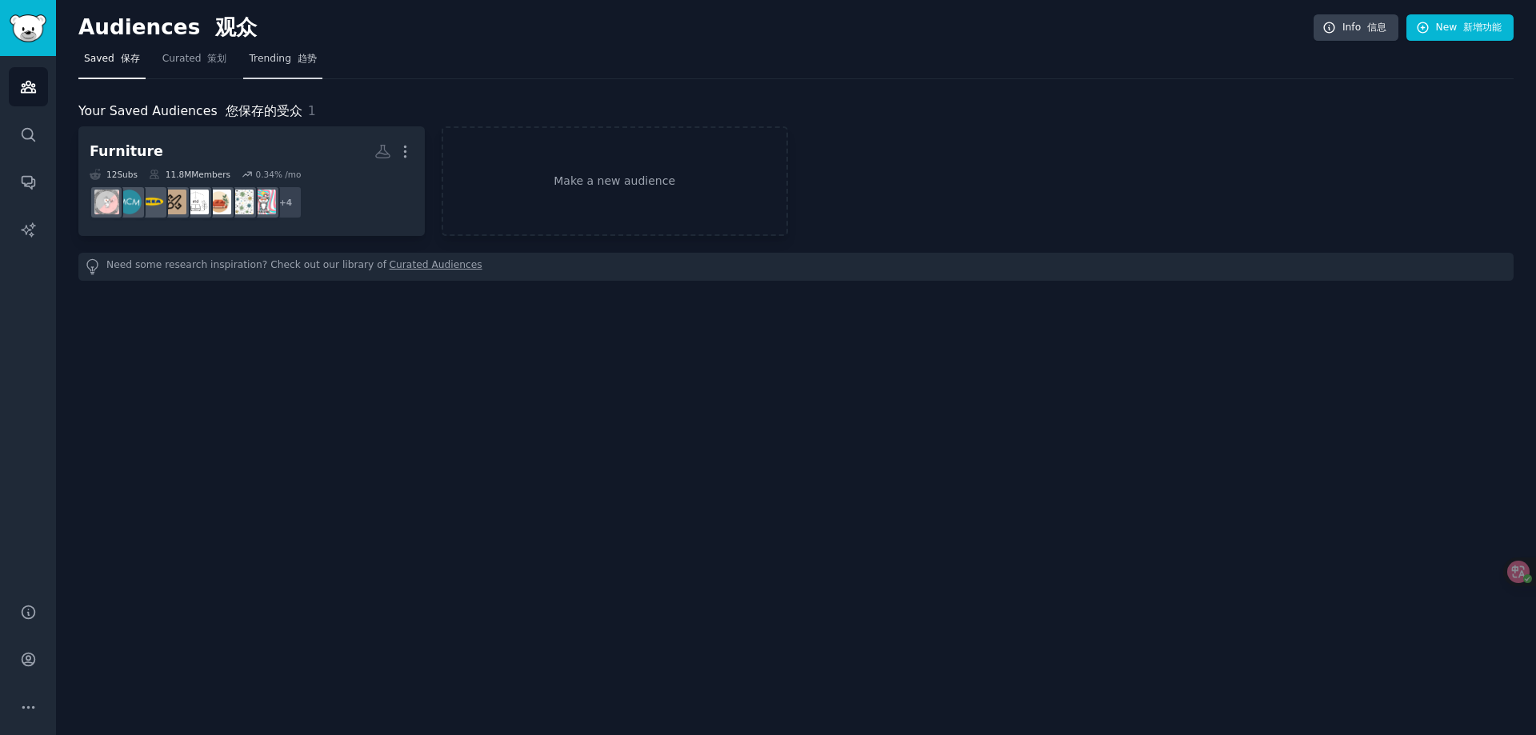
click at [279, 54] on span "Trending 趋势" at bounding box center [282, 59] width 67 height 14
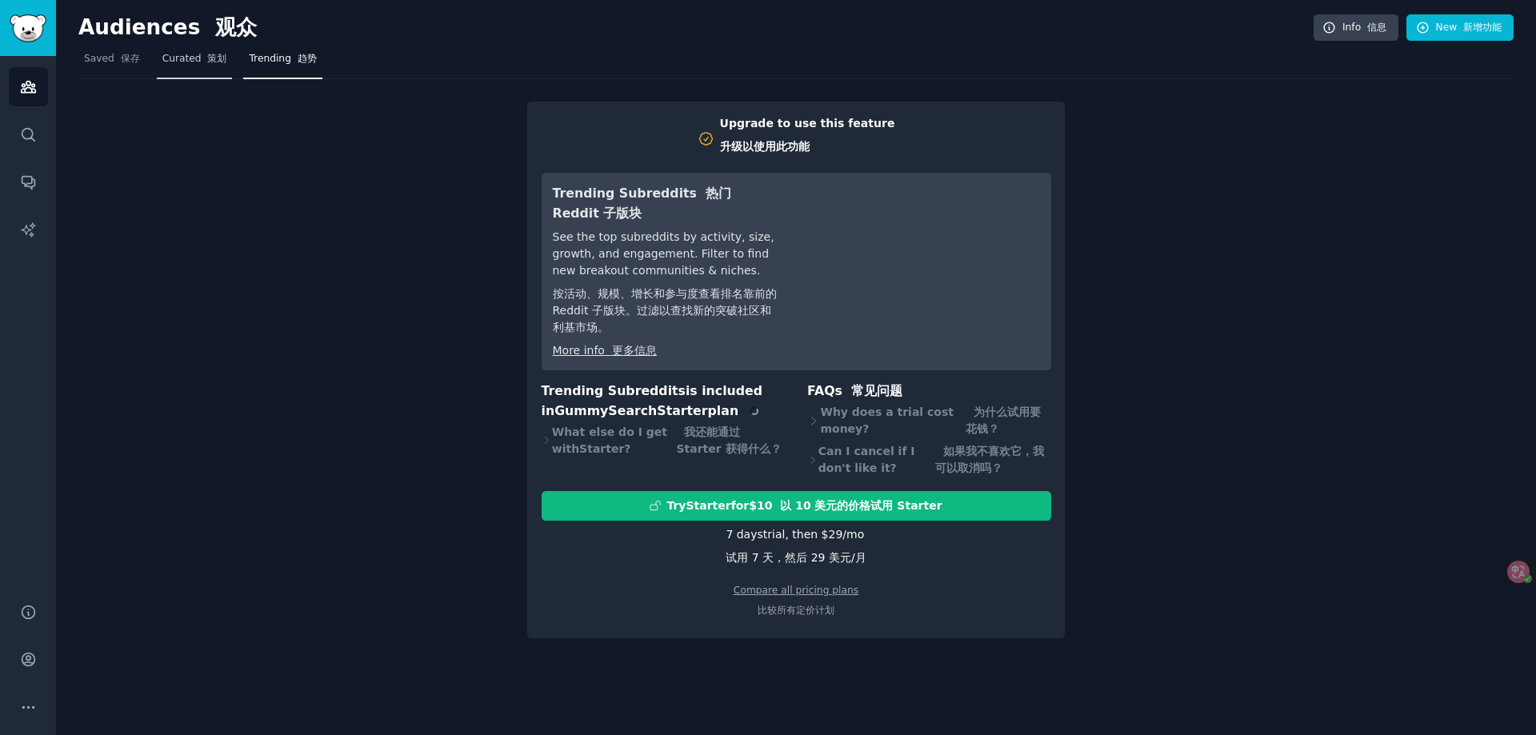
click at [185, 50] on link "Curated 策划" at bounding box center [195, 62] width 76 height 33
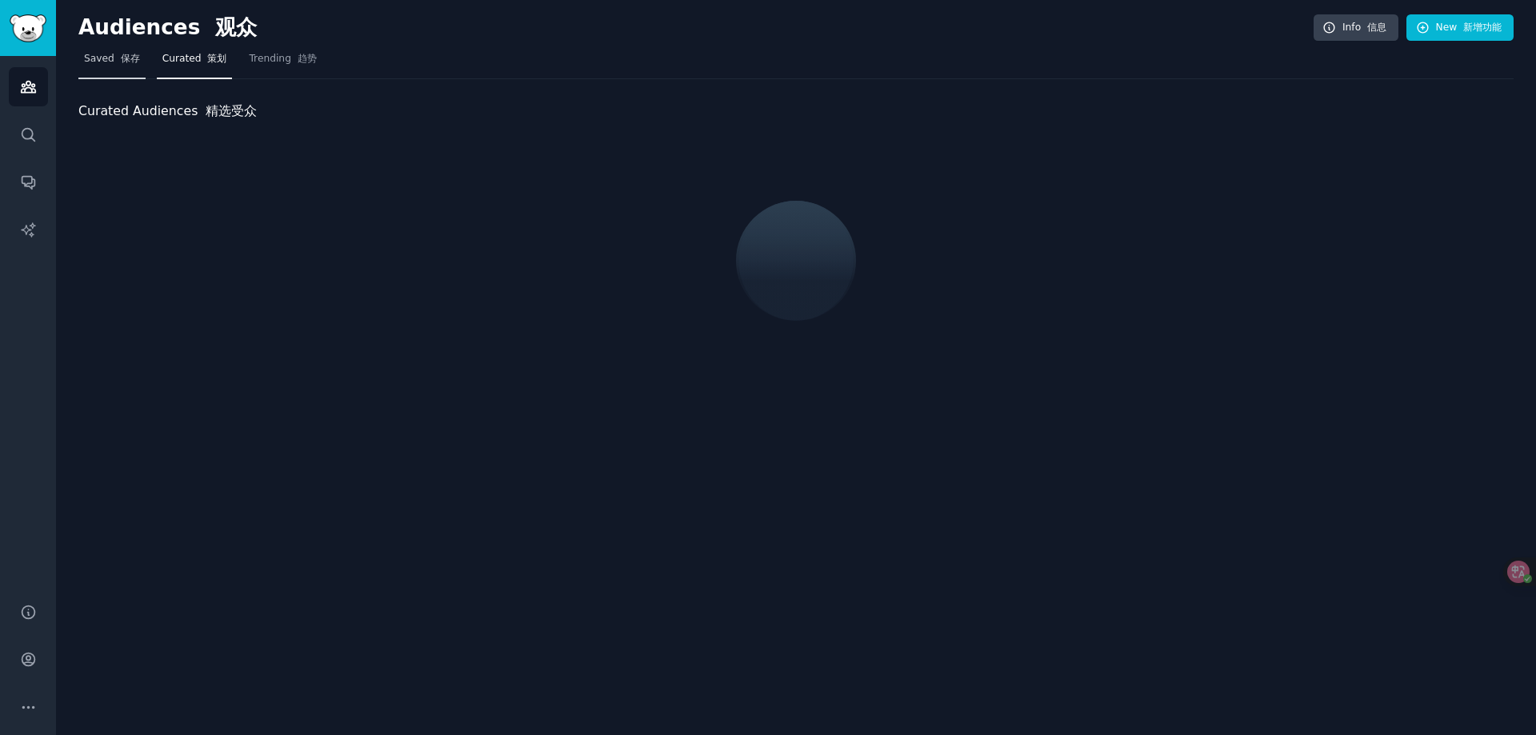
click at [94, 50] on link "Saved 保存" at bounding box center [111, 62] width 67 height 33
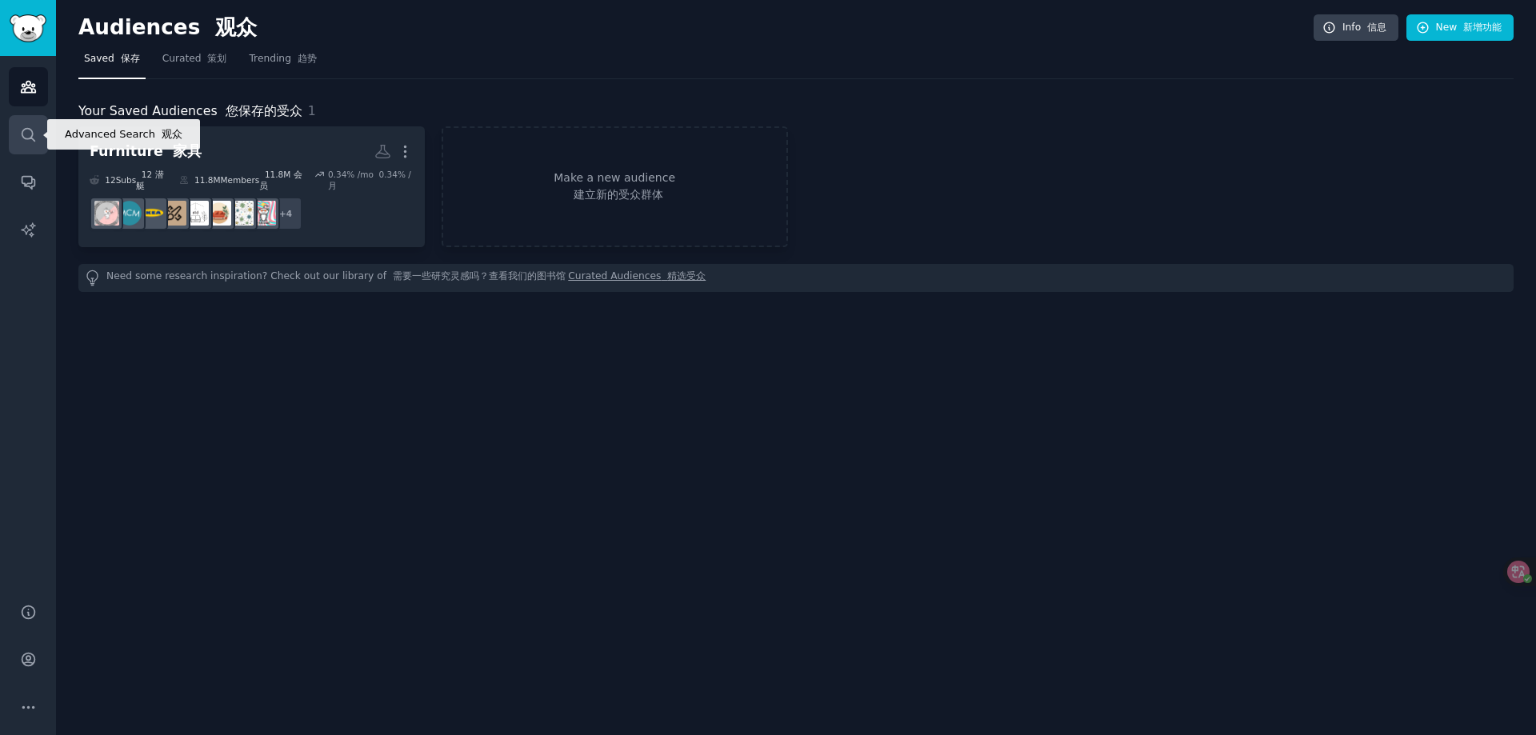
click at [30, 119] on link "Search" at bounding box center [28, 134] width 39 height 39
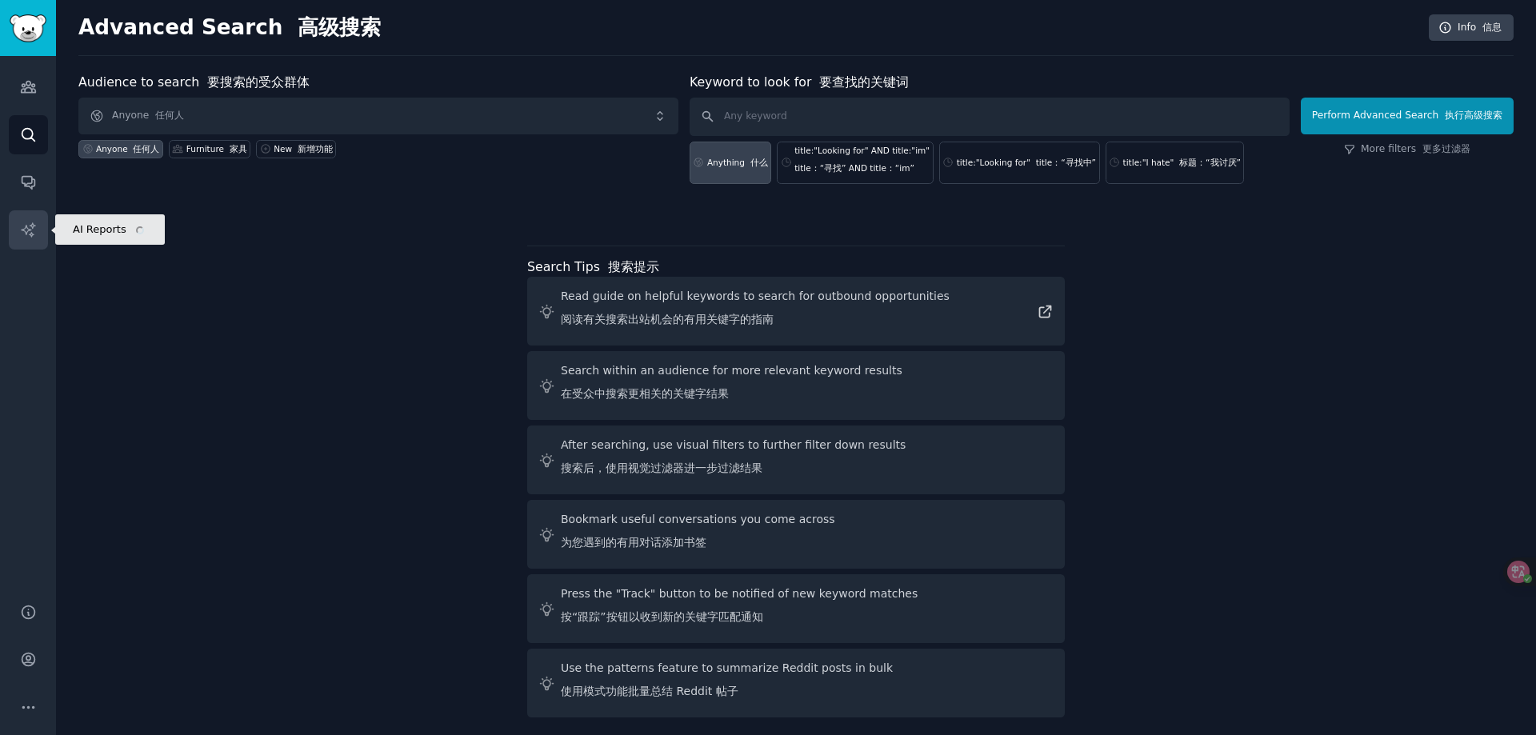
click at [36, 210] on link "AI Reports" at bounding box center [28, 229] width 39 height 39
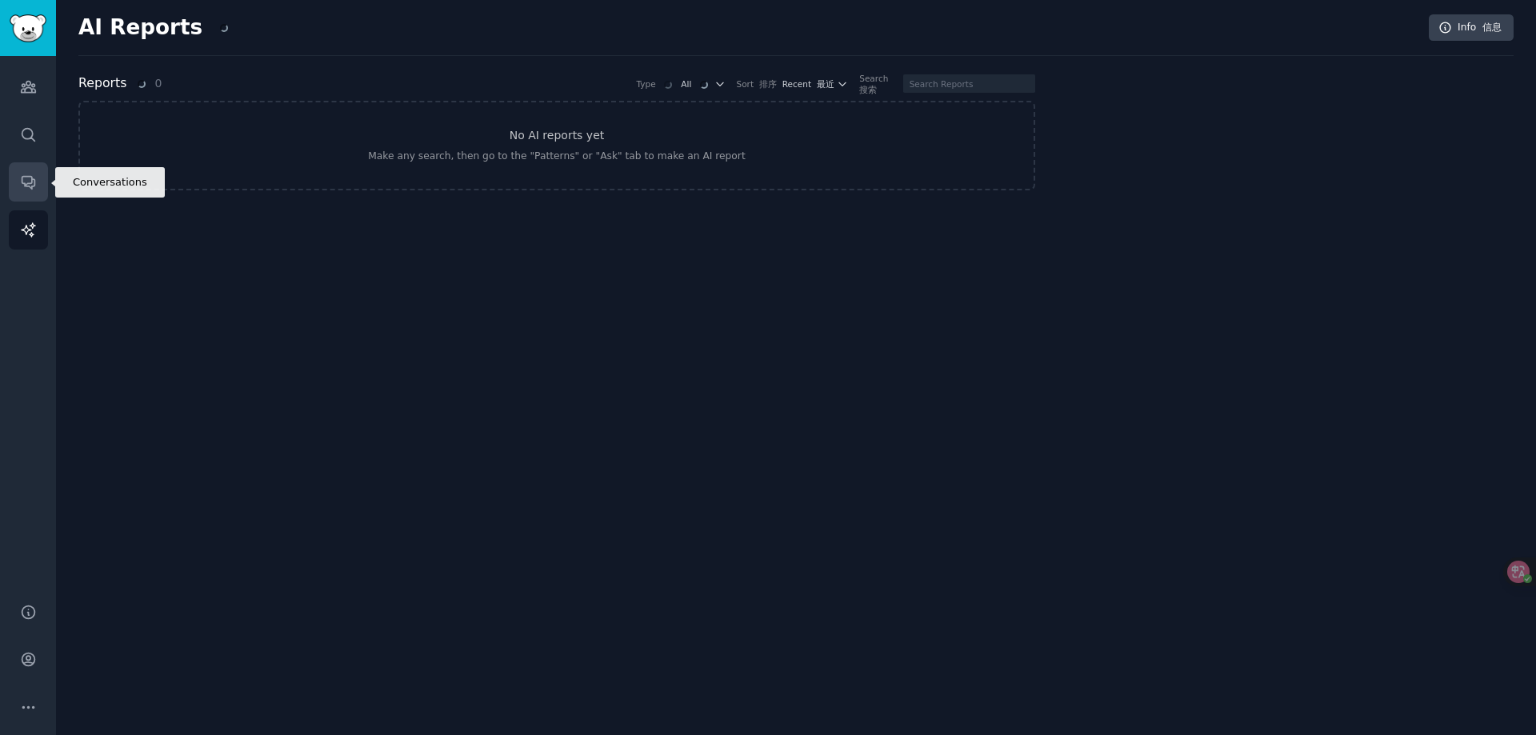
click at [26, 181] on icon "Sidebar" at bounding box center [28, 182] width 17 height 17
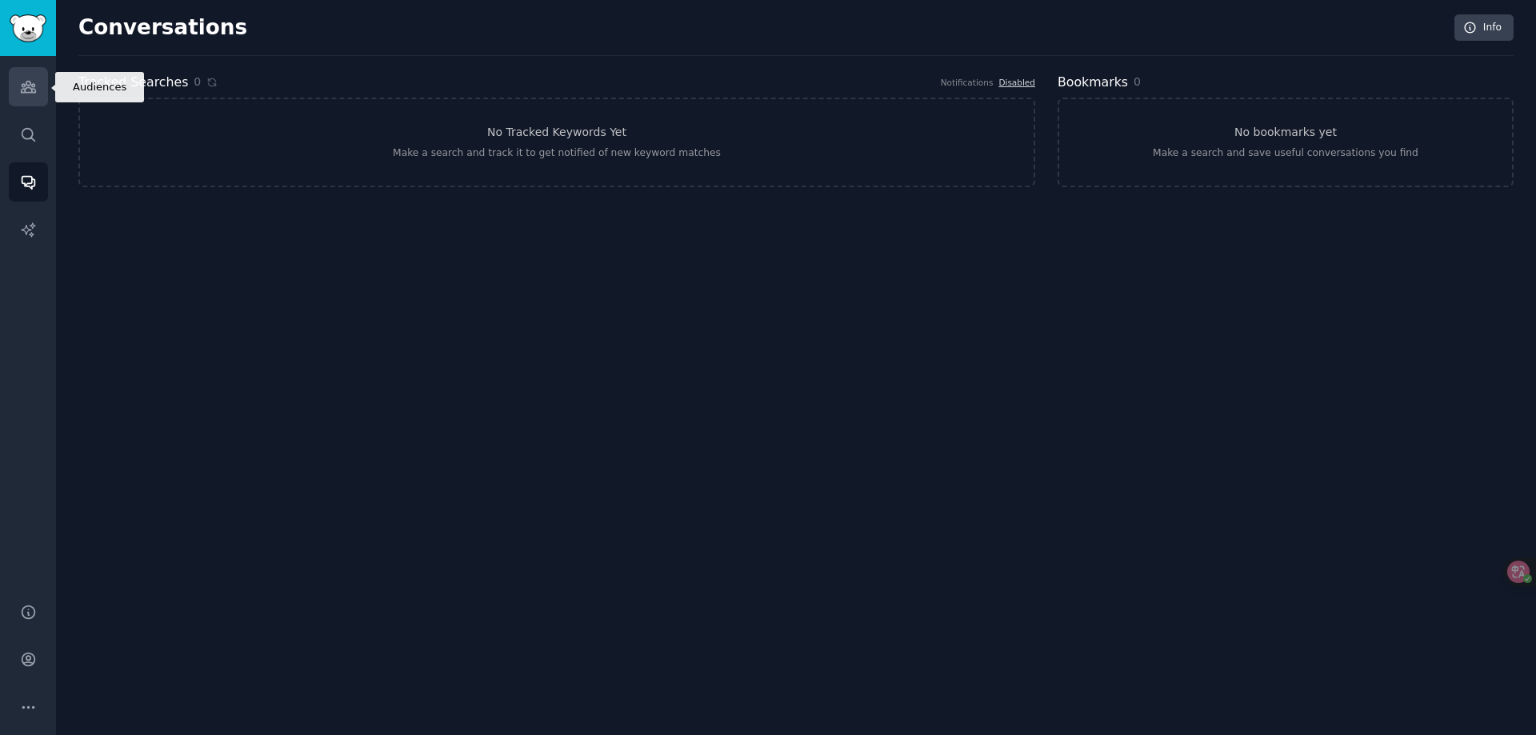
click at [18, 92] on link "Audiences" at bounding box center [28, 86] width 39 height 39
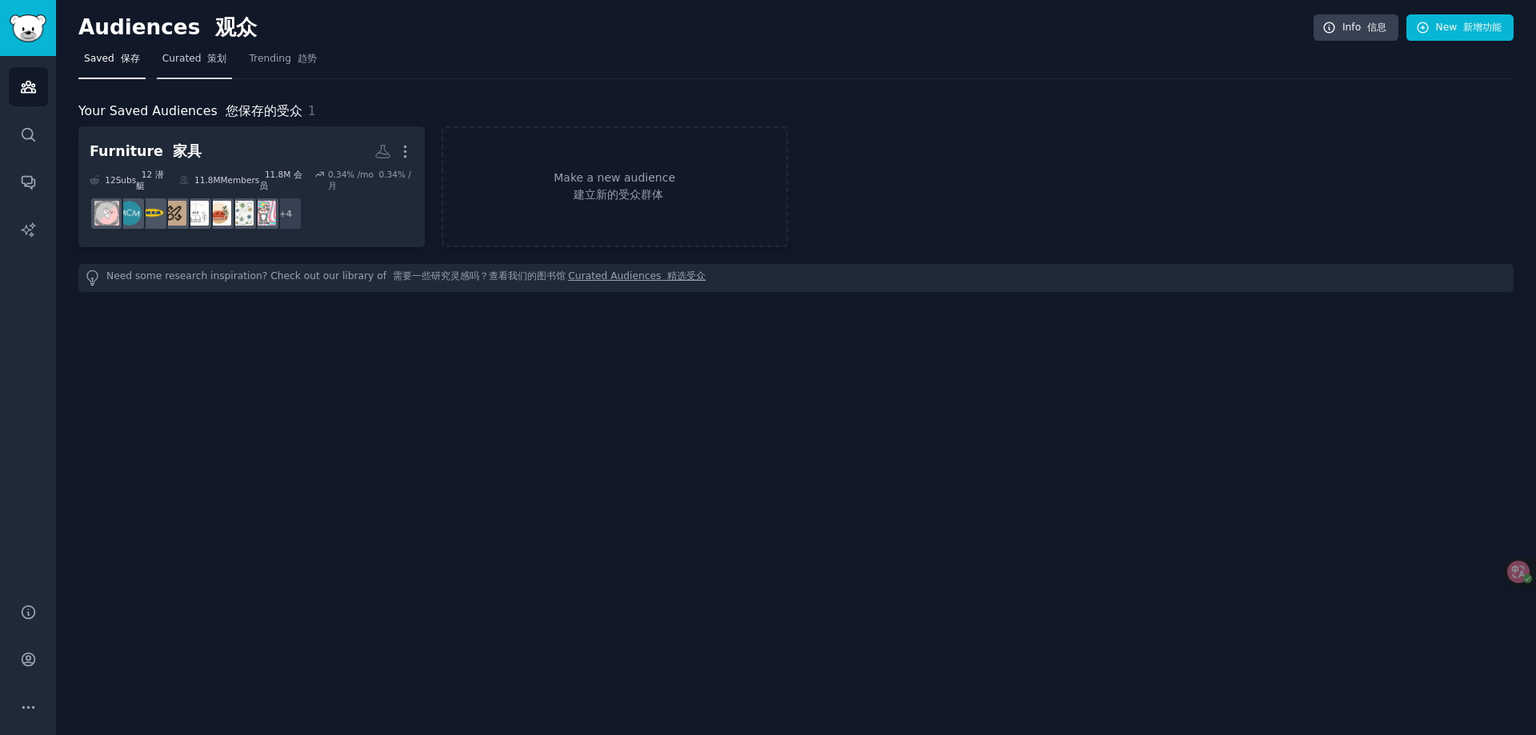
click at [195, 60] on span "Curated 策划" at bounding box center [194, 59] width 65 height 14
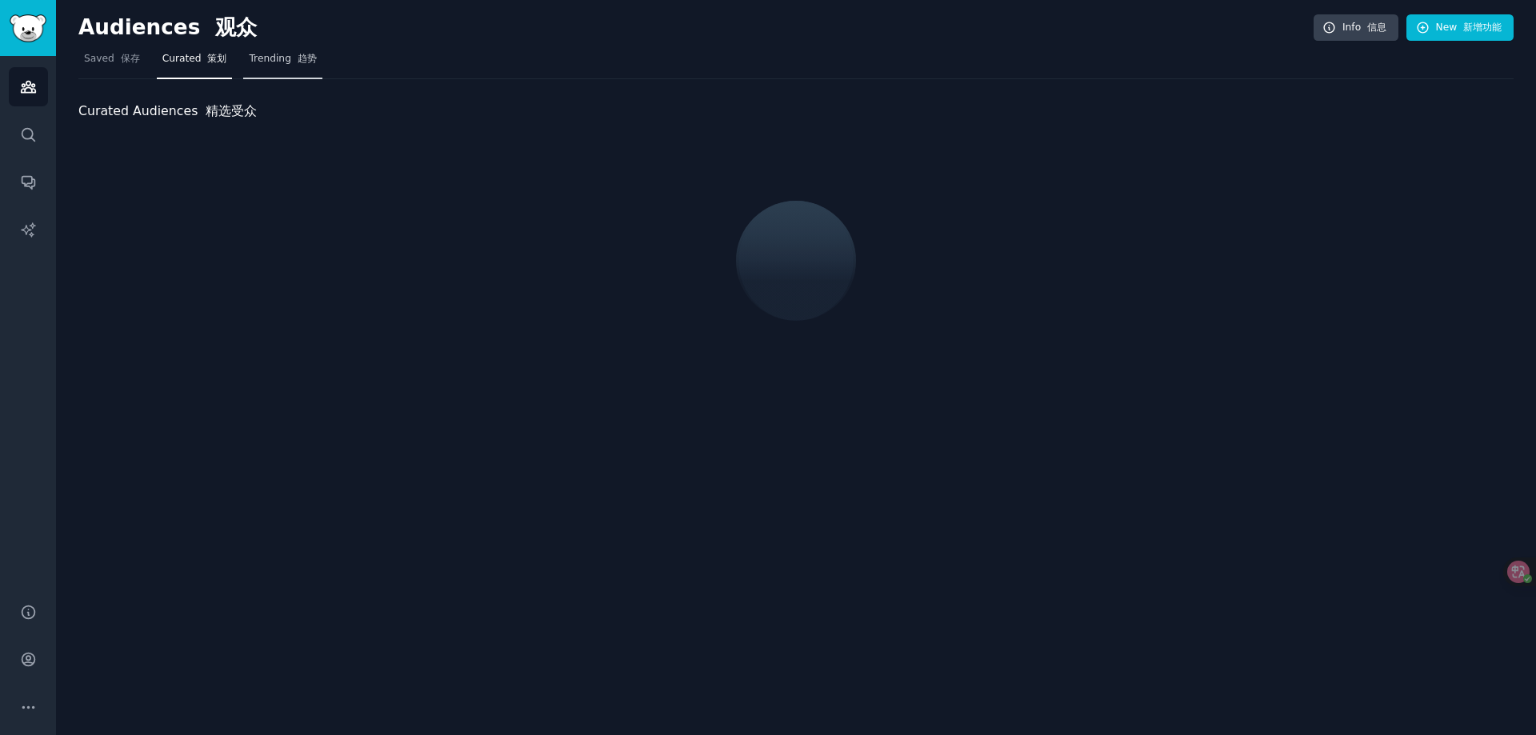
click at [300, 55] on font "趋势" at bounding box center [307, 58] width 19 height 11
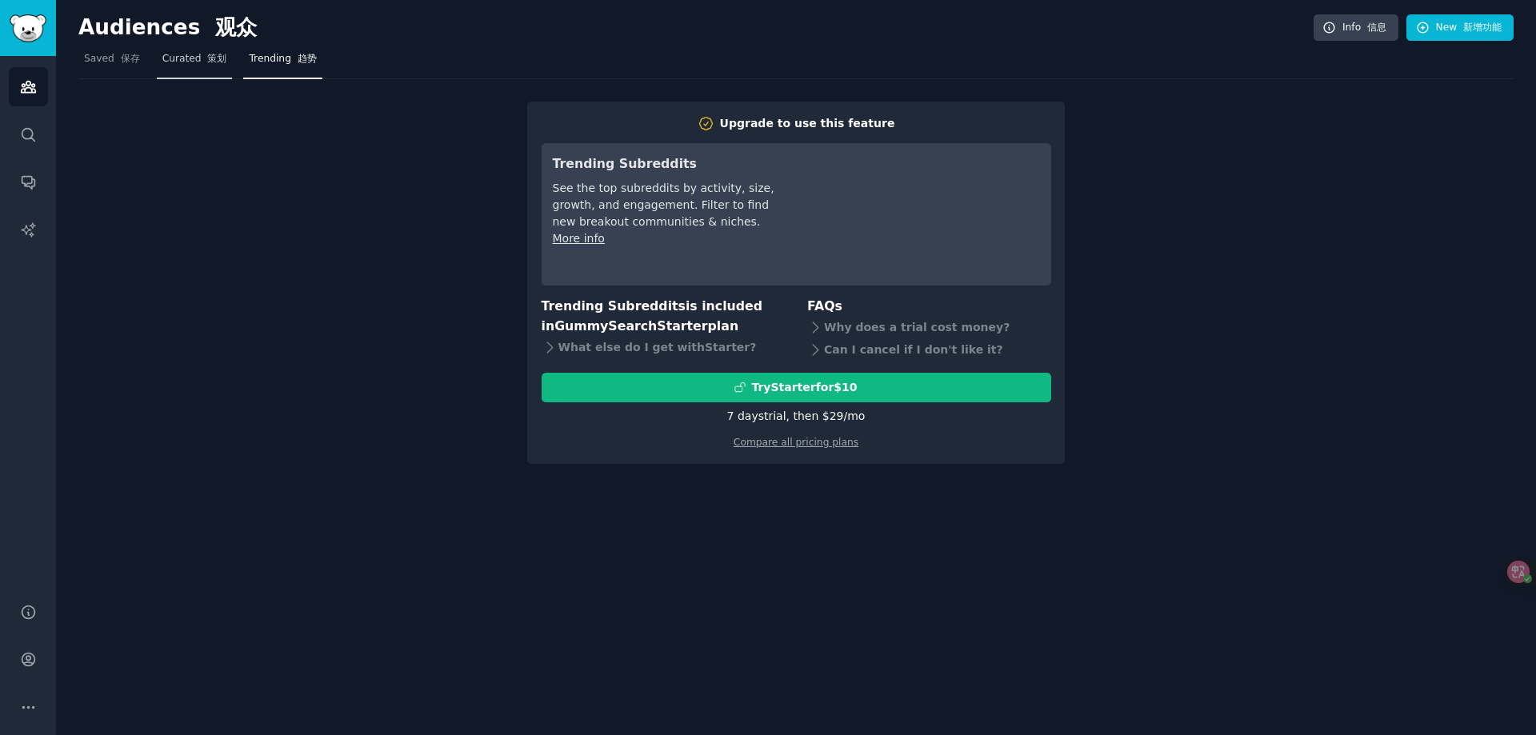
click at [218, 50] on link "Curated 策划" at bounding box center [195, 62] width 76 height 33
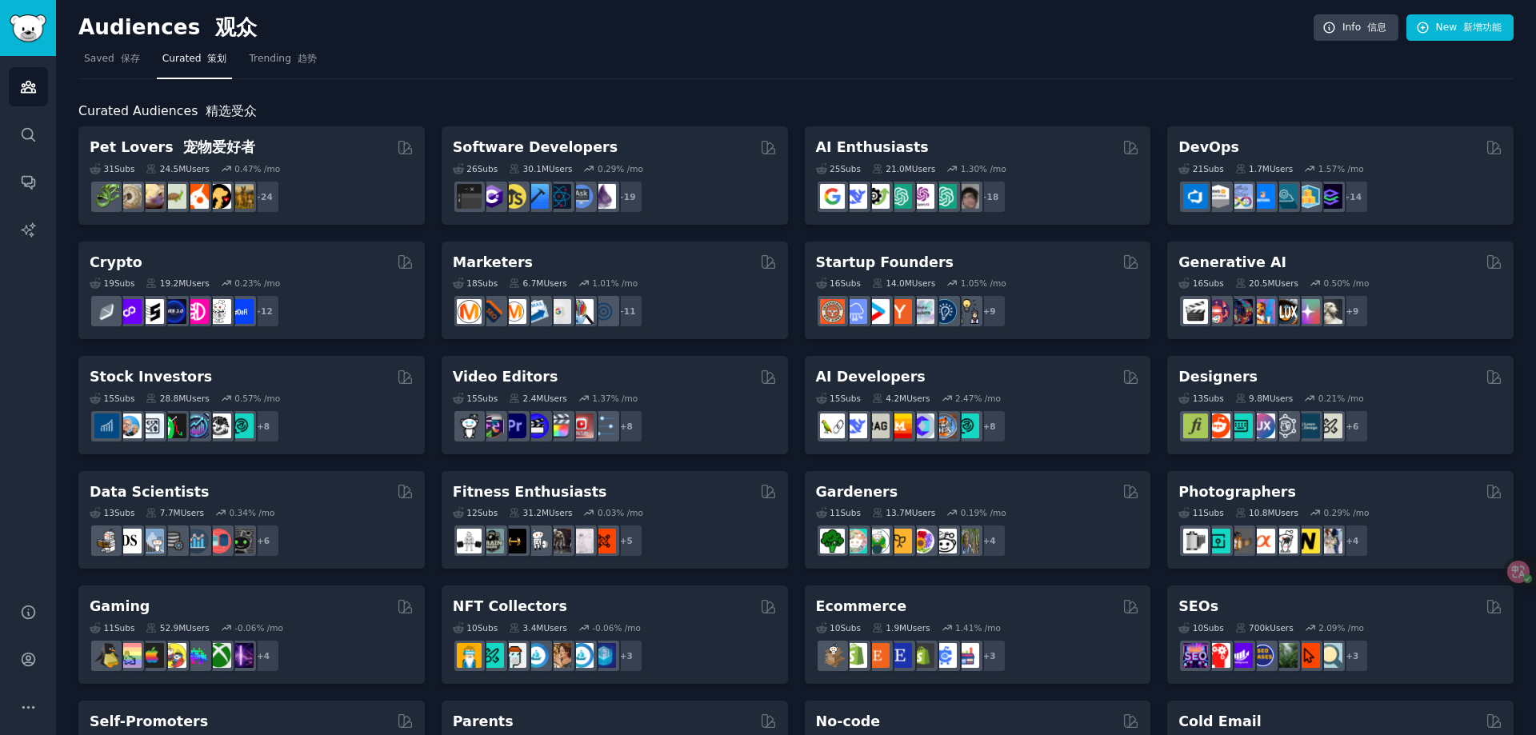
drag, startPoint x: 122, startPoint y: 29, endPoint x: 27, endPoint y: 22, distance: 95.4
click at [122, 29] on h2 "Audiences 观众" at bounding box center [695, 28] width 1235 height 26
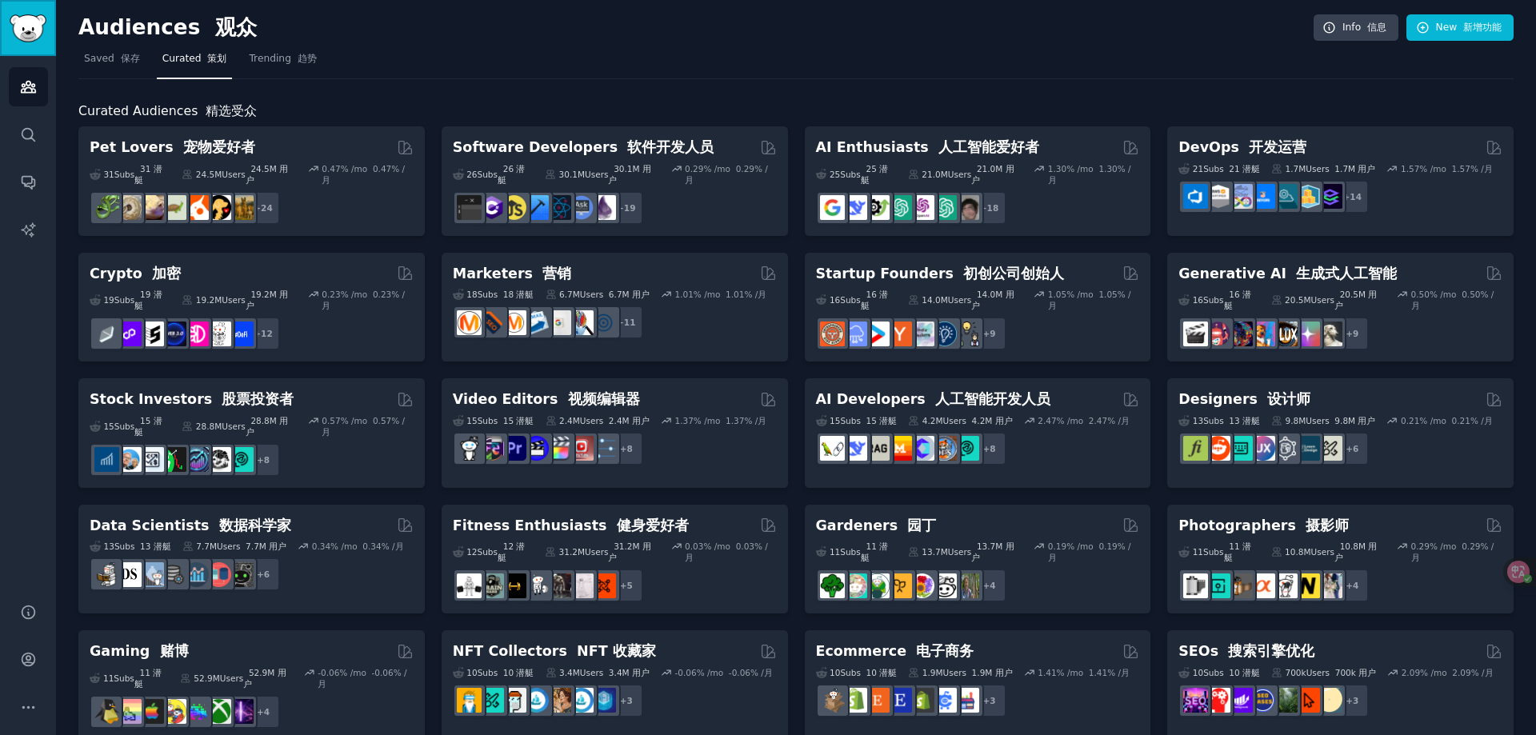
click at [14, 23] on img "Sidebar" at bounding box center [28, 28] width 37 height 28
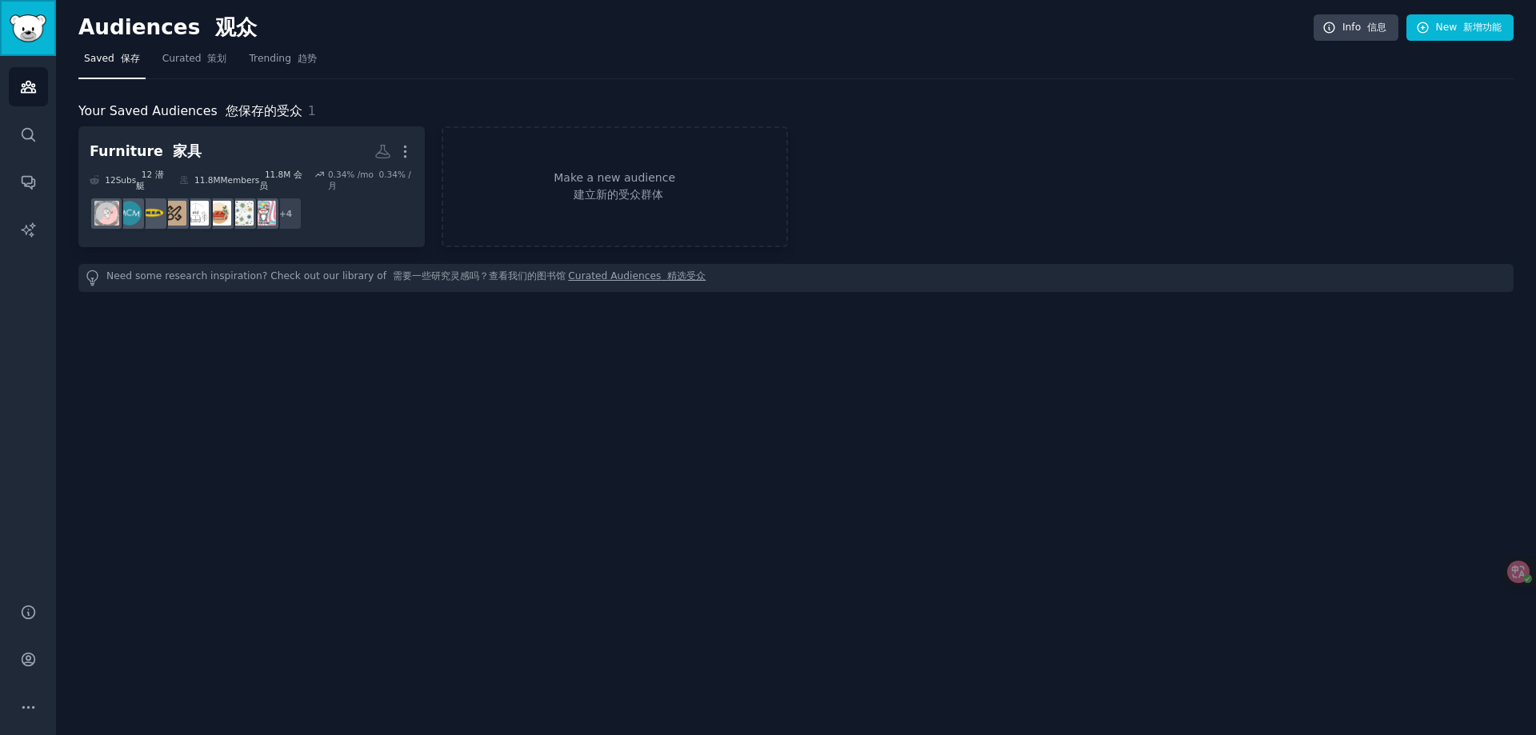
click at [35, 21] on img "Sidebar" at bounding box center [28, 28] width 37 height 28
click at [25, 667] on icon "Sidebar" at bounding box center [28, 659] width 17 height 17
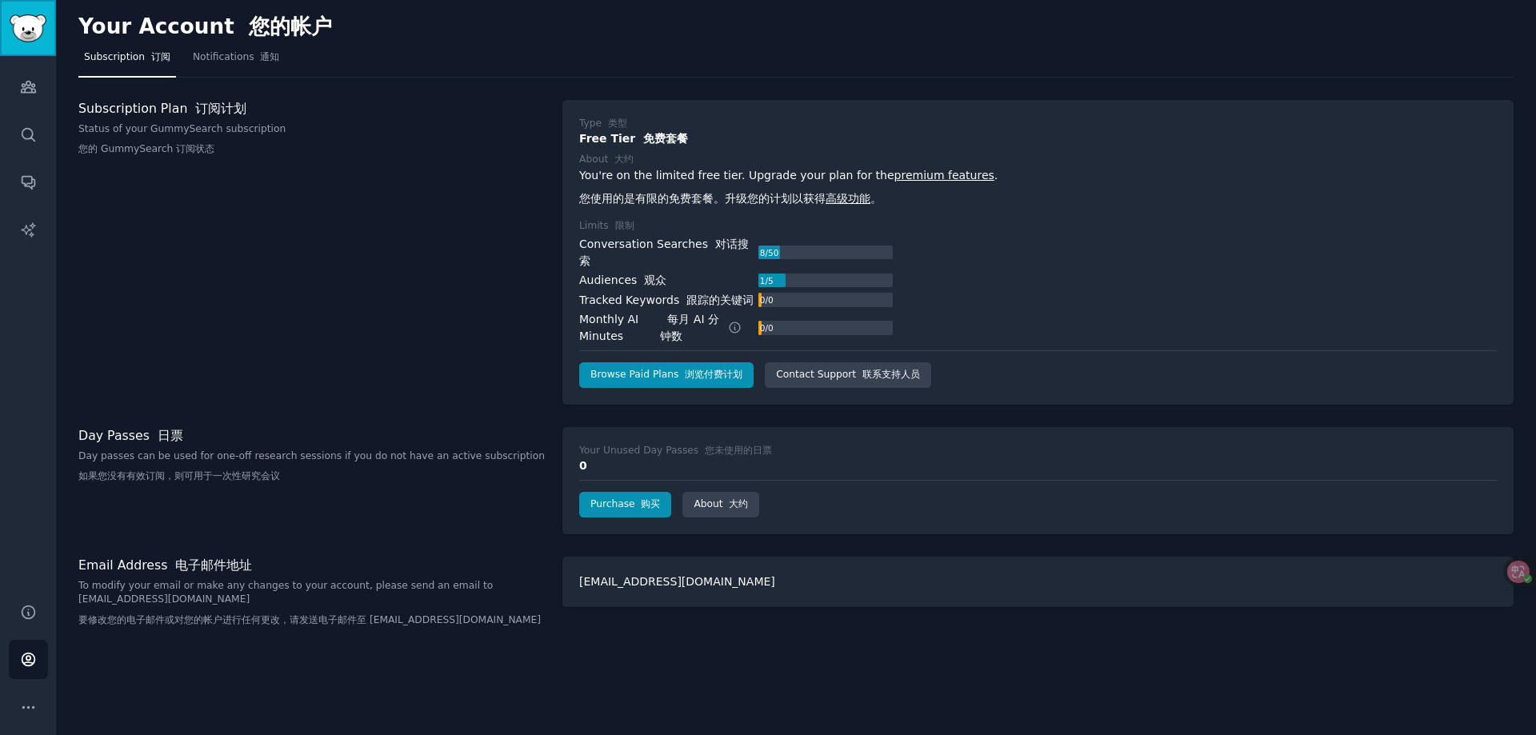
click at [30, 46] on link "Sidebar" at bounding box center [28, 28] width 56 height 56
click at [32, 99] on link "Audiences" at bounding box center [28, 86] width 39 height 39
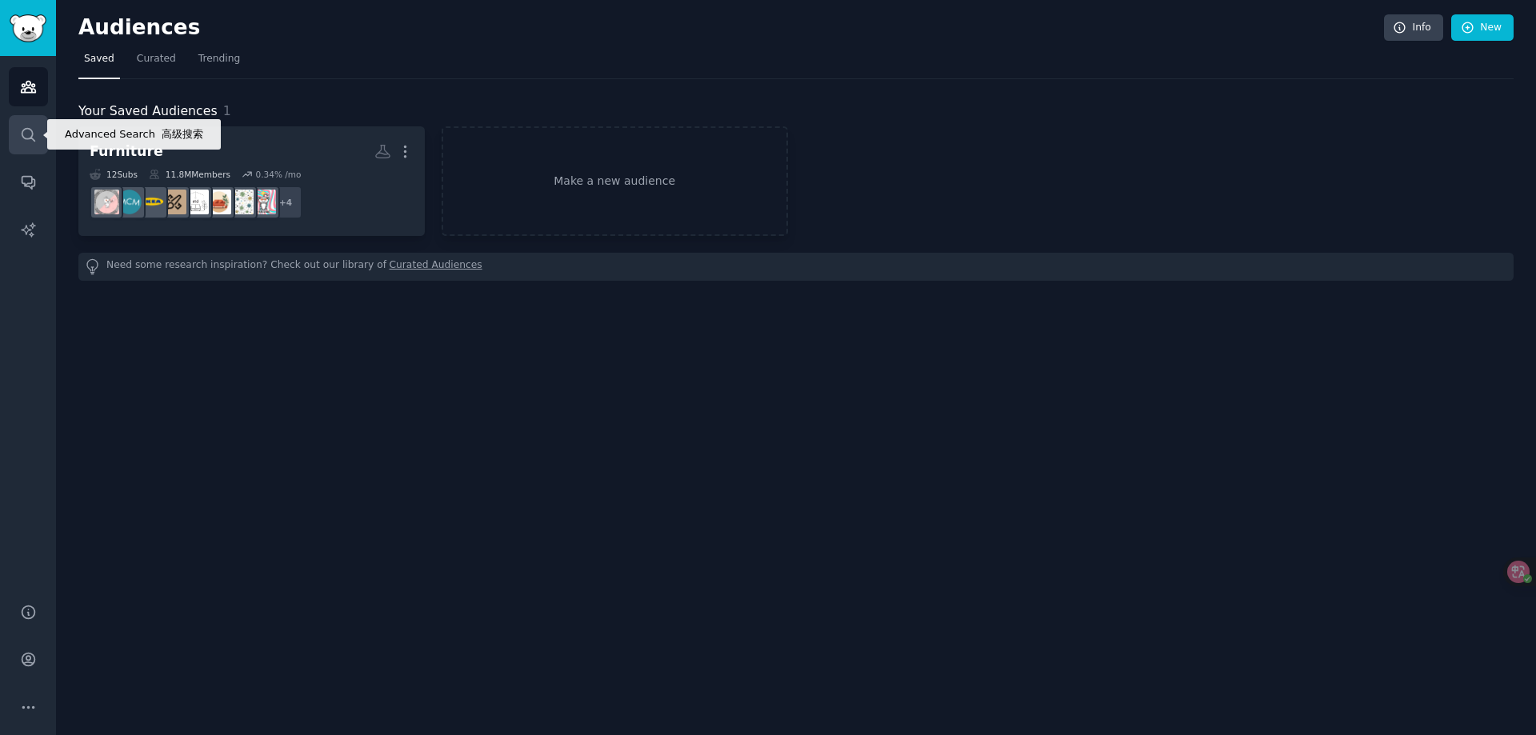
click at [27, 146] on link "Search" at bounding box center [28, 134] width 39 height 39
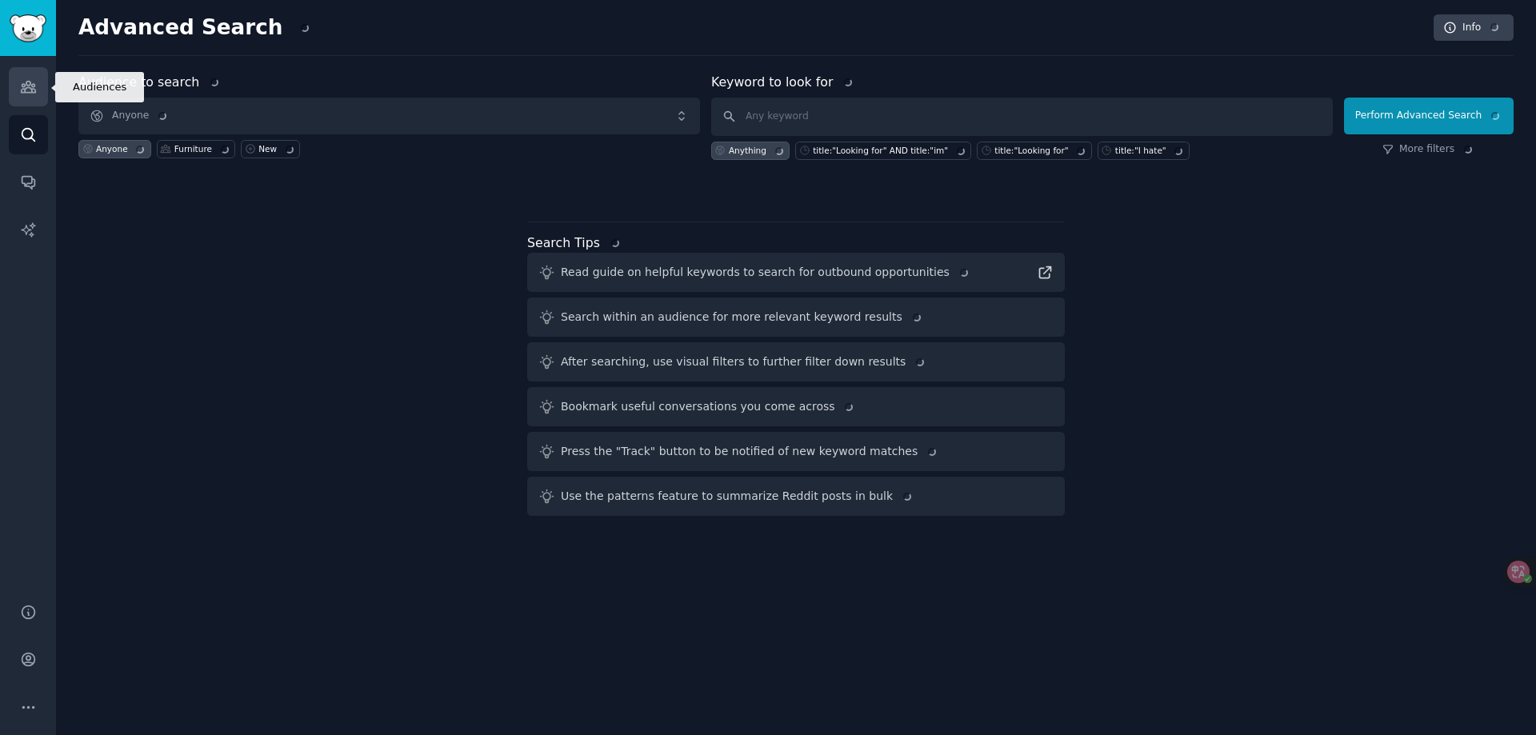
click at [32, 70] on link "Audiences" at bounding box center [28, 86] width 39 height 39
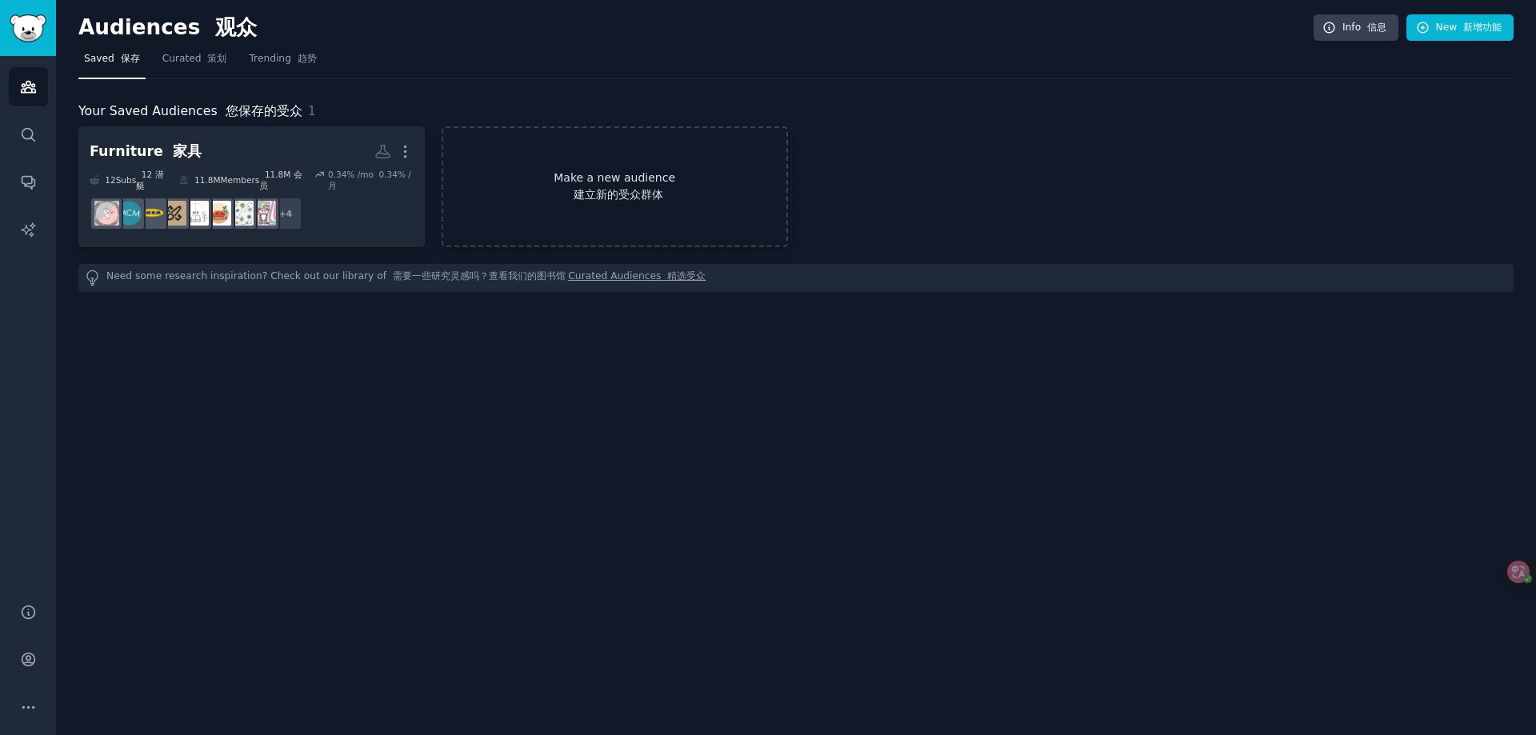
click at [645, 206] on link "Make a new audience 建立新的受众群体" at bounding box center [615, 186] width 346 height 121
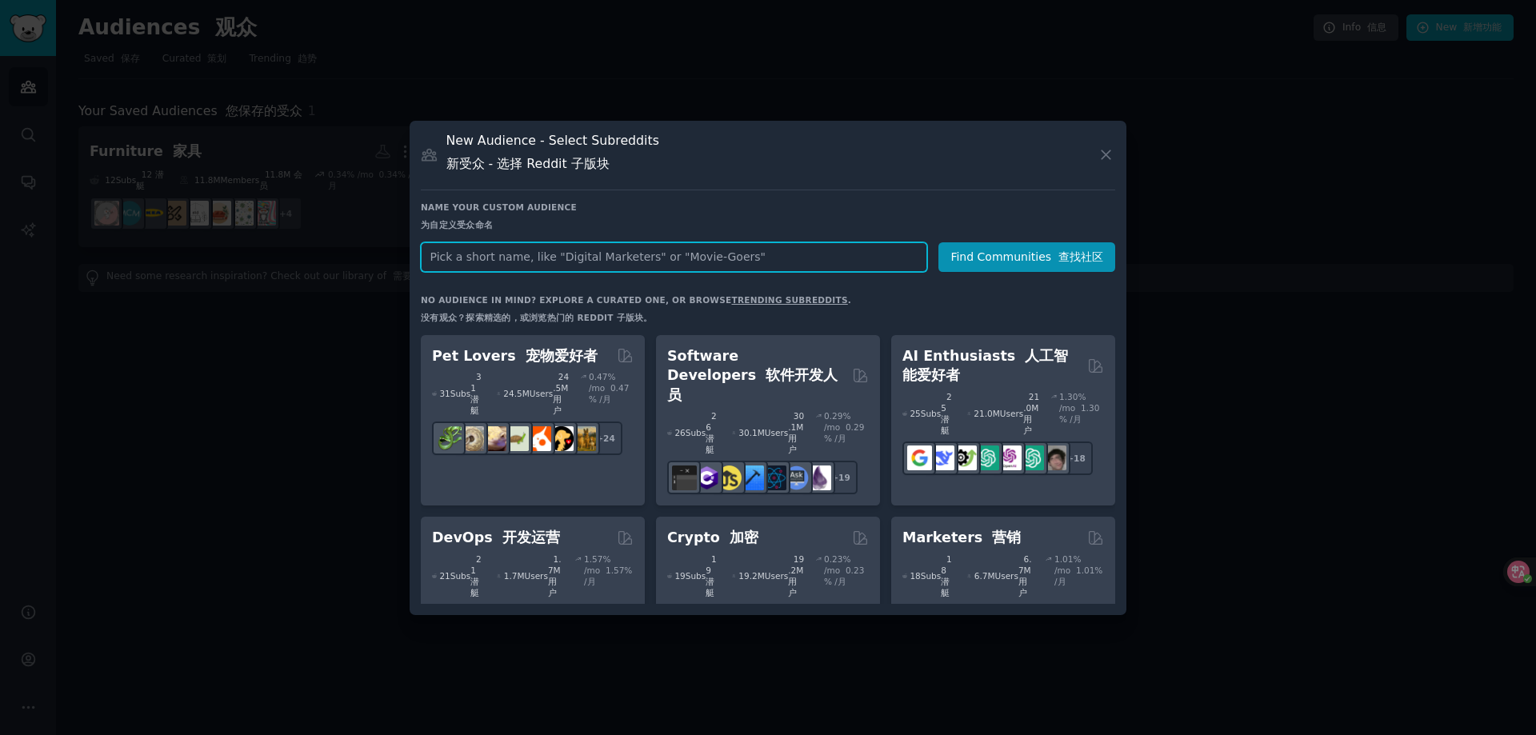
paste input "Europe"
type input "Europe"
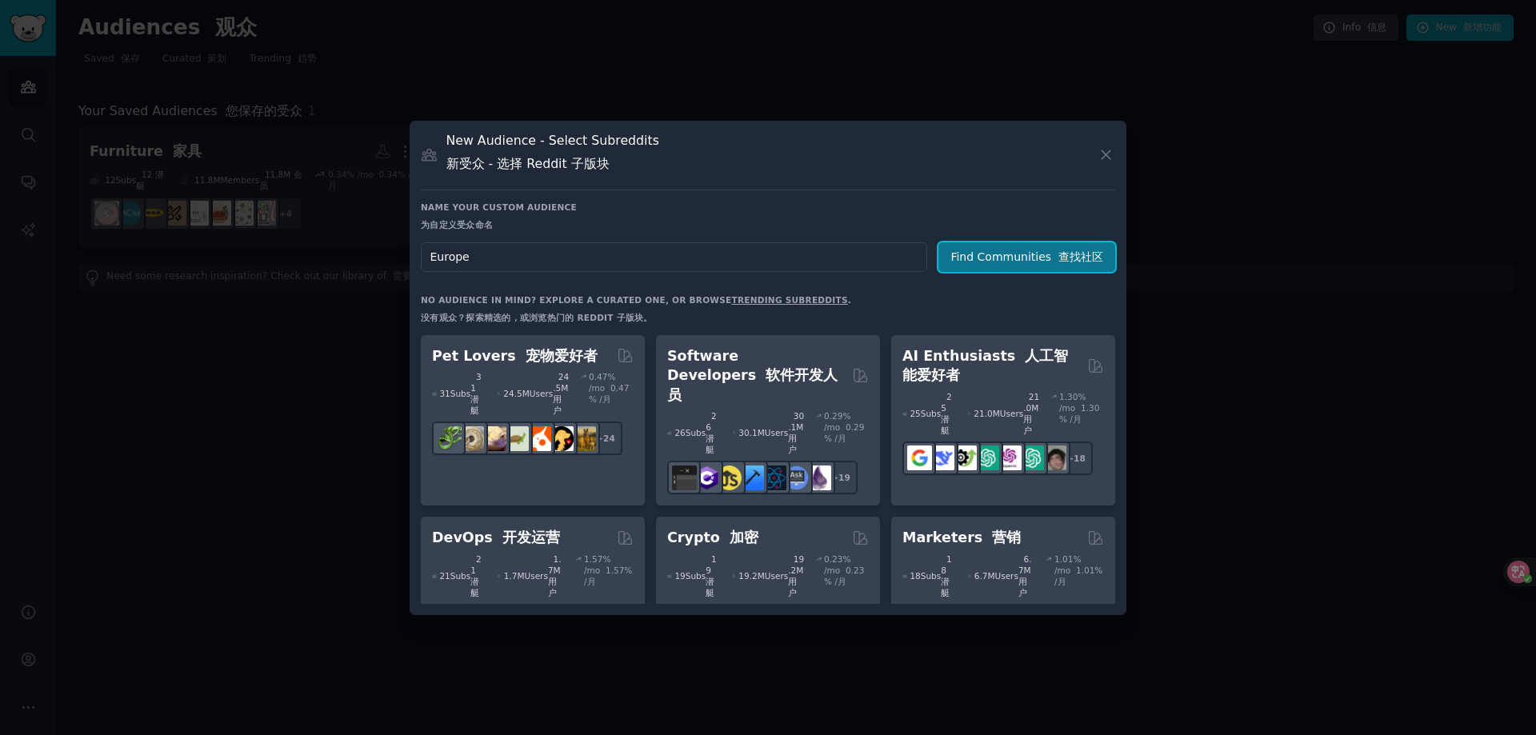
click at [994, 246] on button "Find Communities 查找社区" at bounding box center [1027, 257] width 177 height 30
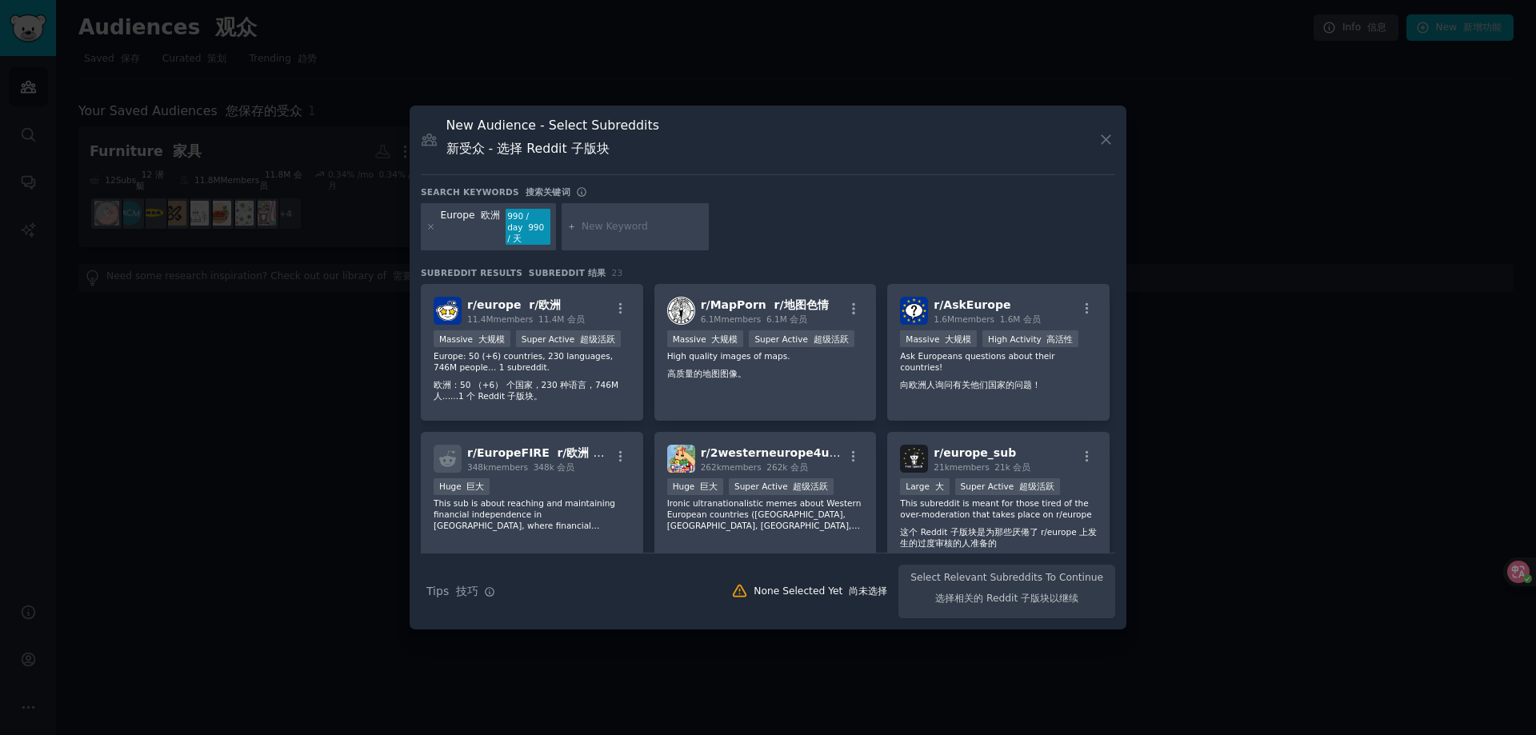
click at [754, 210] on div "Europe 欧洲 990 / day 990 / 天" at bounding box center [768, 230] width 695 height 54
click at [550, 360] on p "Europe: 50 (+6) countries, 230 languages, 746M people… 1 subreddit. 欧洲：50 （+6） …" at bounding box center [532, 379] width 197 height 58
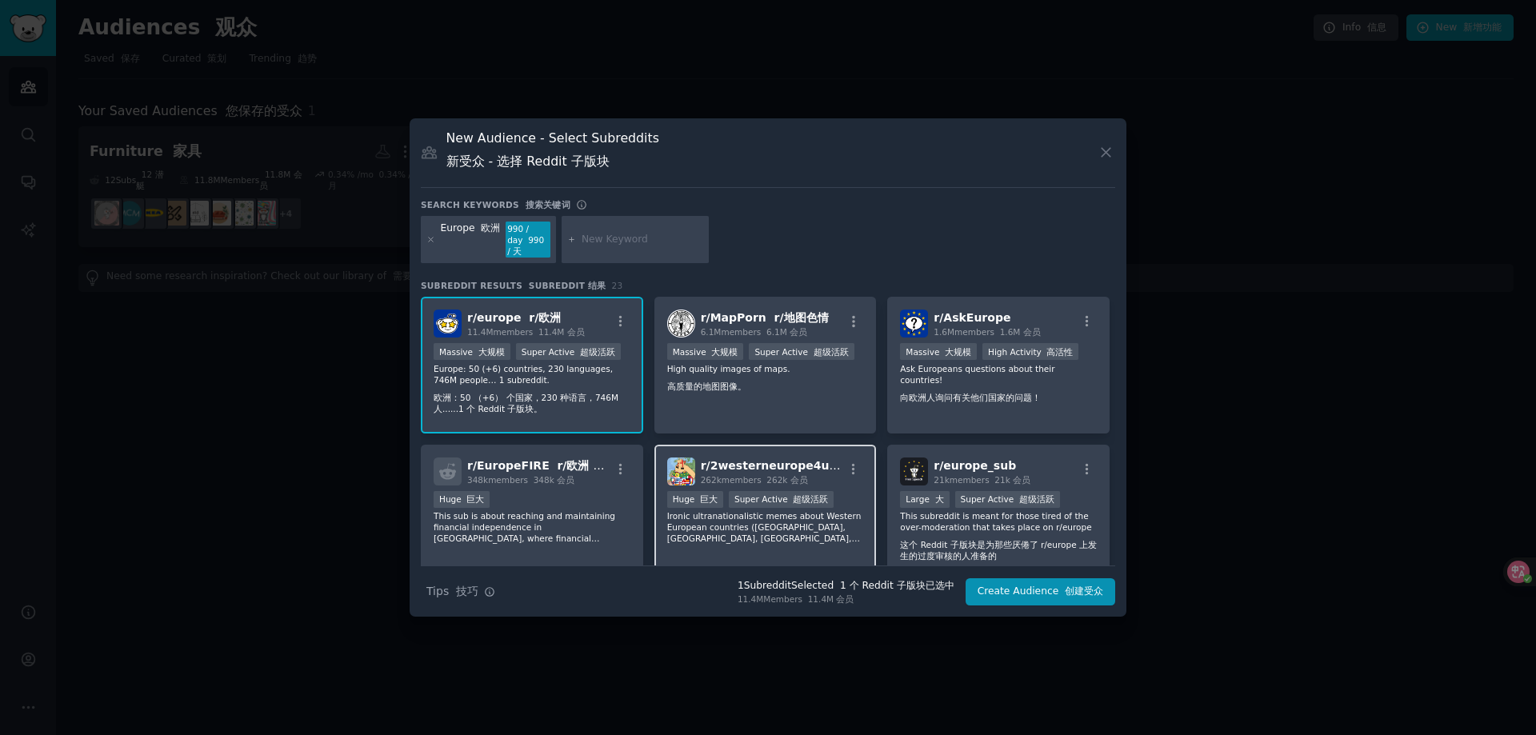
click at [827, 491] on div ">= 95th percentile for submissions / day >= 提交的第 95 个百分位数/天 Huge 巨大 Super Activ…" at bounding box center [765, 501] width 197 height 20
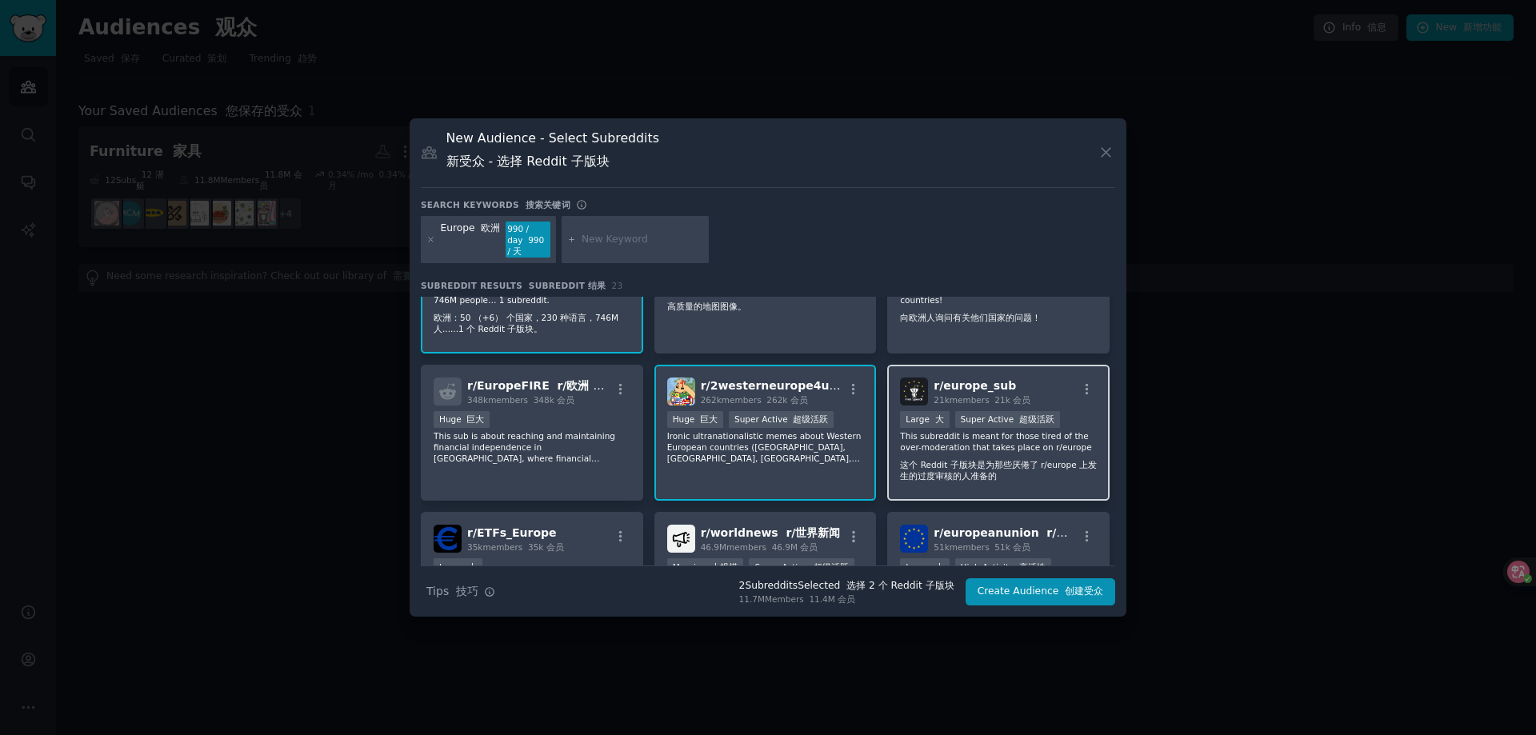
click at [1055, 411] on div ">= 95th percentile for submissions / day >= 提交的第 95 个百分位数/天 Large 大 Super Activ…" at bounding box center [998, 421] width 197 height 20
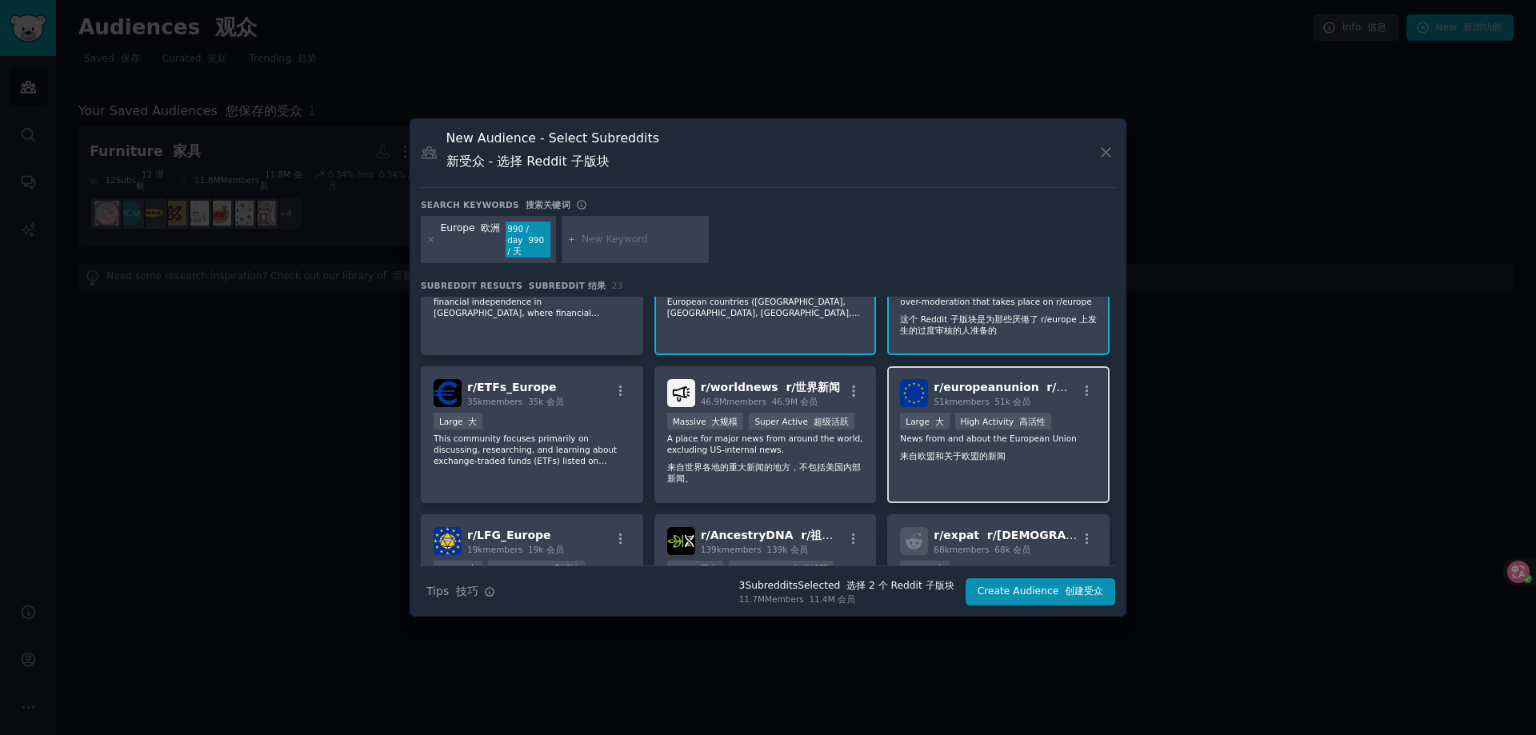
scroll to position [240, 0]
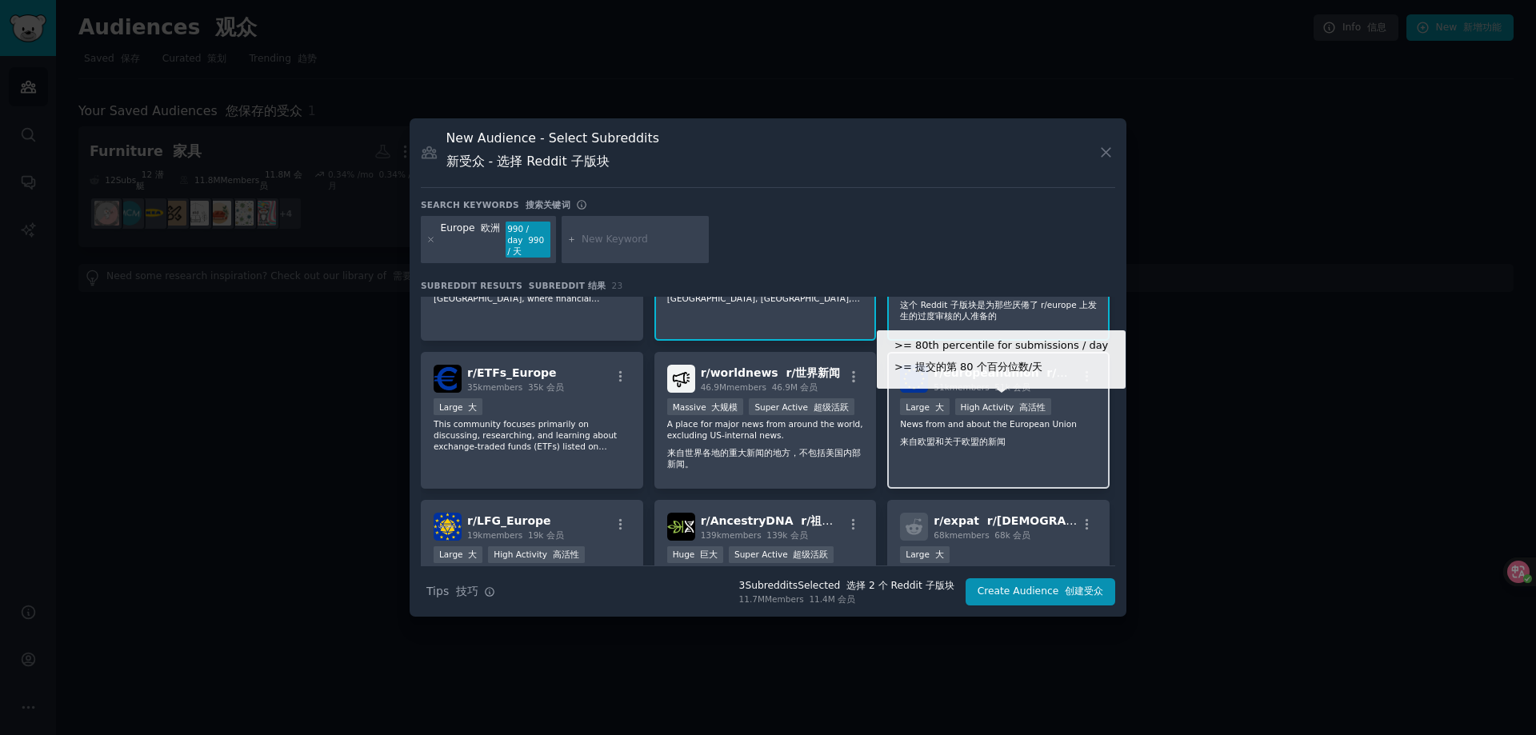
click at [1056, 398] on div ">= 80th percentile for submissions / day >= 提交的第 80 个百分位数/天 Large 大 High Activi…" at bounding box center [998, 408] width 197 height 20
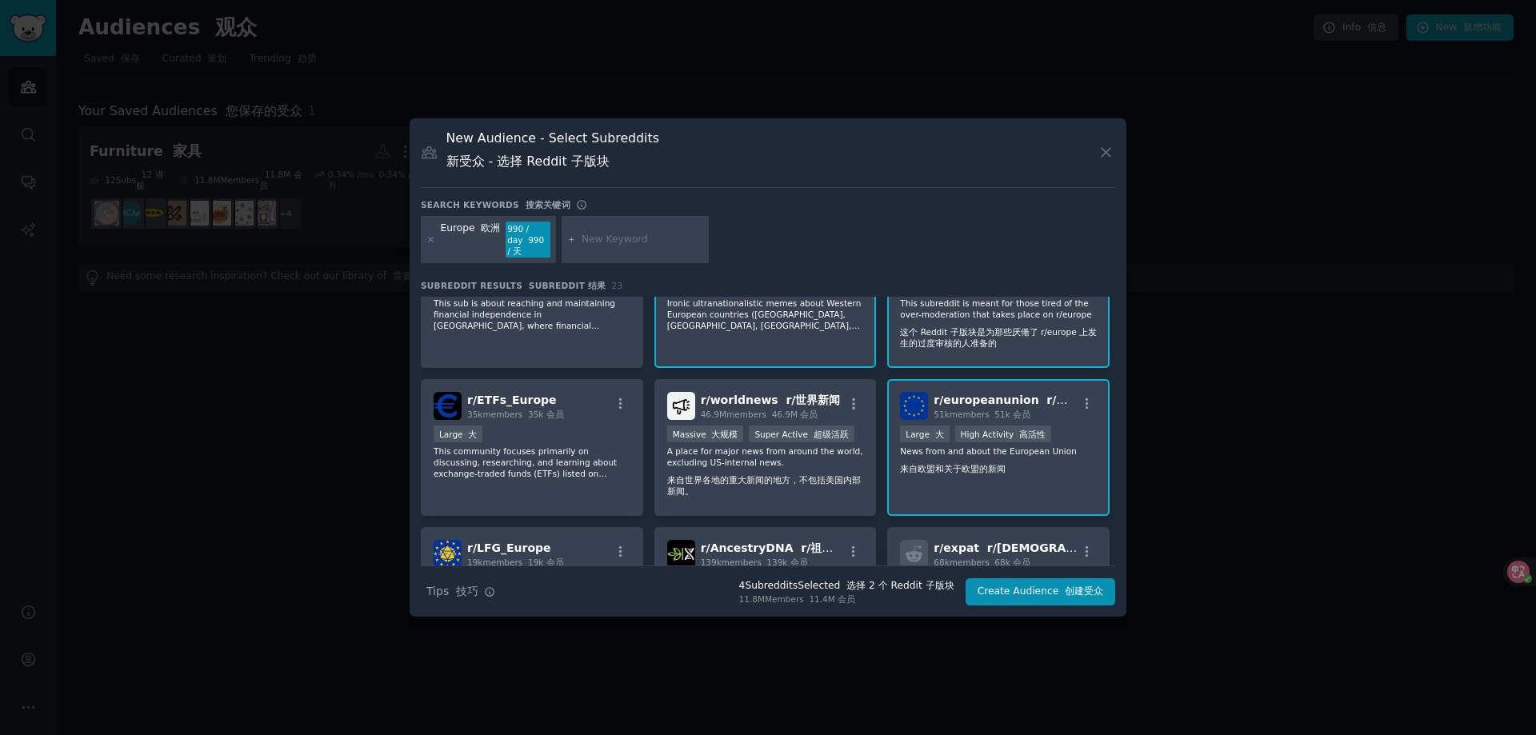
scroll to position [0, 0]
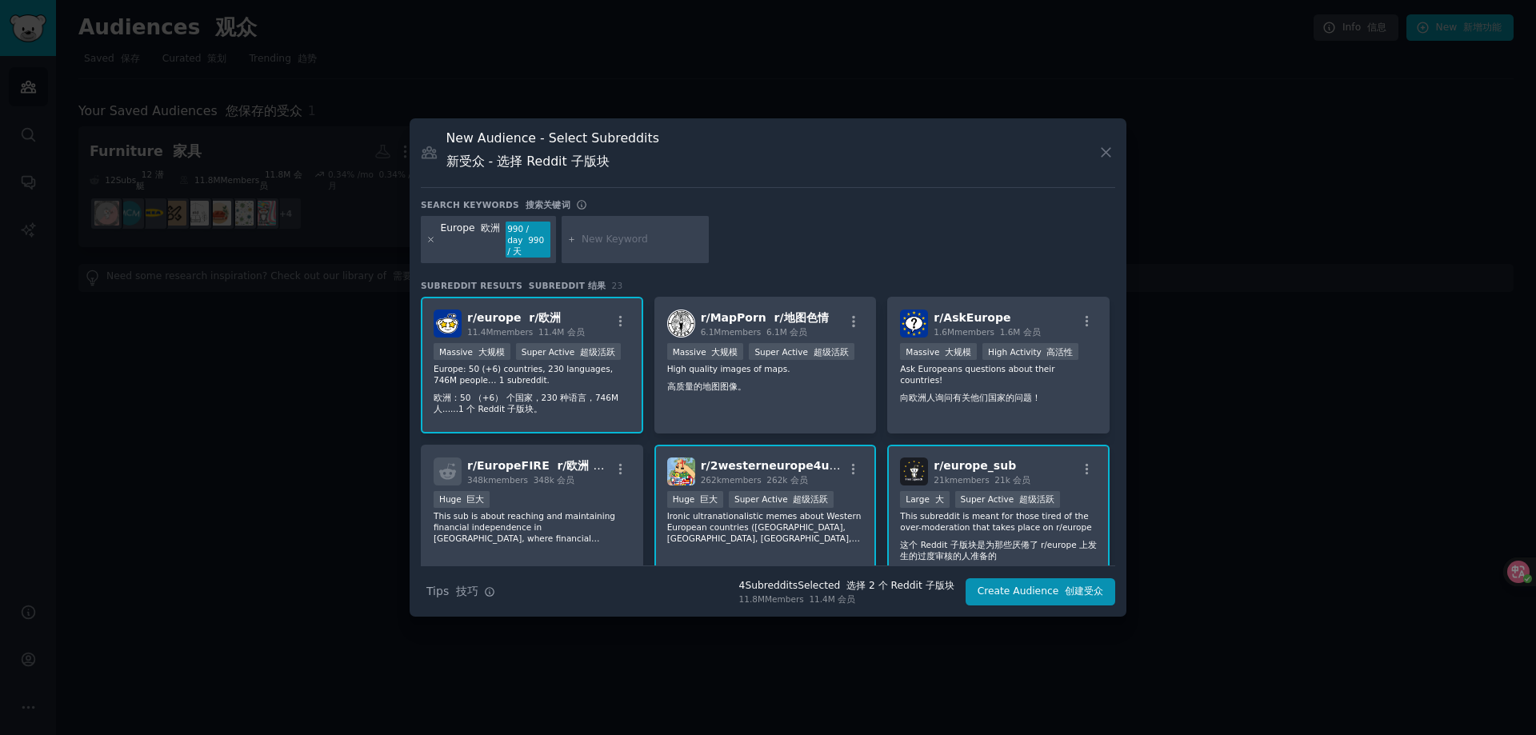
click at [431, 240] on icon at bounding box center [431, 240] width 4 height 4
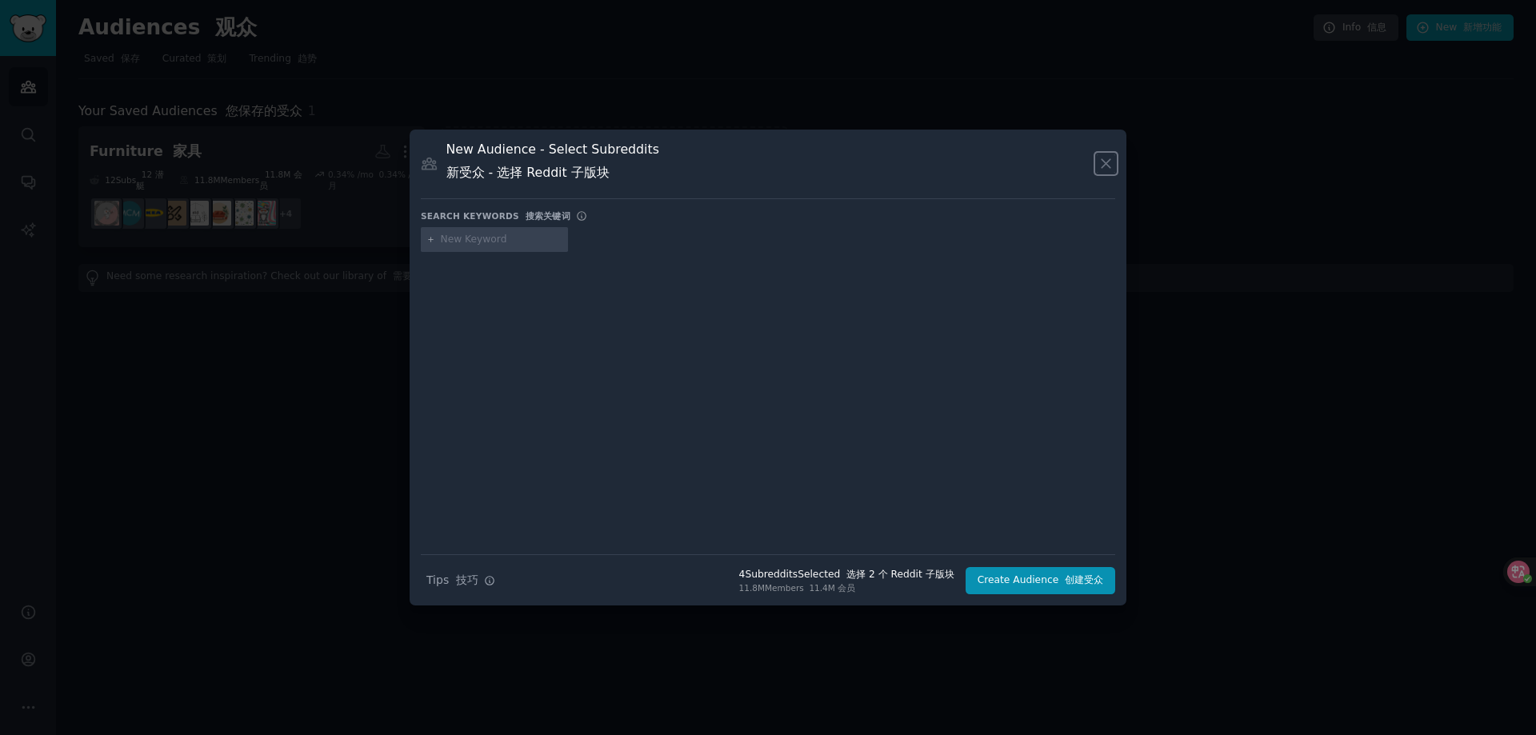
click at [1100, 159] on icon at bounding box center [1106, 163] width 17 height 17
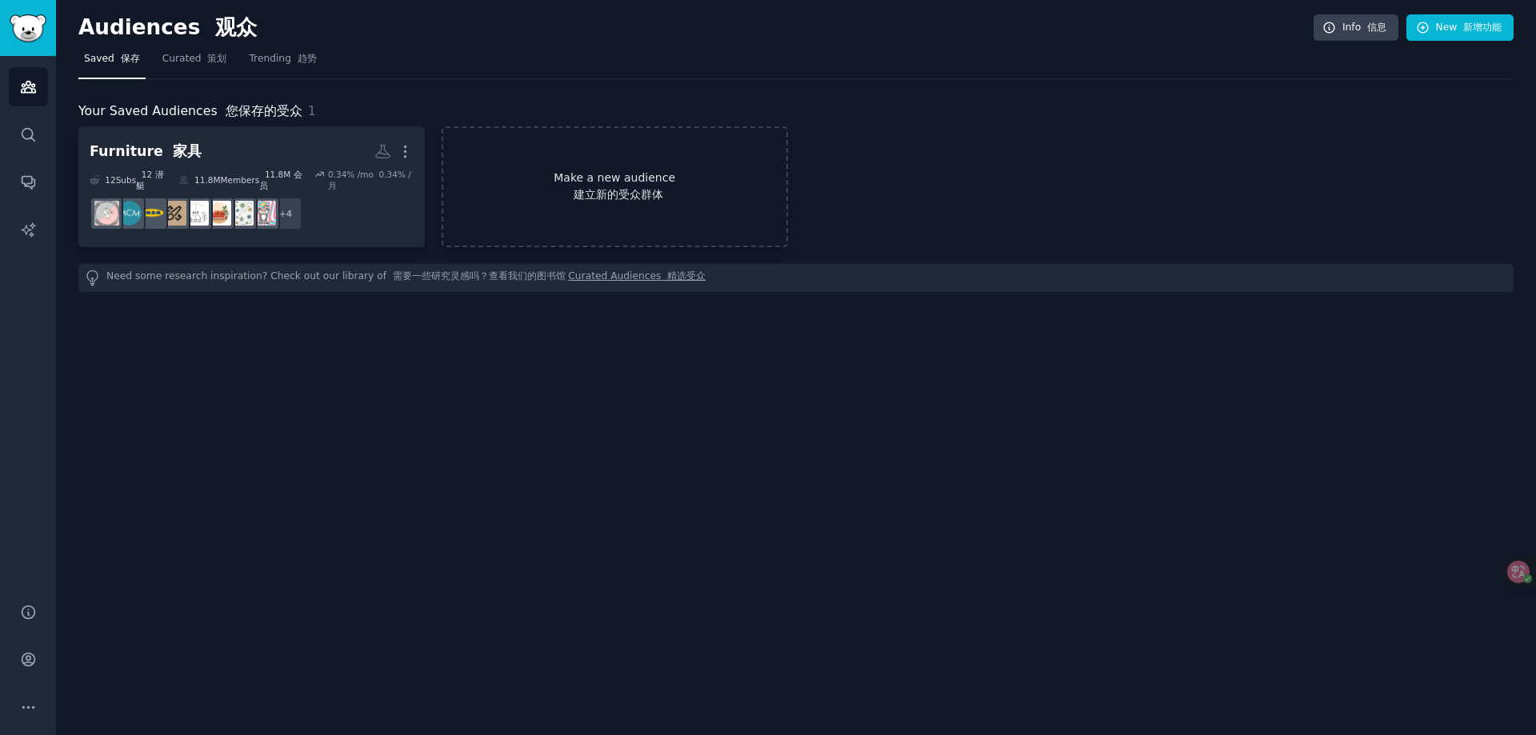
click at [561, 210] on link "Make a new audience 建立新的受众群体" at bounding box center [615, 186] width 346 height 121
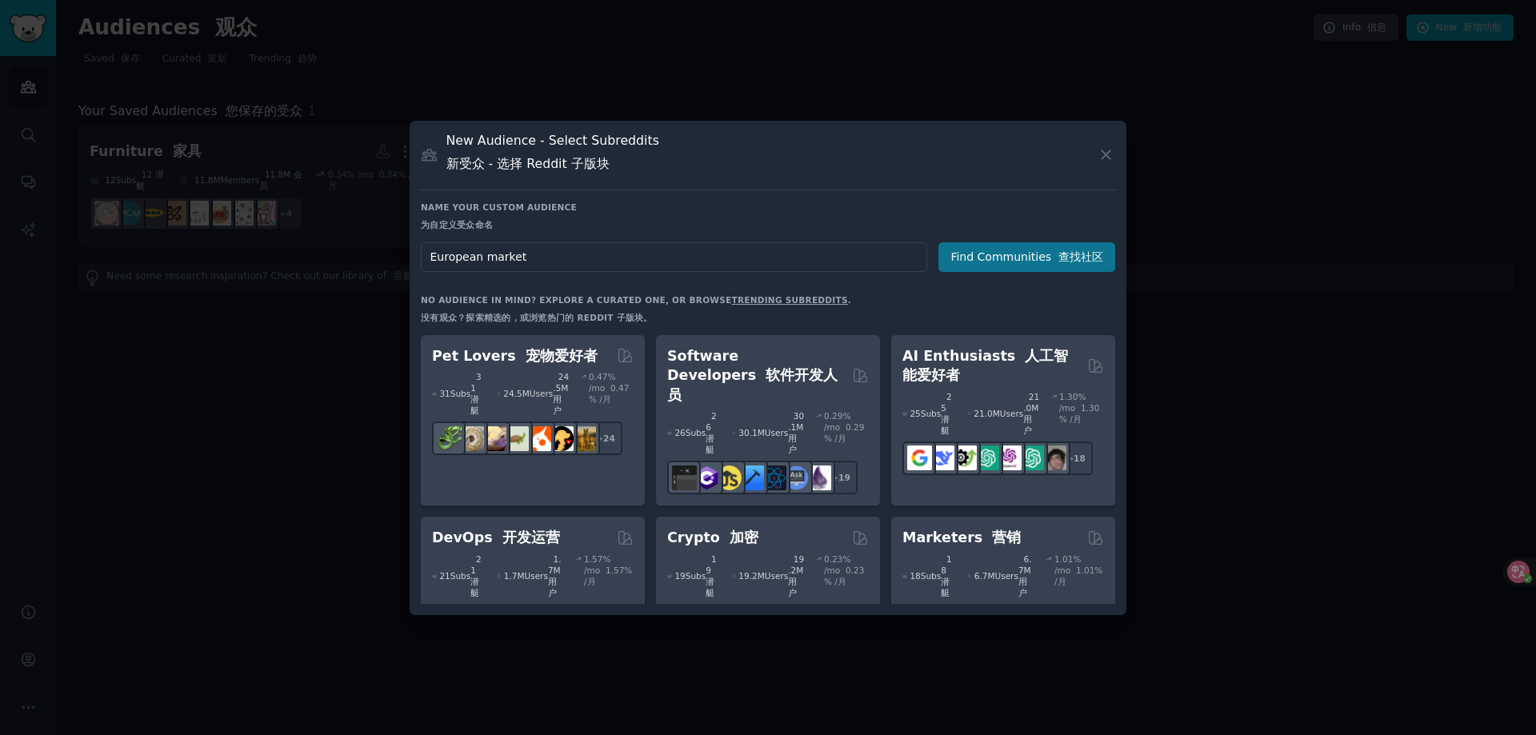
type input "European market"
click at [967, 252] on button "Find Communities 查找社区" at bounding box center [1027, 257] width 177 height 30
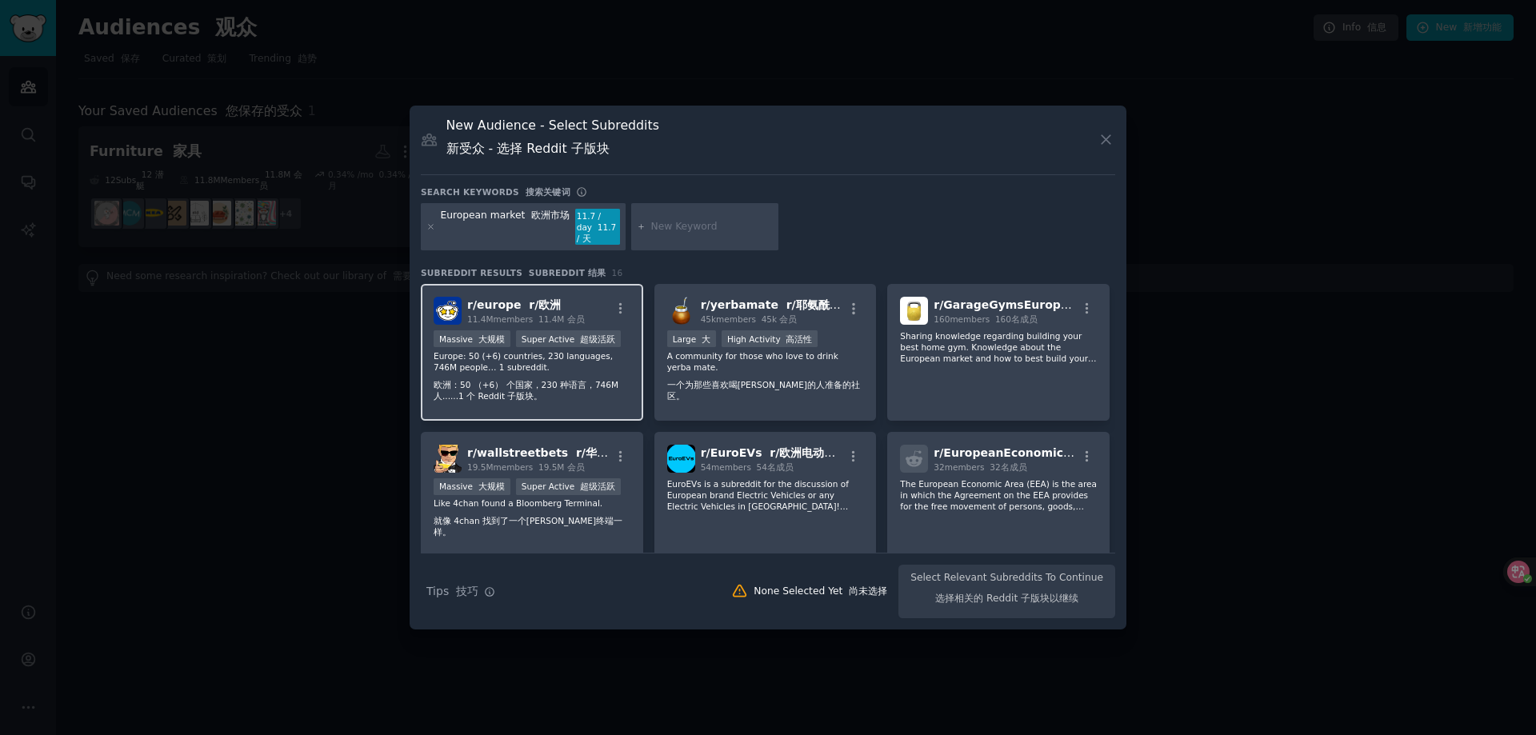
click at [579, 356] on p "Europe: 50 (+6) countries, 230 languages, 746M people… 1 subreddit. 欧洲：50 （+6） …" at bounding box center [532, 379] width 197 height 58
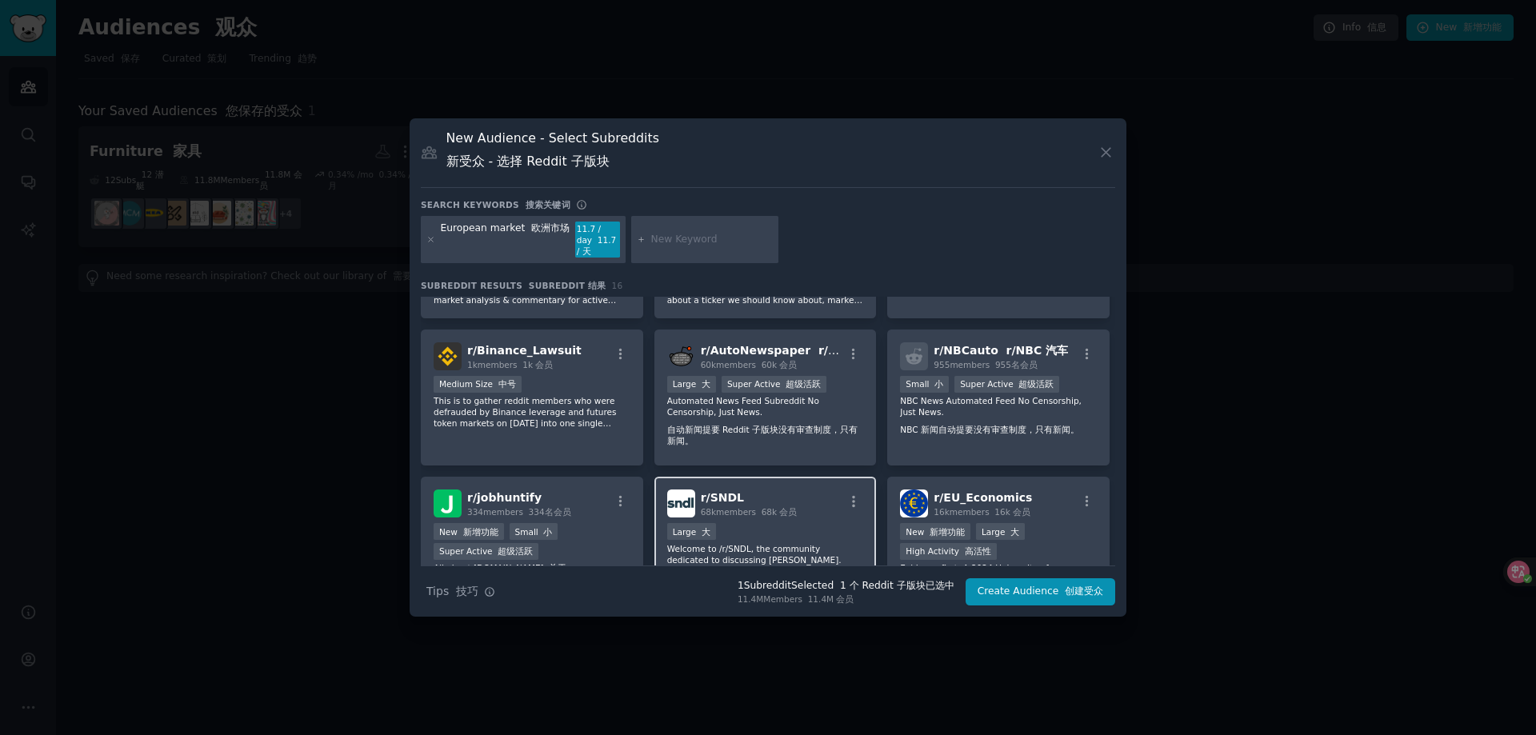
scroll to position [400, 0]
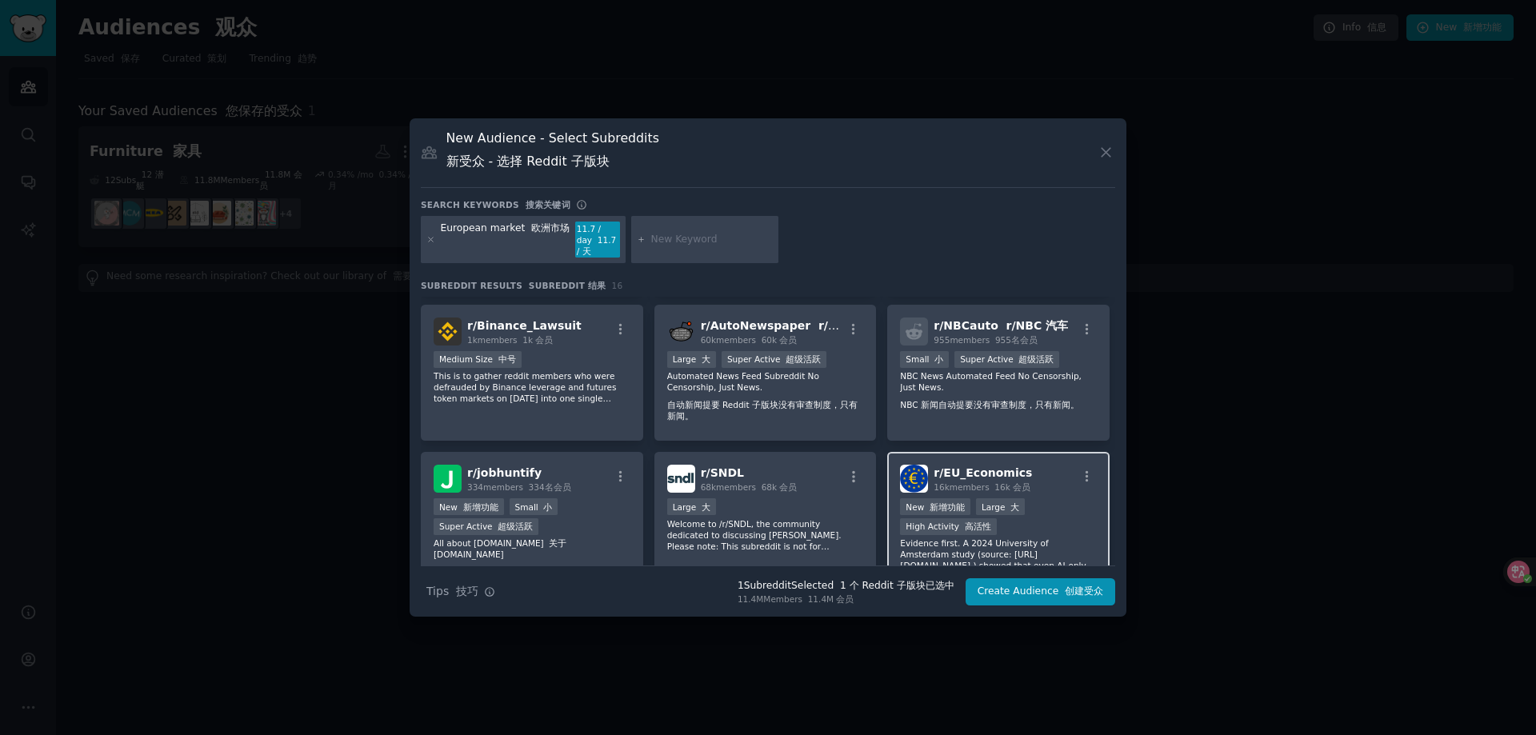
click at [1038, 498] on div "Established within past year 成立于过去一年内 New 新增功能 Large 大 High Activity 高活性" at bounding box center [998, 517] width 197 height 39
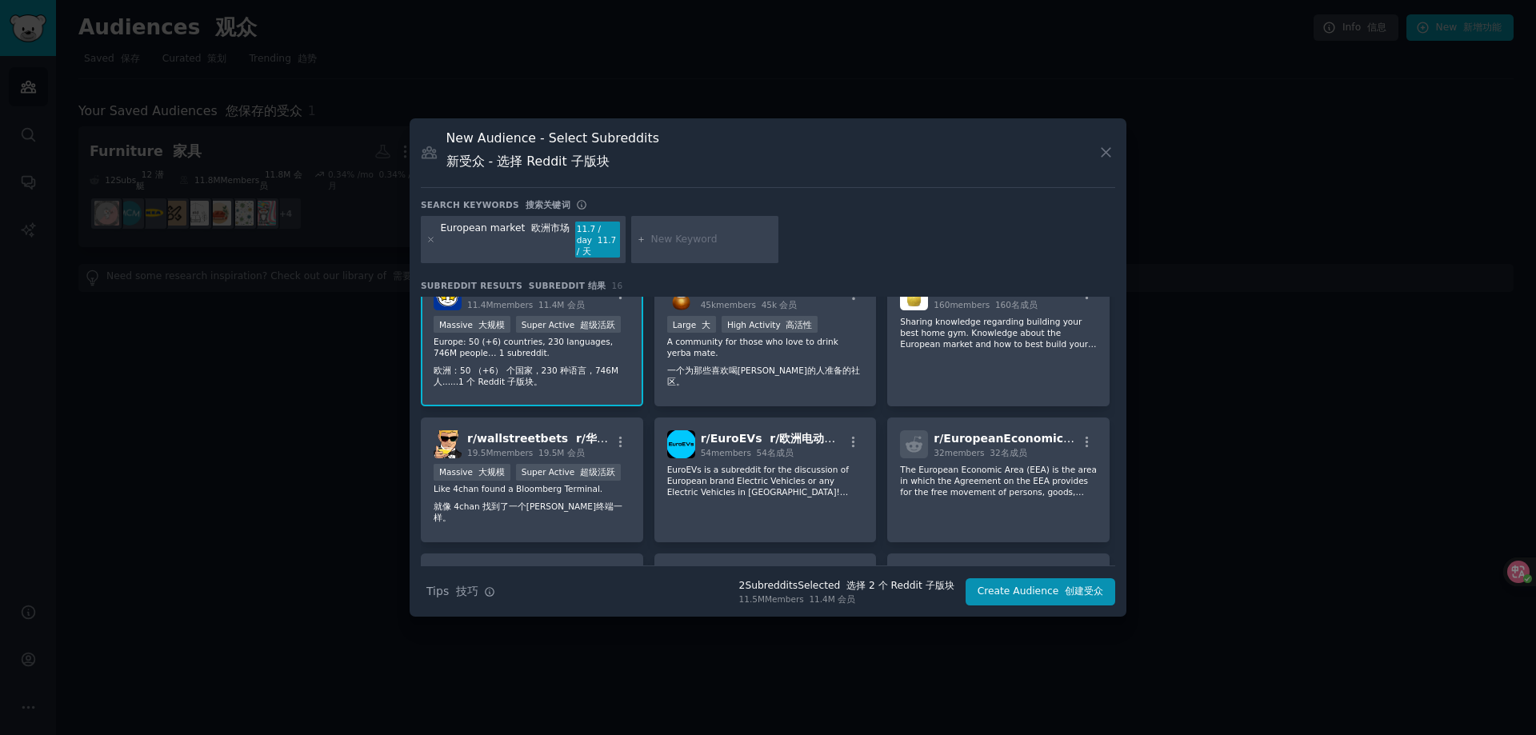
scroll to position [0, 0]
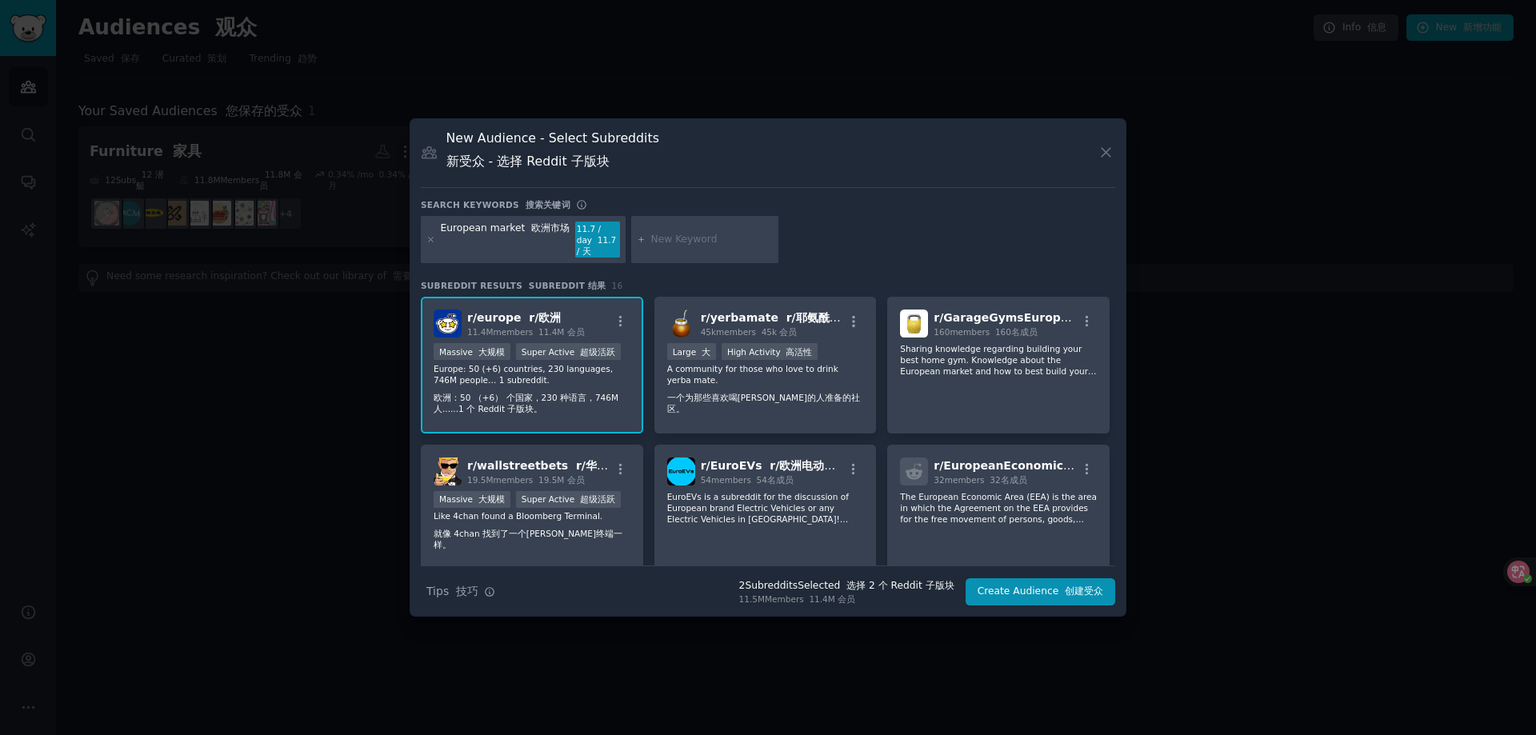
click at [474, 231] on div "European market 欧洲市场" at bounding box center [506, 240] width 130 height 37
click at [431, 234] on div at bounding box center [430, 240] width 9 height 37
click at [435, 241] on div "European market 欧洲市场 11.7 / day 11.7 / 天" at bounding box center [523, 240] width 205 height 48
click at [432, 242] on icon at bounding box center [430, 239] width 9 height 9
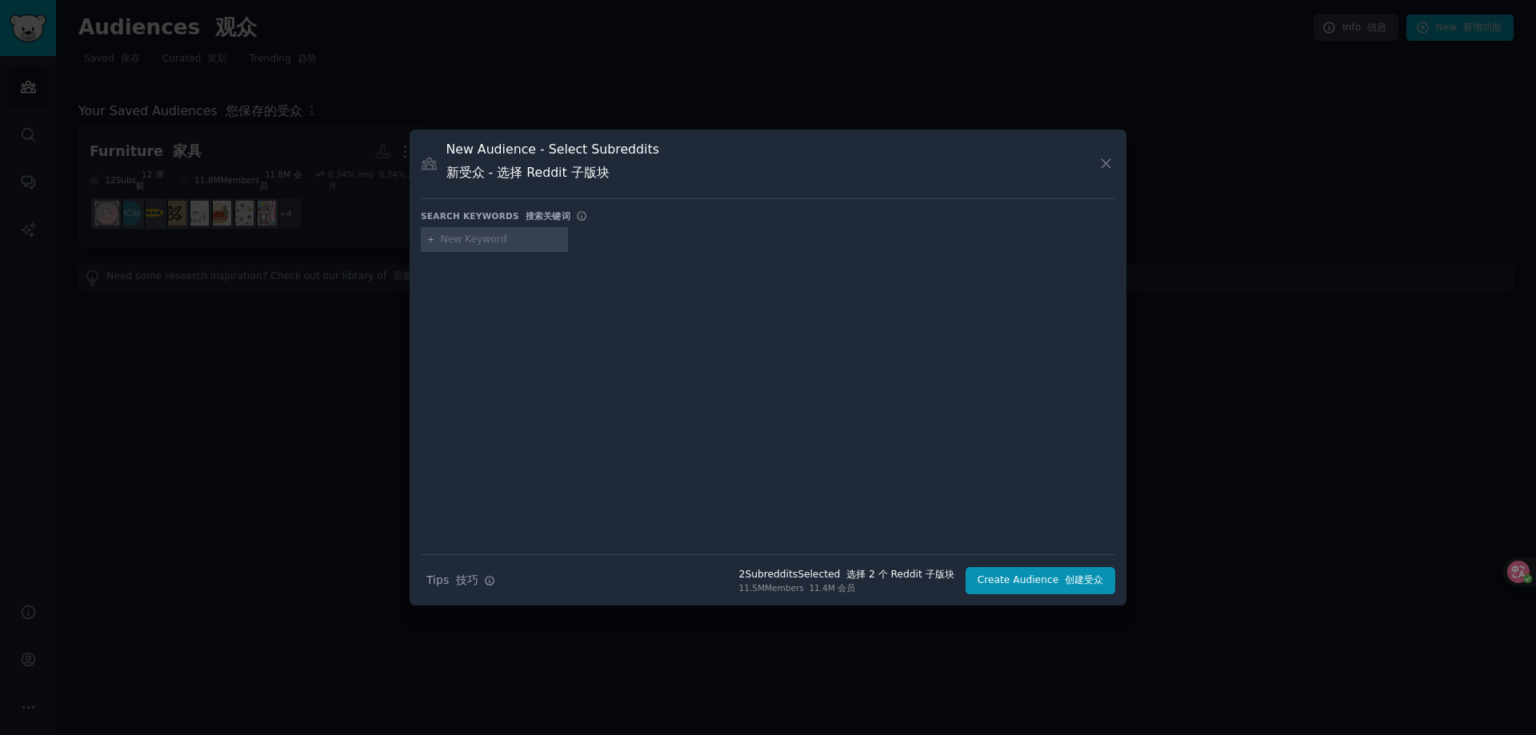
click at [572, 190] on div "New Audience - Select Subreddits 新受众 - 选择 Reddit 子版块" at bounding box center [768, 170] width 695 height 58
click at [1103, 162] on icon at bounding box center [1106, 163] width 17 height 17
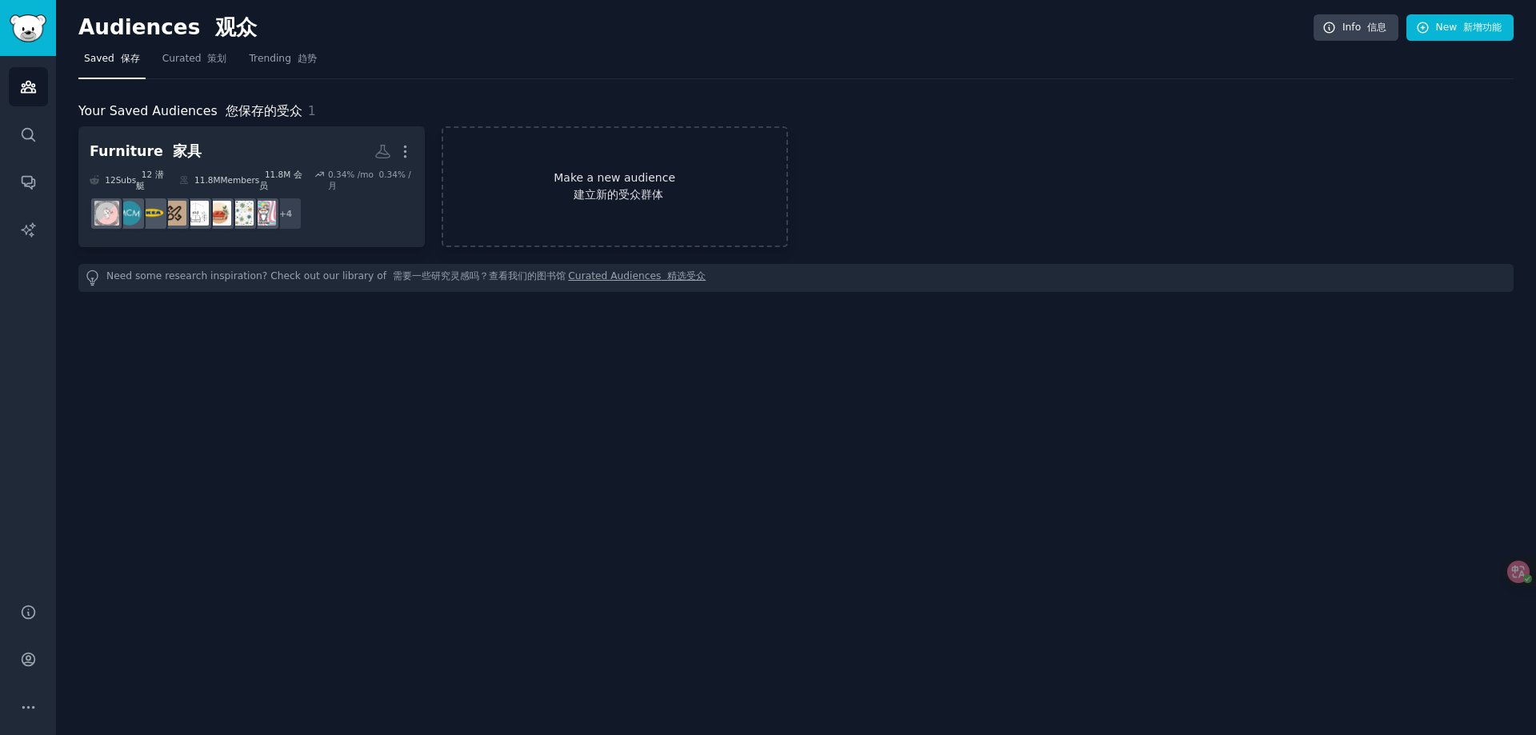
click at [539, 186] on link "Make a new audience 建立新的受众群体" at bounding box center [615, 186] width 346 height 121
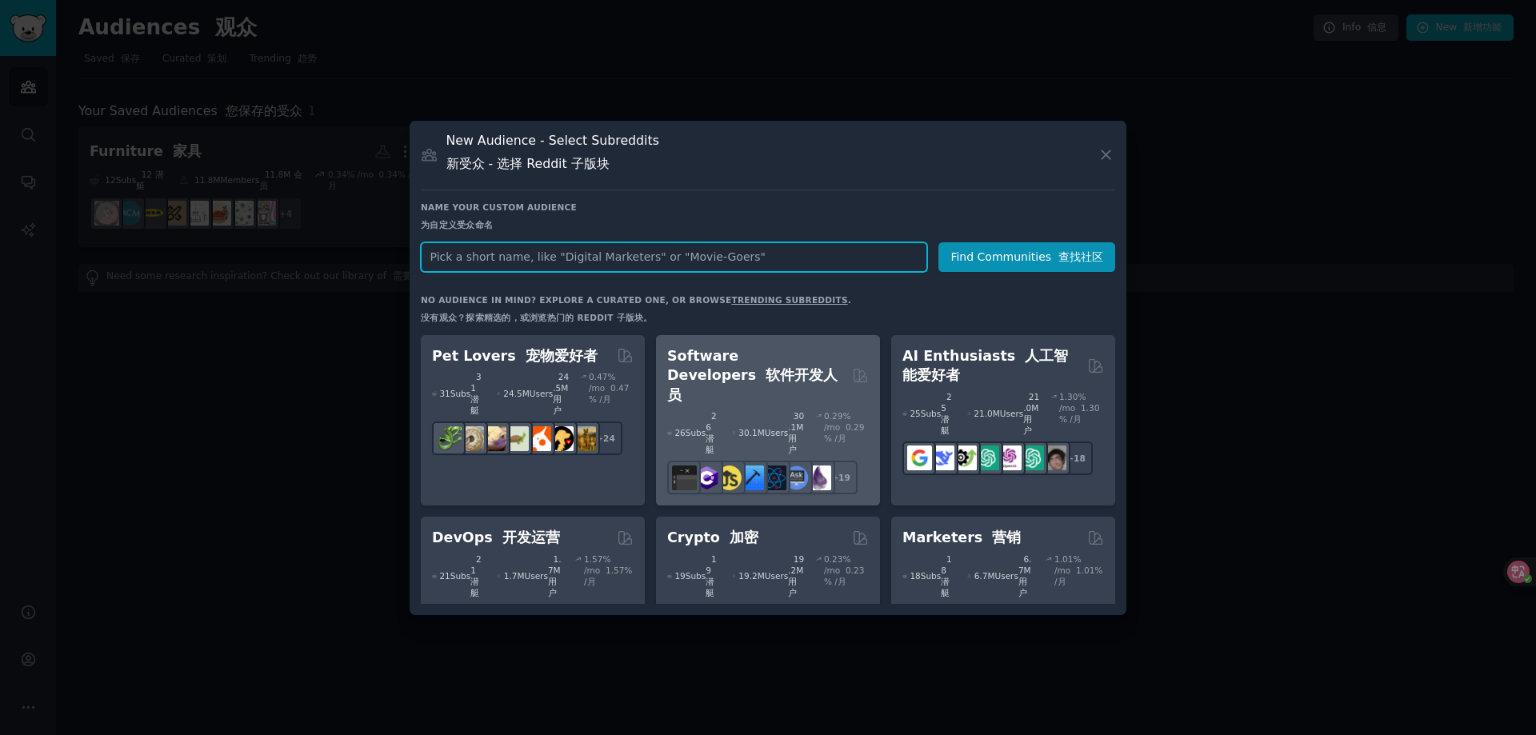
paste input "European furniture"
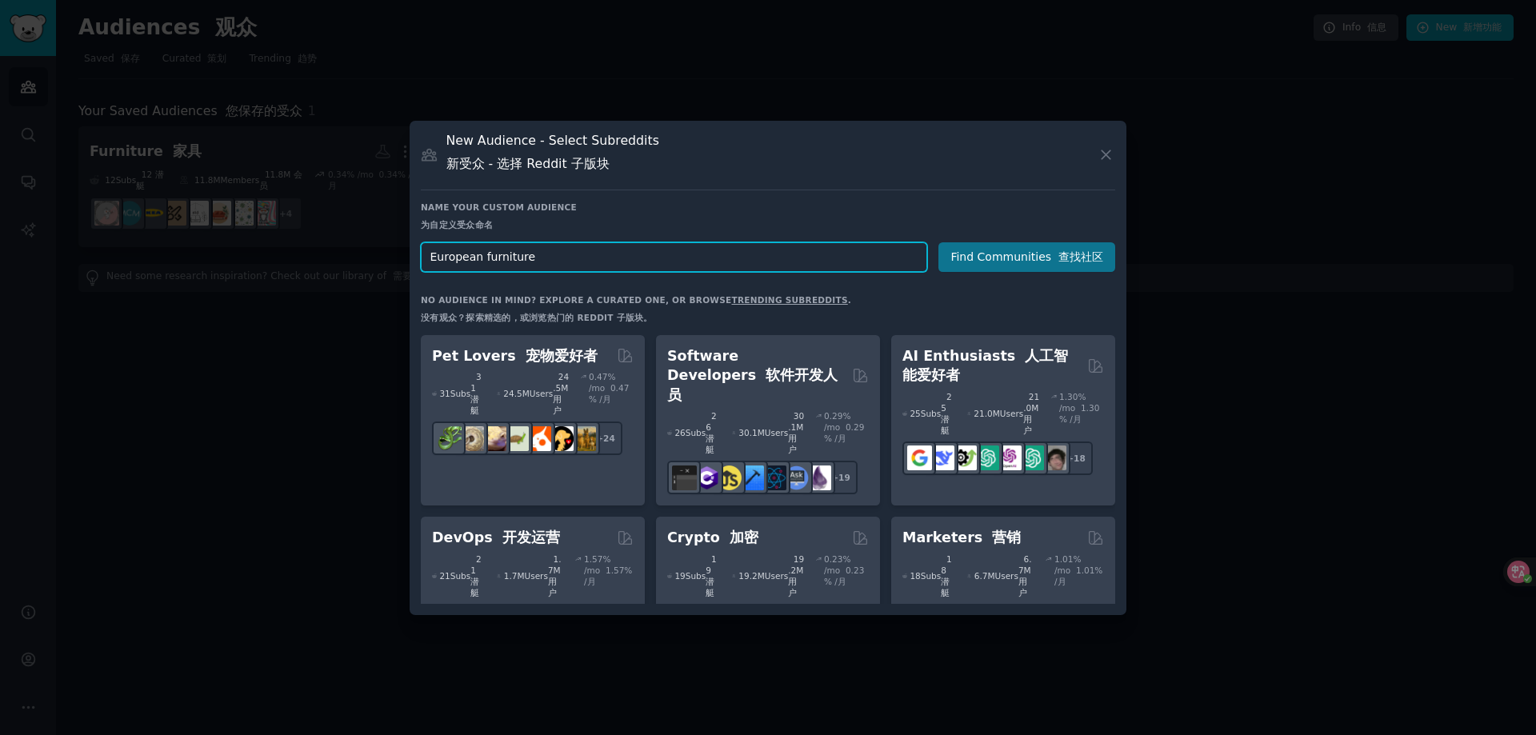
type input "European furniture"
click at [1009, 254] on button "Find Communities 查找社区" at bounding box center [1027, 257] width 177 height 30
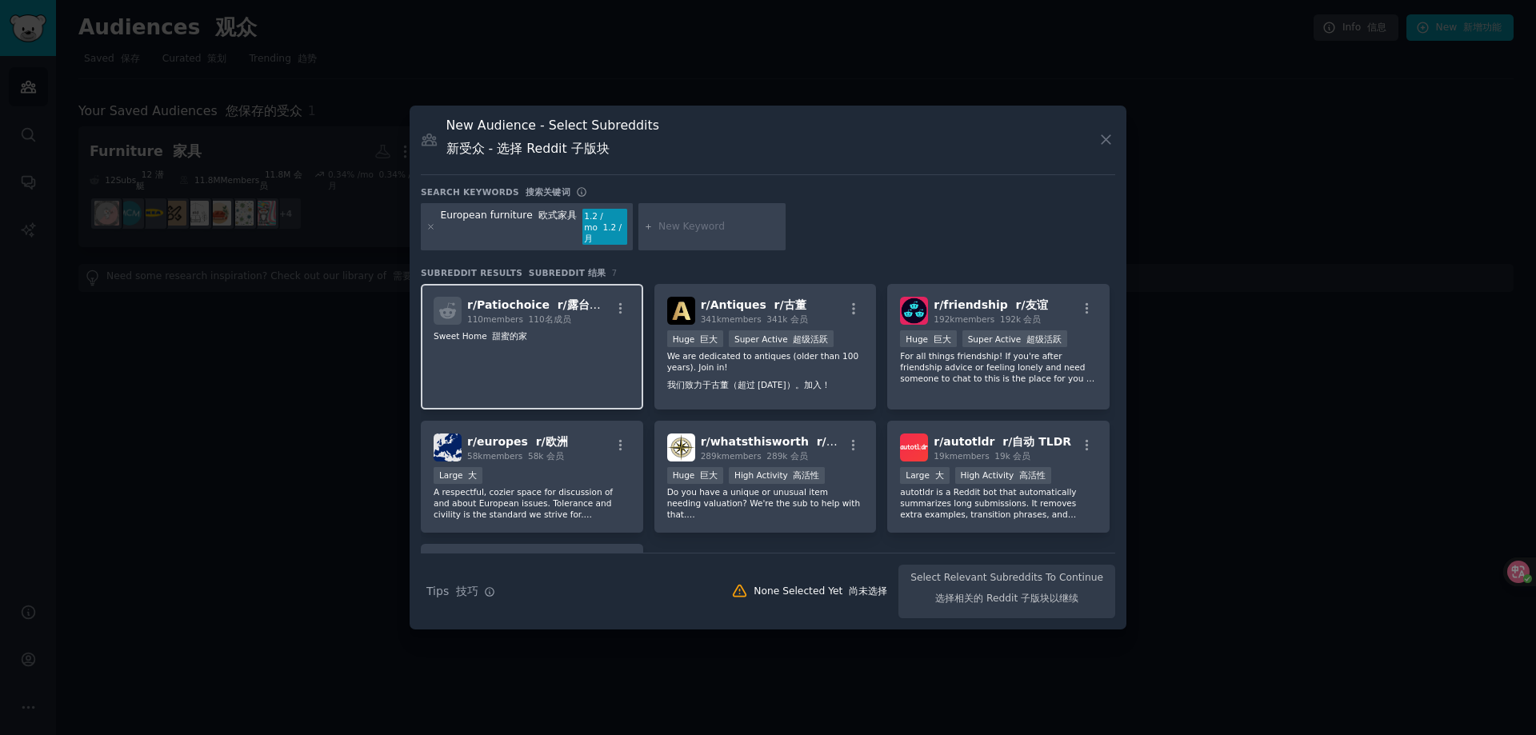
click at [557, 331] on p "Sweet Home 甜蜜的家" at bounding box center [532, 335] width 197 height 11
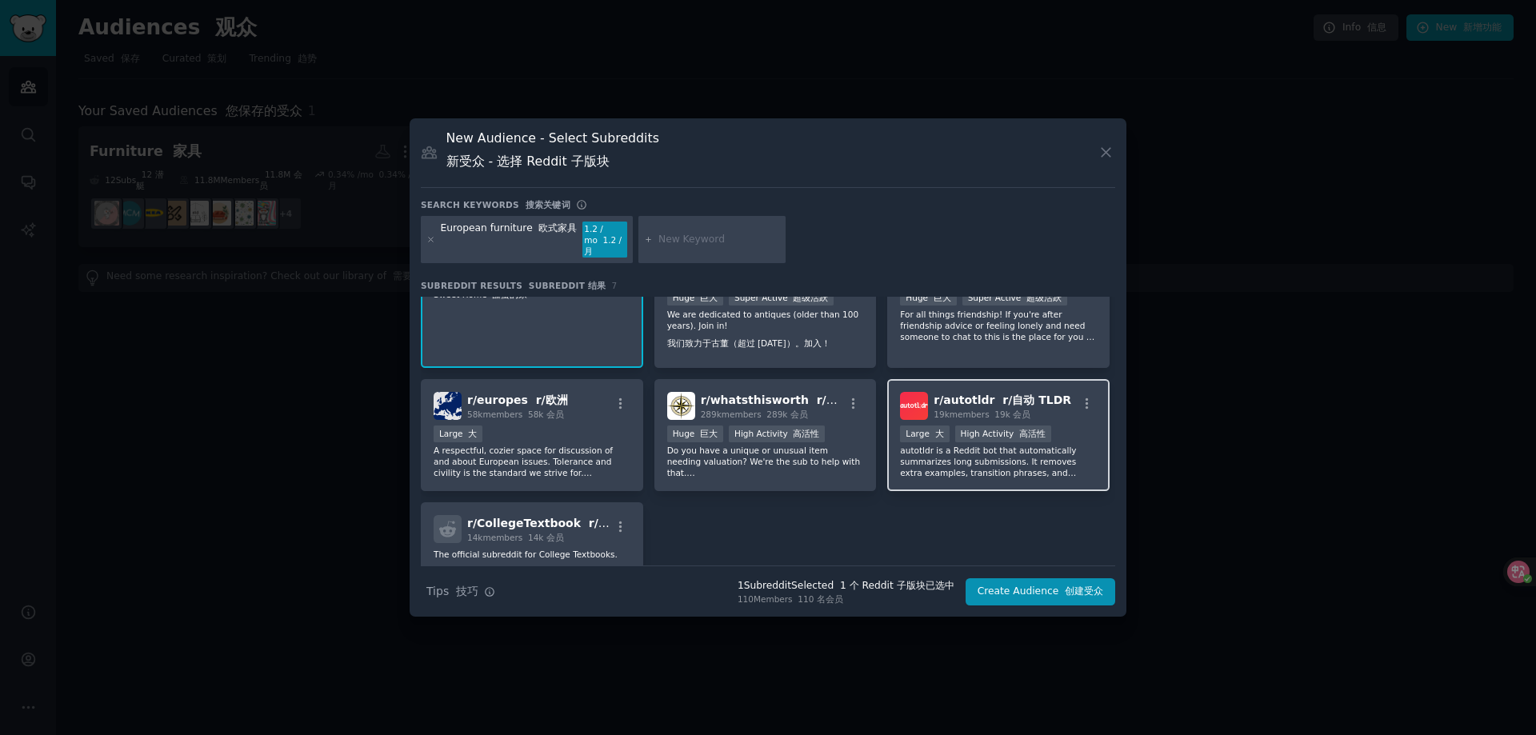
scroll to position [80, 0]
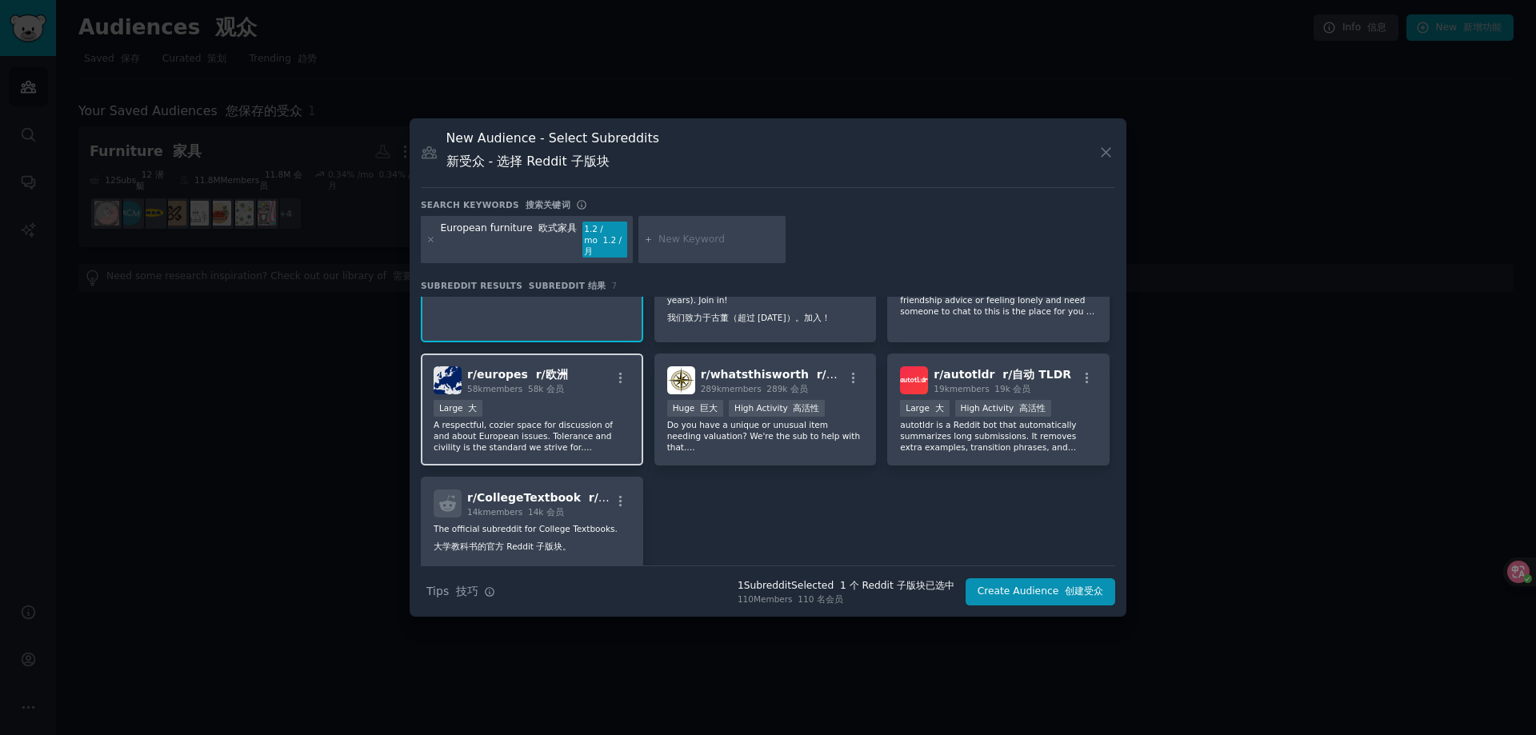
click at [505, 422] on p "A respectful, cozier space for discussion of and about European issues. Toleran…" at bounding box center [532, 436] width 197 height 34
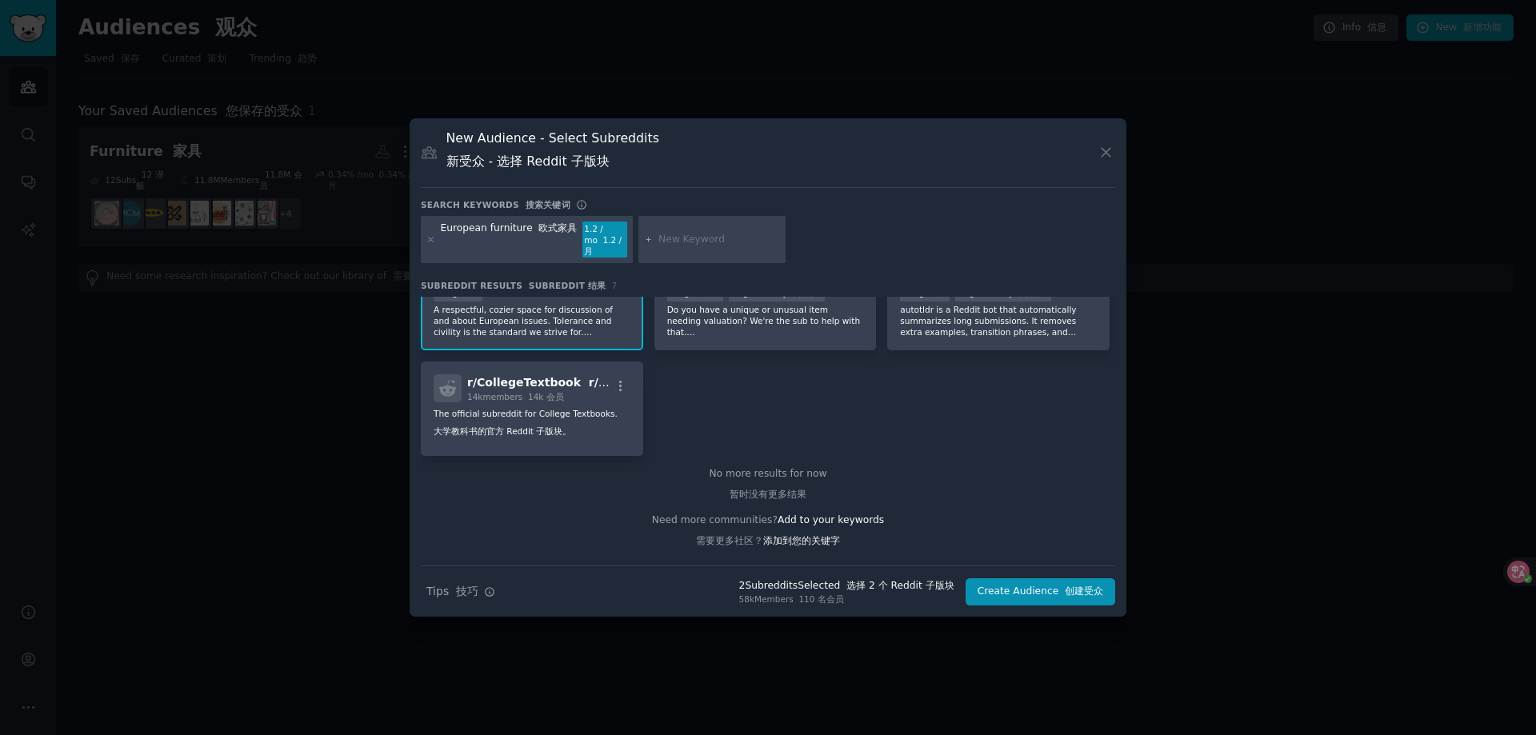
scroll to position [219, 0]
click at [1026, 579] on button "Create Audience 创建受众" at bounding box center [1041, 592] width 150 height 27
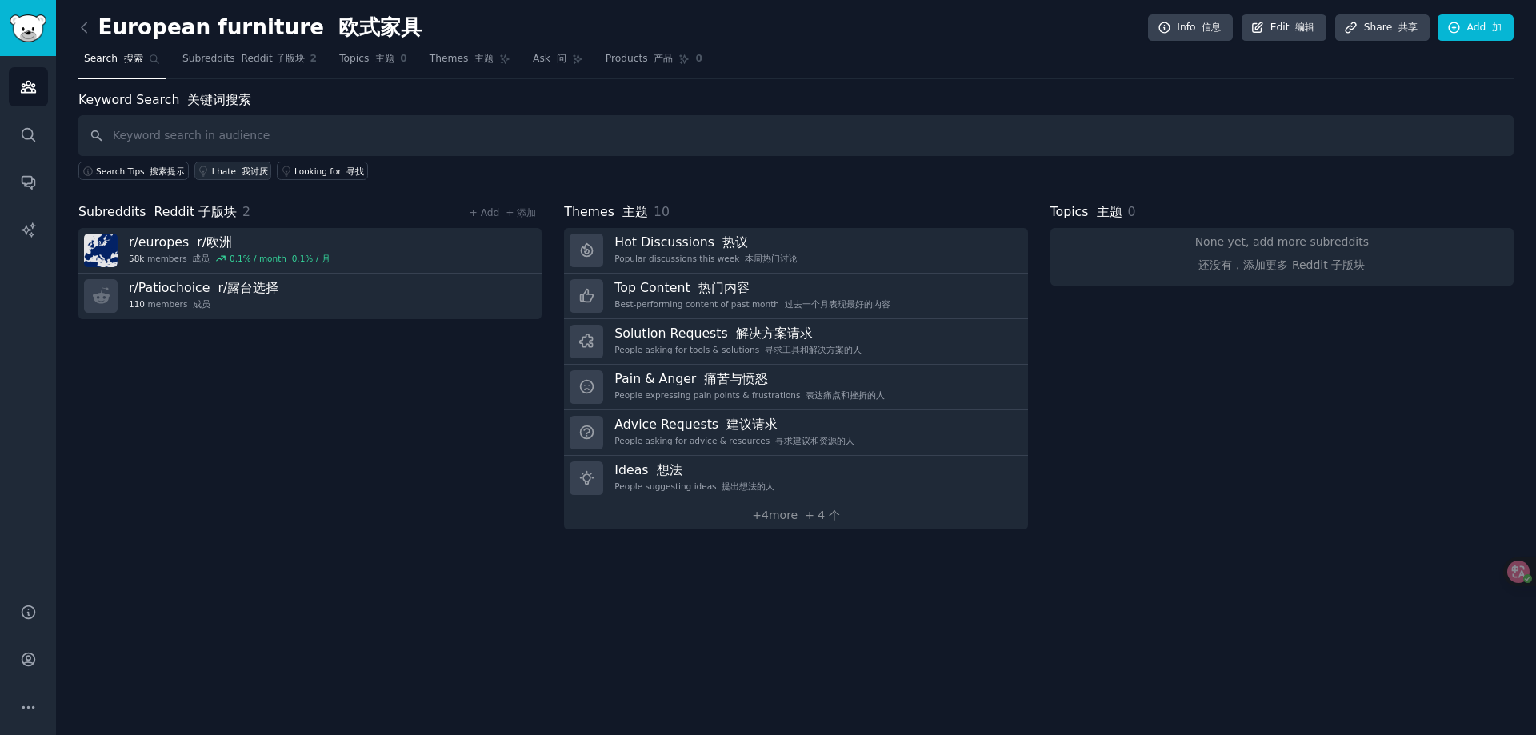
click at [224, 169] on div "I hate 我讨厌" at bounding box center [240, 171] width 56 height 11
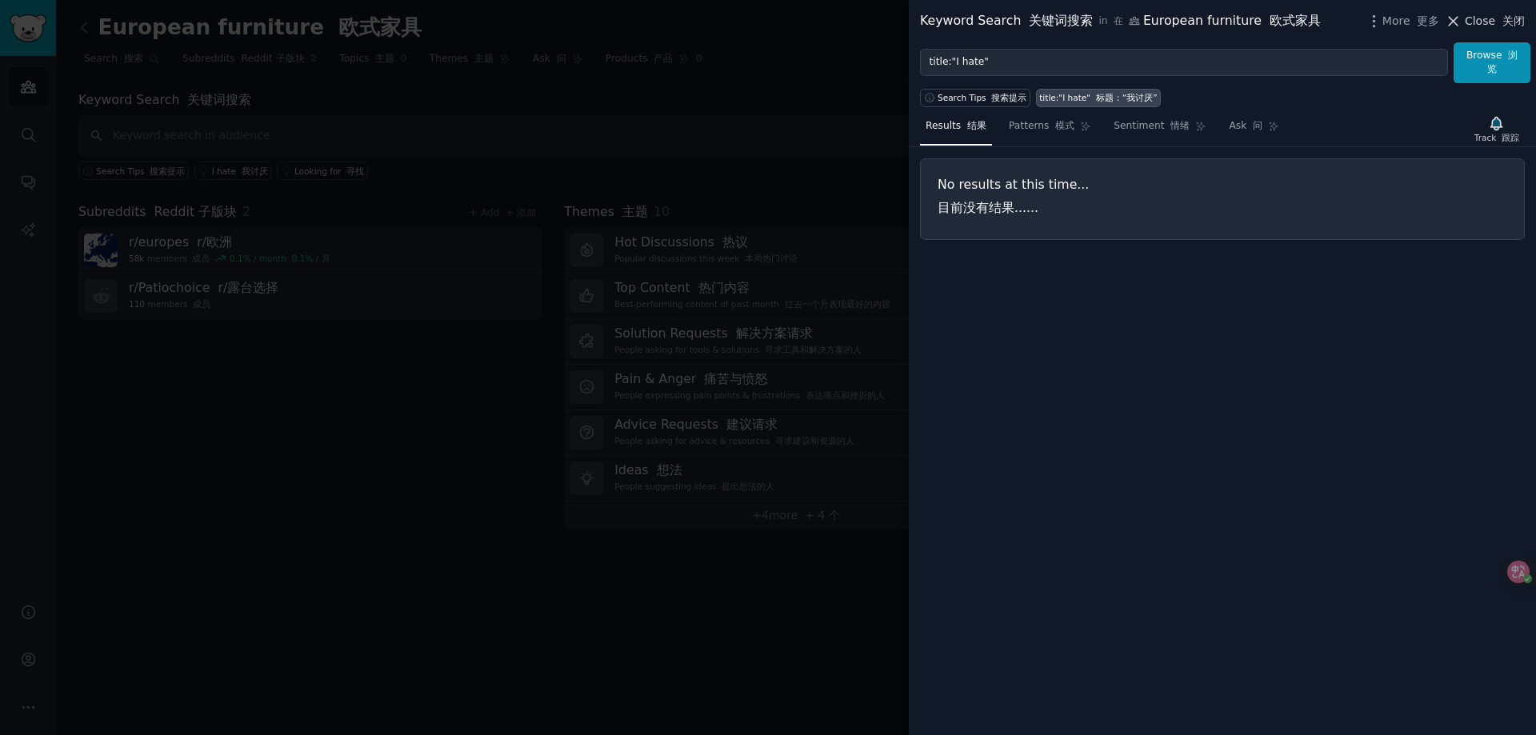
click at [1491, 22] on span "Close 关闭" at bounding box center [1495, 21] width 60 height 17
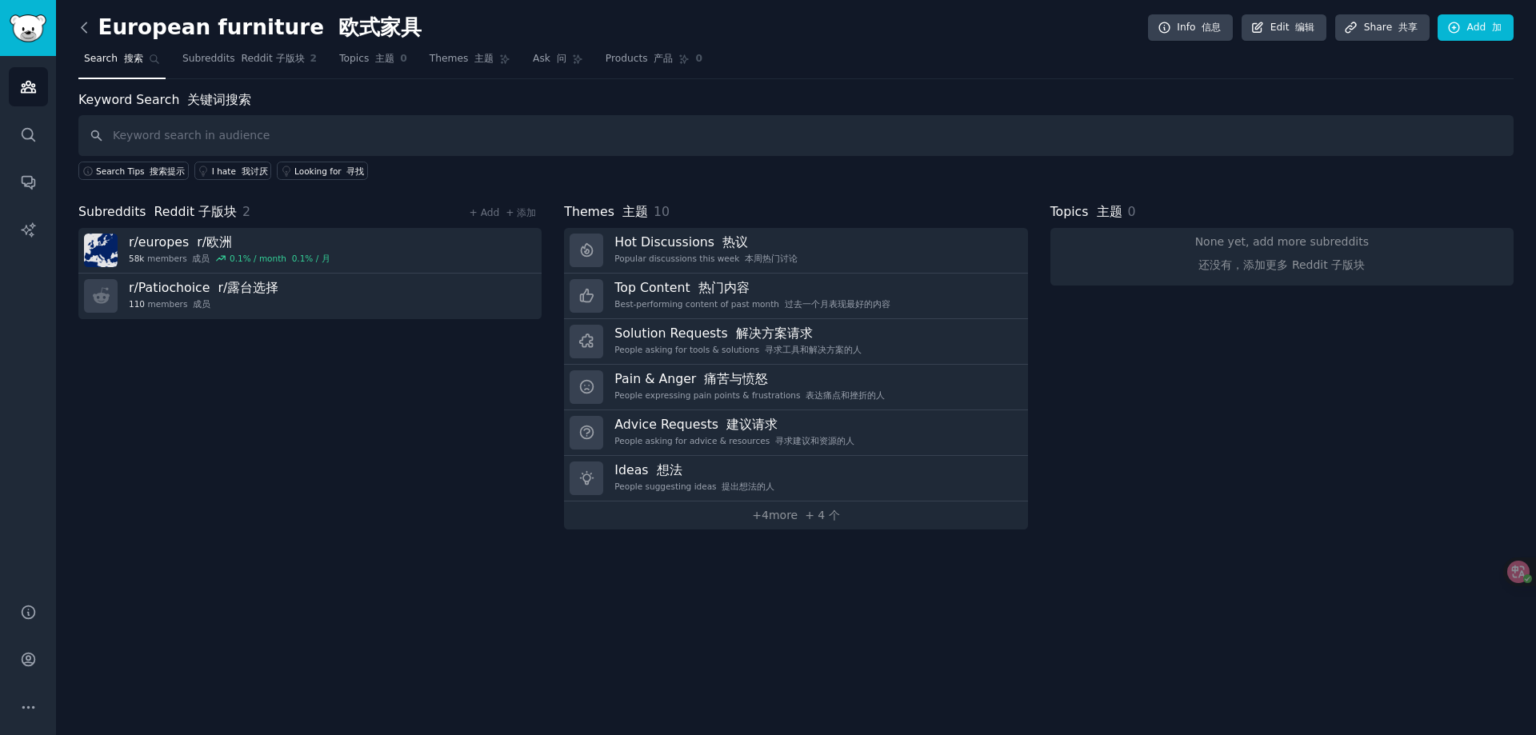
click at [88, 29] on icon at bounding box center [84, 27] width 17 height 17
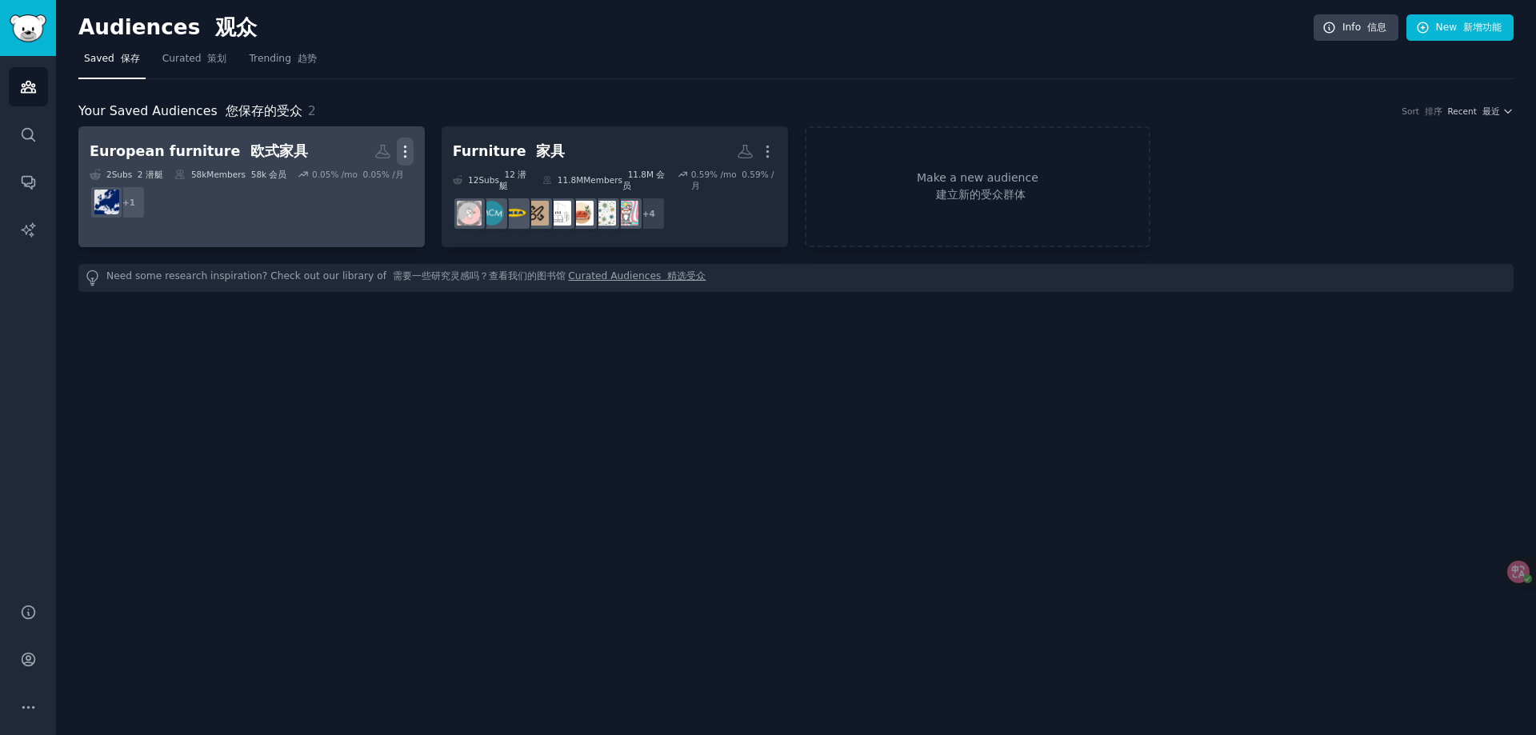
click at [405, 144] on icon "button" at bounding box center [405, 151] width 17 height 17
click at [342, 194] on p "Delete" at bounding box center [357, 211] width 44 height 34
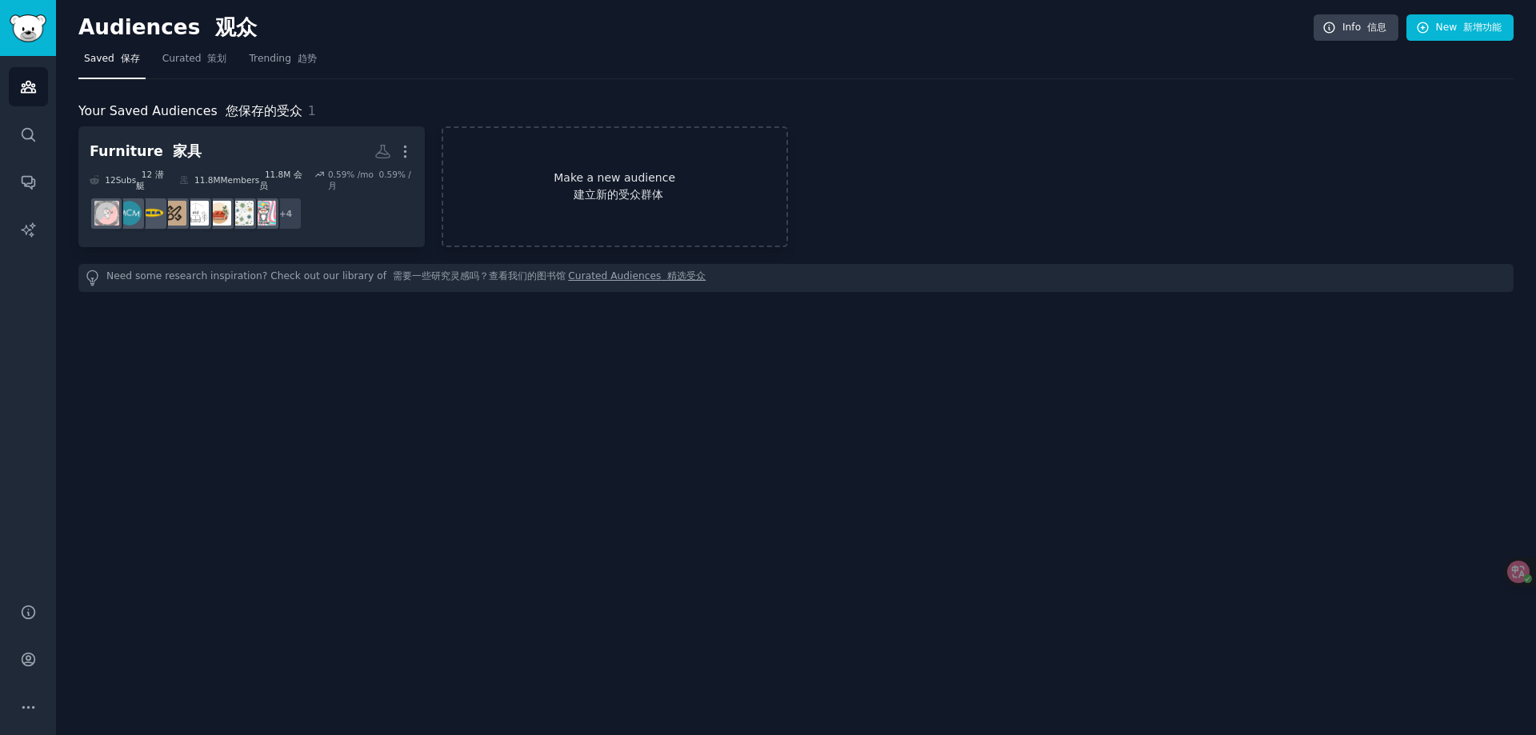
click at [575, 168] on link "Make a new audience 建立新的受众群体" at bounding box center [615, 186] width 346 height 121
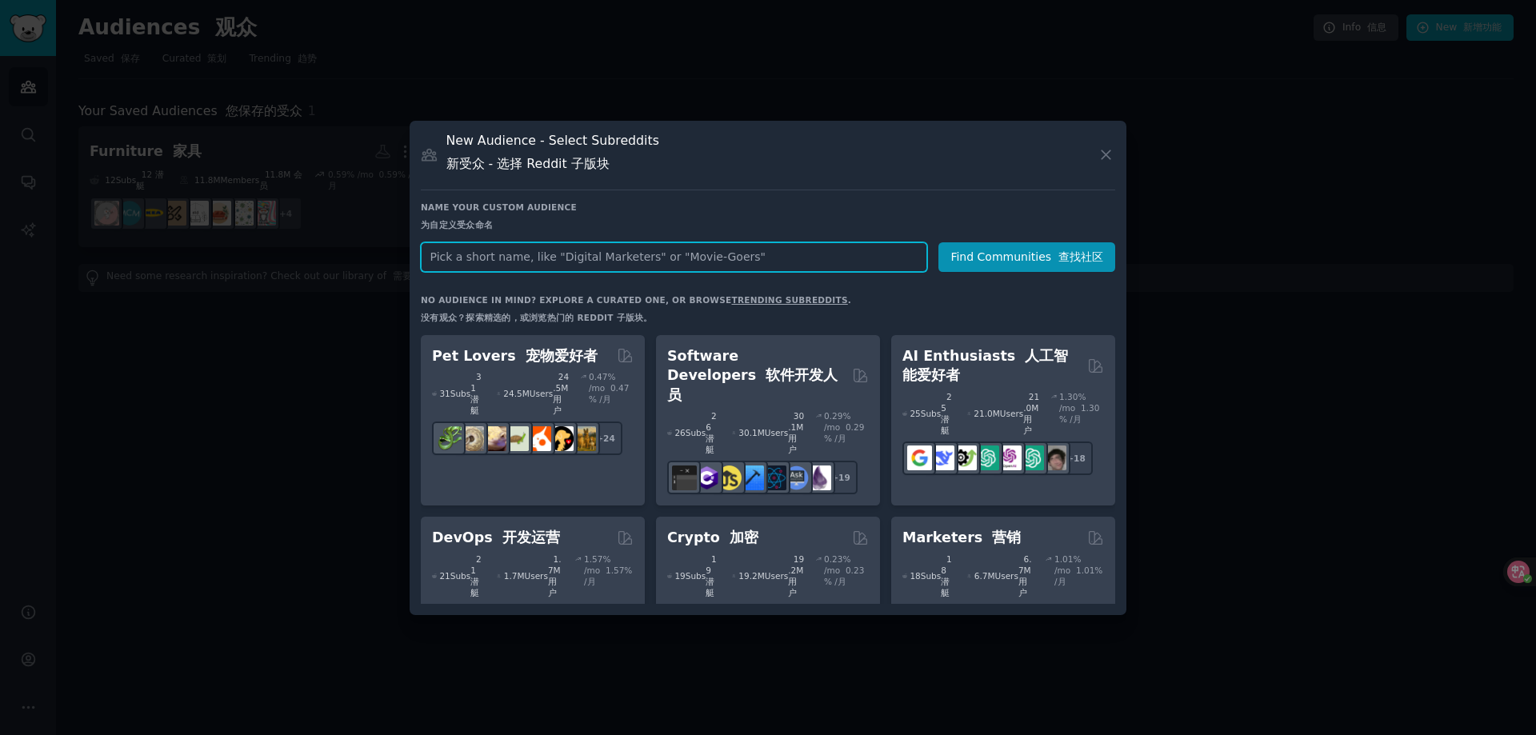
paste input "European furniture"
drag, startPoint x: 567, startPoint y: 253, endPoint x: 481, endPoint y: 266, distance: 86.6
click at [481, 266] on input "European furniture" at bounding box center [674, 257] width 506 height 30
type input "European"
click at [1059, 266] on button "Find Communities 查找社区" at bounding box center [1027, 257] width 177 height 30
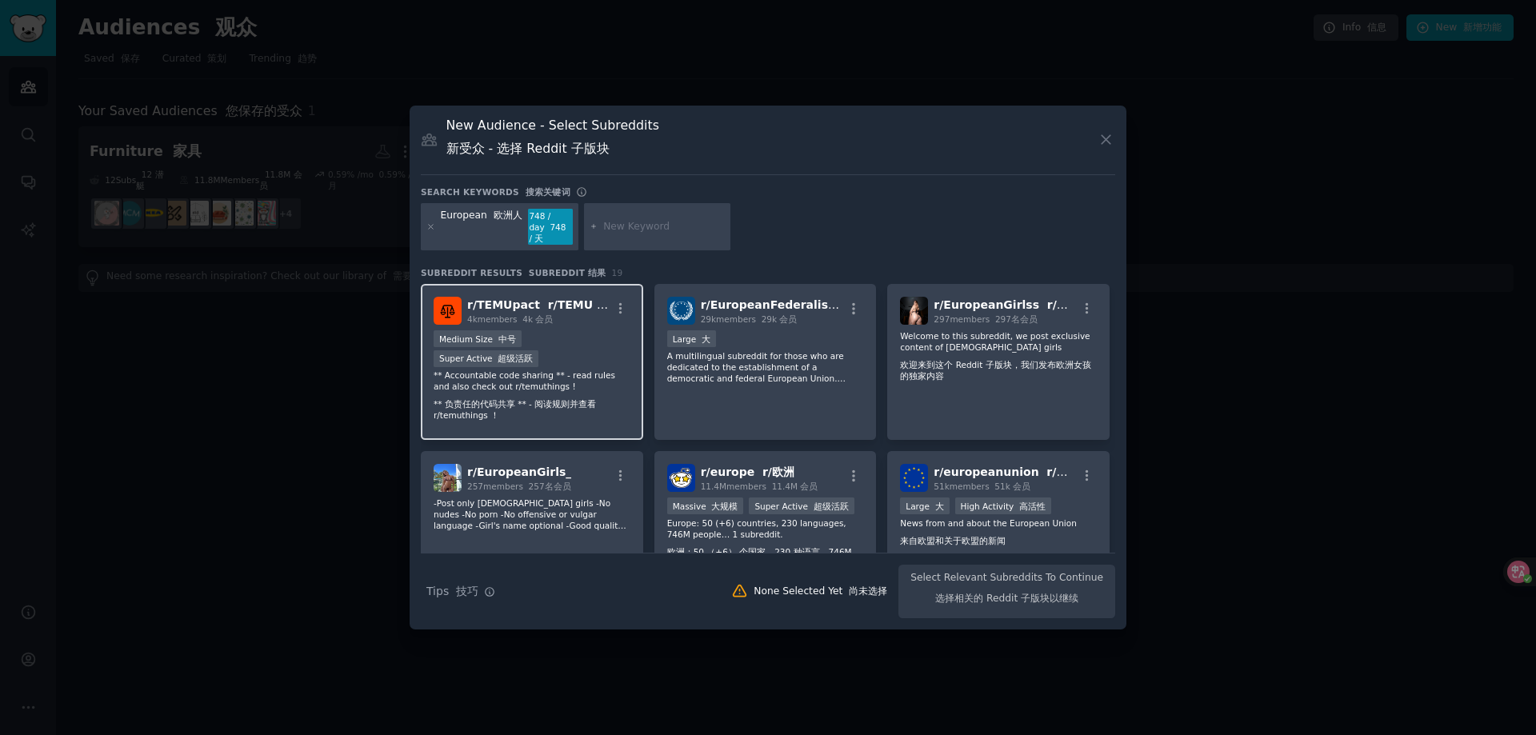
click at [567, 367] on div "Medium Size 中号 Super Active 超级活跃" at bounding box center [532, 349] width 197 height 39
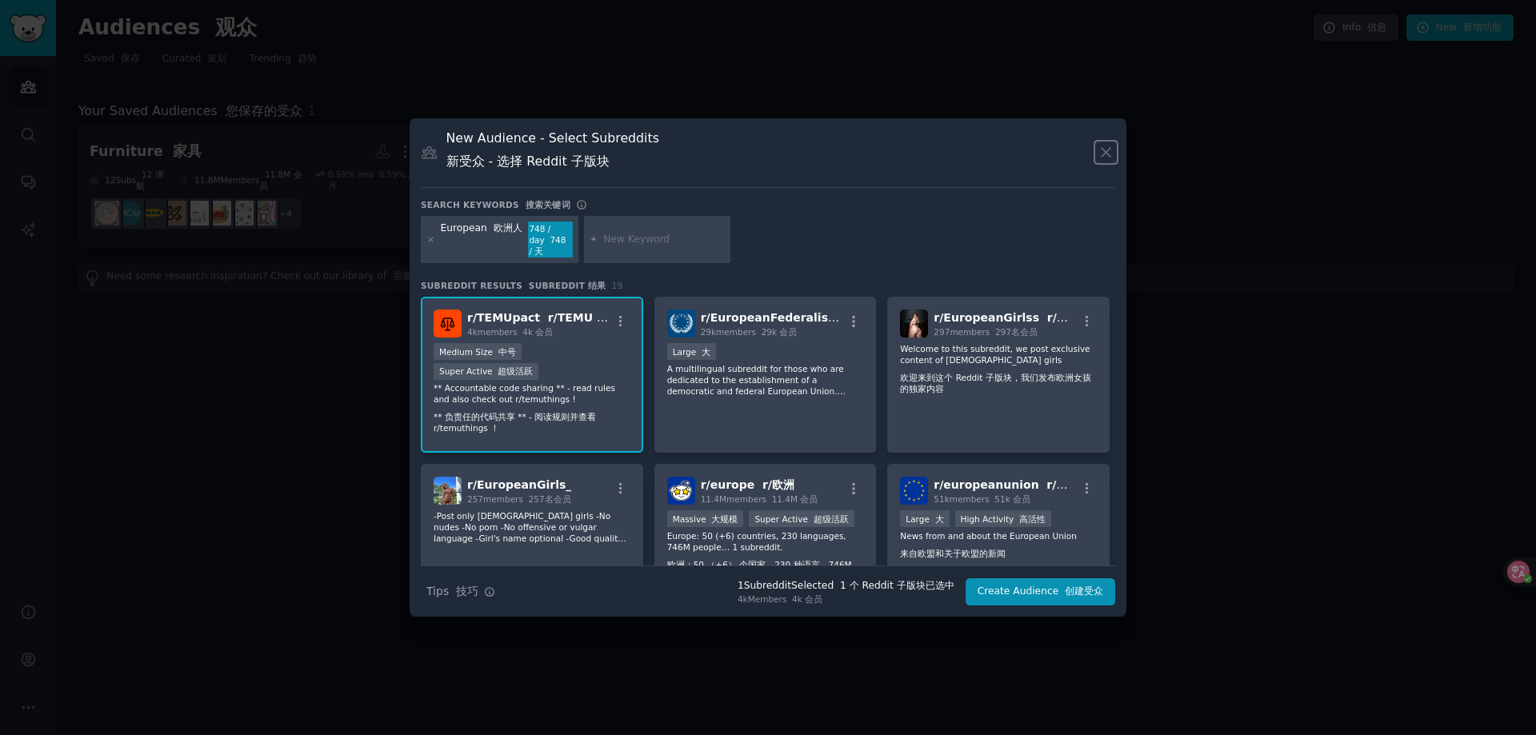
click at [1106, 159] on icon at bounding box center [1106, 152] width 17 height 17
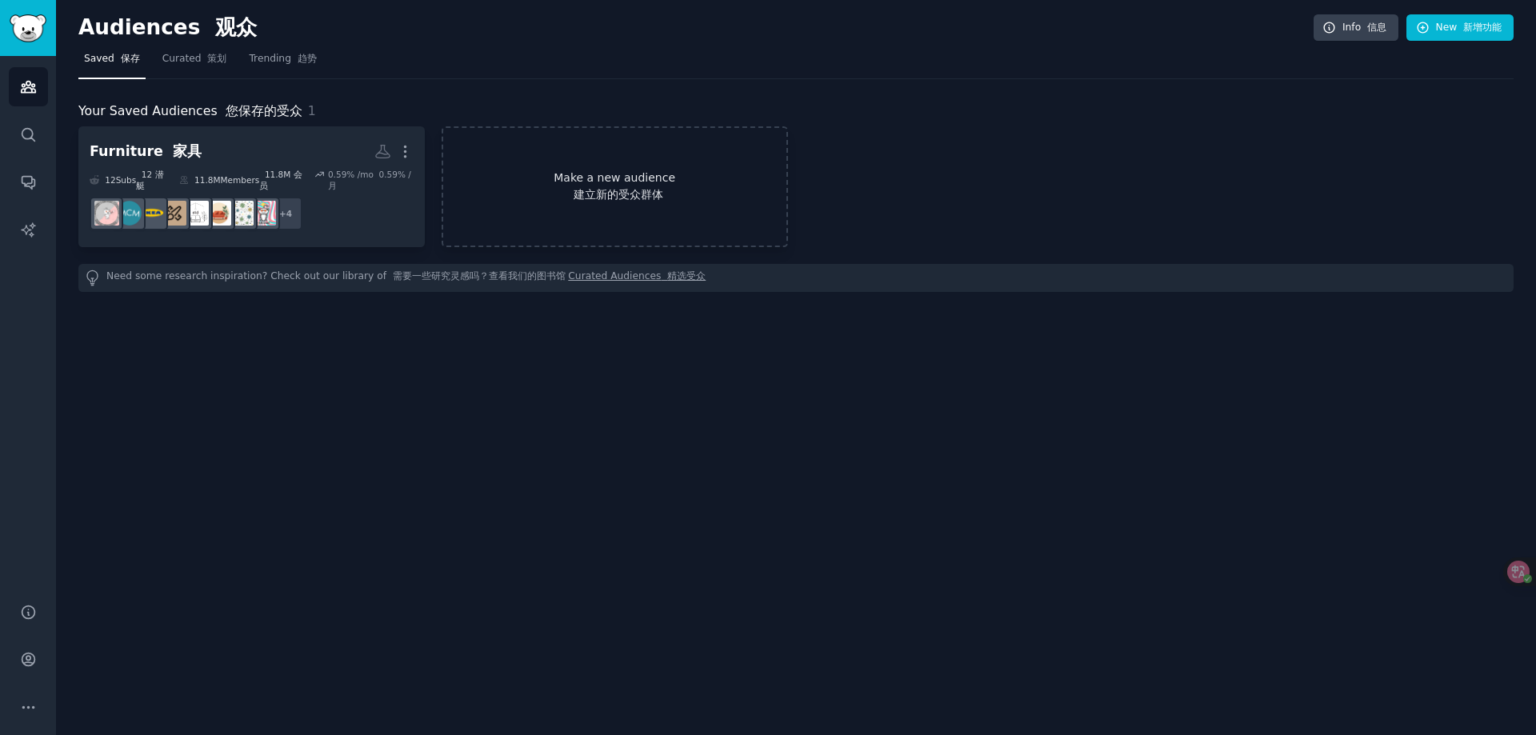
click at [599, 199] on font "建立新的受众群体" at bounding box center [619, 194] width 90 height 13
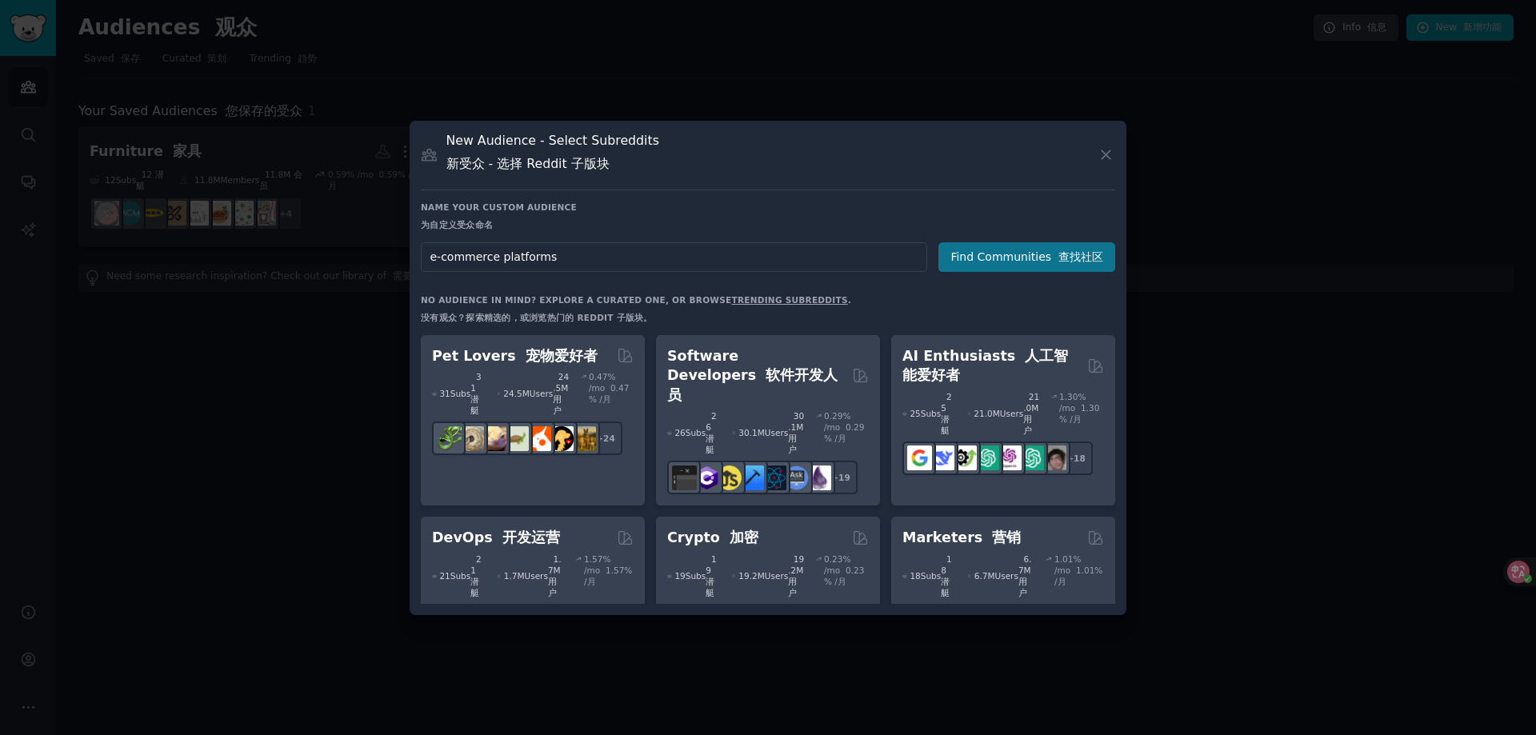
type input "e-commerce platforms"
click at [987, 254] on button "Find Communities 查找社区" at bounding box center [1027, 257] width 177 height 30
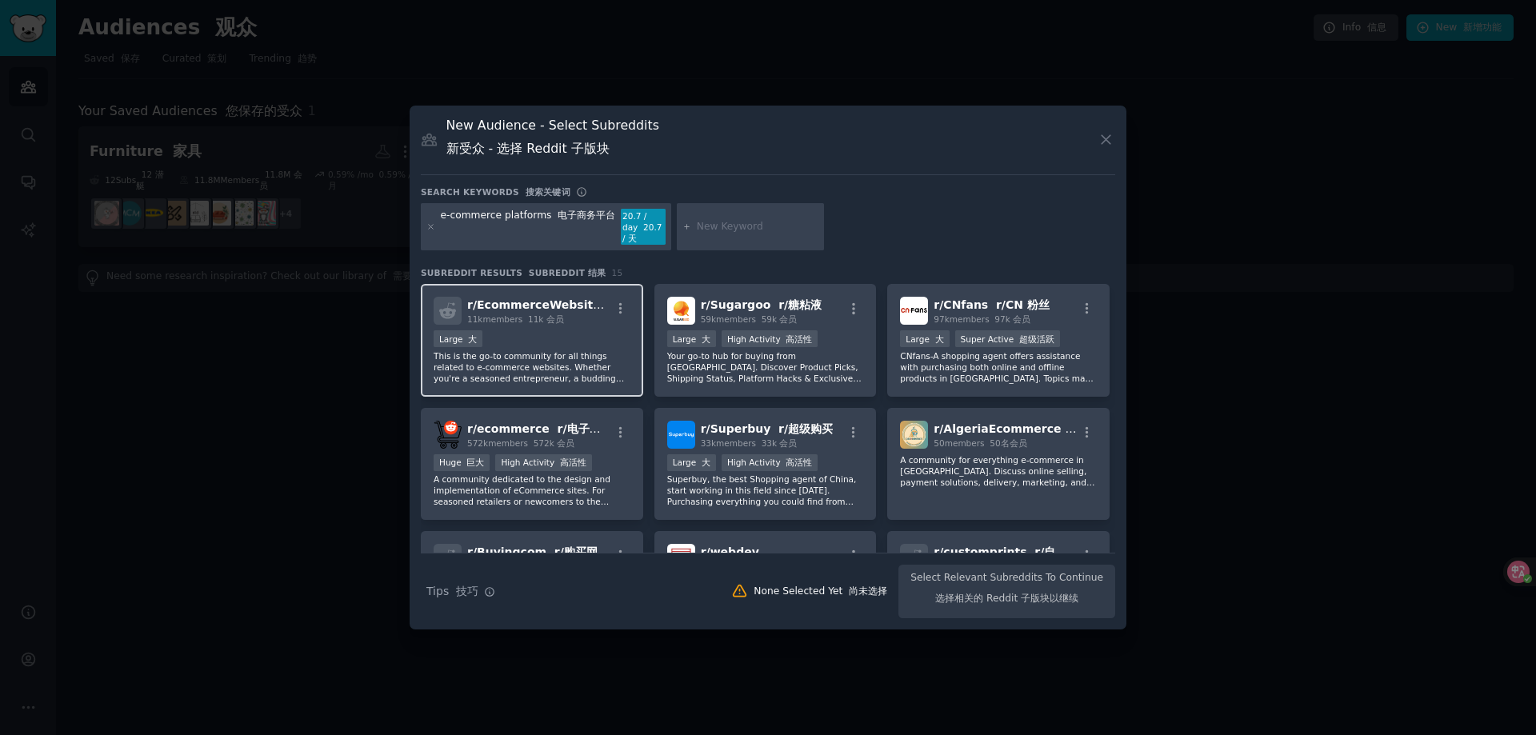
click at [599, 322] on div "11k members 11k 会员" at bounding box center [538, 319] width 143 height 11
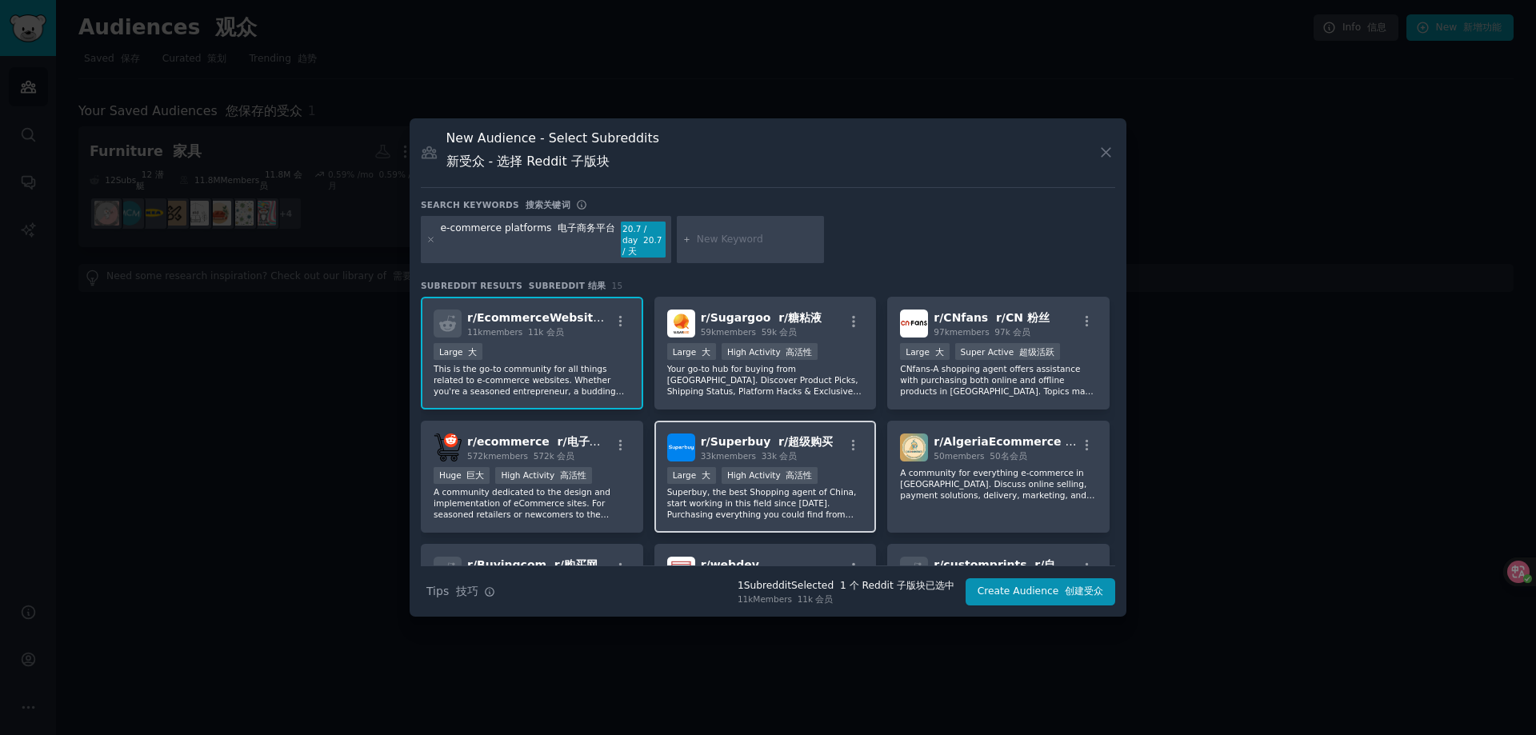
scroll to position [80, 0]
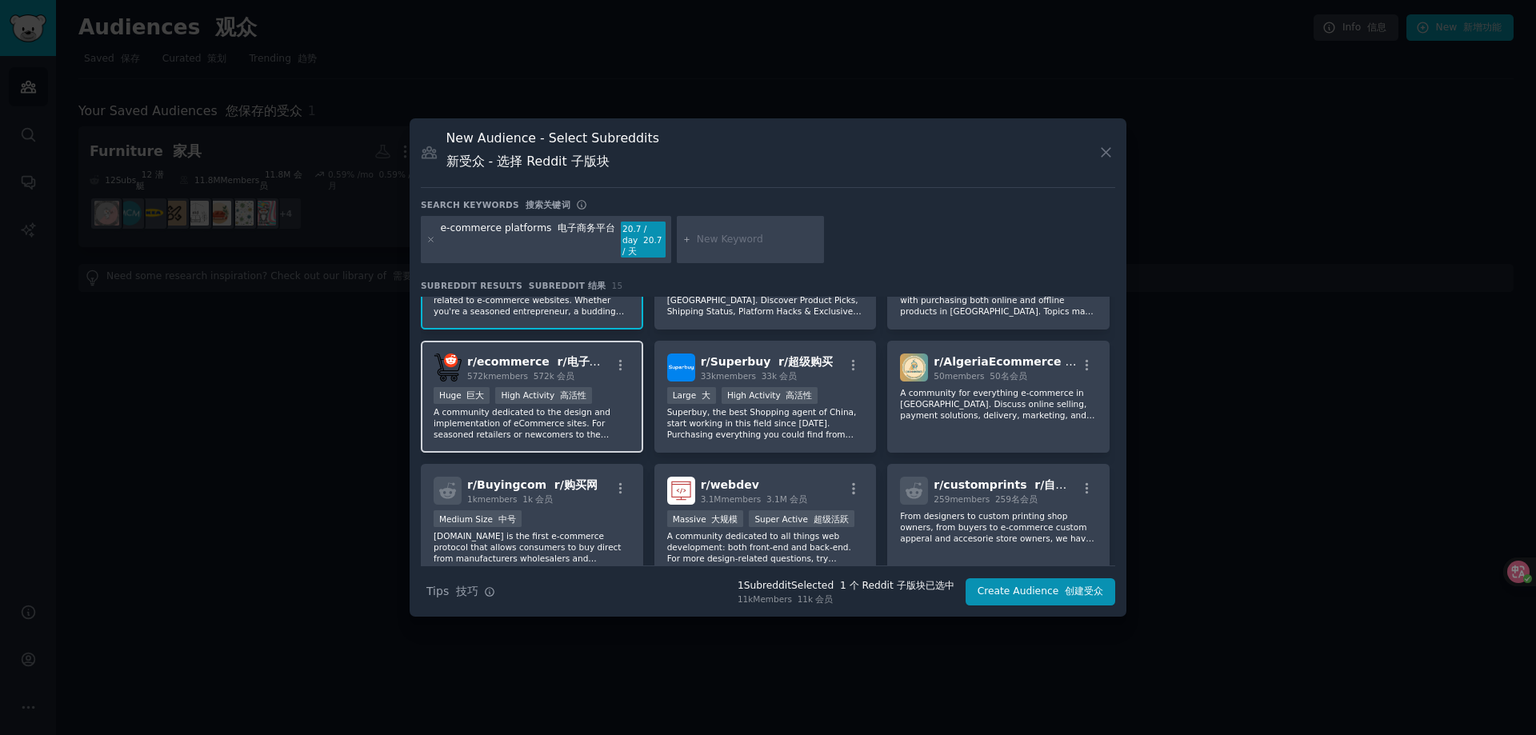
click at [603, 398] on div ">= 80th percentile for submissions / day >= 提交的第 80 个百分位数/天 Huge 巨大 High Activi…" at bounding box center [532, 397] width 197 height 20
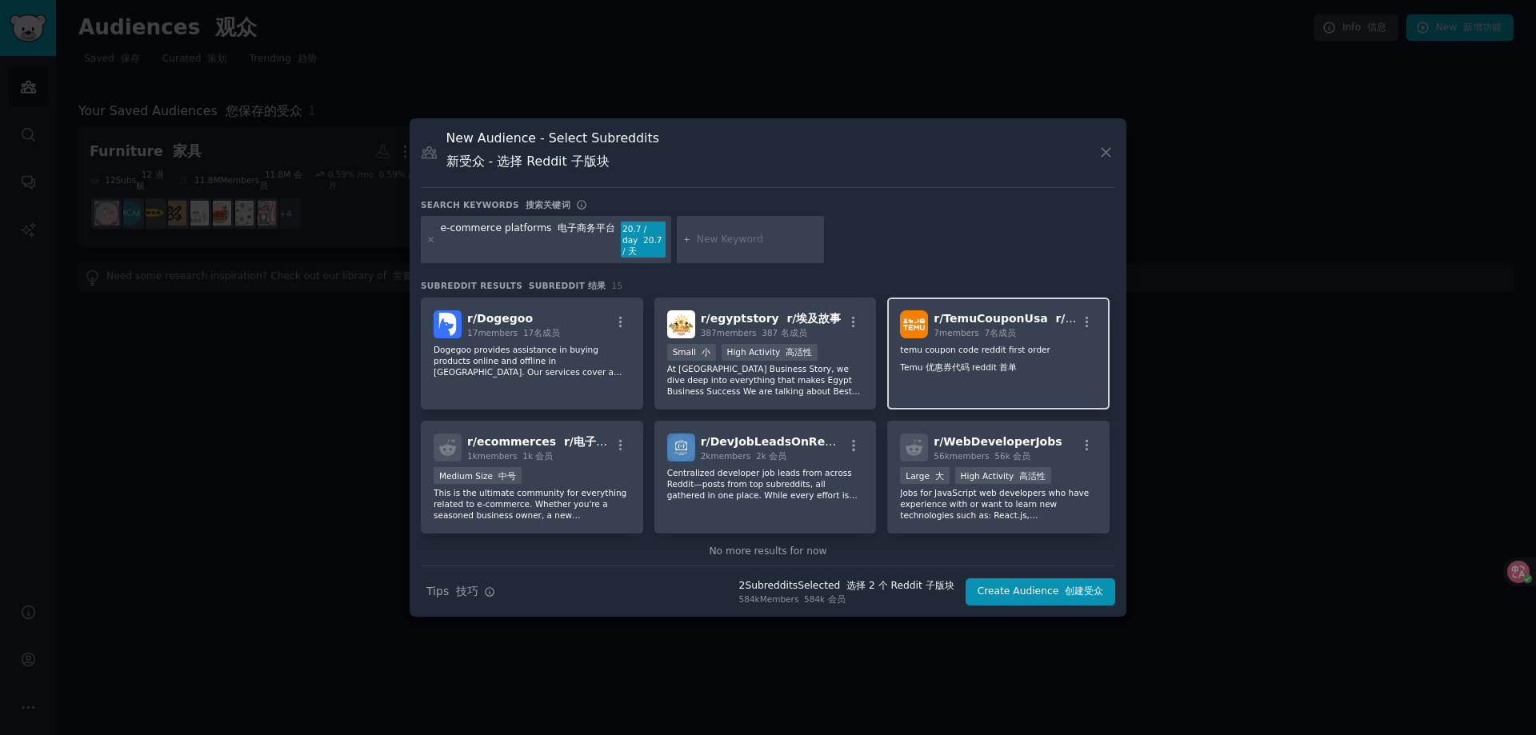
scroll to position [394, 0]
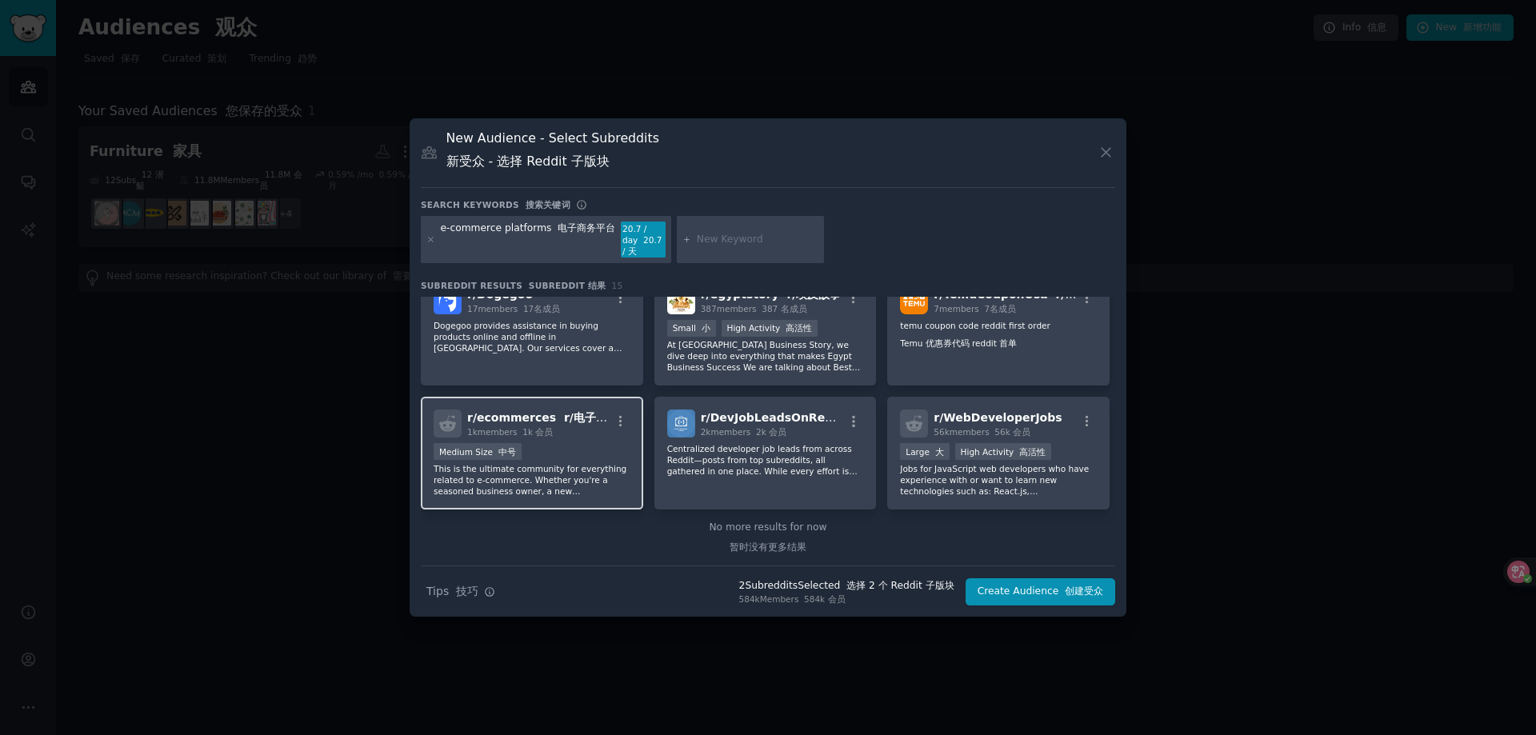
click at [590, 451] on div "Medium Size 中号" at bounding box center [532, 453] width 197 height 20
click at [592, 451] on div "Medium Size 中号" at bounding box center [532, 453] width 197 height 20
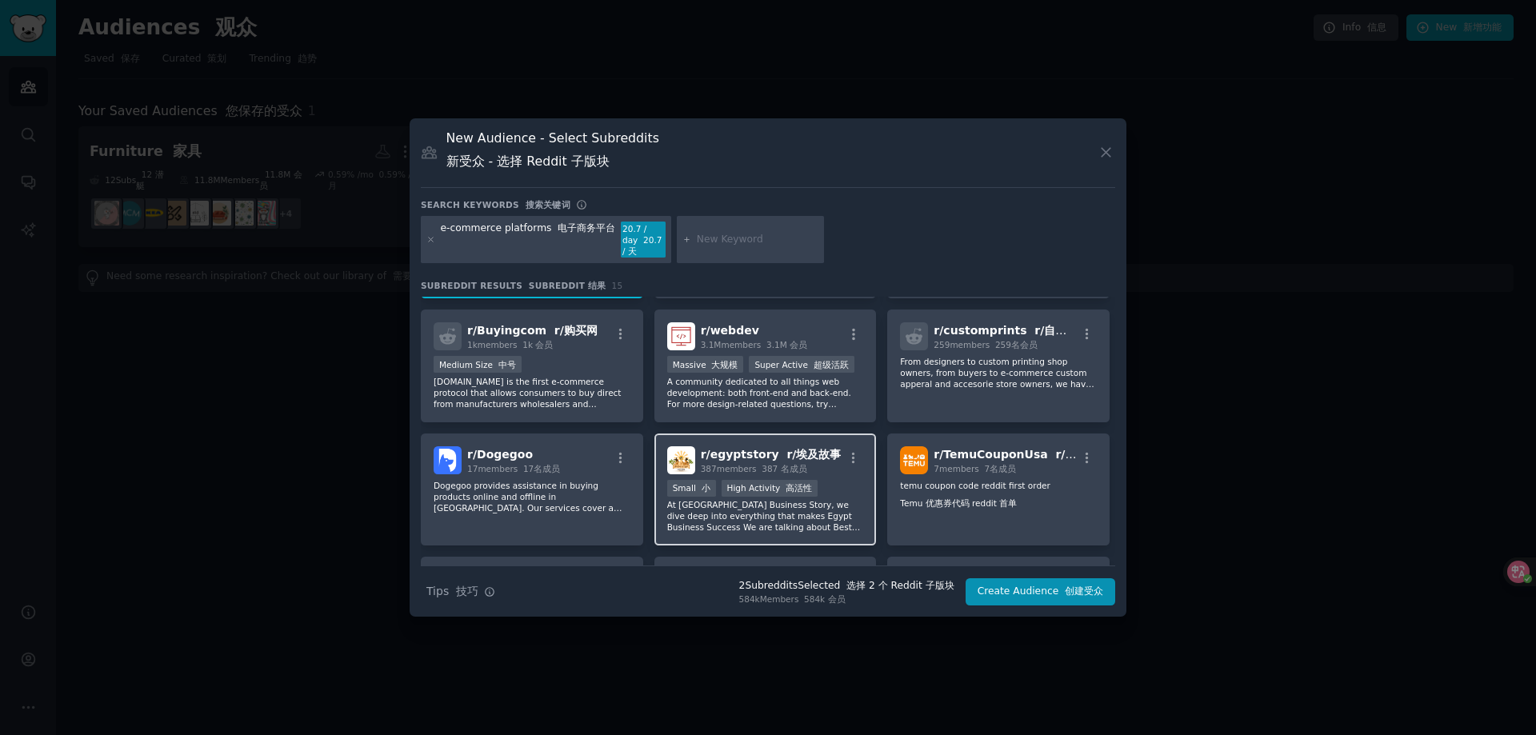
scroll to position [0, 0]
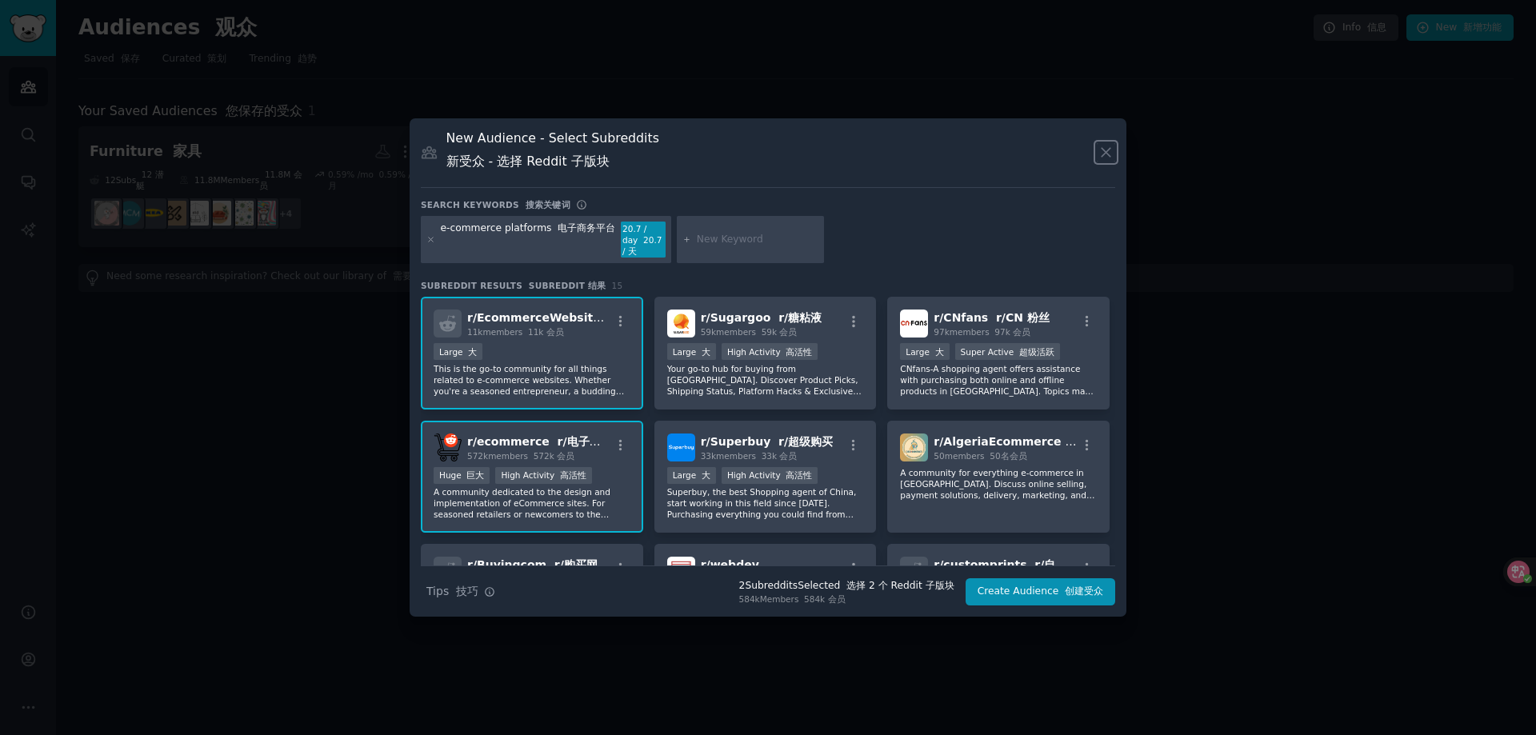
drag, startPoint x: 1104, startPoint y: 157, endPoint x: 663, endPoint y: 207, distance: 443.8
click at [1105, 157] on icon at bounding box center [1106, 152] width 17 height 17
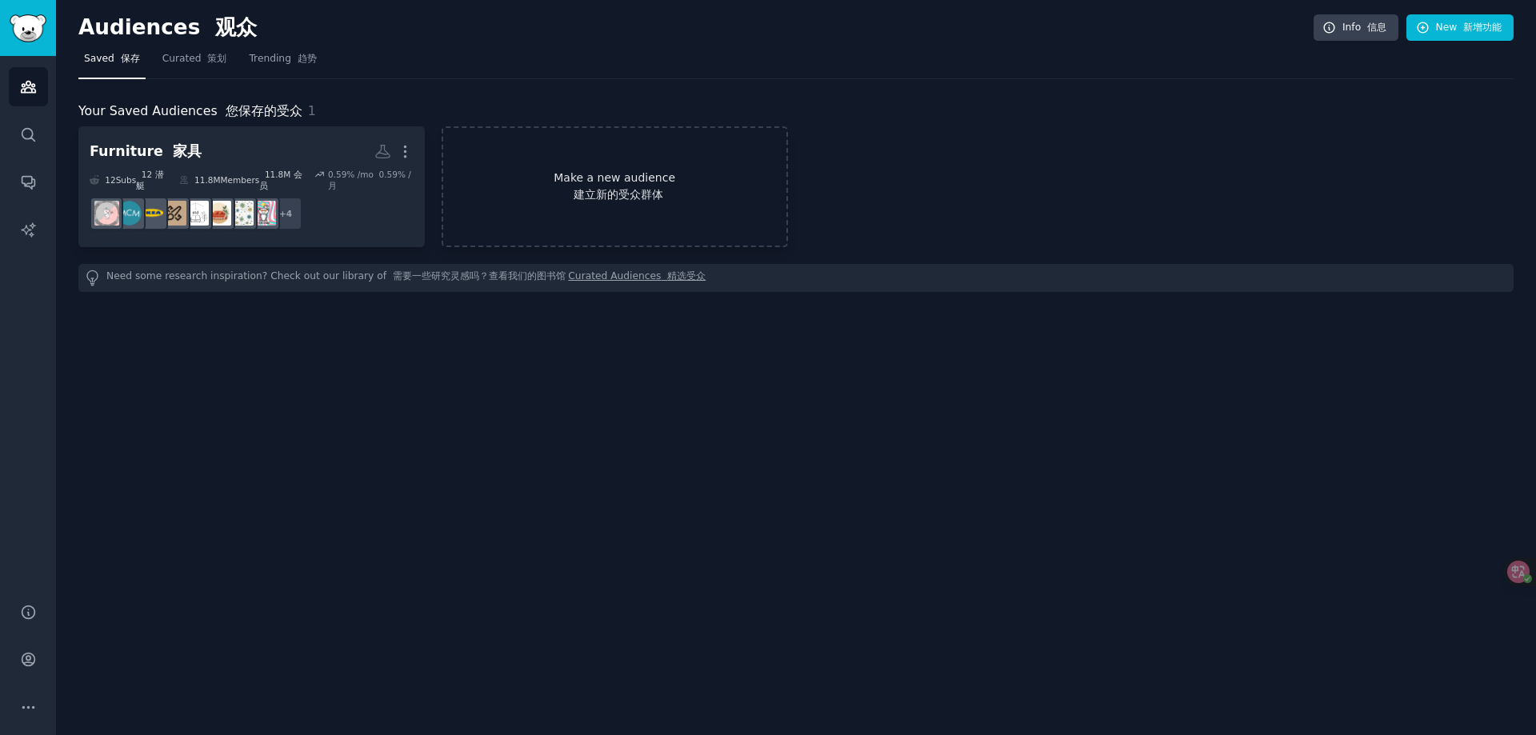
click at [588, 162] on link "Make a new audience 建立新的受众群体" at bounding box center [615, 186] width 346 height 121
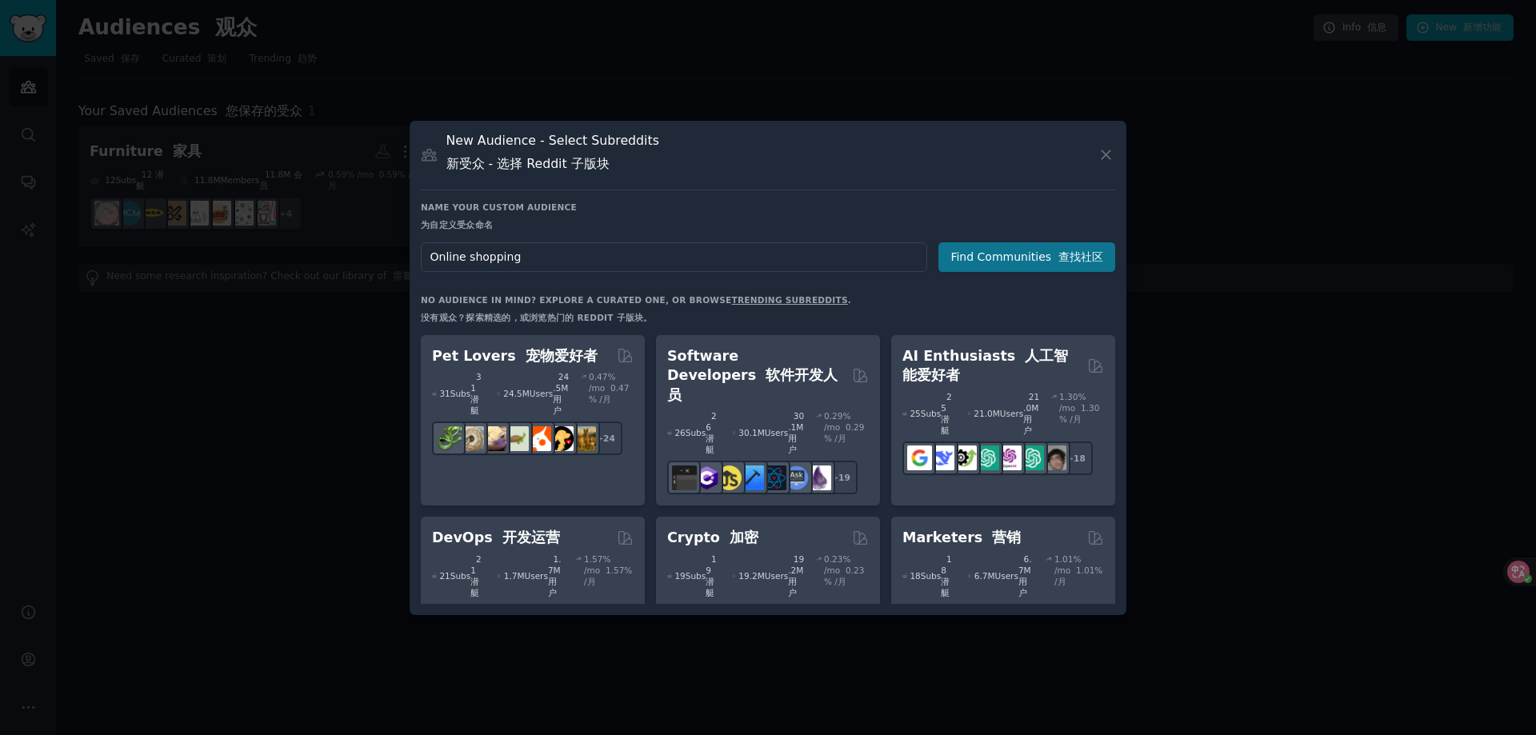
type input "Online shopping"
click at [1027, 249] on button "Find Communities 查找社区" at bounding box center [1027, 257] width 177 height 30
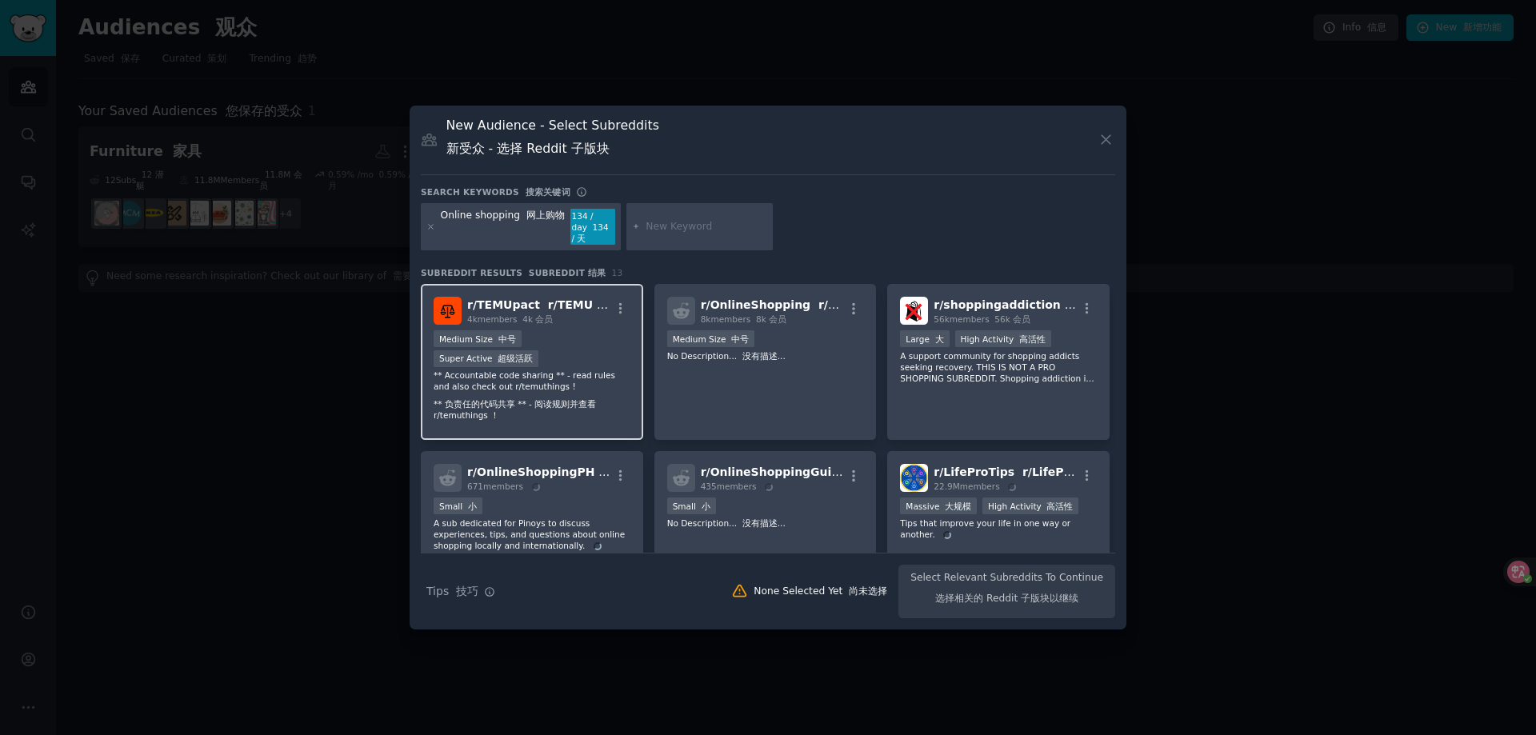
click at [561, 338] on div "Medium Size 中号 Super Active 超级活跃" at bounding box center [532, 349] width 197 height 39
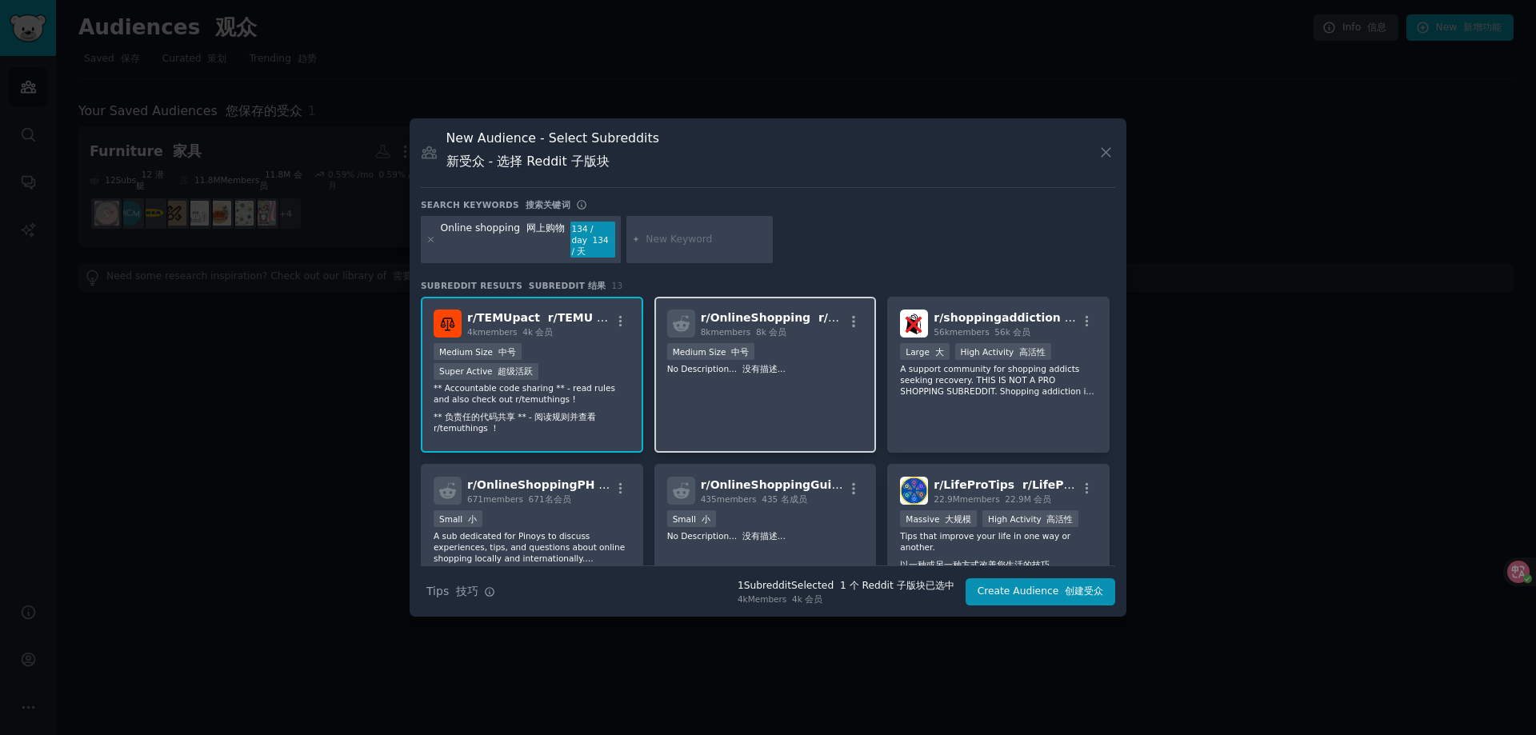
click at [767, 373] on font "没有描述..." at bounding box center [764, 369] width 43 height 10
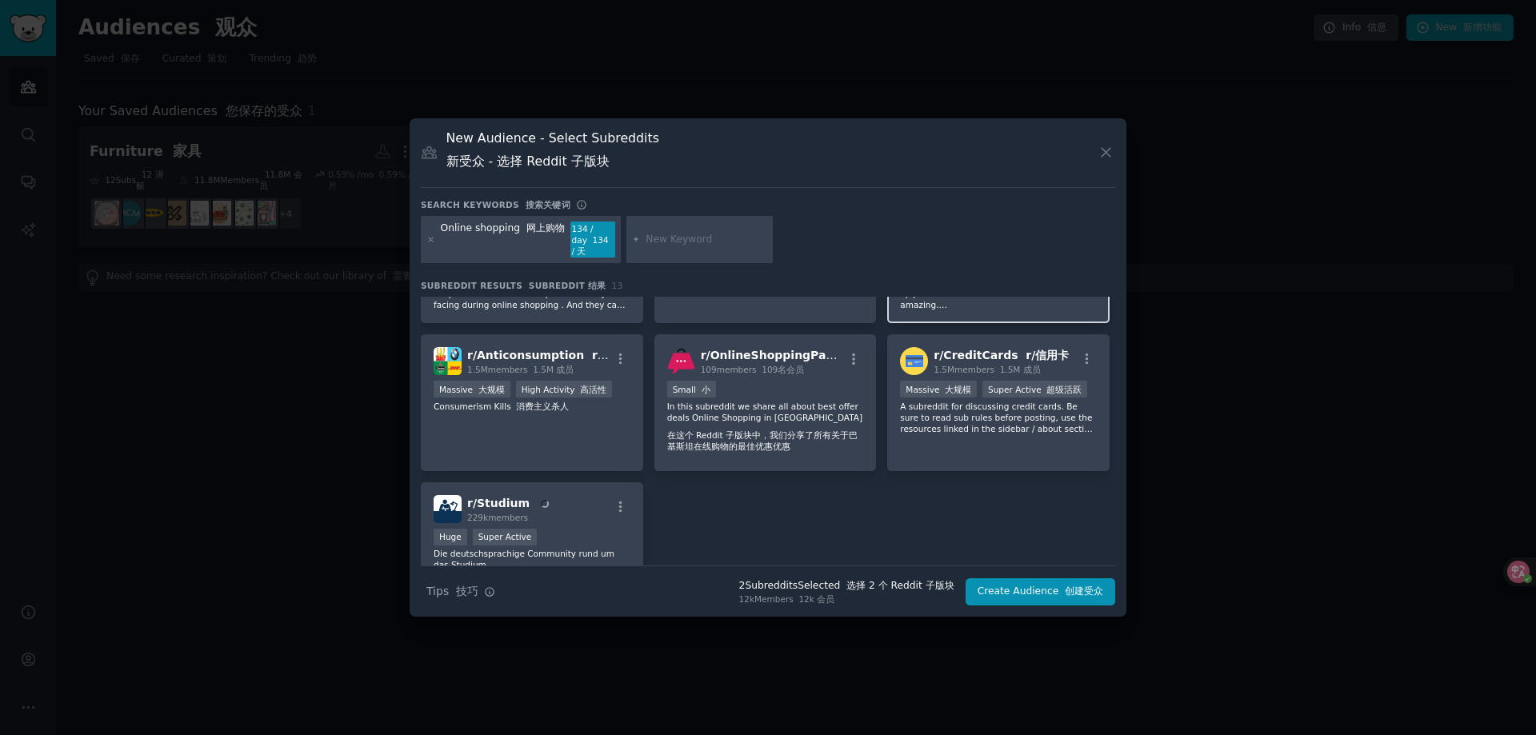
scroll to position [400, 0]
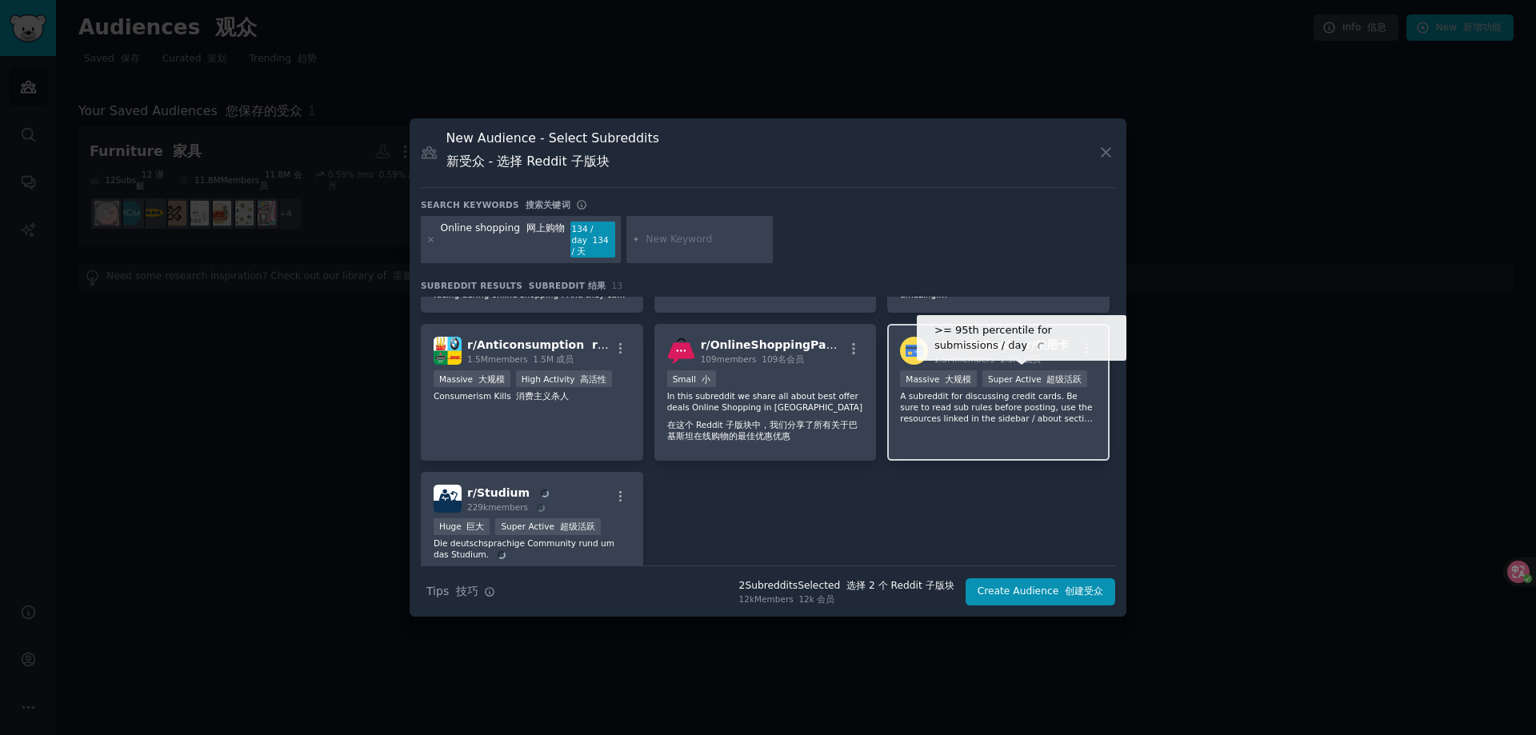
click at [994, 374] on div "Super Active 超级活跃" at bounding box center [1035, 378] width 105 height 17
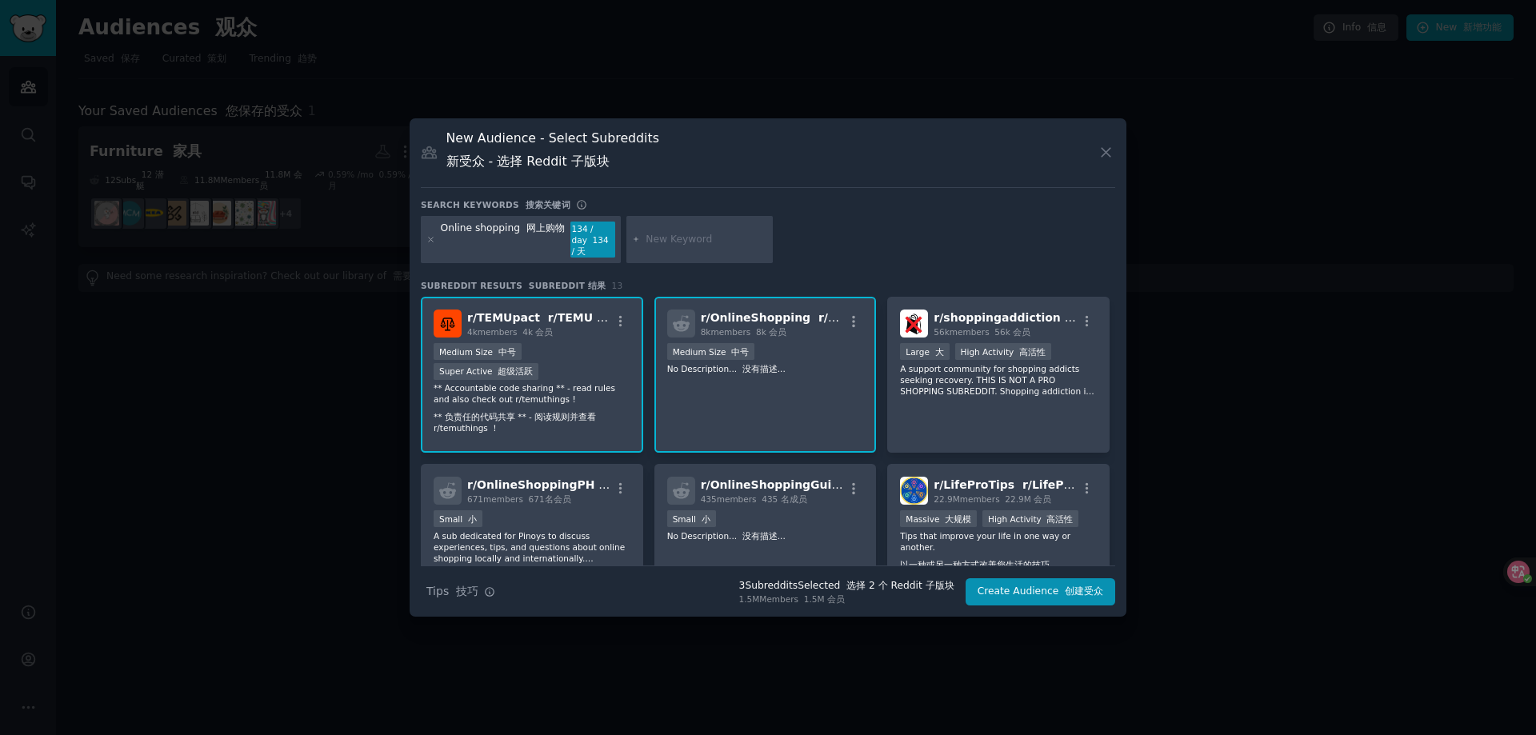
scroll to position [480, 0]
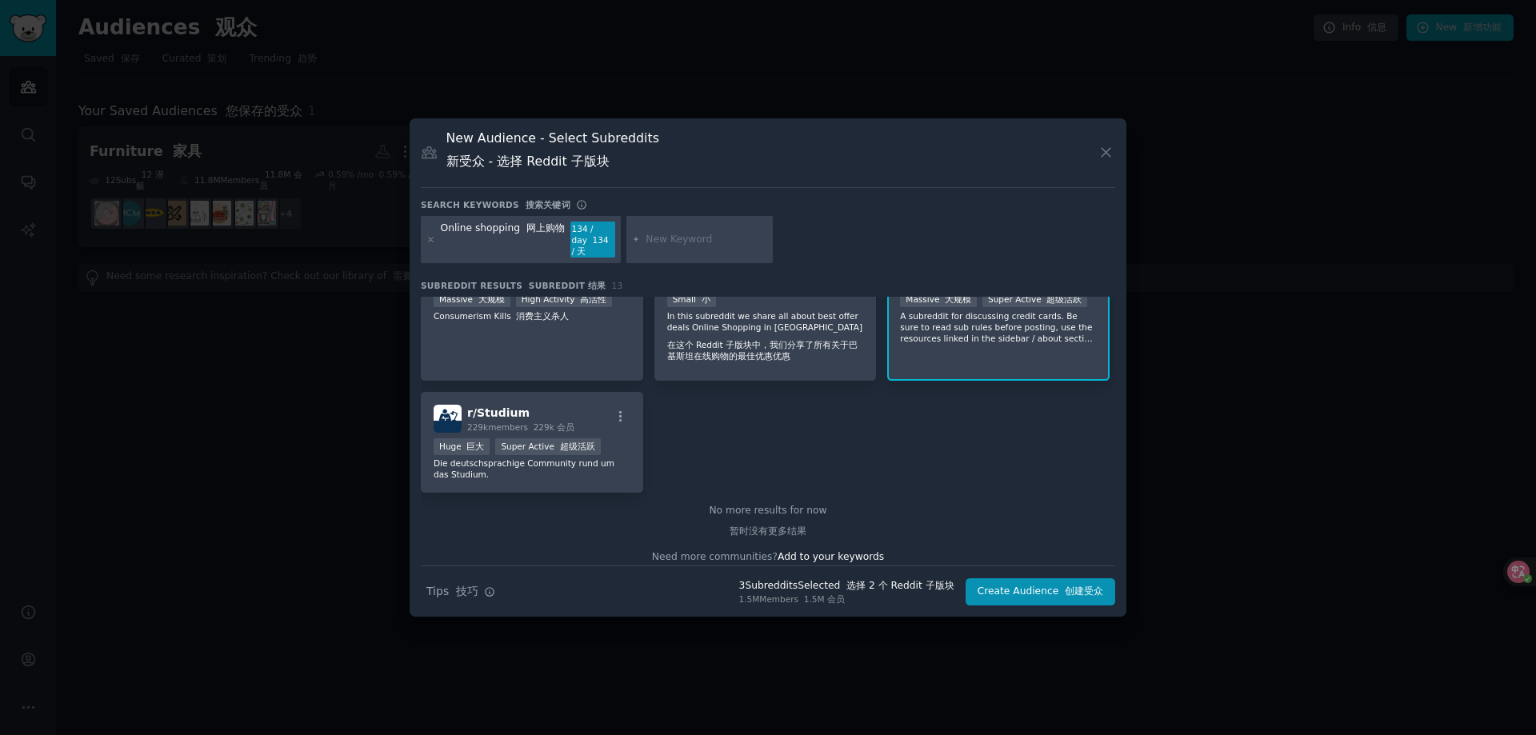
click at [660, 254] on div at bounding box center [700, 240] width 147 height 48
click at [659, 235] on input "text" at bounding box center [707, 240] width 122 height 14
type input "shopify"
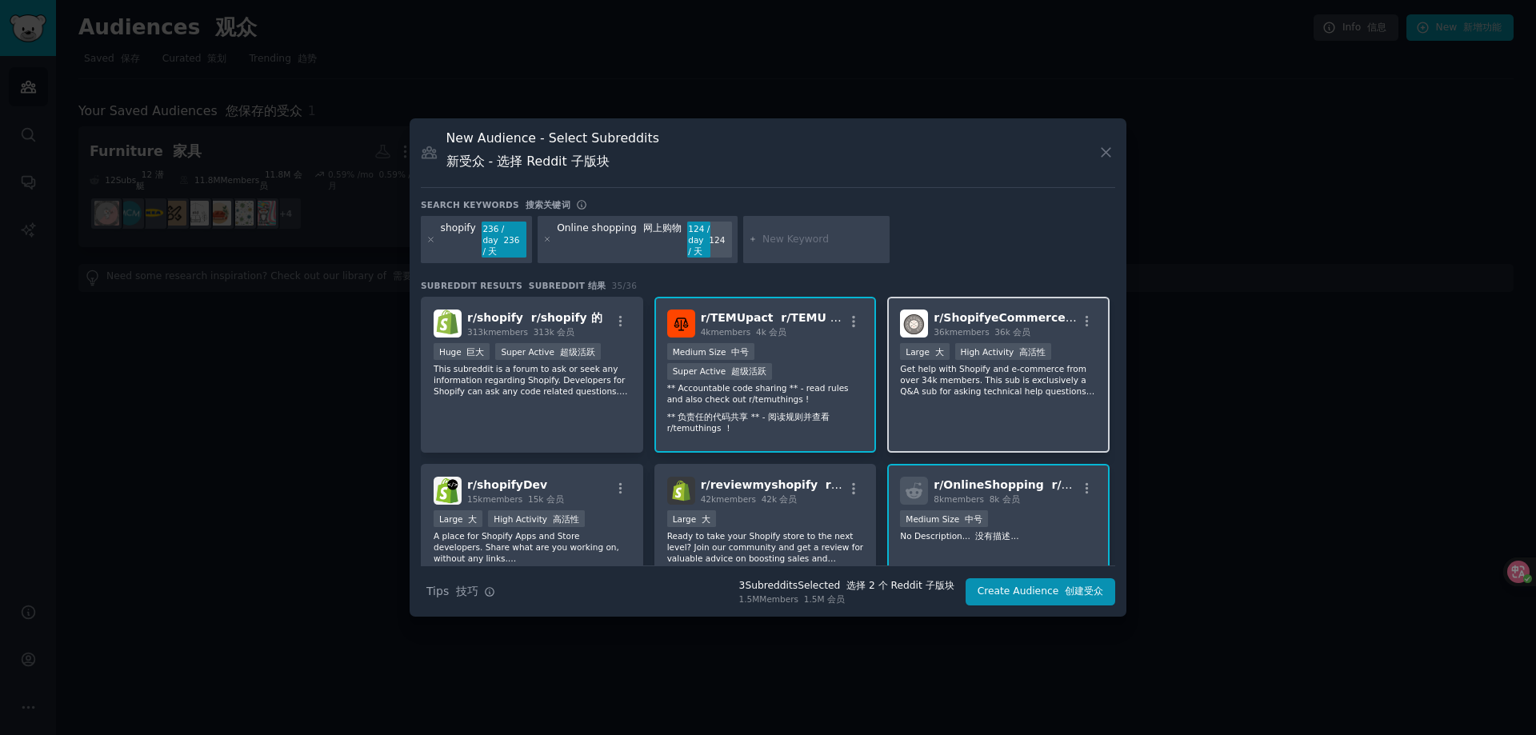
click at [1044, 373] on p "Get help with Shopify and e-commerce from over 34k members. This sub is exclusi…" at bounding box center [998, 380] width 197 height 34
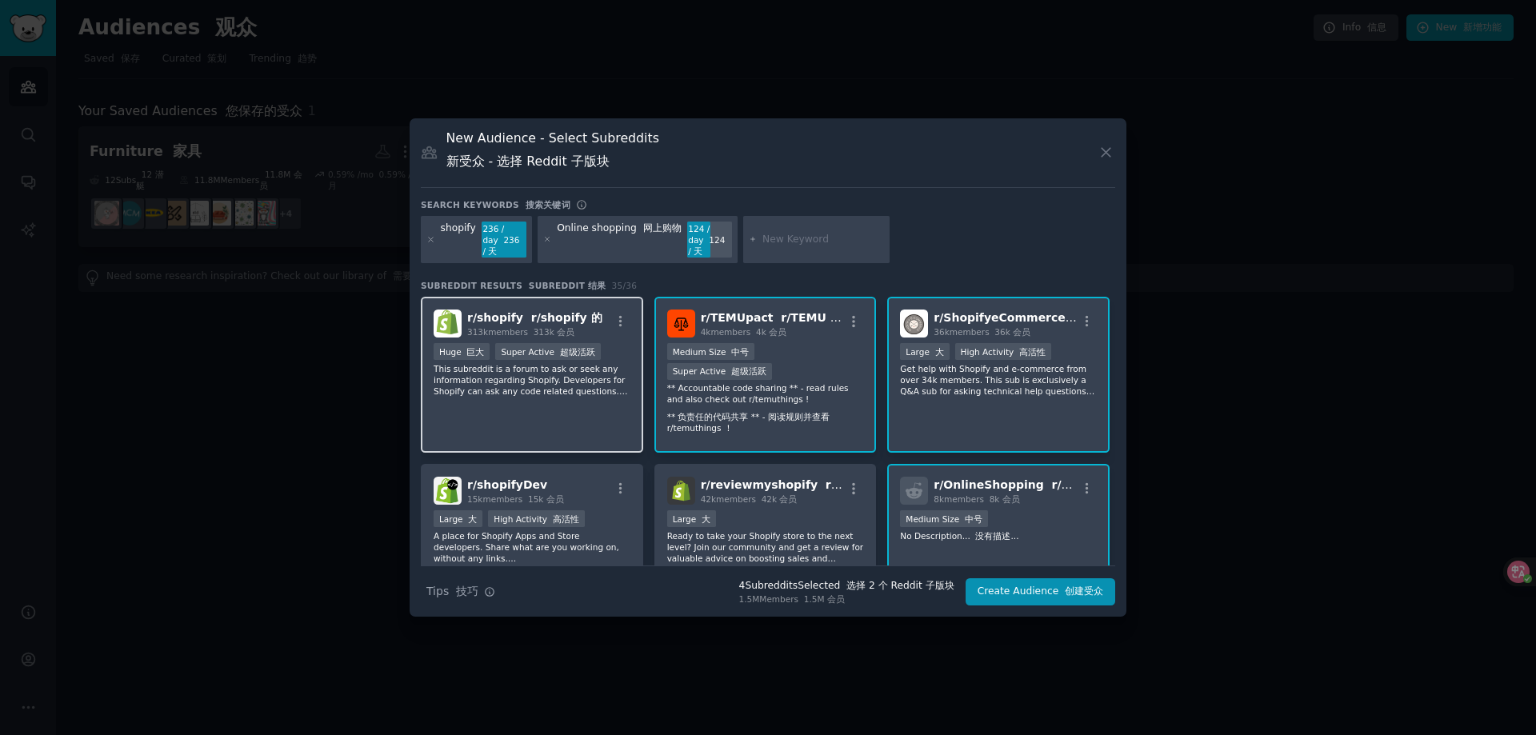
click at [539, 388] on p "This subreddit is a forum to ask or seek any information regarding Shopify. Dev…" at bounding box center [532, 380] width 197 height 34
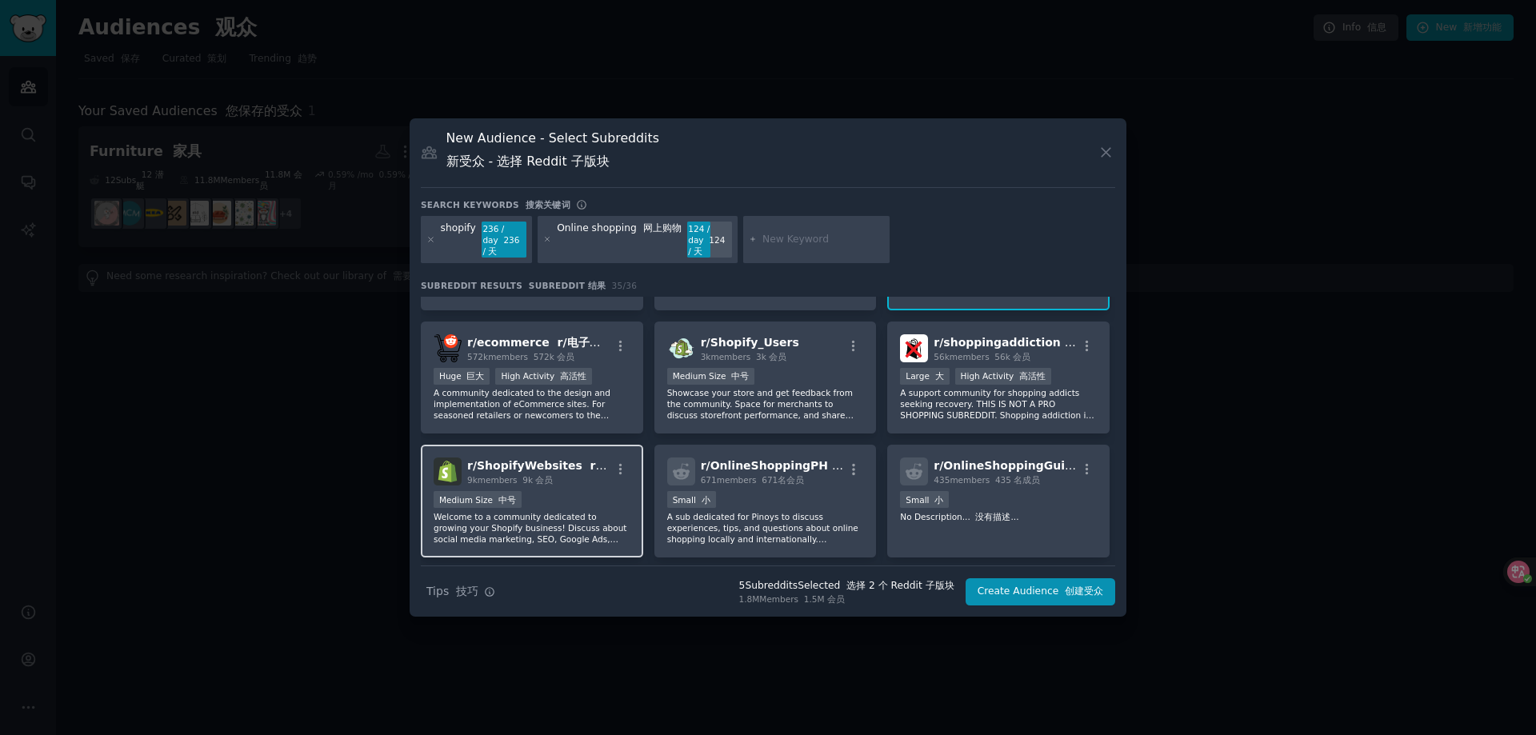
scroll to position [240, 0]
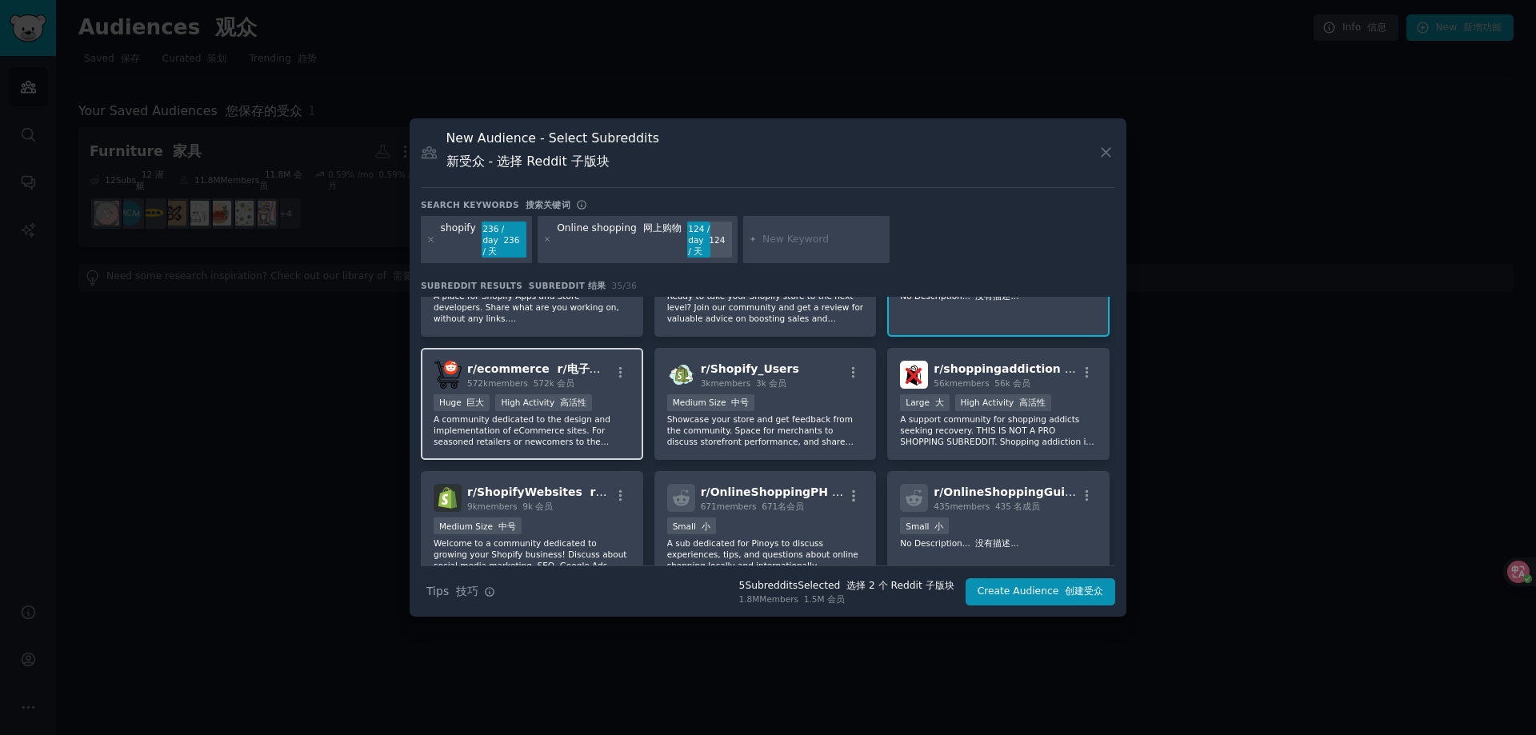
click at [600, 398] on div "Huge 巨大 High Activity 高活性" at bounding box center [532, 404] width 197 height 20
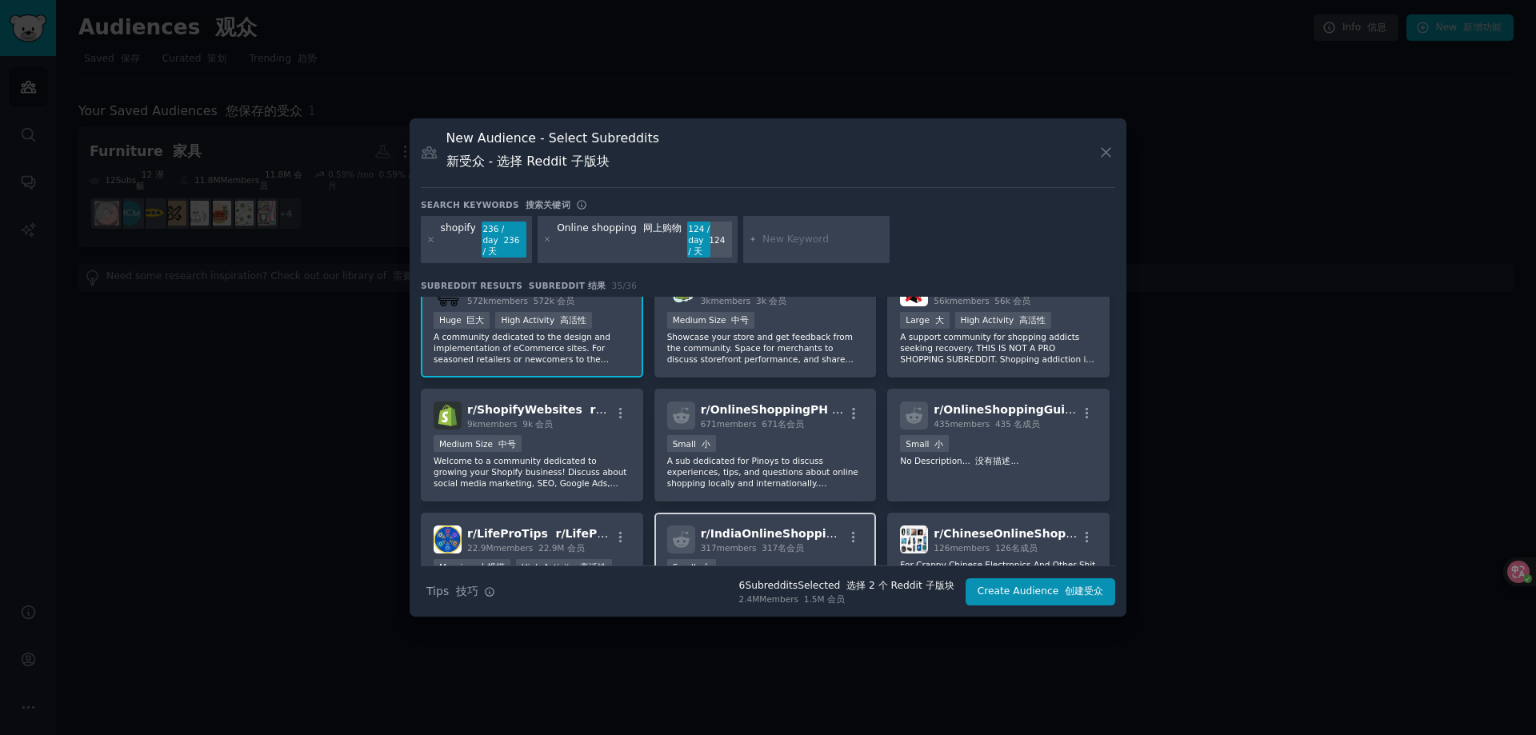
scroll to position [400, 0]
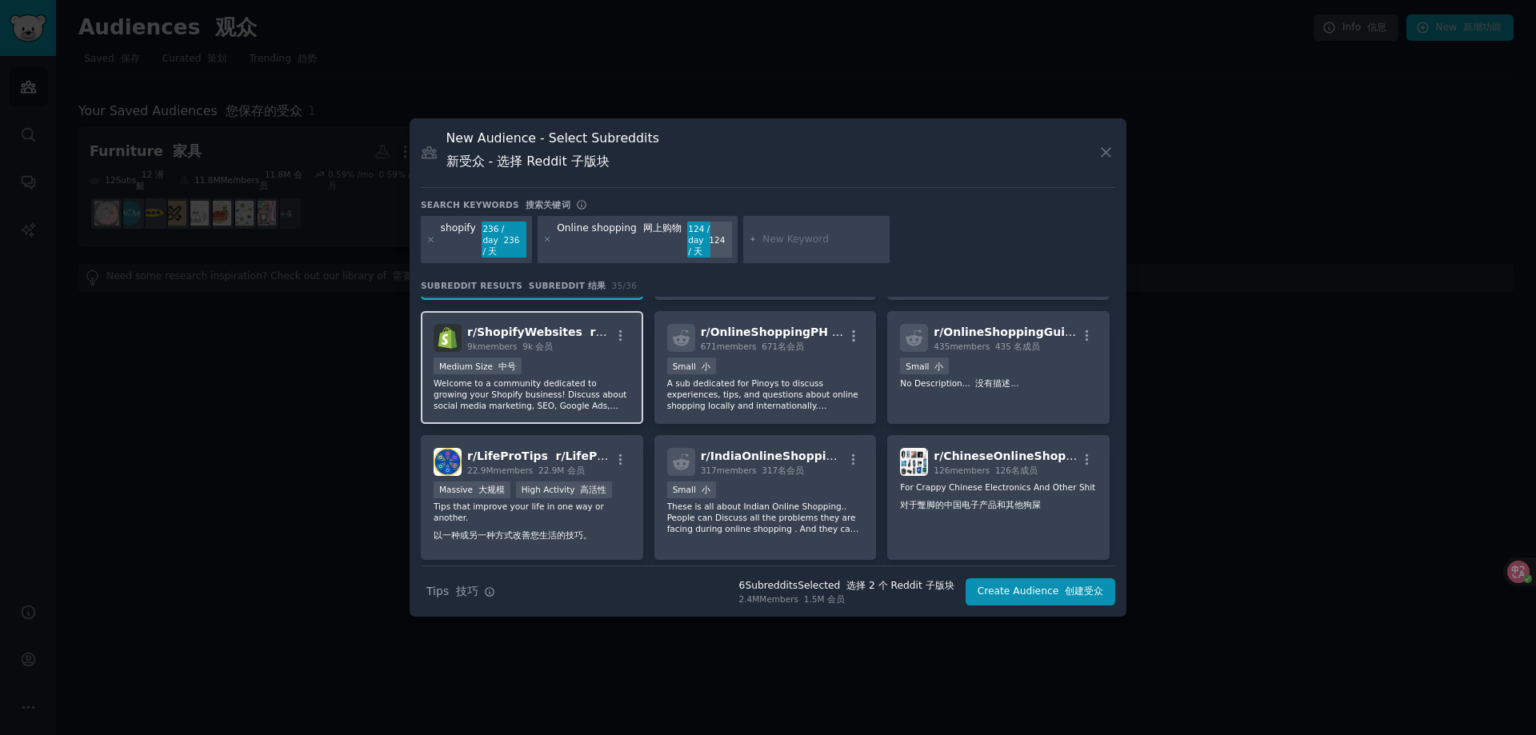
click at [578, 355] on div "r/ ShopifyWebsites r/Shopify 网站 9k members 9k 会员 Medium Size 中号 Welcome to a co…" at bounding box center [532, 367] width 222 height 113
click at [584, 357] on div "r/ ShopifyWebsites r/Shopify 网站 9k members 9k 会员 Medium Size 中号 Welcome to a co…" at bounding box center [532, 367] width 222 height 113
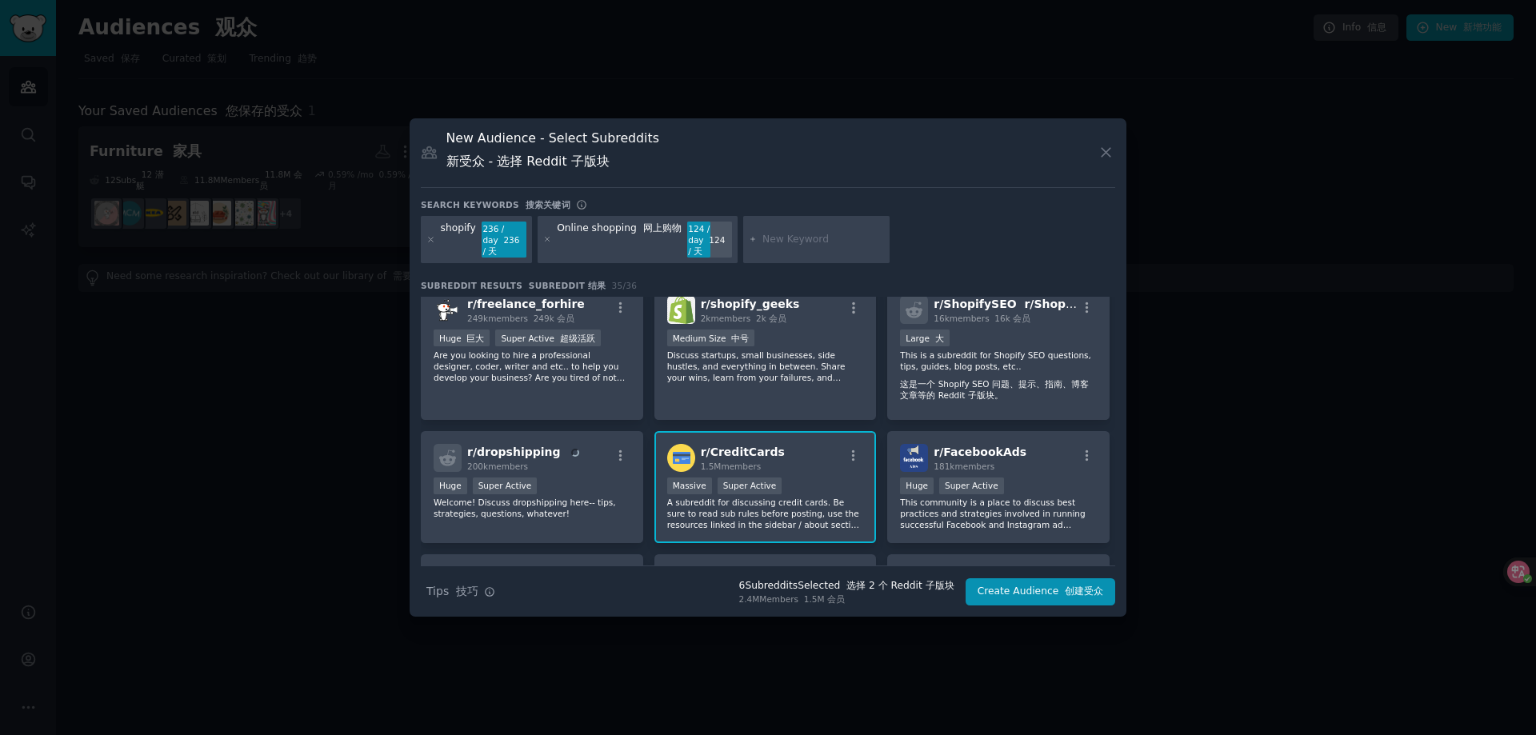
scroll to position [960, 0]
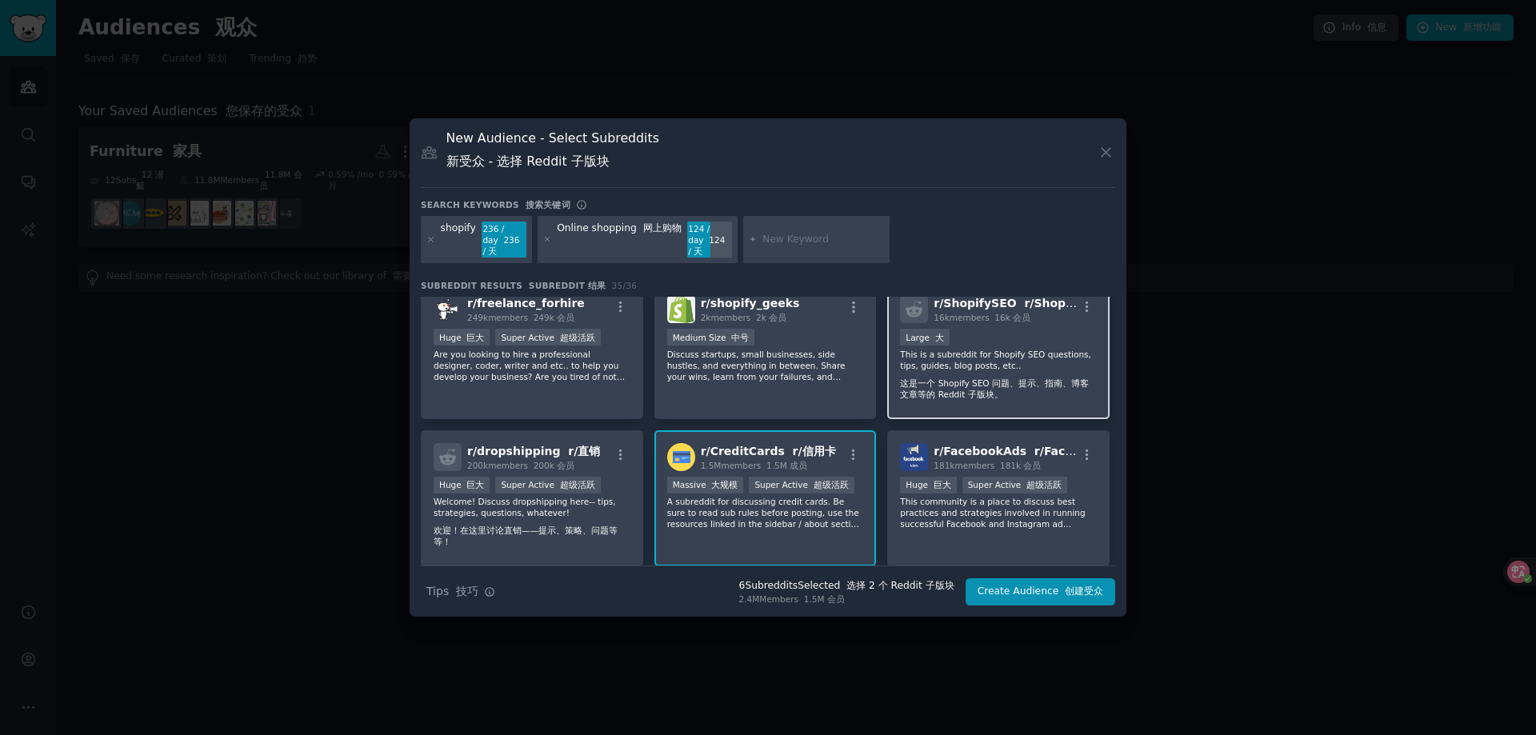
click at [1063, 334] on div "Large 大" at bounding box center [998, 339] width 197 height 20
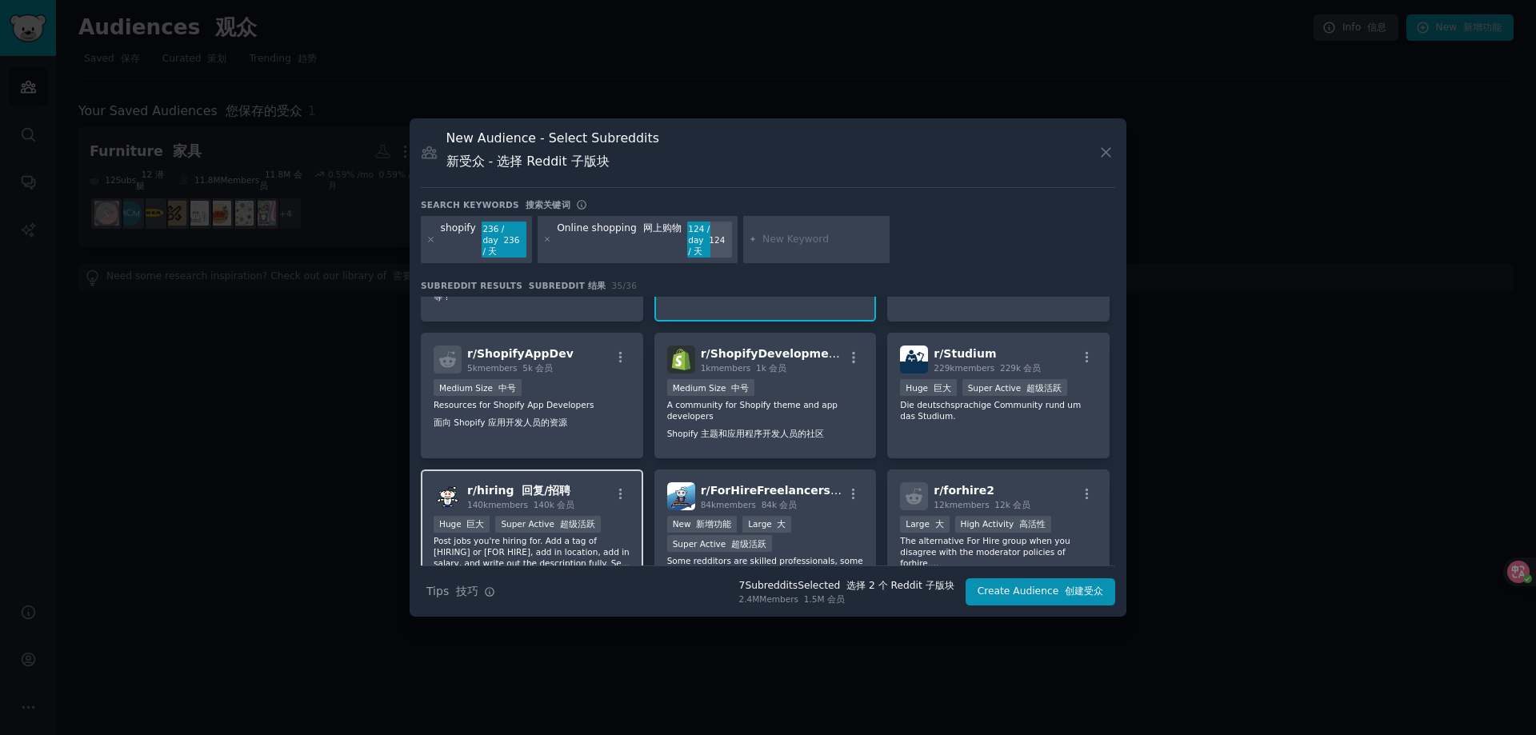
scroll to position [1083, 0]
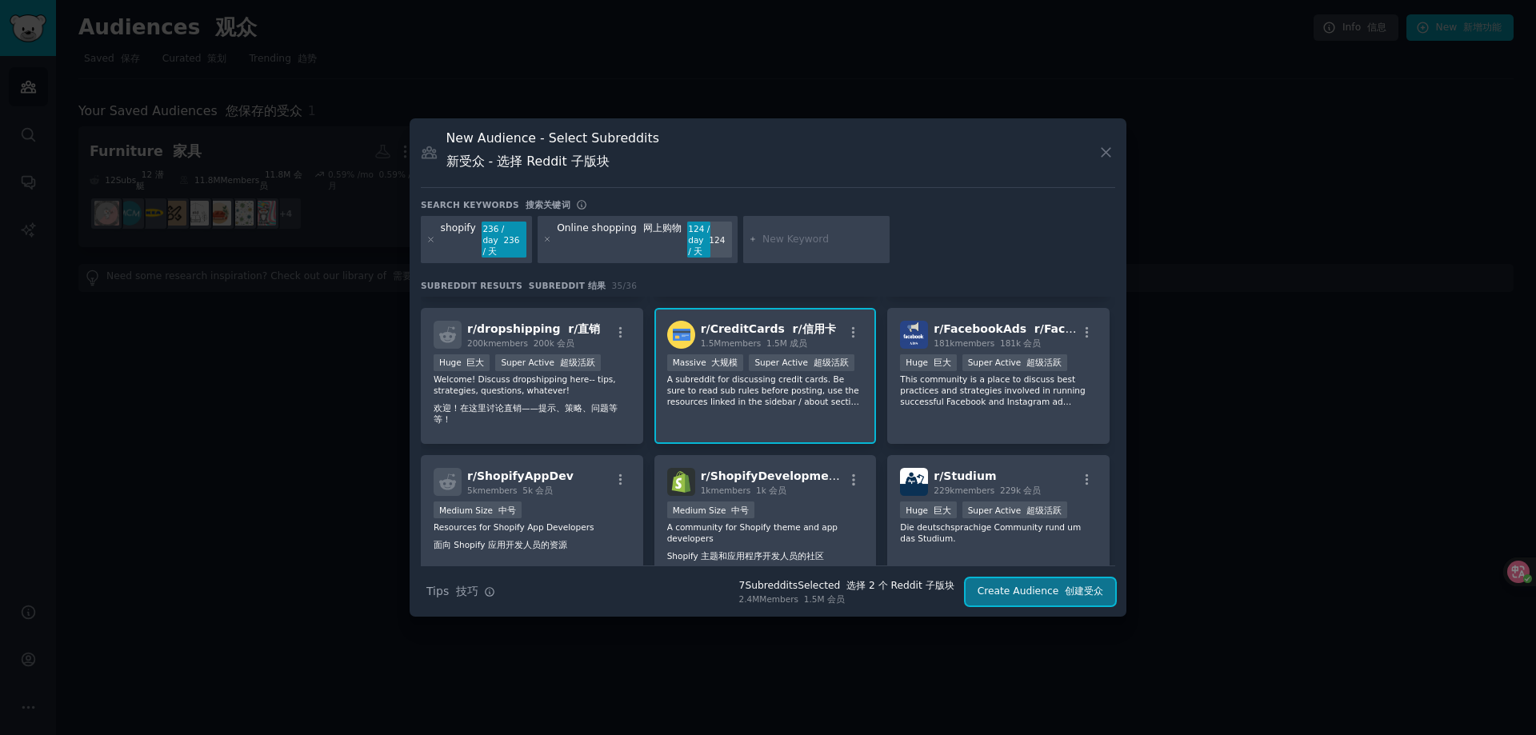
click at [1012, 593] on button "Create Audience 创建受众" at bounding box center [1041, 592] width 150 height 27
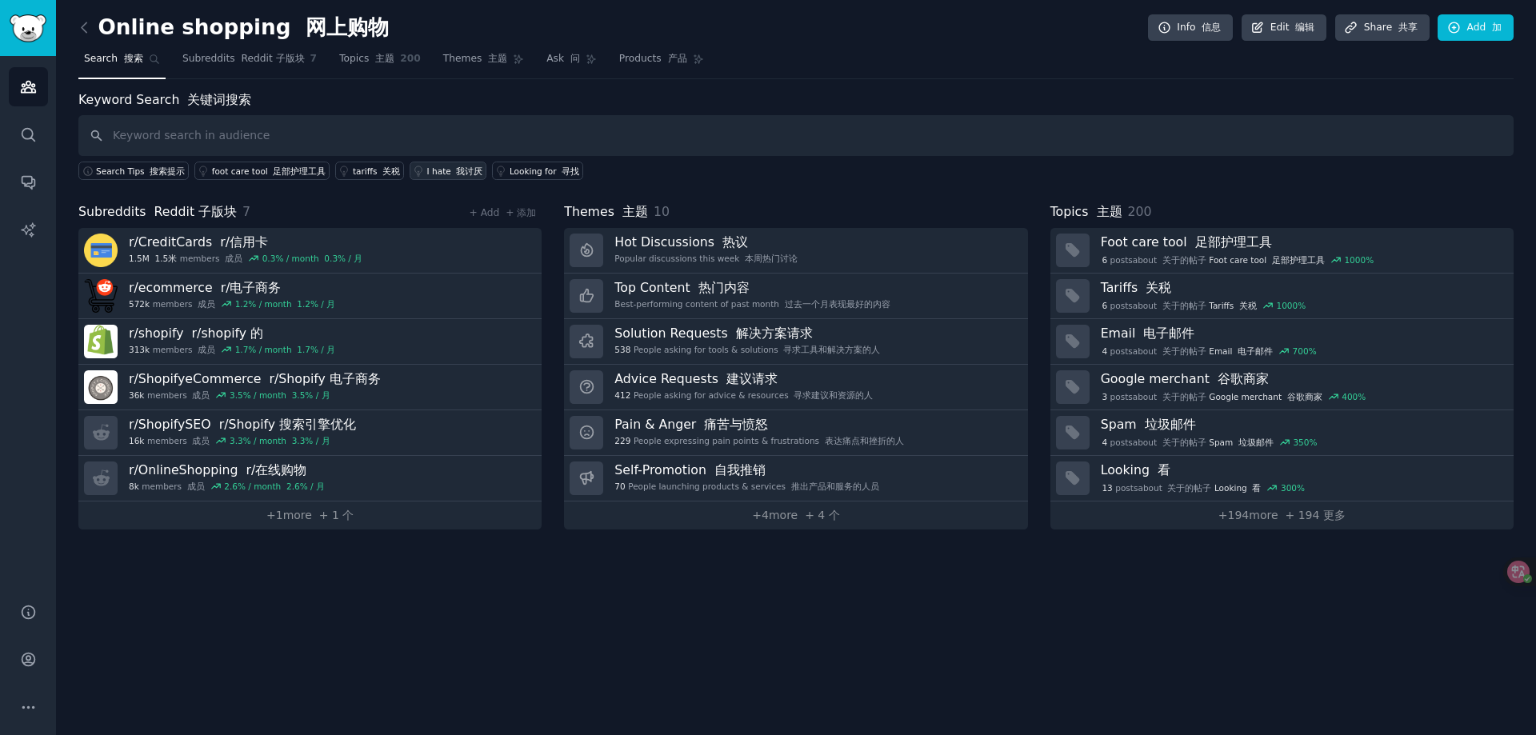
click at [414, 178] on link "I hate 我讨厌" at bounding box center [448, 171] width 77 height 18
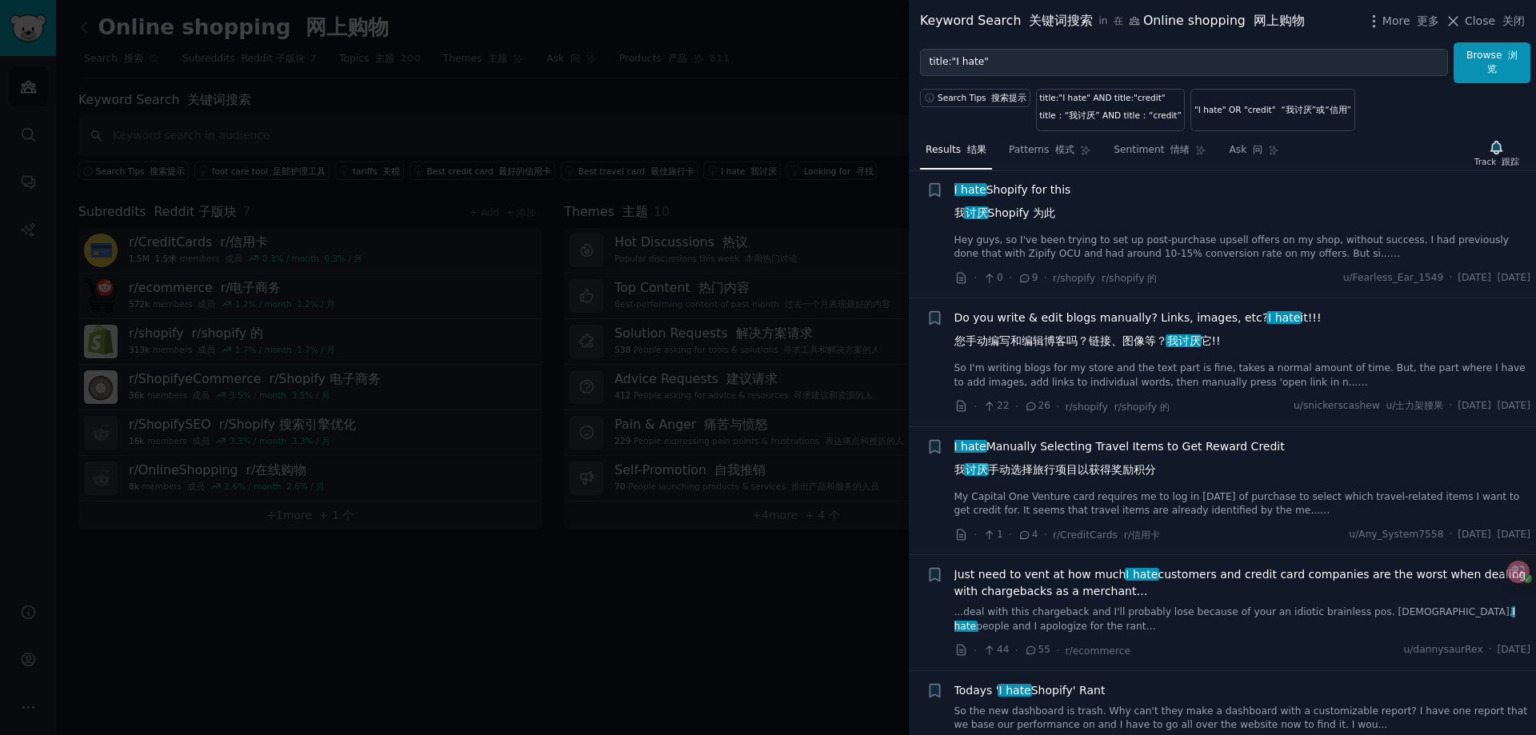
scroll to position [640, 0]
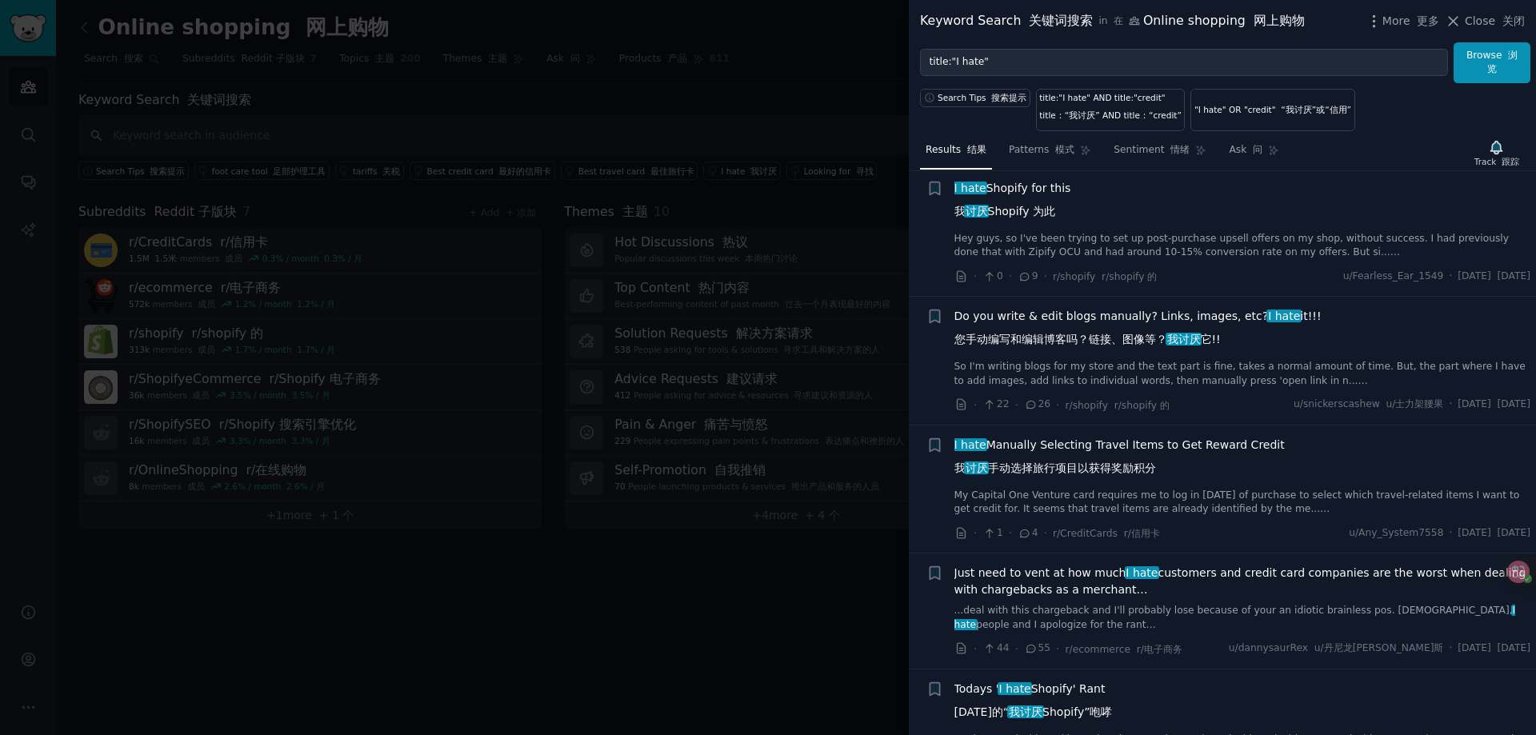
click at [1147, 232] on link "Hey guys, so I've been trying to set up post-purchase upsell offers on my shop,…" at bounding box center [1243, 246] width 577 height 28
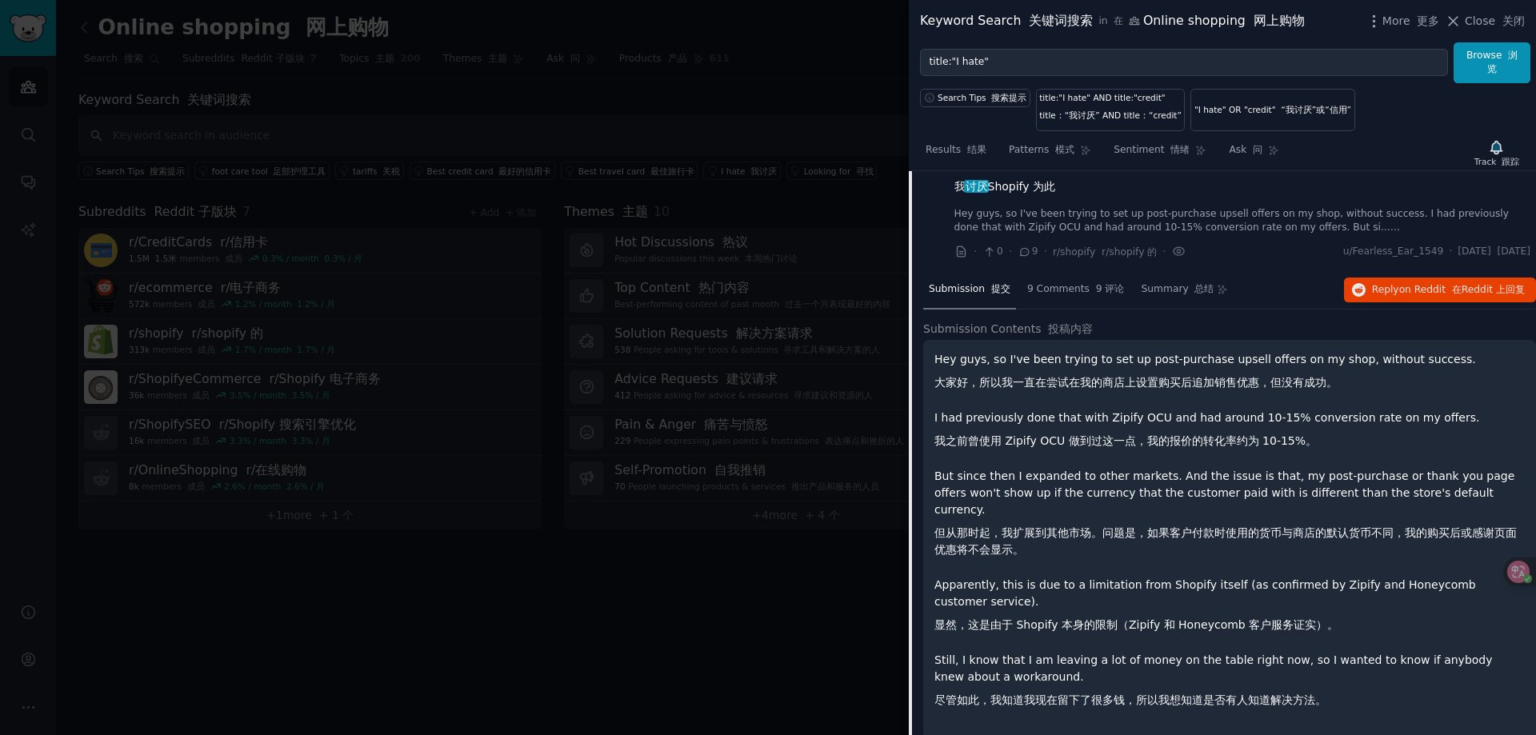
scroll to position [638, 0]
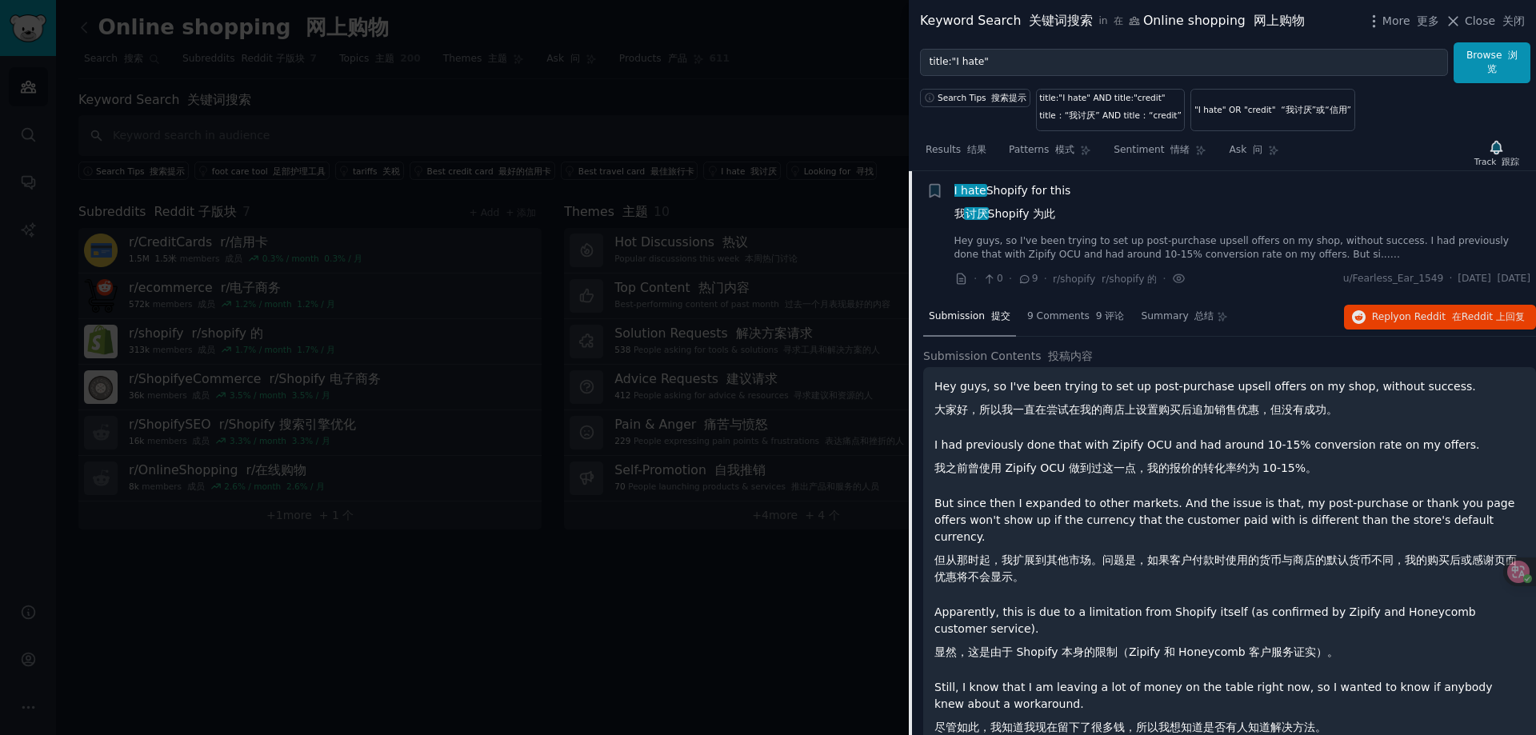
click at [629, 565] on div at bounding box center [768, 367] width 1536 height 735
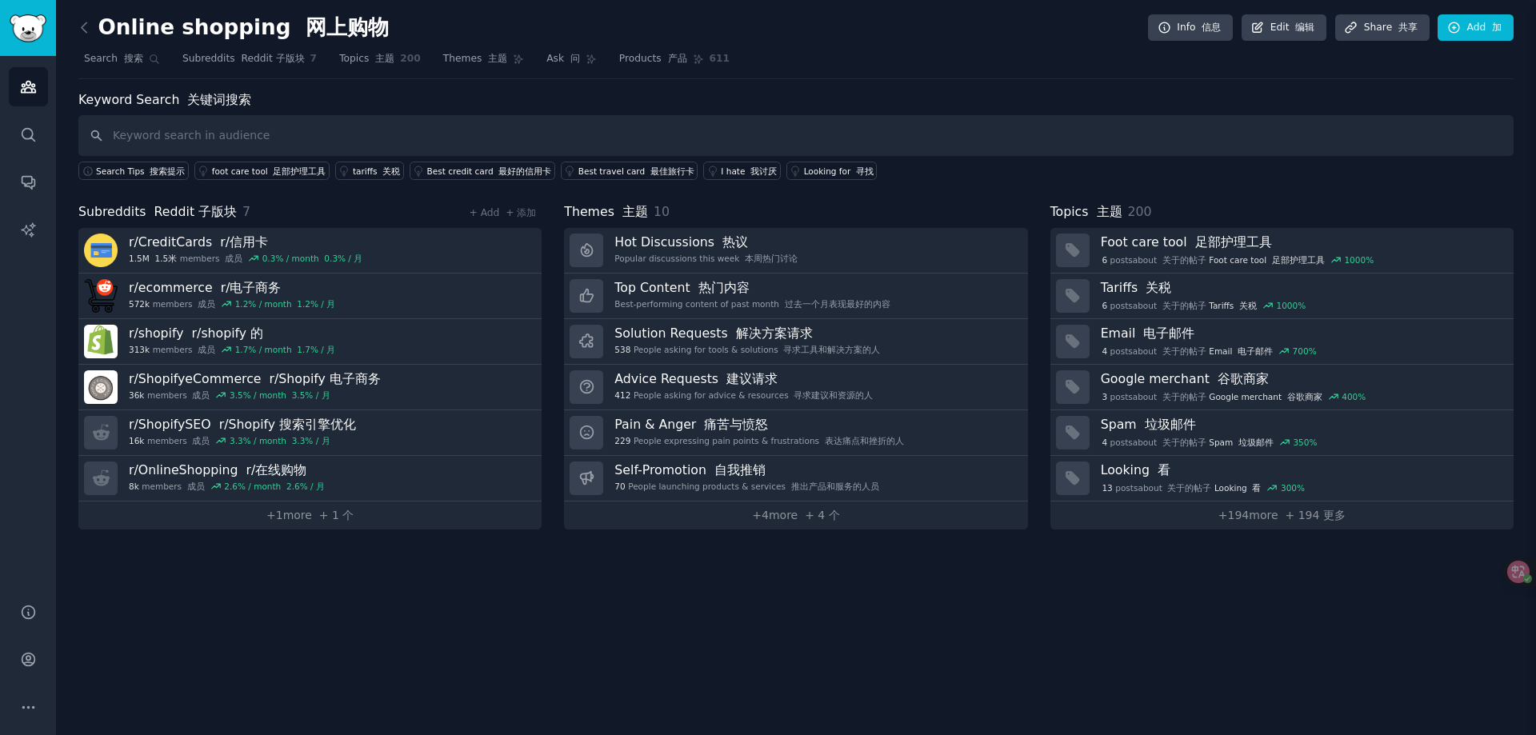
click at [1170, 313] on div "Keyword Search 关键词搜索 in 在 Online shopping 网上购物 More 更多 Close 关闭 title:"I hate" …" at bounding box center [1222, 367] width 627 height 735
click at [90, 27] on icon at bounding box center [84, 27] width 17 height 17
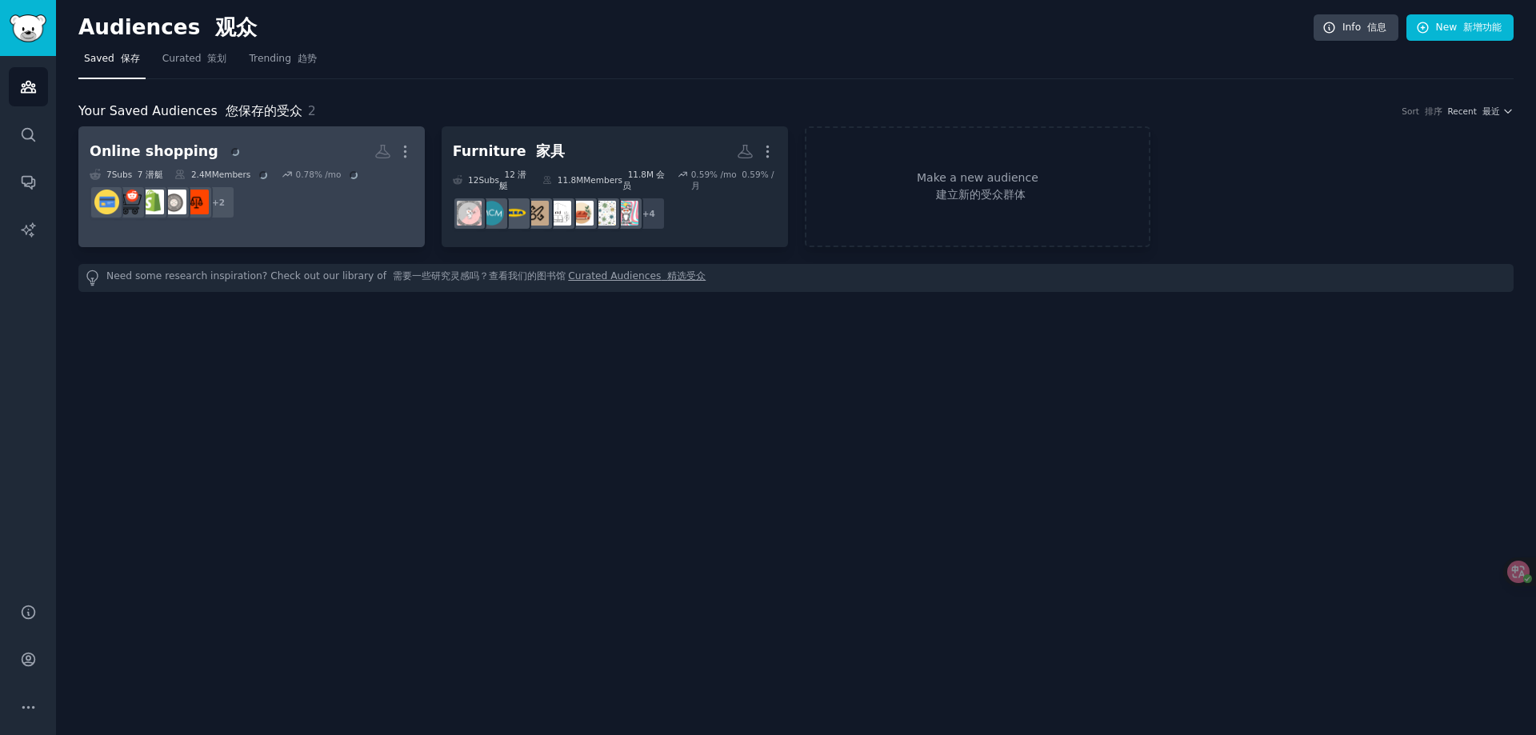
click at [278, 209] on dd "r/OnlineShopping, r/ShopifySEO + 2" at bounding box center [252, 202] width 324 height 45
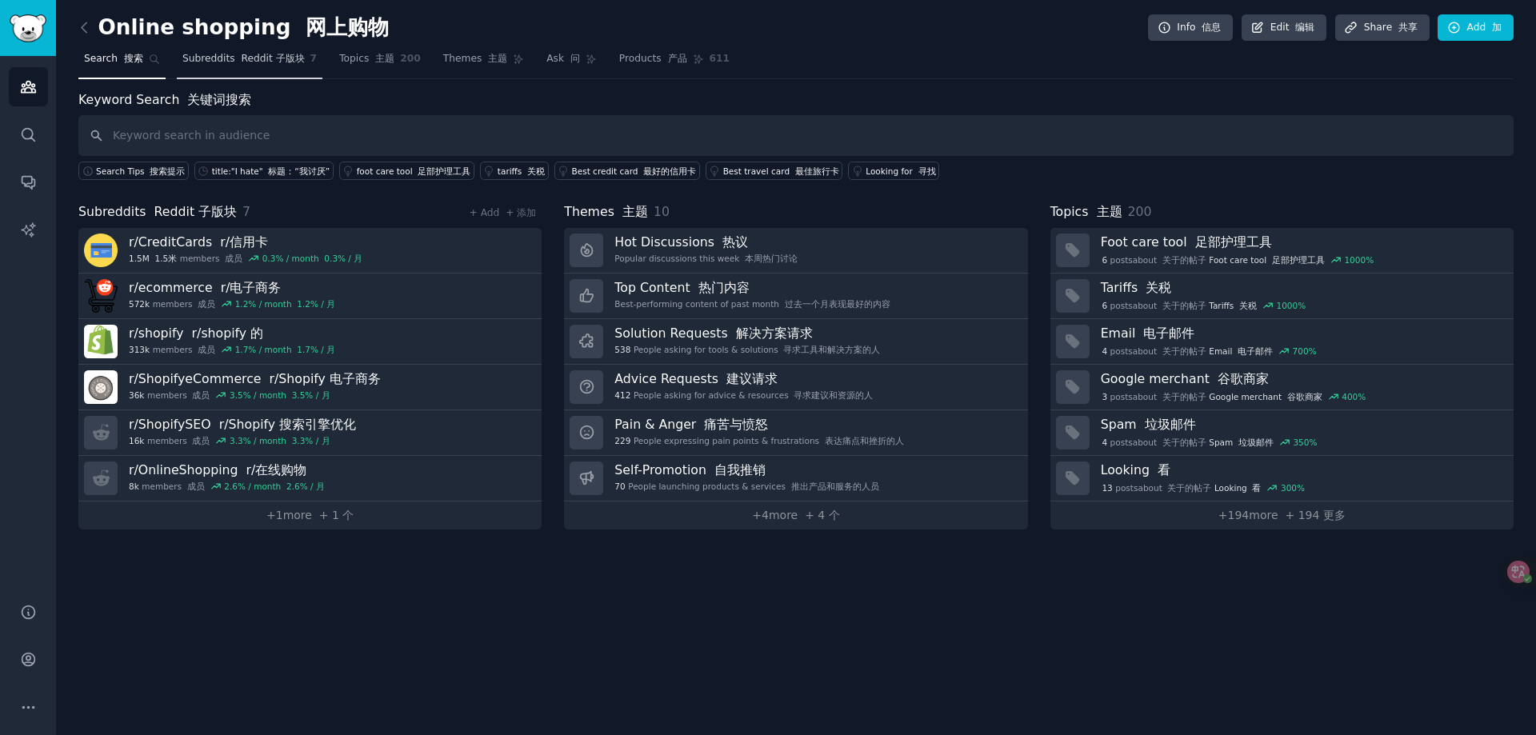
click at [241, 58] on font "Reddit 子版块" at bounding box center [272, 58] width 63 height 11
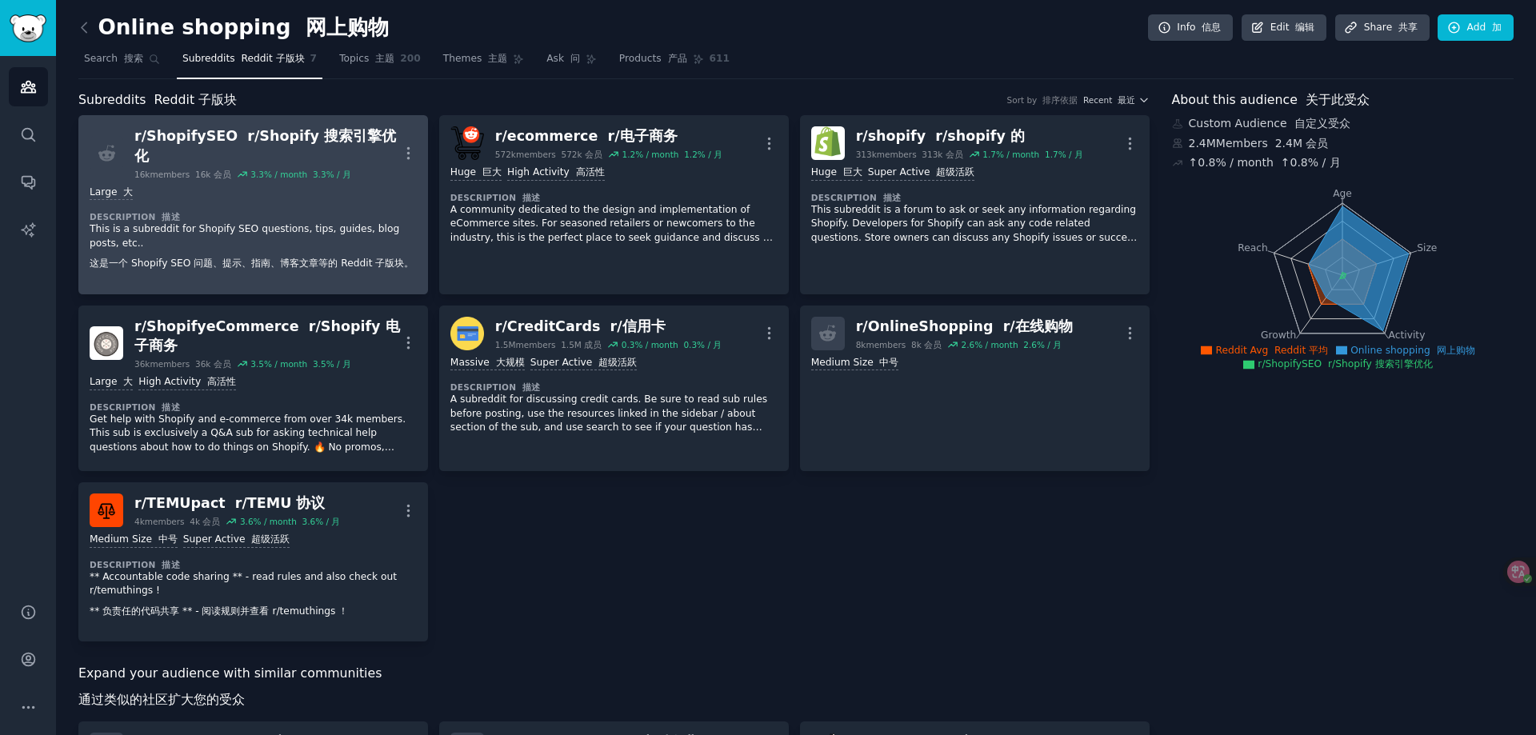
click at [236, 201] on div "Large 大 Description 描述 This is a subreddit for Shopify SEO questions, tips, gui…" at bounding box center [253, 231] width 327 height 103
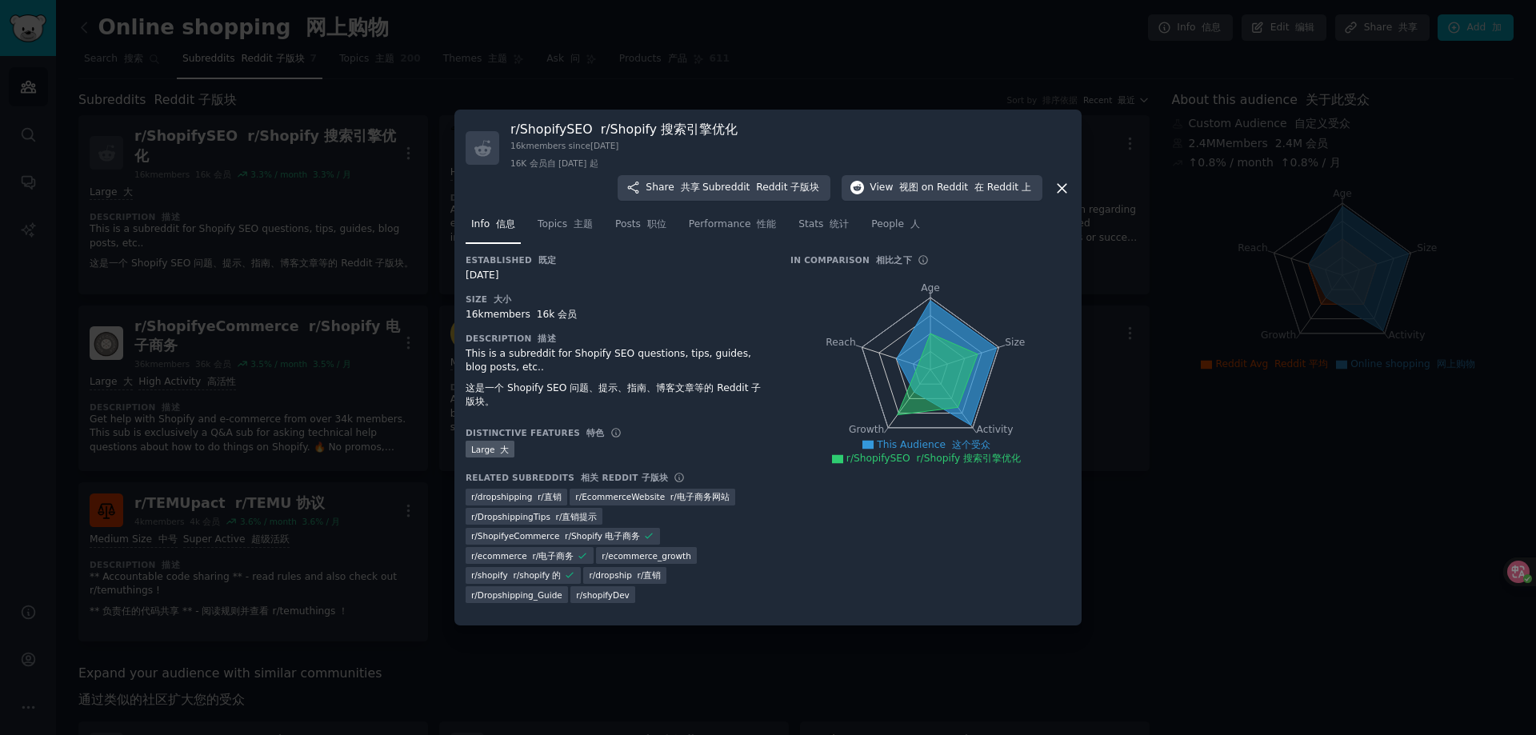
click at [1062, 182] on icon at bounding box center [1062, 188] width 17 height 17
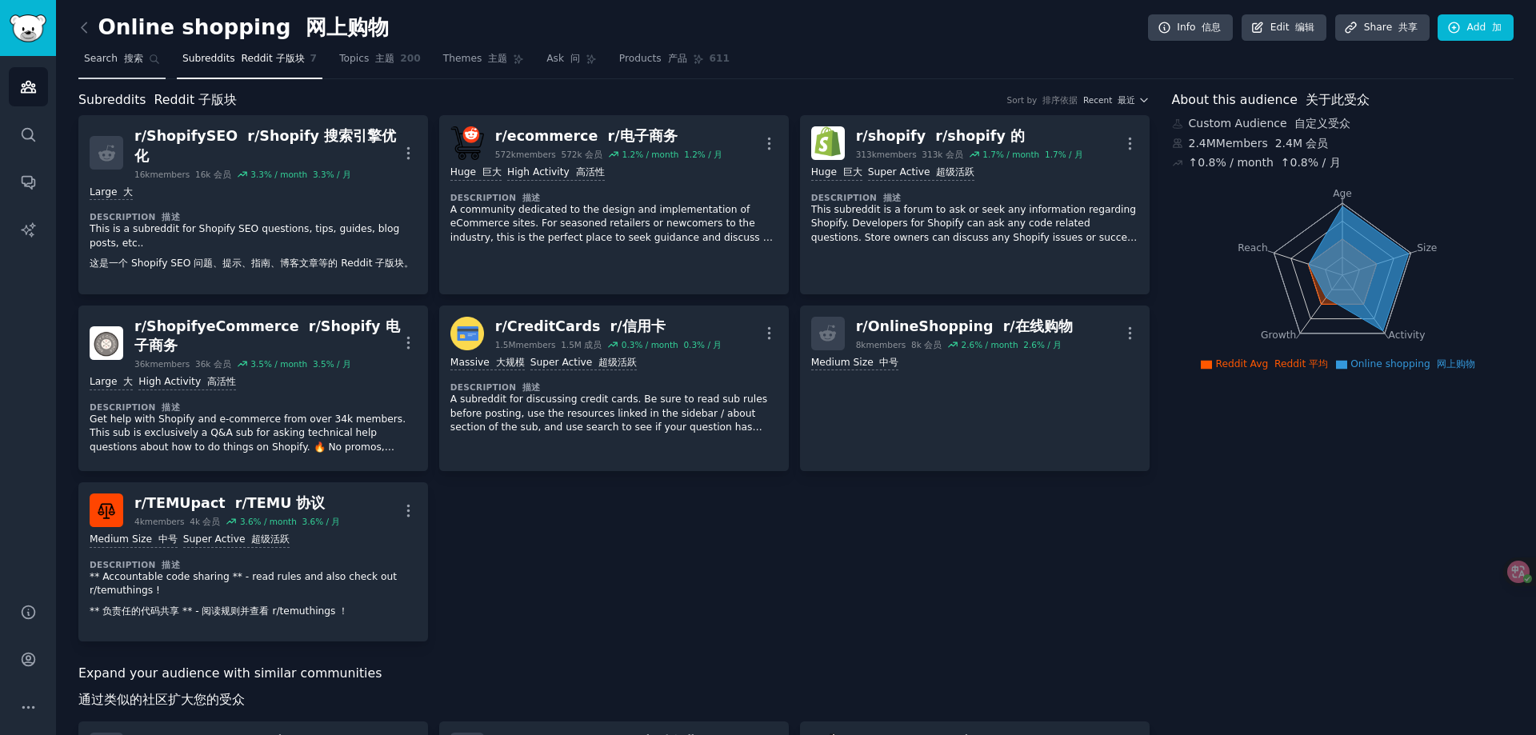
click at [147, 66] on link "Search 搜索" at bounding box center [121, 62] width 87 height 33
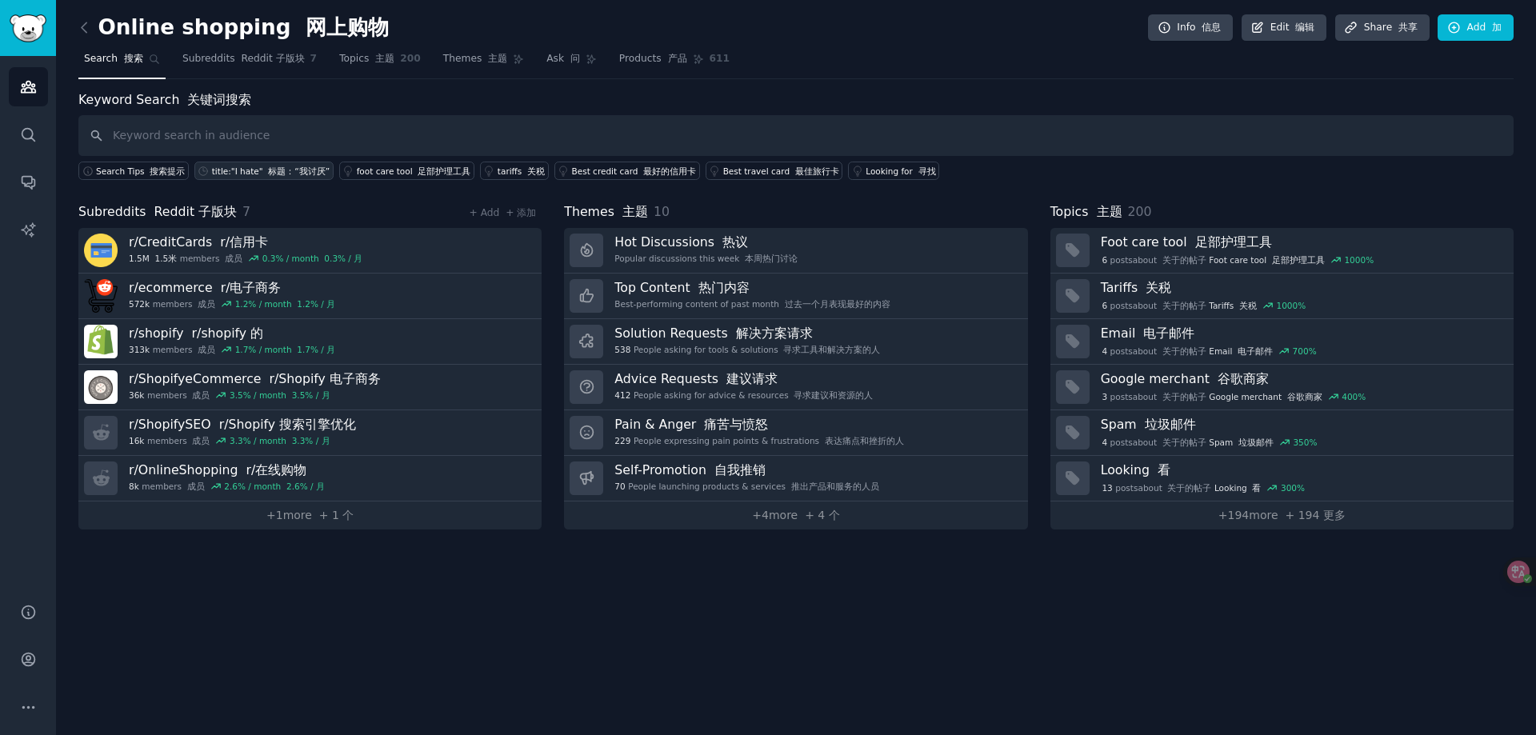
click at [201, 170] on icon at bounding box center [203, 171] width 11 height 11
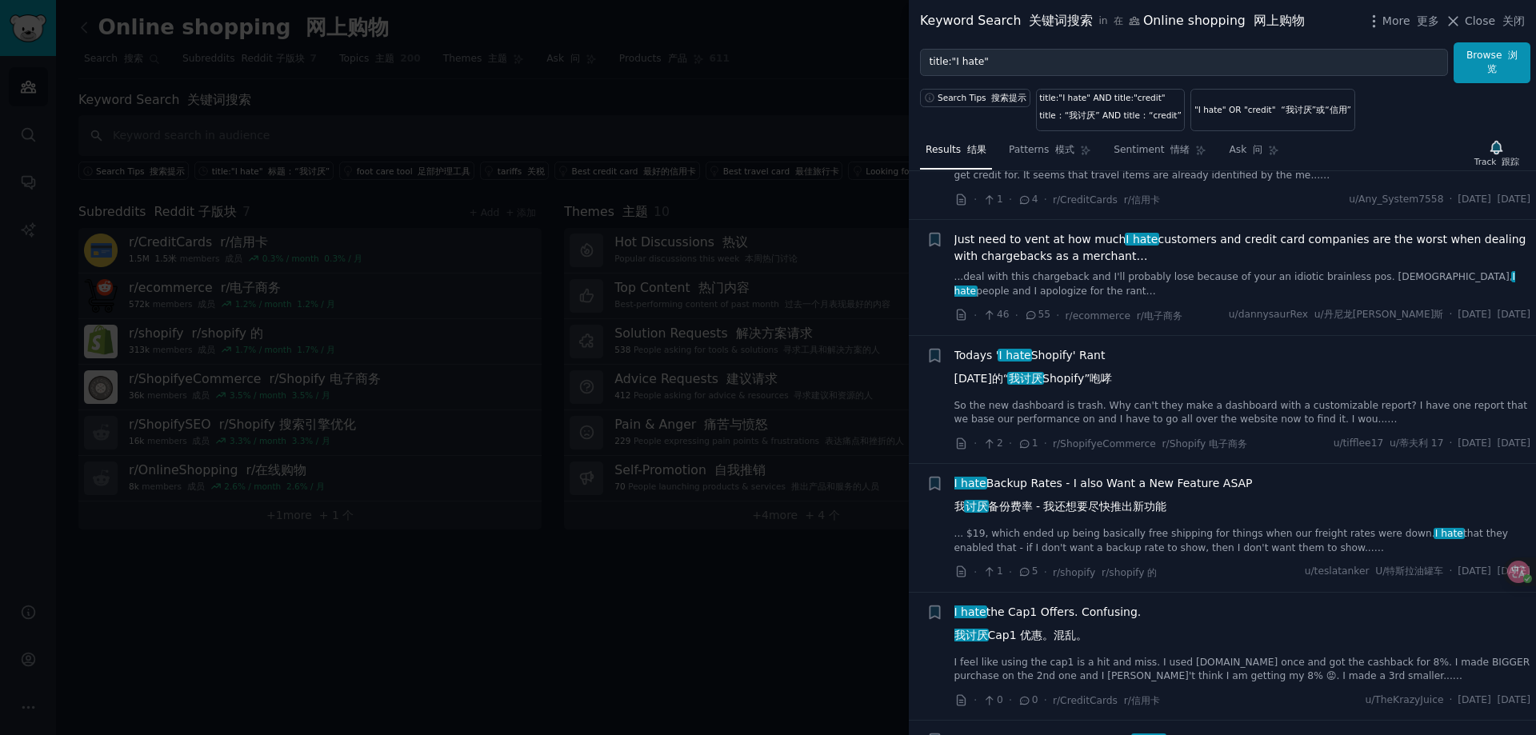
scroll to position [880, 0]
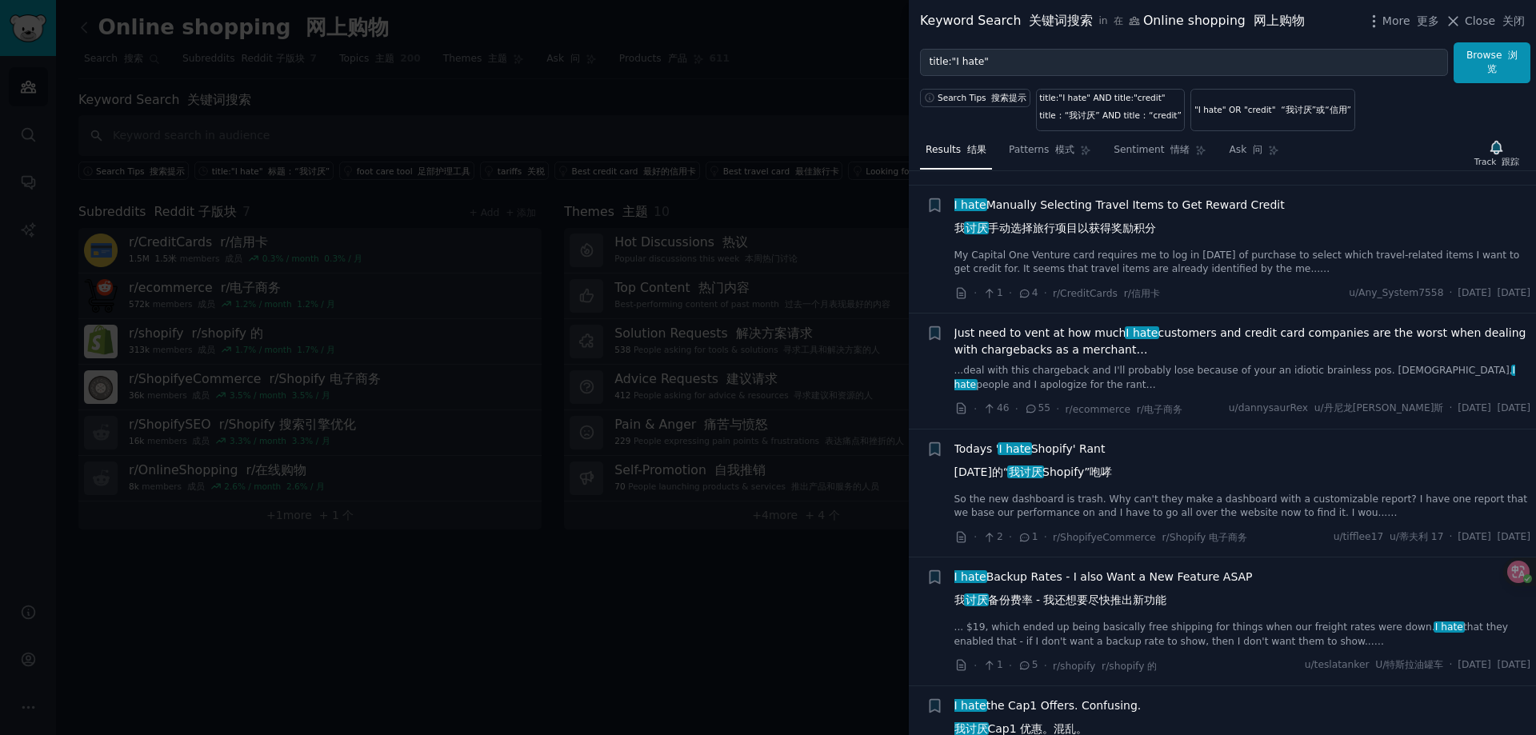
click at [1489, 23] on span "Close 关闭" at bounding box center [1495, 21] width 60 height 17
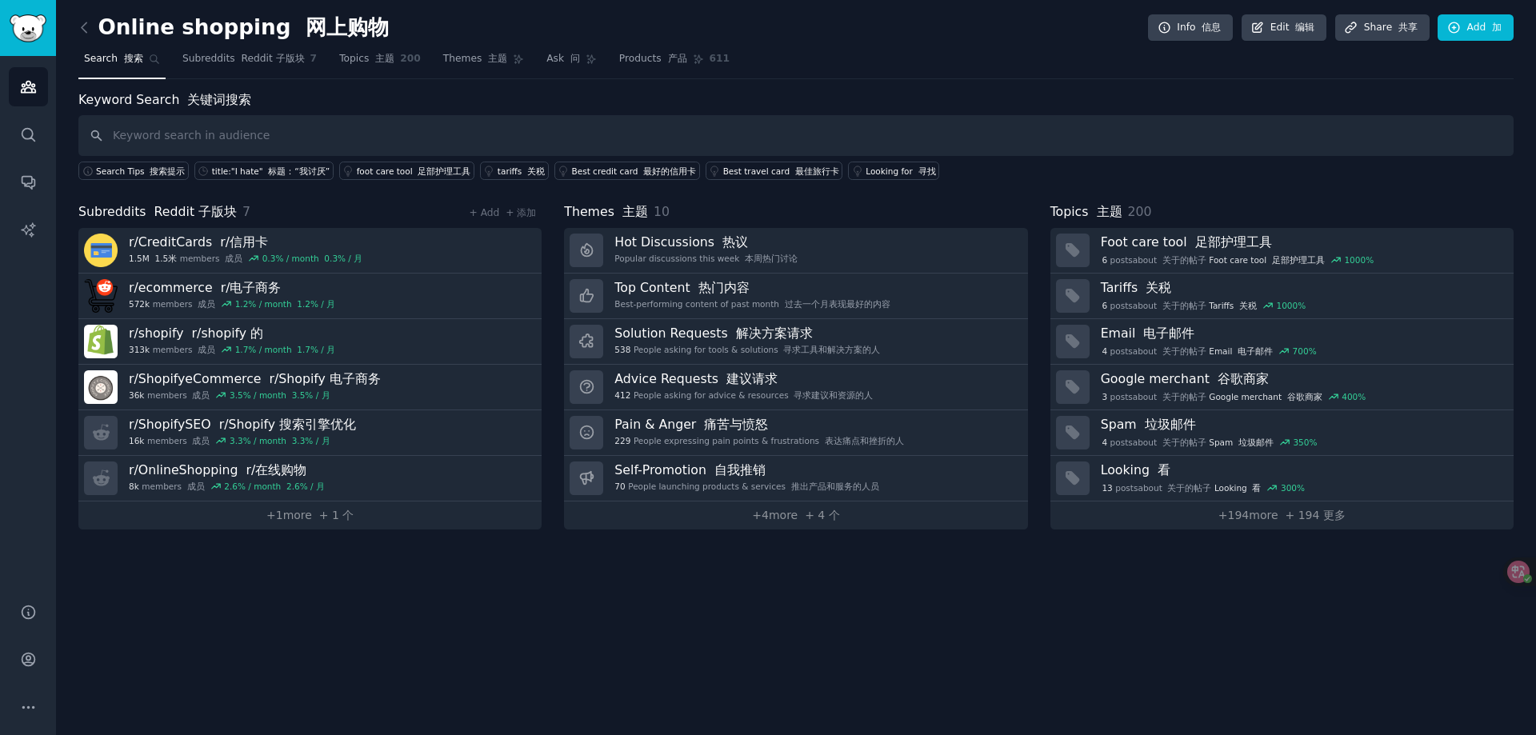
click at [118, 54] on font at bounding box center [121, 58] width 6 height 11
click at [34, 92] on icon "Sidebar" at bounding box center [28, 87] width 14 height 11
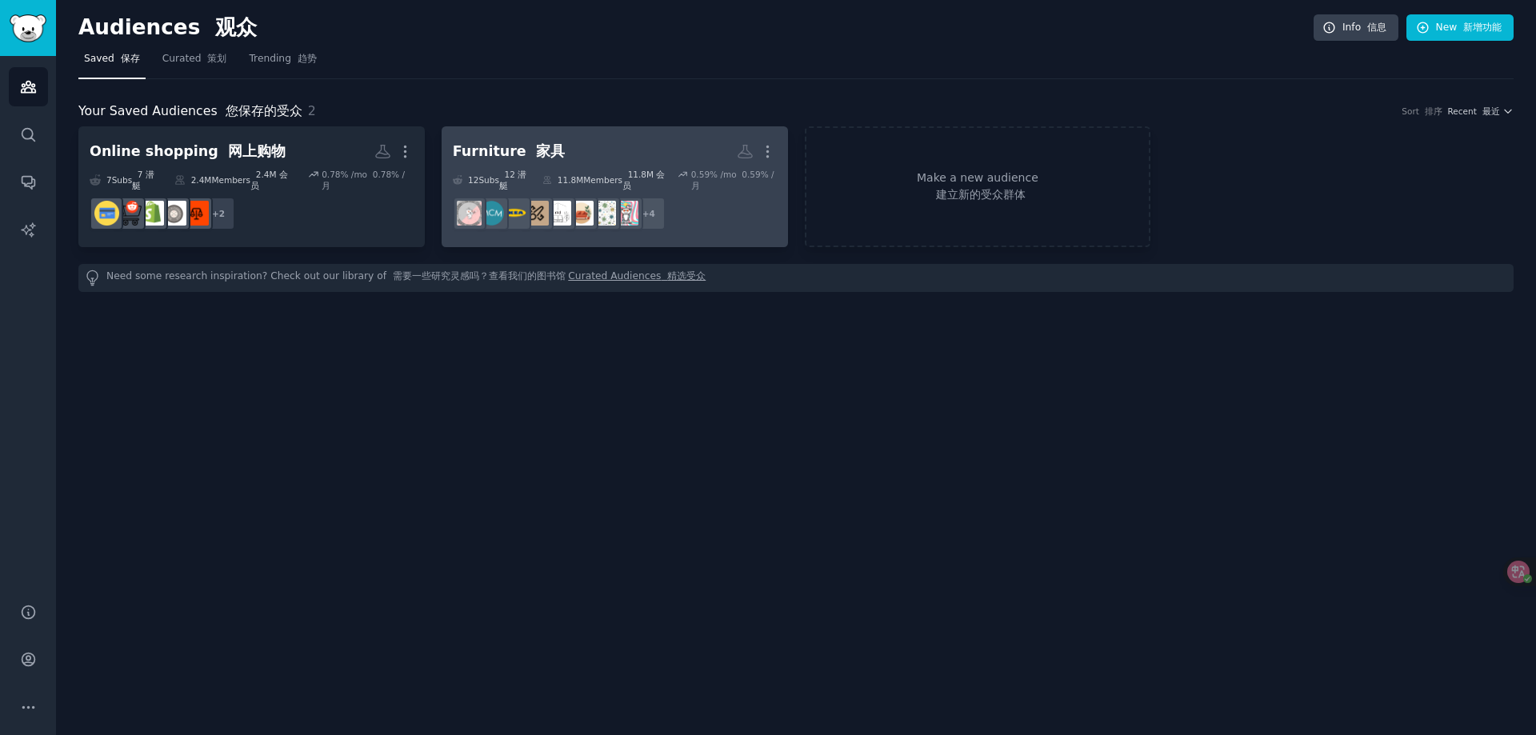
click at [561, 166] on div "Furniture 家具 More 12 Sub s 12 潜艇 11.8M Members 11.8M 会员 0.59 % /mo 0.59% /月 + 4" at bounding box center [615, 187] width 324 height 98
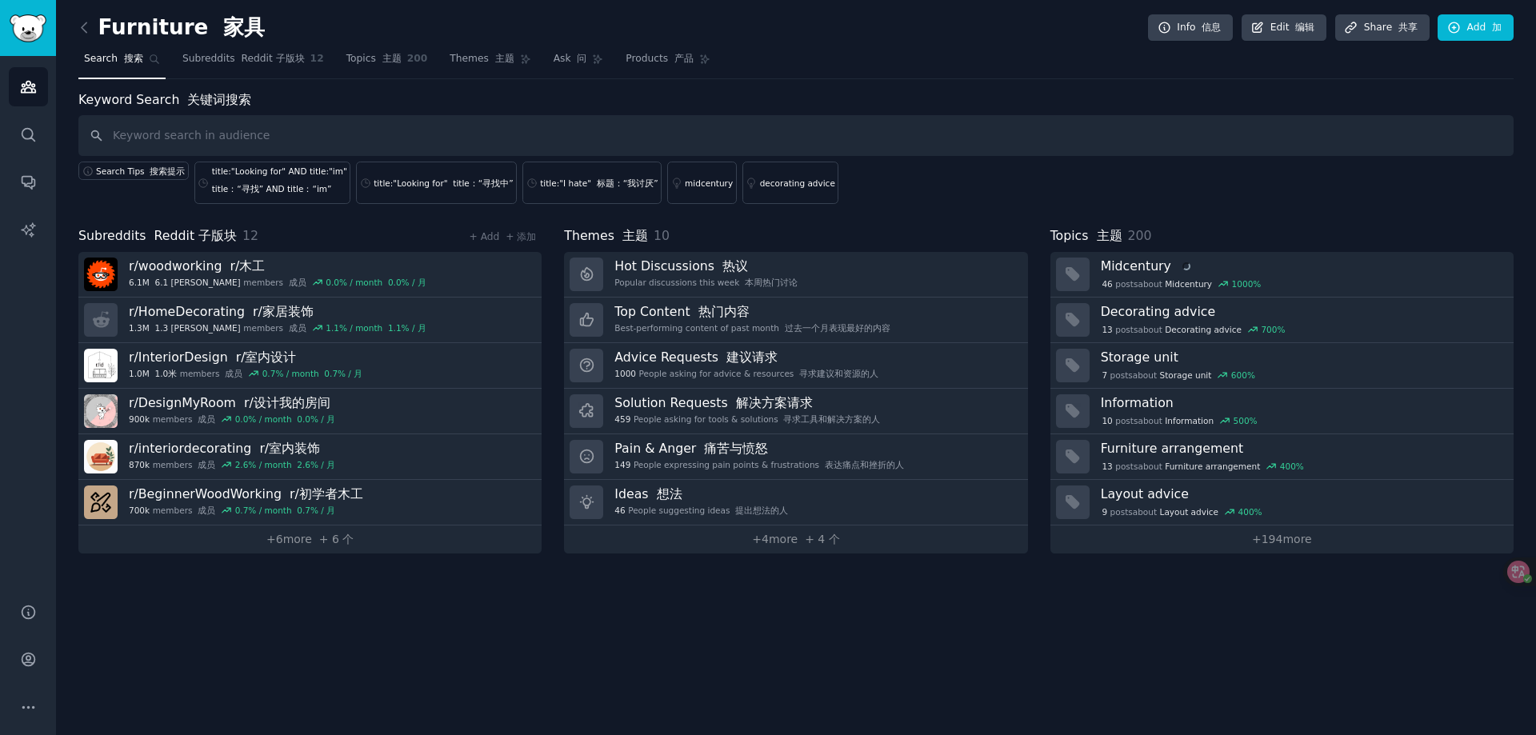
drag, startPoint x: 123, startPoint y: 171, endPoint x: 142, endPoint y: 194, distance: 29.6
click at [142, 194] on div "Search Tips 搜索提示" at bounding box center [136, 180] width 116 height 48
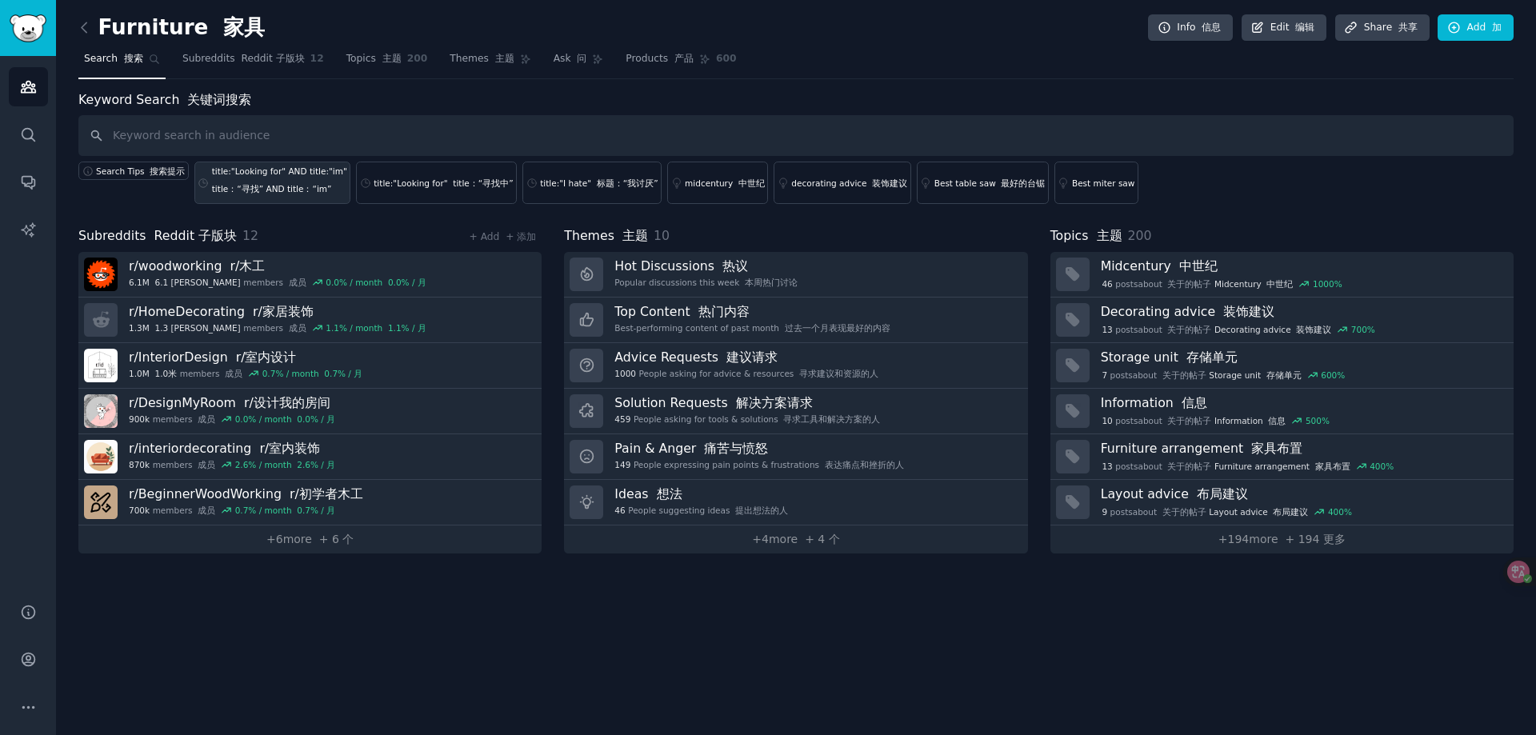
click at [263, 178] on div "title:"Looking for" AND title:"im" title：“寻找” AND title：“im”" at bounding box center [279, 183] width 135 height 35
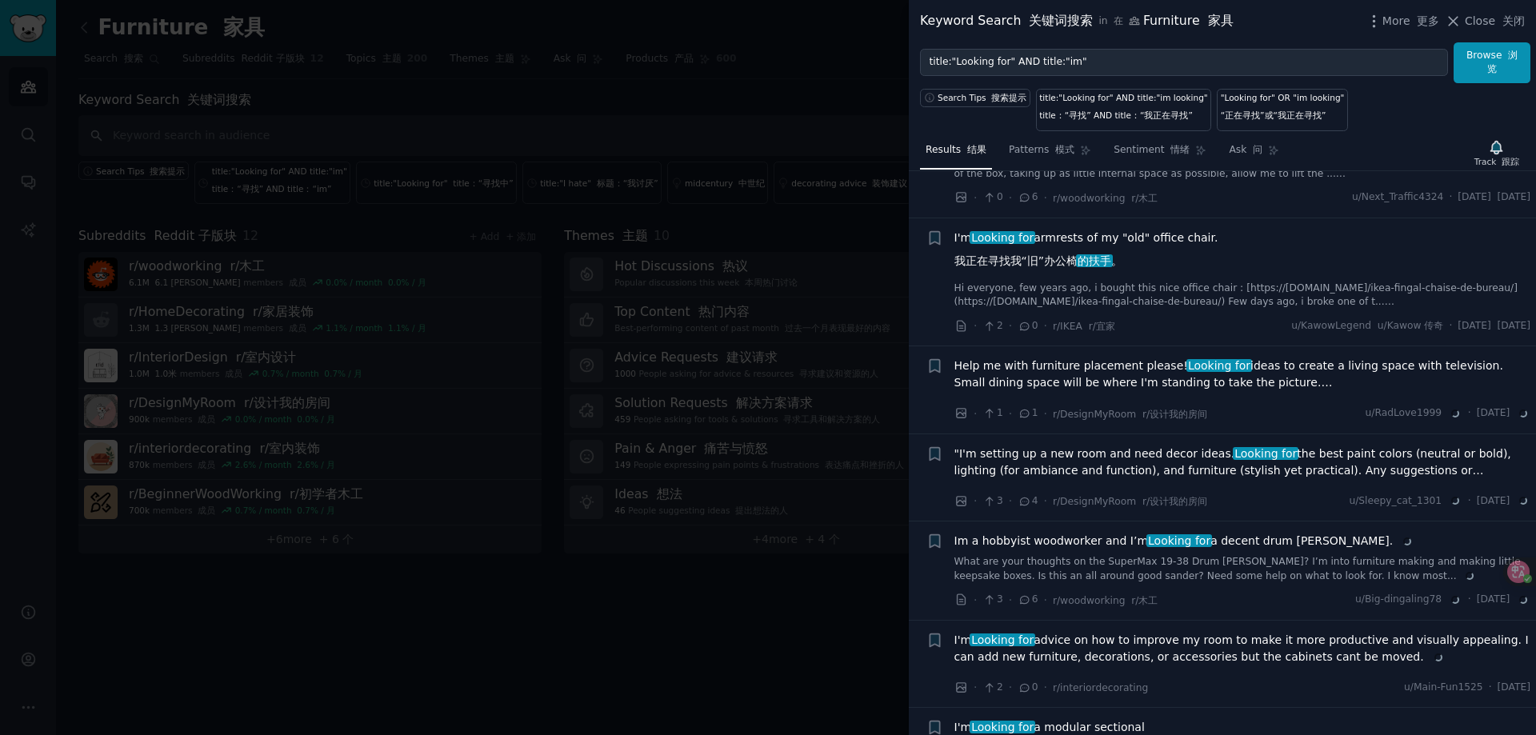
scroll to position [2560, 0]
